Goal: Task Accomplishment & Management: Complete application form

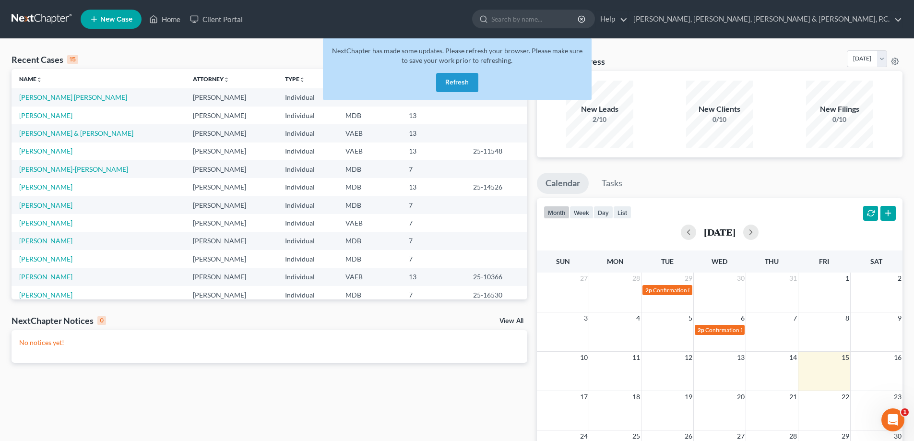
click at [455, 75] on button "Refresh" at bounding box center [457, 82] width 42 height 19
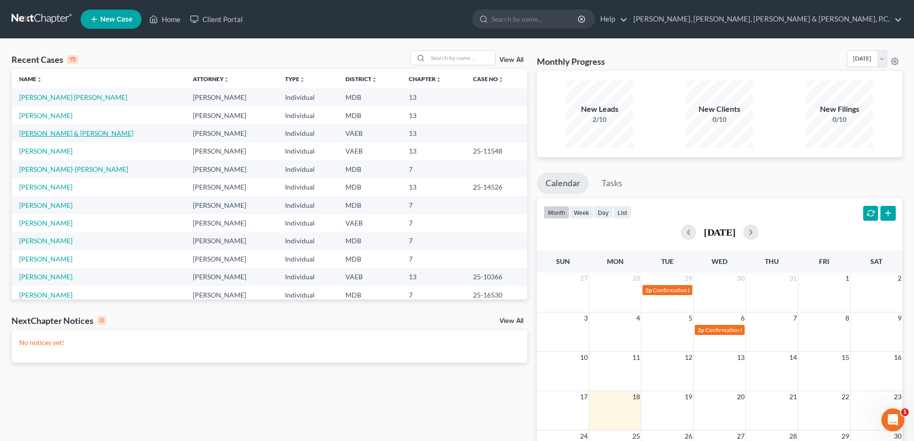
click at [58, 131] on link "[PERSON_NAME] & [PERSON_NAME]" at bounding box center [76, 133] width 114 height 8
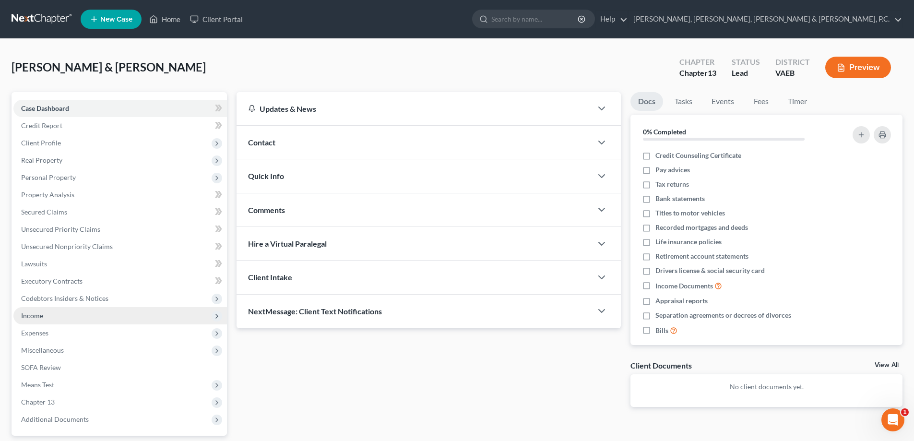
click at [37, 313] on span "Income" at bounding box center [32, 315] width 22 height 8
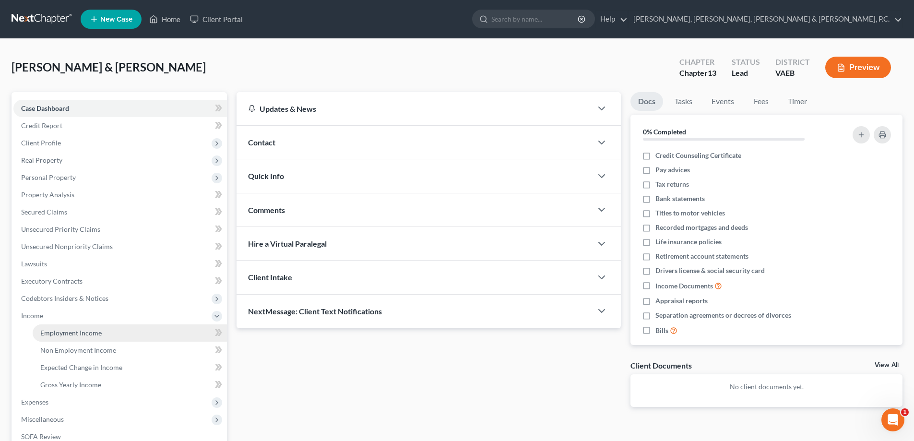
click at [61, 332] on span "Employment Income" at bounding box center [70, 333] width 61 height 8
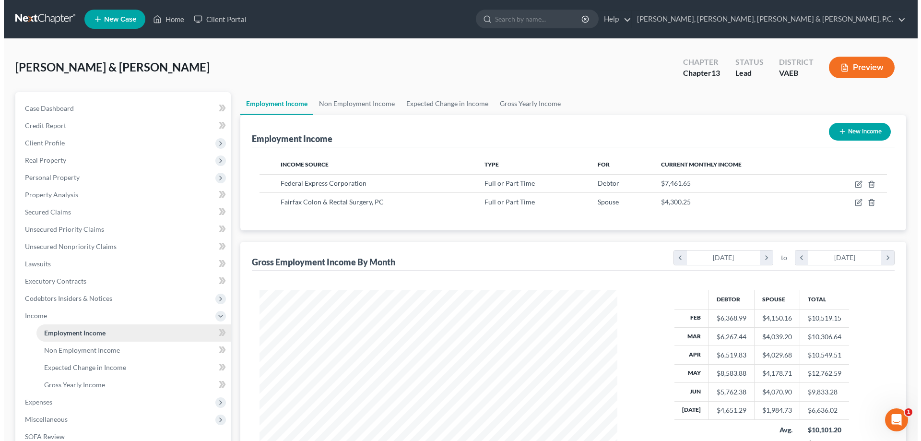
scroll to position [179, 377]
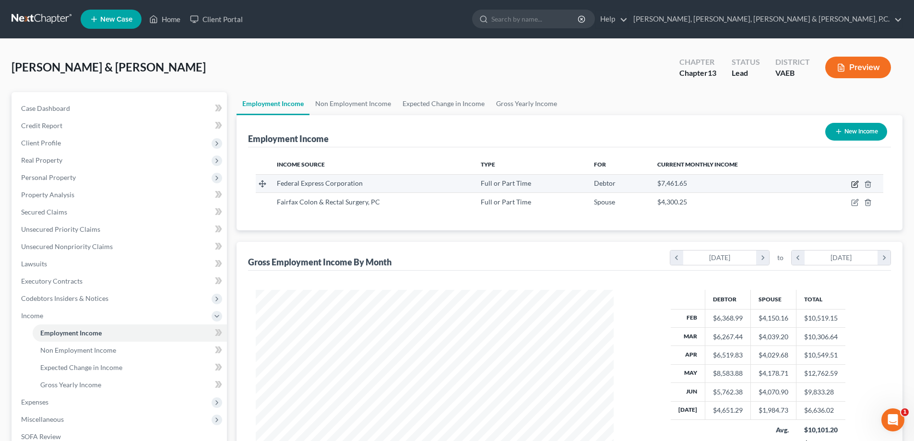
click at [852, 183] on icon "button" at bounding box center [855, 185] width 6 height 6
select select "0"
select select "48"
select select "3"
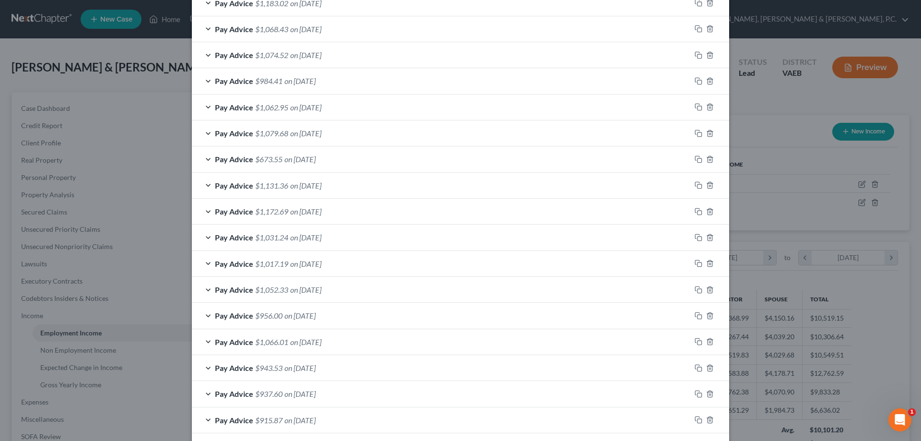
scroll to position [709, 0]
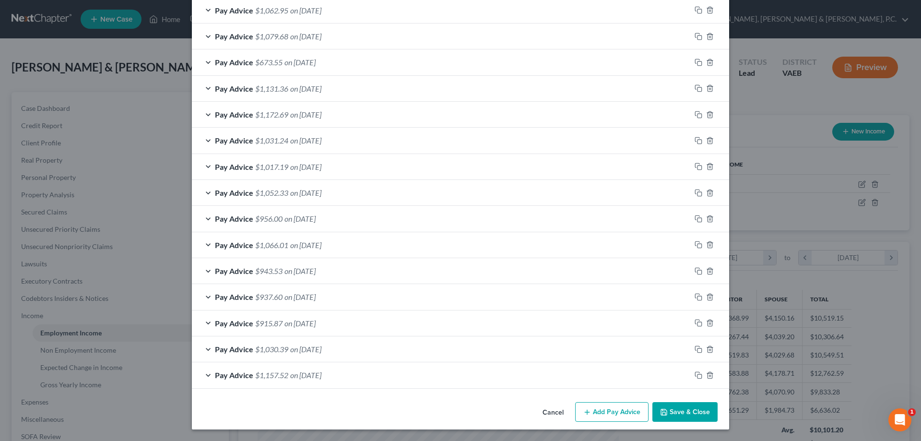
click at [613, 408] on button "Add Pay Advice" at bounding box center [611, 412] width 73 height 20
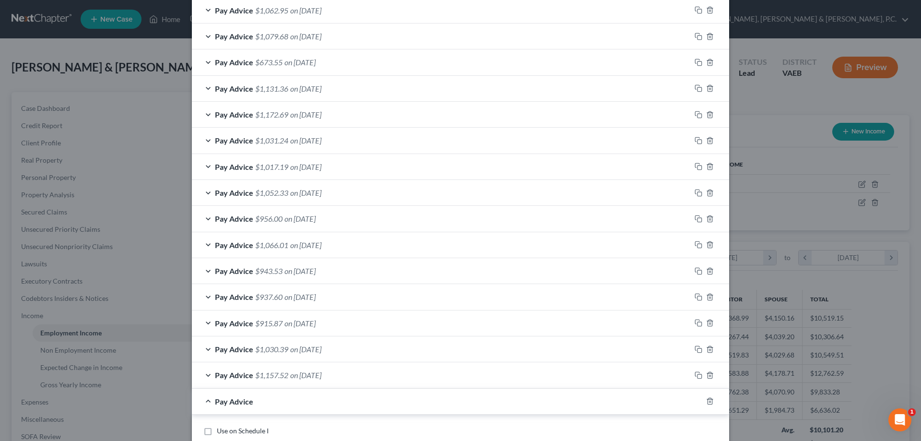
scroll to position [949, 0]
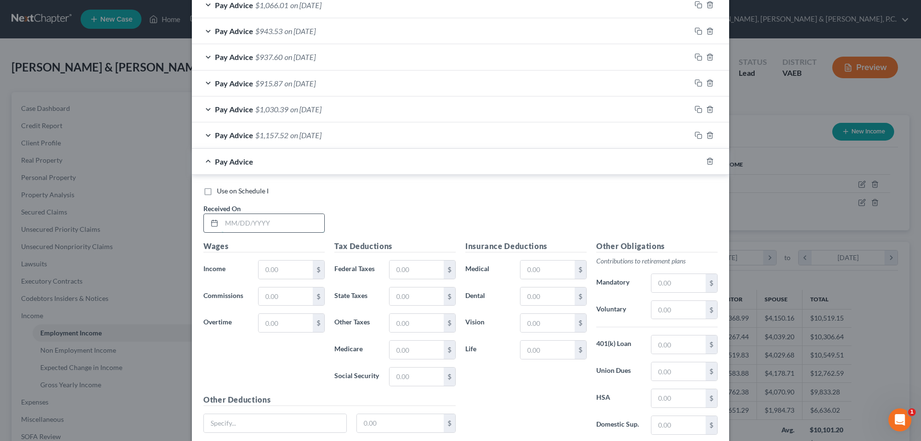
click at [297, 222] on input "text" at bounding box center [273, 223] width 103 height 18
type input "07/25/2025"
type input "1,123.60"
type input "731.04"
click at [296, 270] on input "1,123.60" at bounding box center [286, 270] width 54 height 18
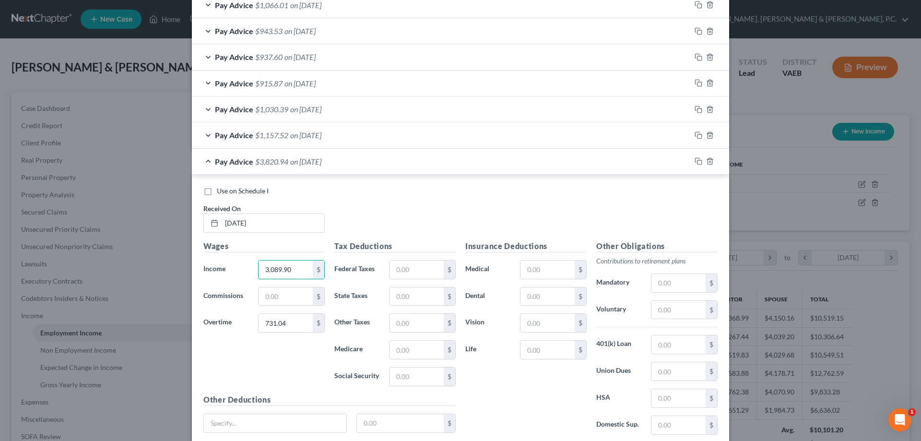
type input "3,089.90"
click at [409, 273] on input "text" at bounding box center [417, 270] width 54 height 18
type input "479.23"
type input "185.96"
type input "52.18"
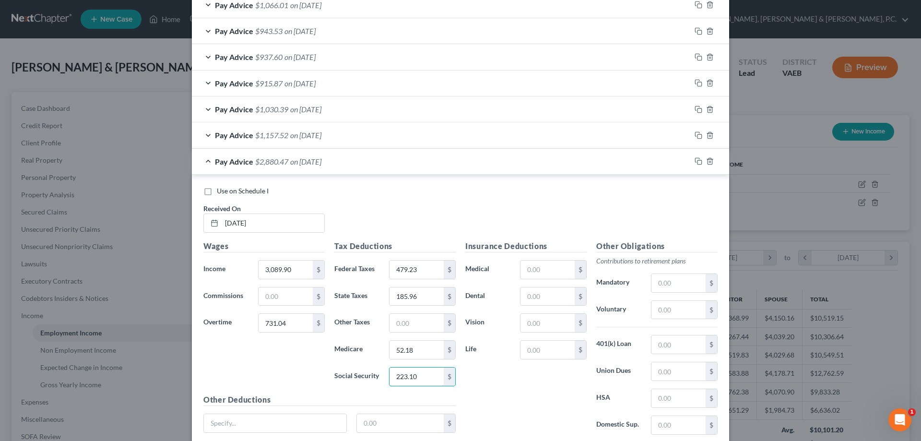
type input "223.10"
click at [671, 308] on input "text" at bounding box center [679, 310] width 54 height 18
type input "114.63"
click at [532, 271] on input "text" at bounding box center [548, 270] width 54 height 18
type input "115.15"
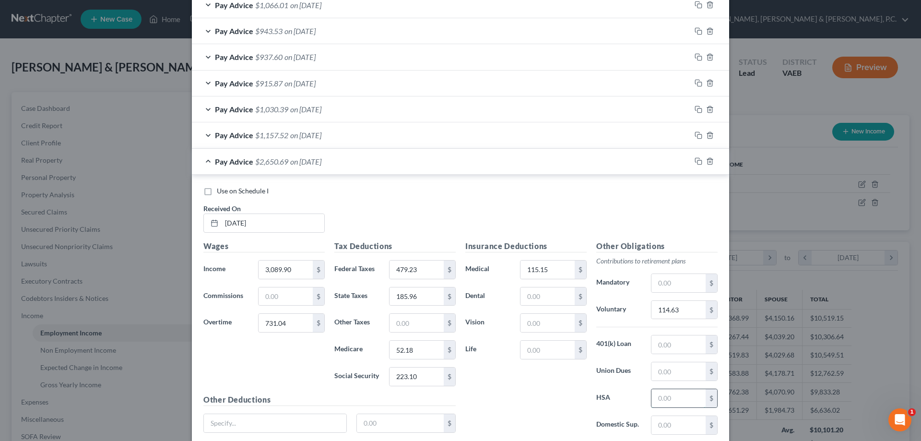
click at [659, 396] on input "text" at bounding box center [679, 398] width 54 height 18
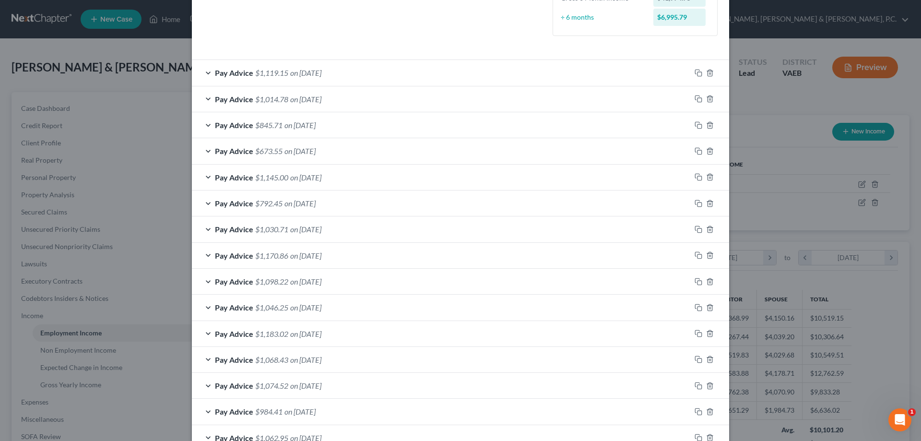
scroll to position [229, 0]
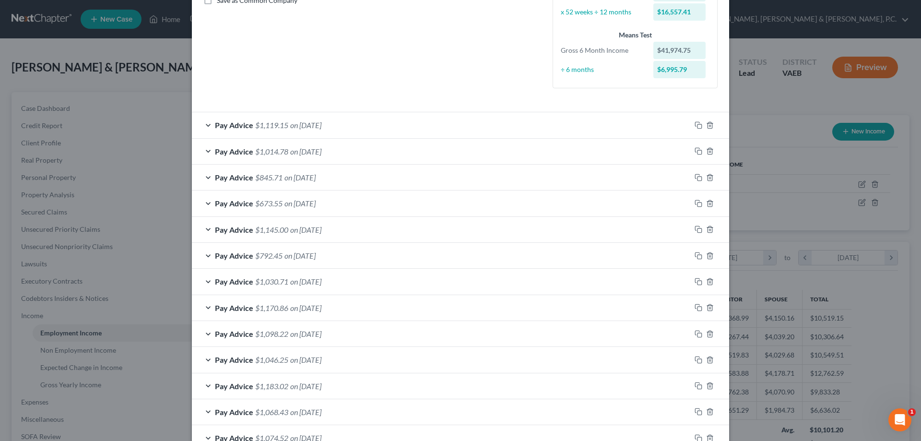
type input "62.75"
click at [206, 120] on div "Pay Advice $1,119.15 on 07/18/2025" at bounding box center [441, 124] width 499 height 25
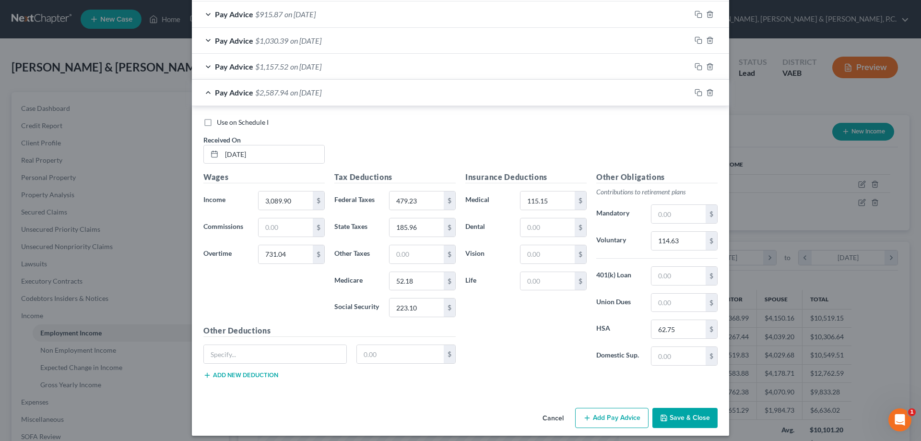
scroll to position [1313, 0]
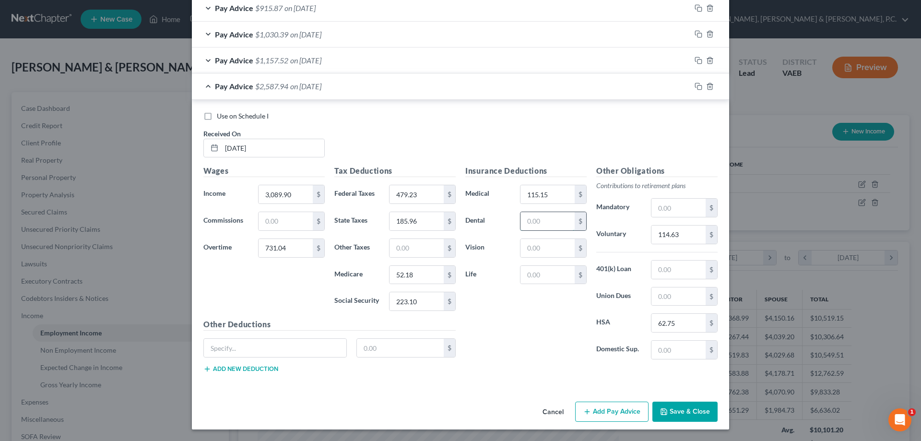
click at [560, 226] on input "text" at bounding box center [548, 221] width 54 height 18
type input "8.42"
type input "5.23"
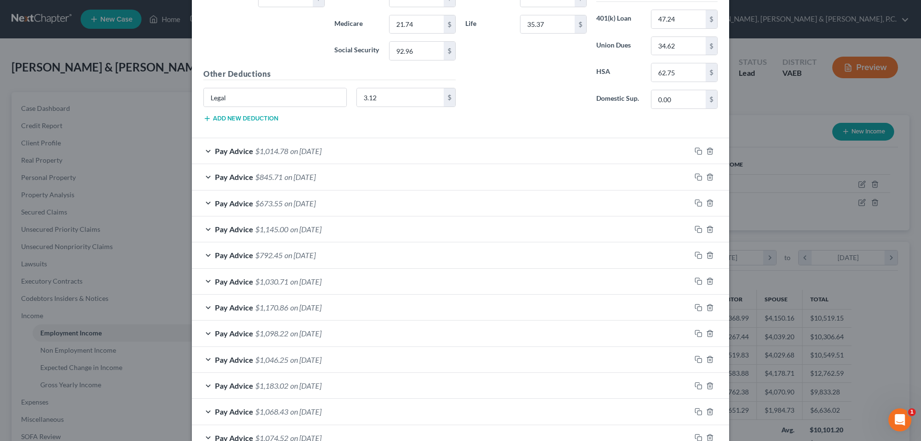
scroll to position [1200, 0]
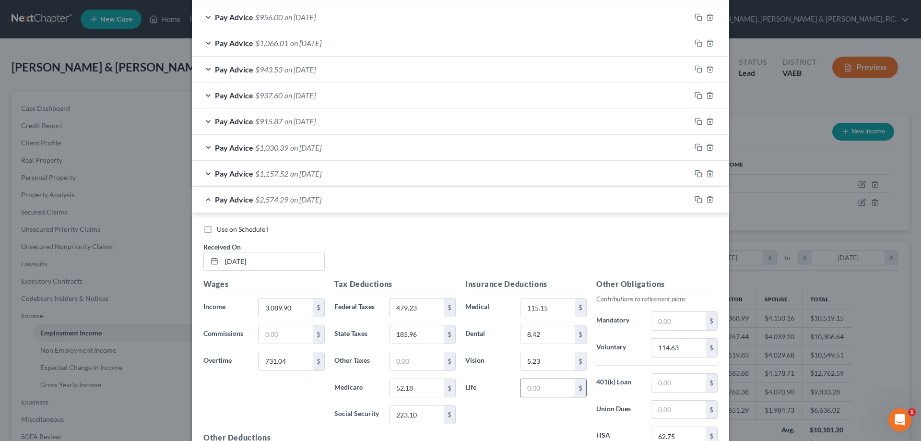
click at [542, 387] on input "text" at bounding box center [548, 388] width 54 height 18
type input "35.37"
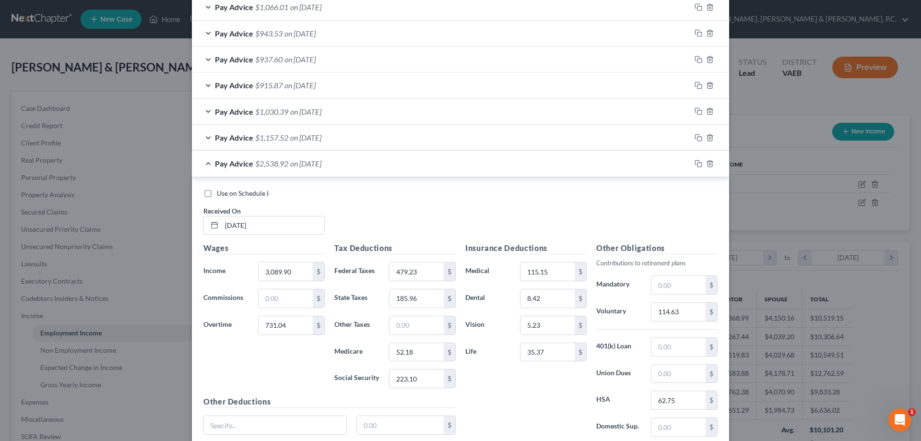
scroll to position [1313, 0]
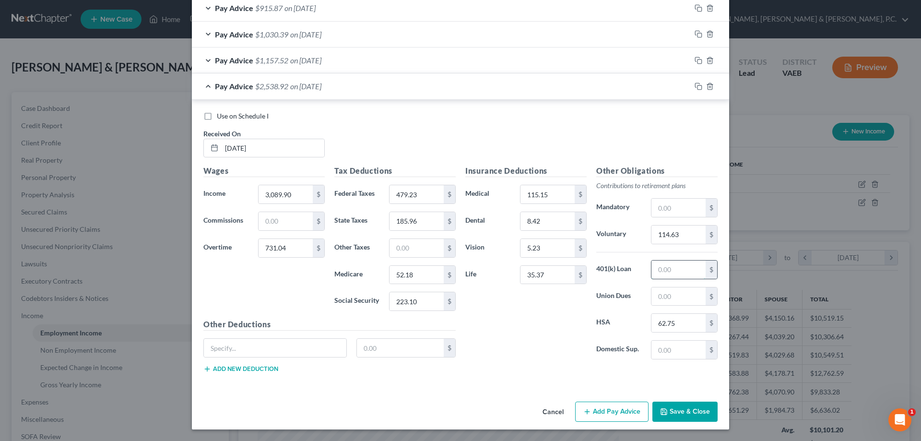
click at [659, 273] on input "text" at bounding box center [679, 270] width 54 height 18
type input "47.24"
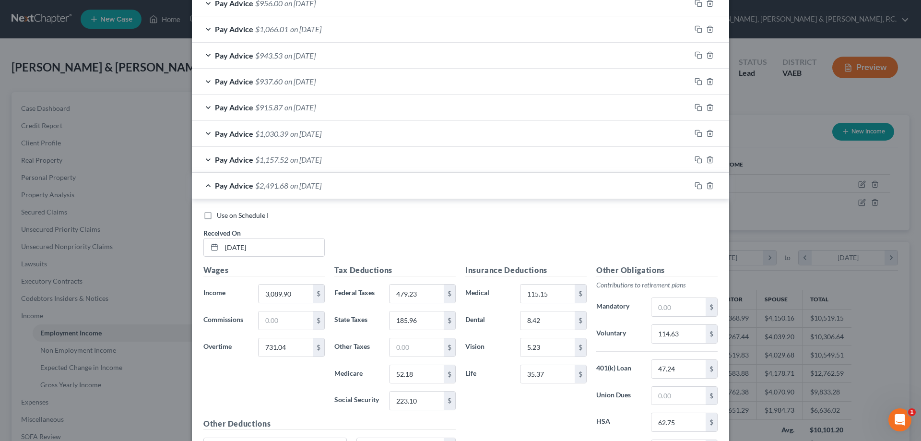
scroll to position [1299, 0]
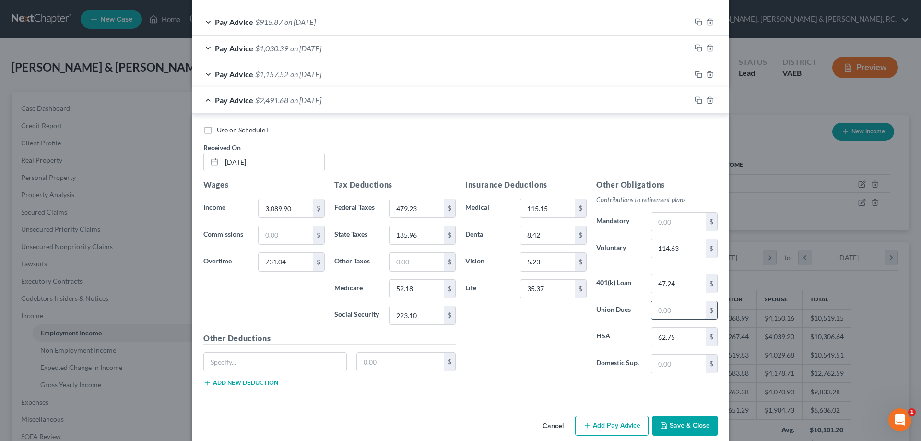
click at [674, 315] on input "text" at bounding box center [679, 310] width 54 height 18
type input "34.62"
click at [321, 363] on input "text" at bounding box center [275, 362] width 142 height 18
type input "Legal"
drag, startPoint x: 422, startPoint y: 360, endPoint x: 411, endPoint y: 360, distance: 11.5
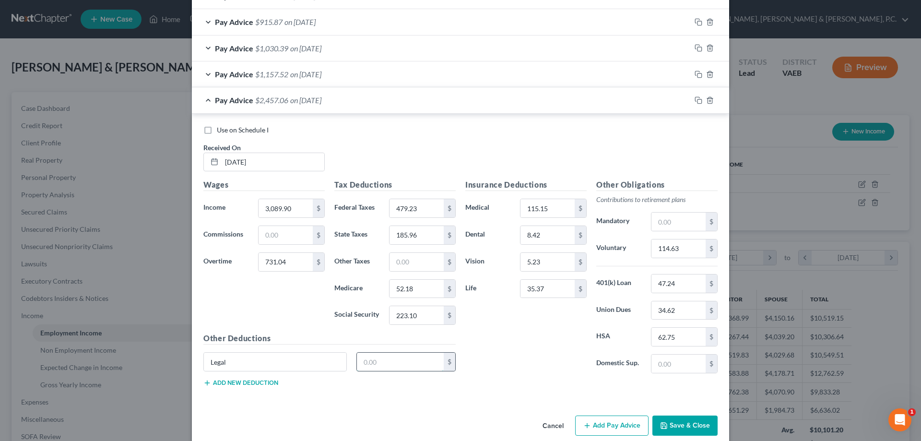
click at [422, 360] on input "text" at bounding box center [400, 362] width 87 height 18
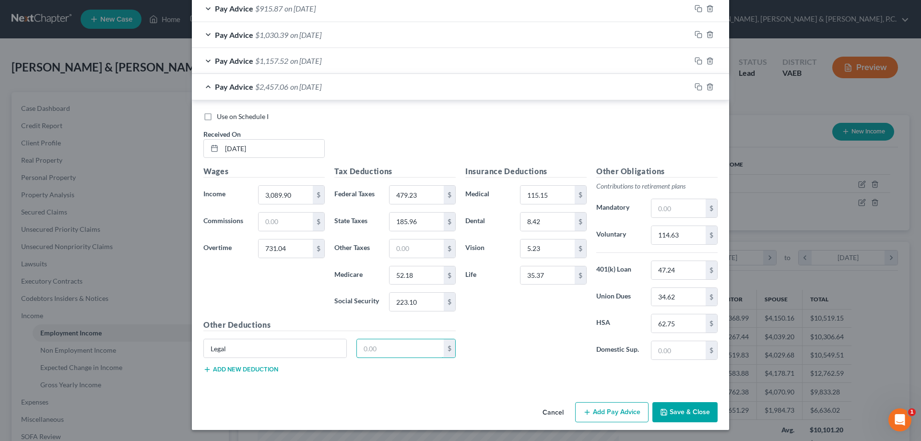
scroll to position [1313, 0]
type input "3.12"
click at [512, 373] on div "Insurance Deductions Medical 115.15 $ Dental 8.42 $ Vision 5.23 $ Life 35.37 $ …" at bounding box center [592, 272] width 262 height 215
click at [608, 407] on button "Add Pay Advice" at bounding box center [611, 412] width 73 height 20
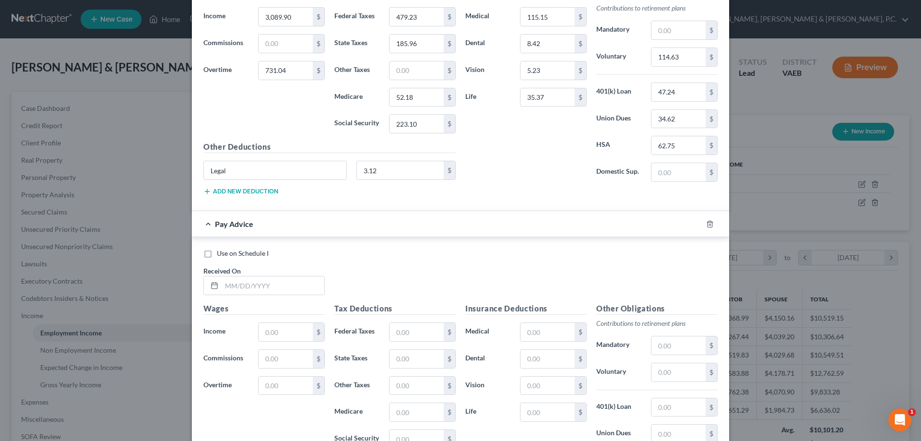
scroll to position [1494, 0]
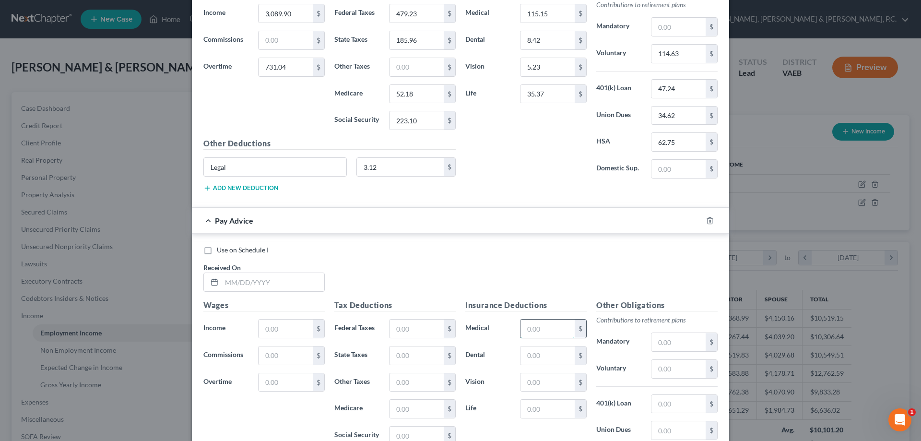
click at [547, 329] on input "text" at bounding box center [548, 329] width 54 height 18
type input "115.15"
type input "8.42"
type input "5.23"
type input "35.37"
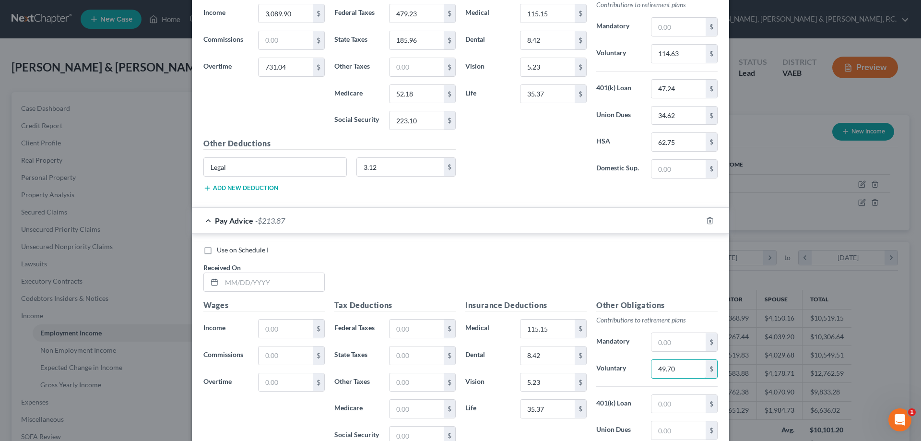
type input "49.70"
type input "47.24"
type input "34.62"
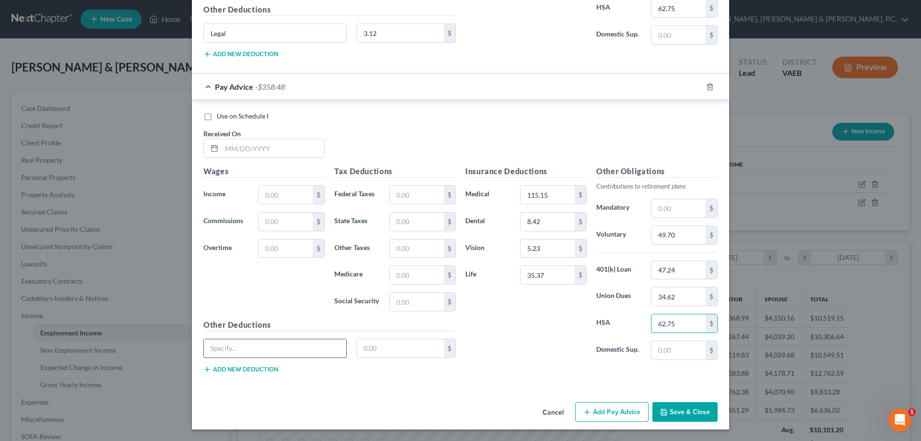
type input "62.75"
click at [277, 351] on input "text" at bounding box center [275, 348] width 142 height 18
type input "Legal"
click at [388, 343] on input "text" at bounding box center [400, 348] width 87 height 18
type input "3.12"
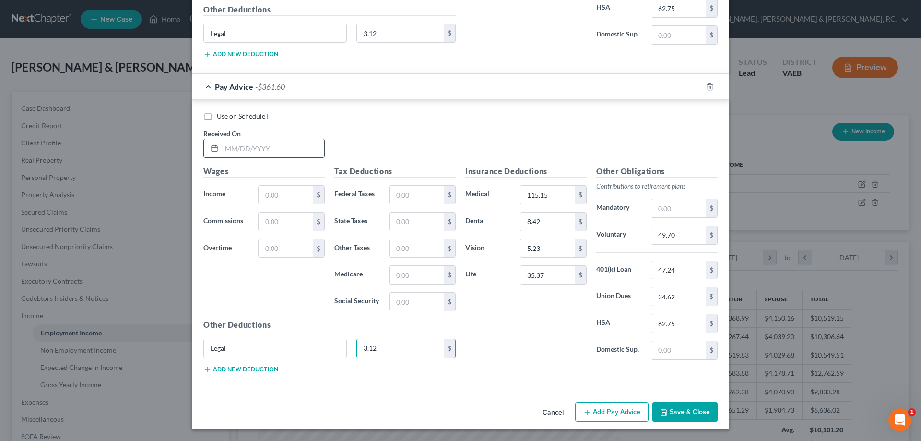
click at [284, 146] on input "text" at bounding box center [273, 148] width 103 height 18
type input "08/01/2025"
type input "1,123.60"
type input "533.01"
click at [415, 194] on input "text" at bounding box center [417, 195] width 54 height 18
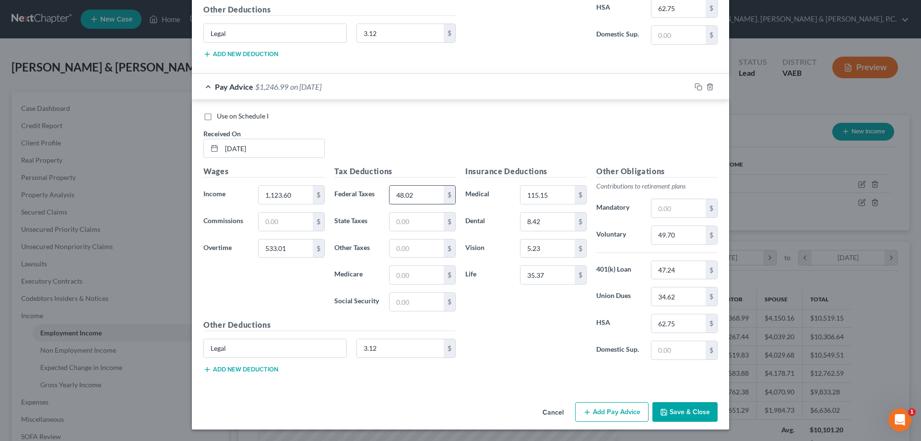
type input "48.02"
type input "65.25"
type input "20.79"
type input "88.90"
click at [617, 408] on button "Add Pay Advice" at bounding box center [611, 412] width 73 height 20
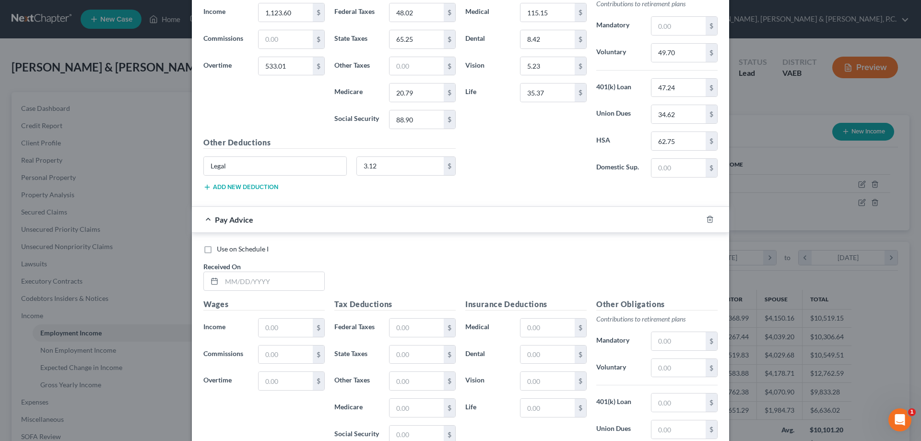
scroll to position [1814, 0]
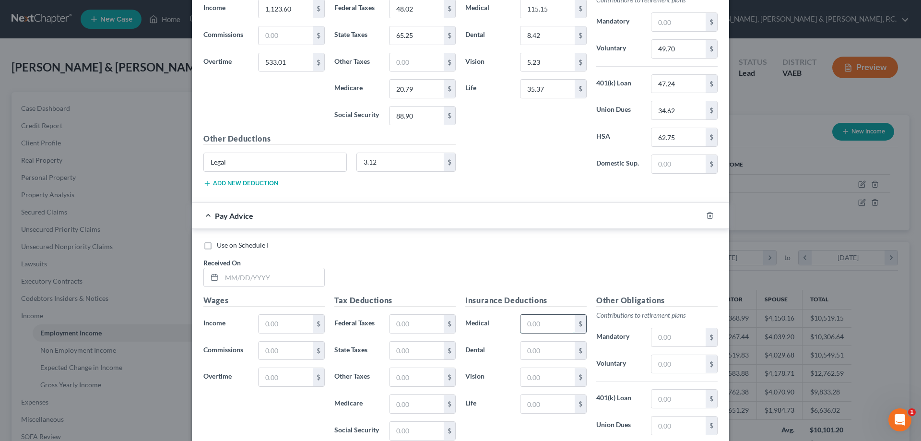
click at [548, 330] on input "text" at bounding box center [548, 324] width 54 height 18
type input "115.15"
type input "8.42"
type input "5.23"
type input "35.37"
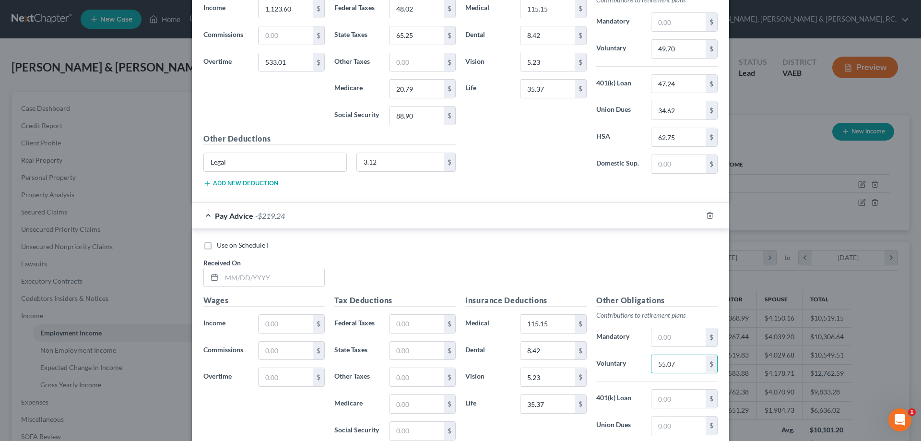
type input "55.07"
type input "47.24"
type input "34.62"
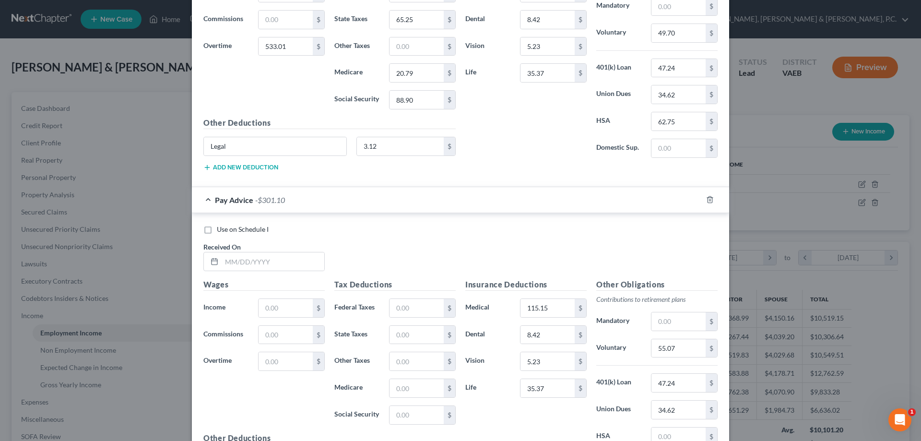
scroll to position [1833, 0]
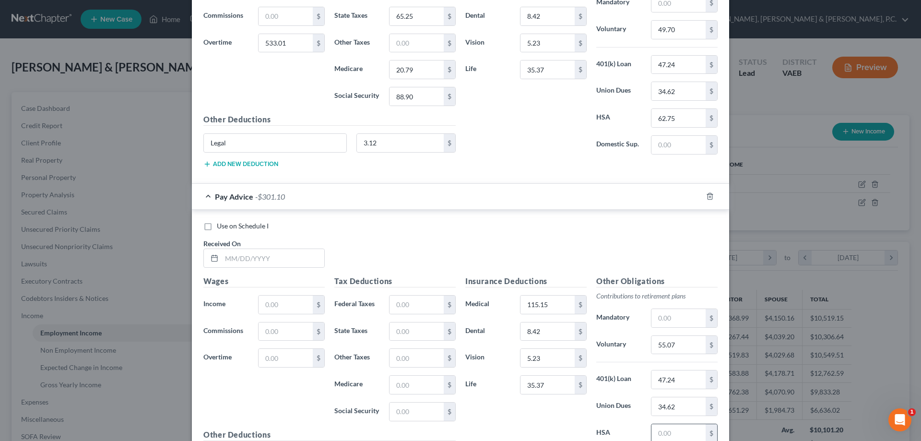
click at [674, 429] on input "text" at bounding box center [679, 433] width 54 height 18
type input "62.75"
click at [272, 262] on input "text" at bounding box center [273, 258] width 103 height 18
type input "08/08/2025"
type input "1,123.60"
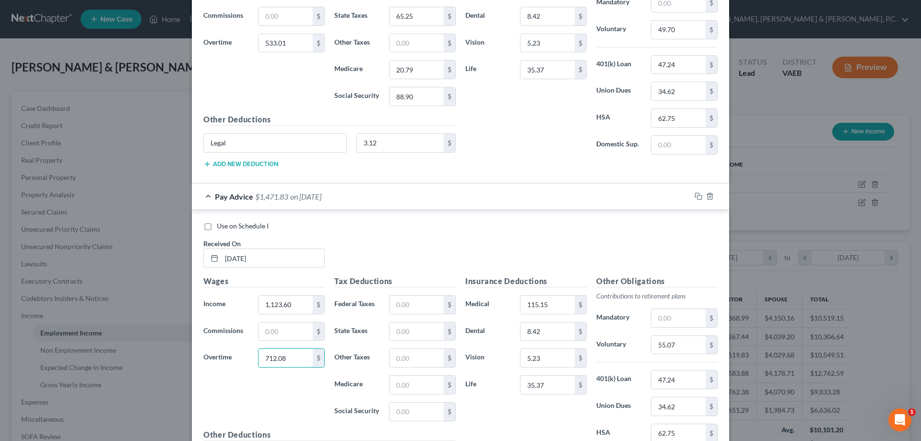
type input "712.08"
type input "68.86"
type input "75.23"
type input "23.39"
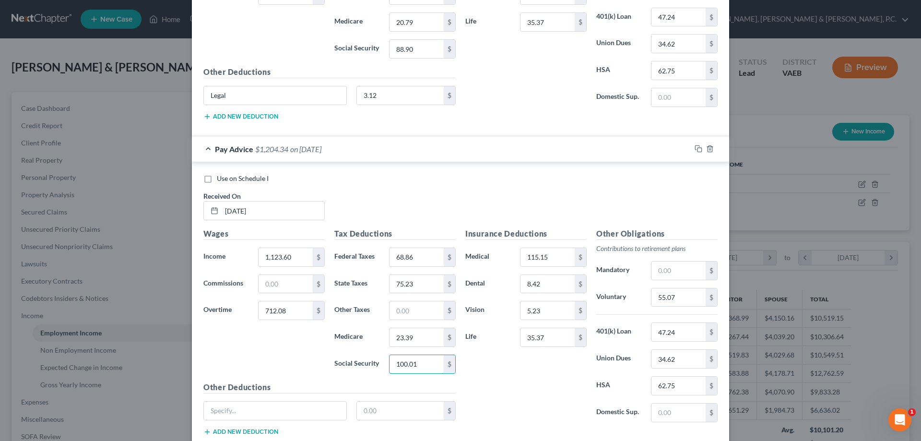
scroll to position [1881, 0]
type input "100.01"
click at [269, 408] on input "text" at bounding box center [275, 410] width 142 height 18
type input "Legal"
click at [390, 406] on input "text" at bounding box center [400, 410] width 87 height 18
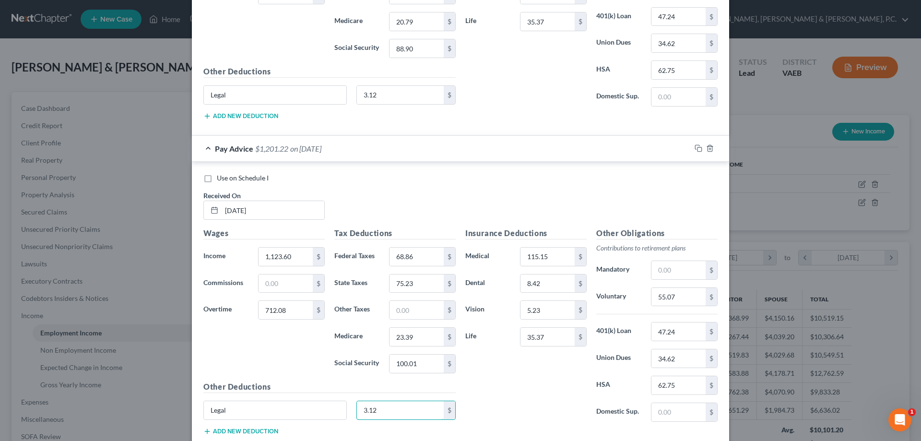
type input "3.12"
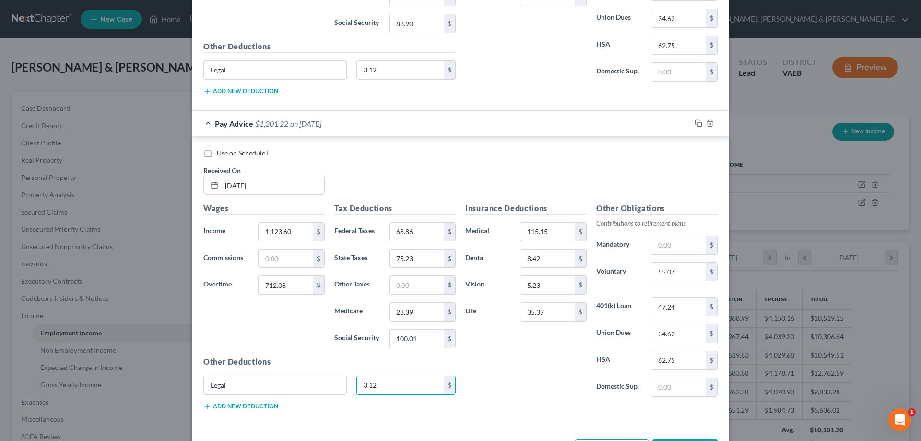
scroll to position [1943, 0]
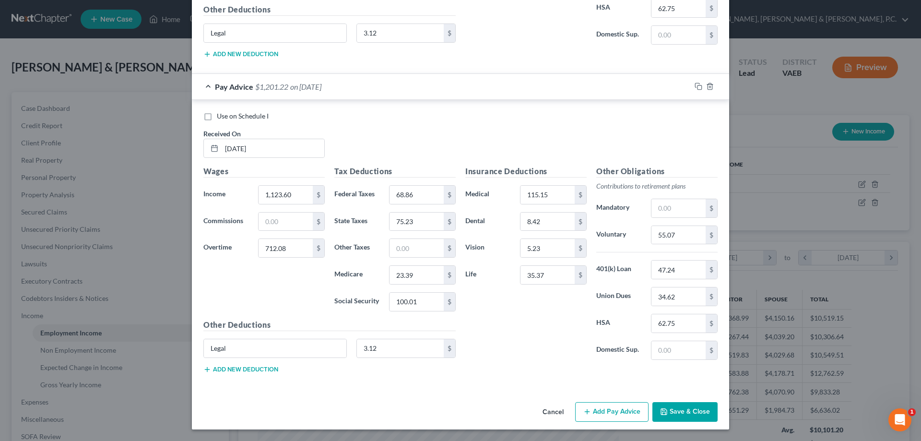
click at [604, 410] on button "Add Pay Advice" at bounding box center [611, 412] width 73 height 20
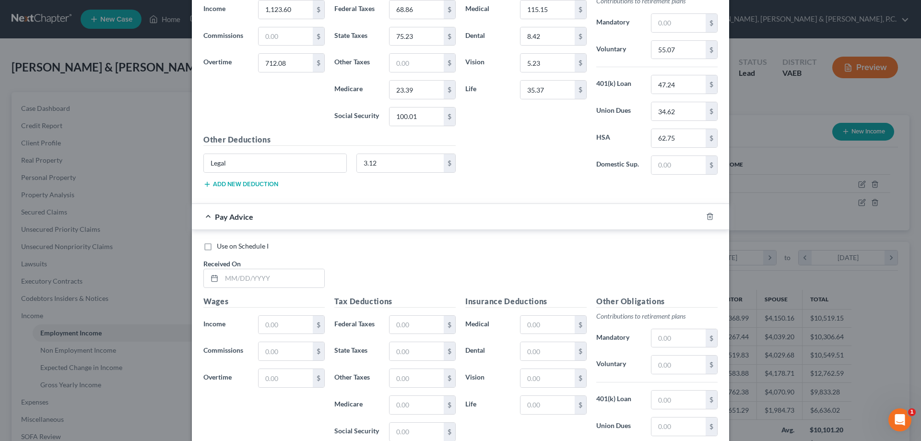
scroll to position [2120, 0]
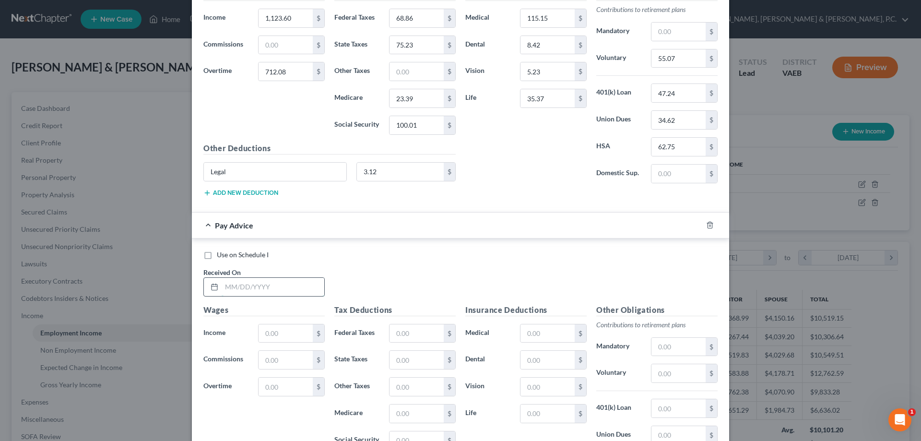
click at [277, 284] on input "text" at bounding box center [273, 287] width 103 height 18
type input "08/15/2025"
type input "1,123.60"
type input "721.35"
type input "69.94"
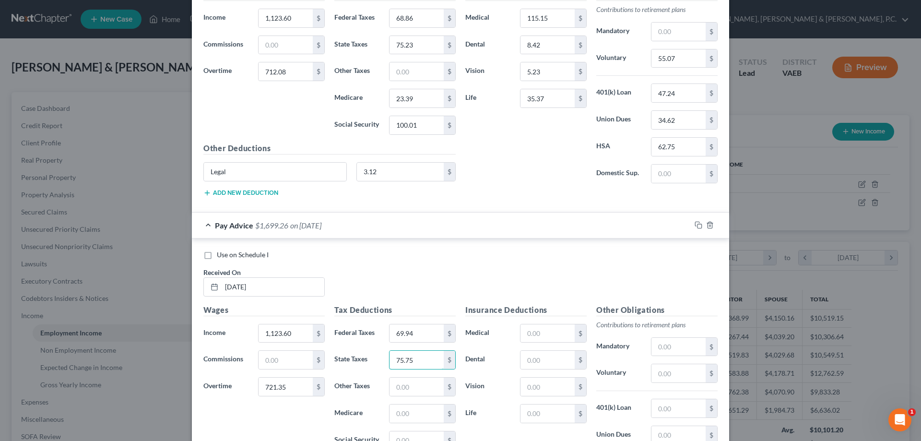
type input "75.75"
type input "23.53"
click at [419, 439] on input "text" at bounding box center [417, 440] width 54 height 18
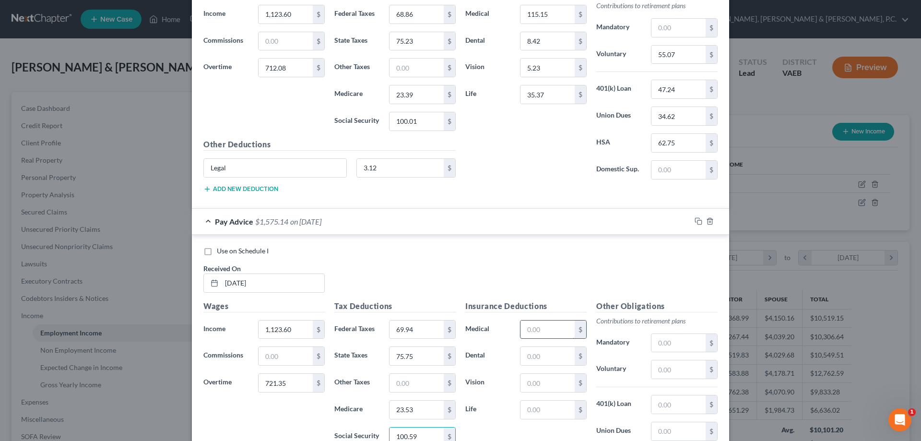
type input "100.59"
click at [544, 325] on input "text" at bounding box center [548, 329] width 54 height 18
type input "115.15"
type input "8.42"
type input "5.23"
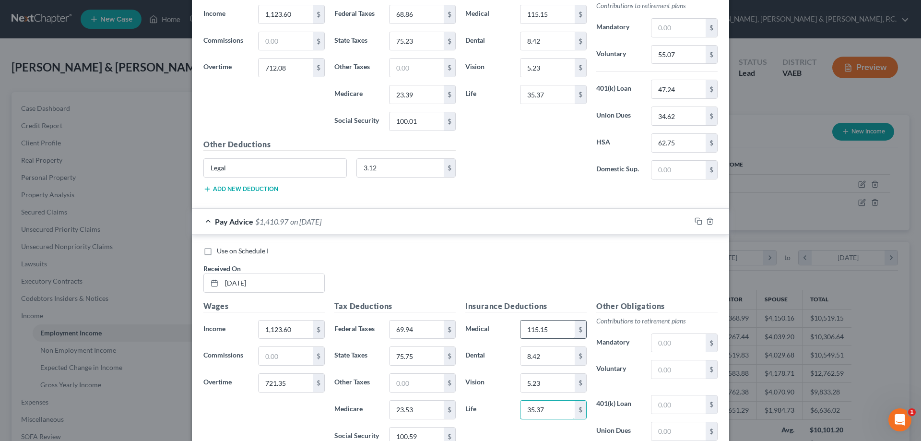
type input "35.37"
type input "55.35"
type input "47.24"
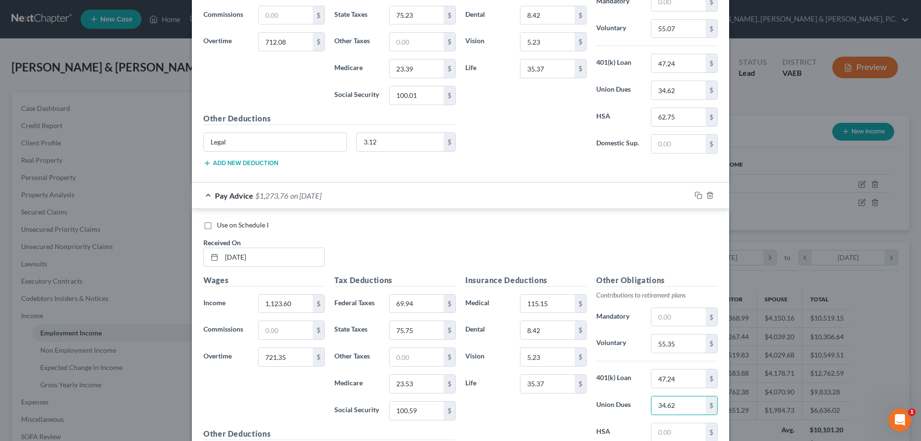
scroll to position [2171, 0]
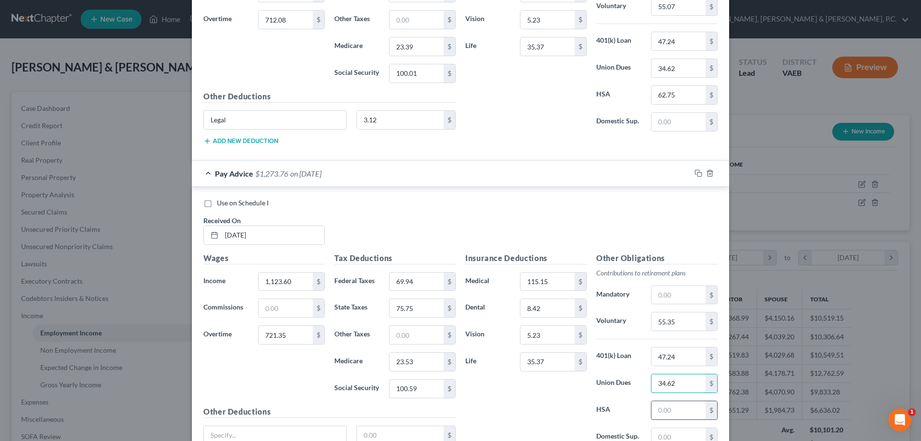
type input "34.62"
click at [676, 408] on input "text" at bounding box center [679, 410] width 54 height 18
type input "62.75"
click at [334, 431] on input "text" at bounding box center [275, 435] width 142 height 18
type input "Legal"
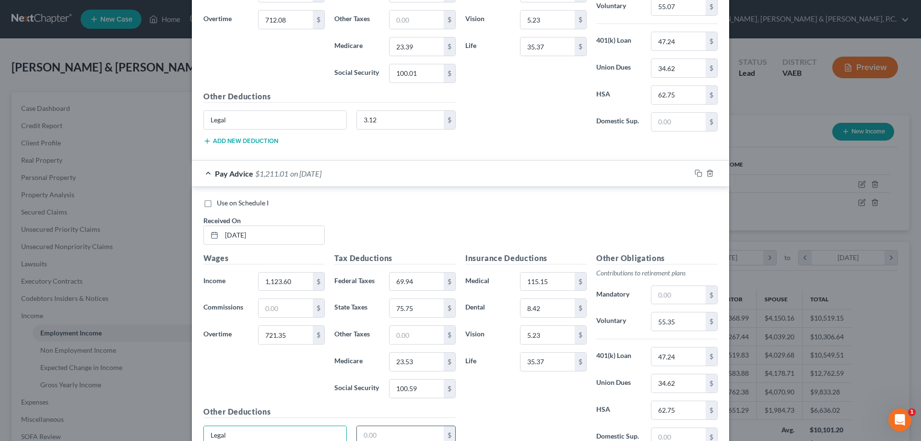
click at [402, 434] on input "text" at bounding box center [400, 435] width 87 height 18
type input "3.12"
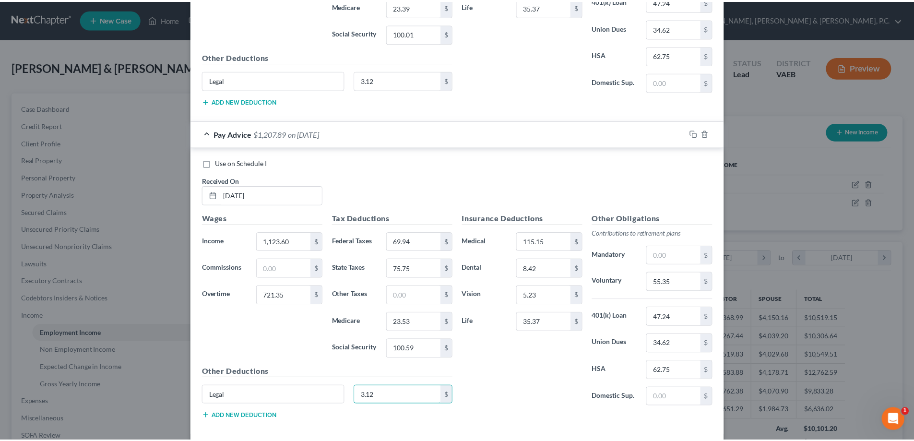
scroll to position [2258, 0]
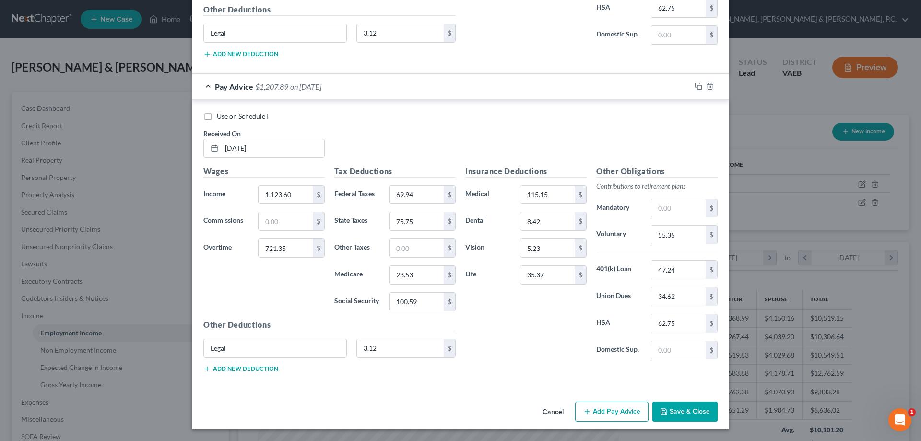
click at [676, 411] on button "Save & Close" at bounding box center [685, 412] width 65 height 20
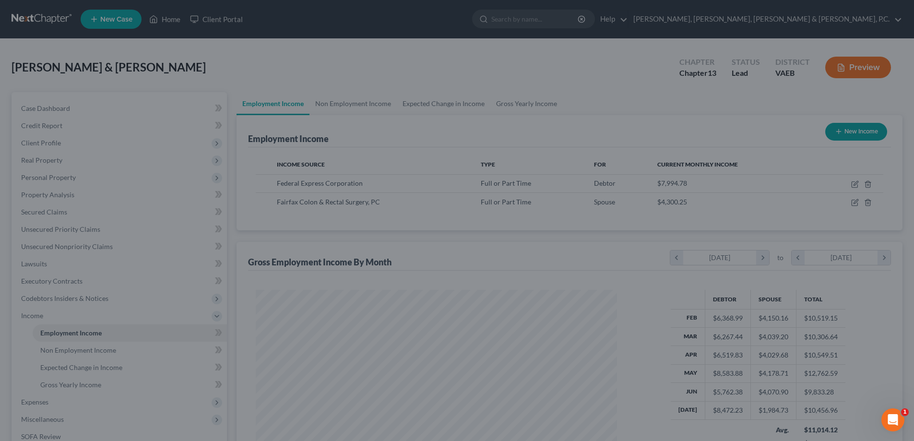
scroll to position [479604, 479406]
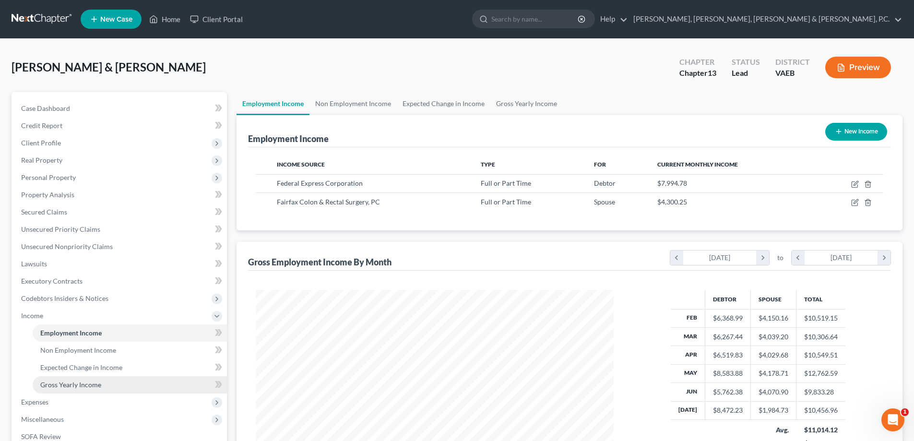
click at [92, 385] on span "Gross Yearly Income" at bounding box center [70, 384] width 61 height 8
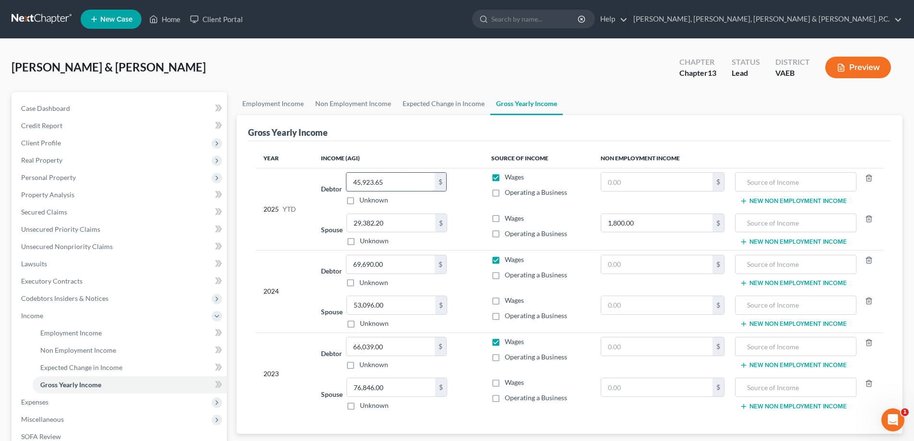
click at [385, 182] on input "45,923.65" at bounding box center [390, 182] width 88 height 18
type input "55,081.83"
click at [41, 401] on span "Expenses" at bounding box center [34, 402] width 27 height 8
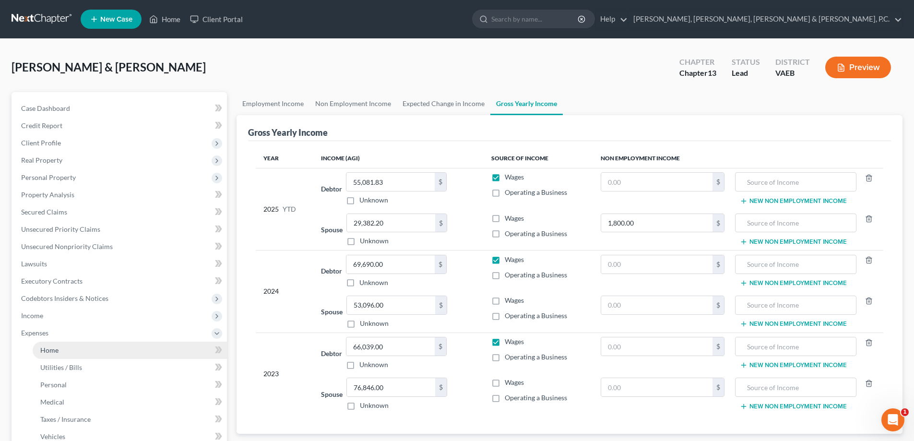
click at [51, 351] on span "Home" at bounding box center [49, 350] width 18 height 8
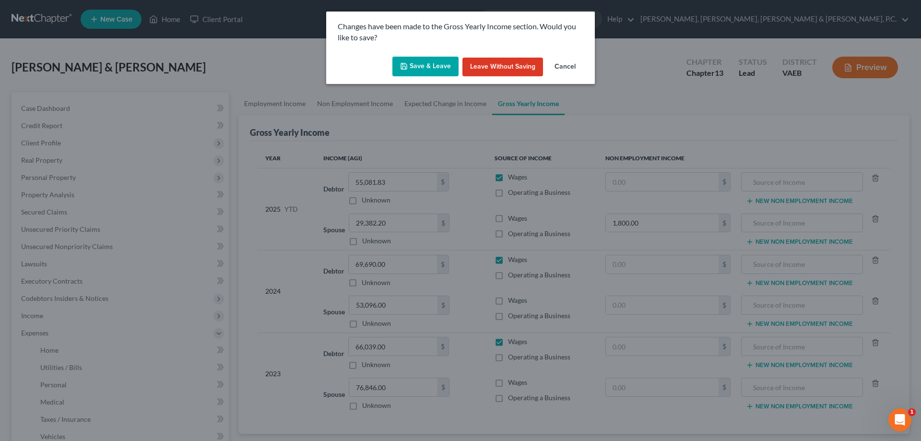
click at [439, 63] on button "Save & Leave" at bounding box center [425, 67] width 66 height 20
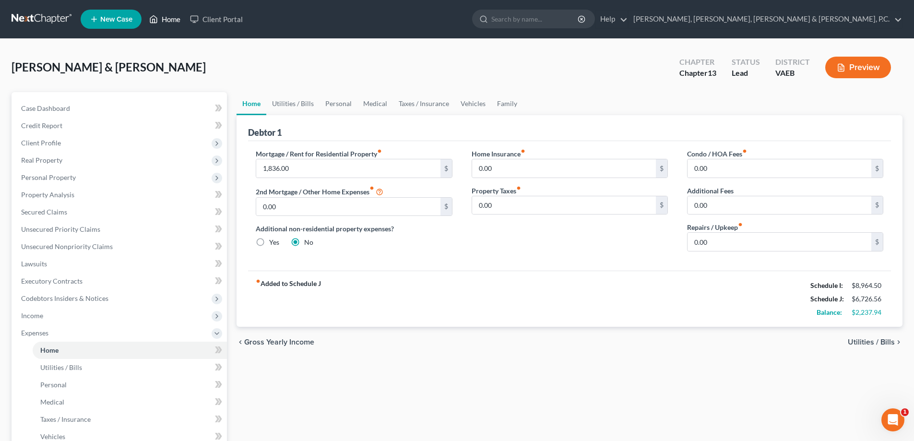
click at [175, 21] on link "Home" at bounding box center [164, 19] width 41 height 17
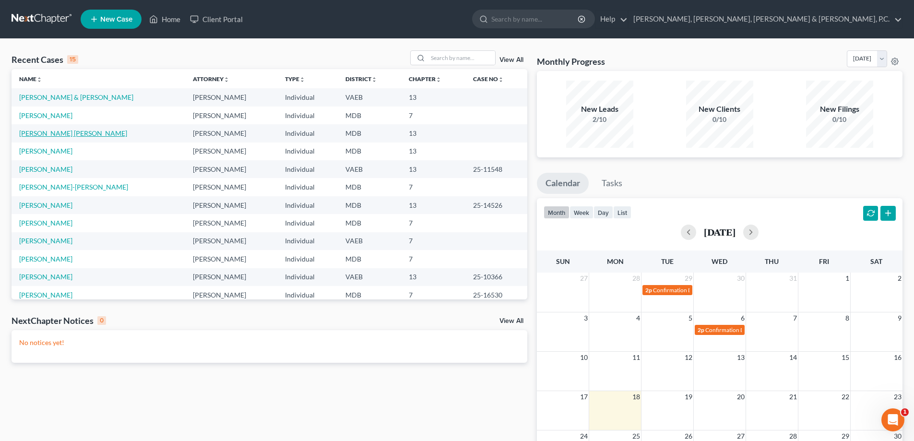
click at [76, 132] on link "[PERSON_NAME] [PERSON_NAME]" at bounding box center [73, 133] width 108 height 8
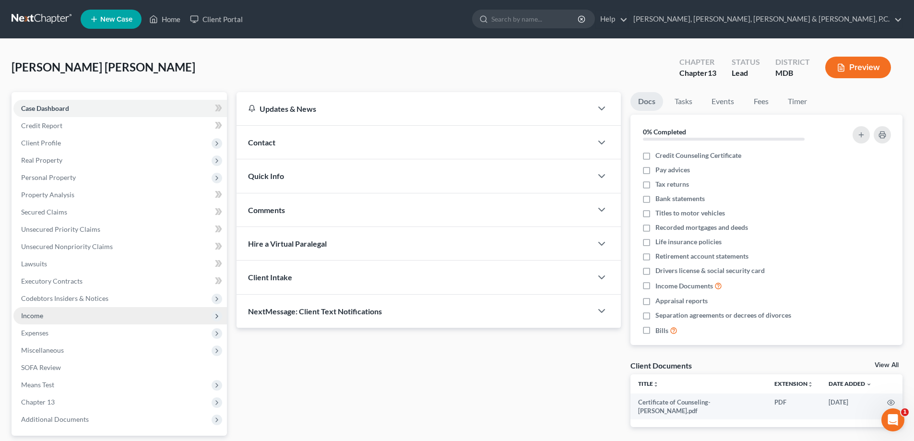
click at [42, 316] on span "Income" at bounding box center [32, 315] width 22 height 8
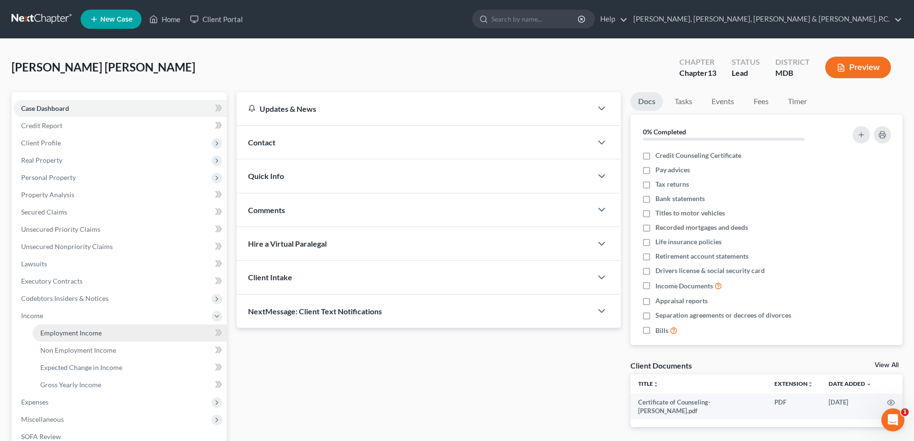
click at [46, 330] on span "Employment Income" at bounding box center [70, 333] width 61 height 8
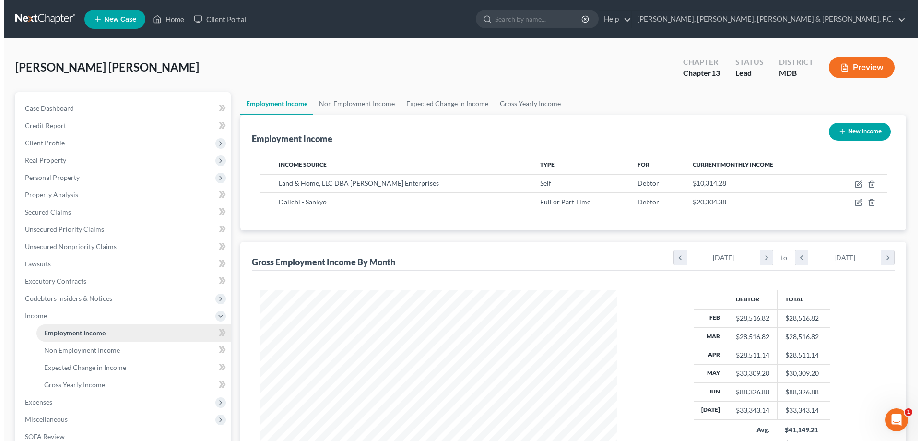
scroll to position [179, 377]
click at [864, 132] on button "New Income" at bounding box center [856, 132] width 62 height 18
select select "0"
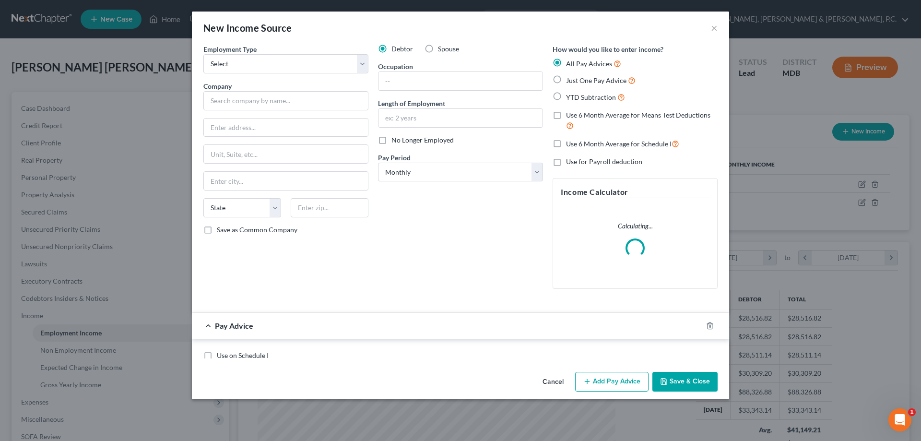
scroll to position [180, 380]
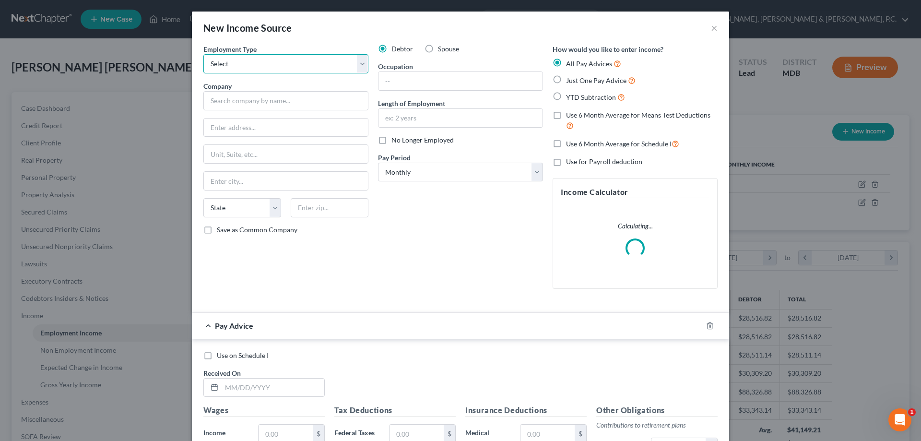
click at [324, 66] on select "Select Full or Part Time Employment Self Employment" at bounding box center [285, 63] width 165 height 19
select select "0"
click at [203, 54] on select "Select Full or Part Time Employment Self Employment" at bounding box center [285, 63] width 165 height 19
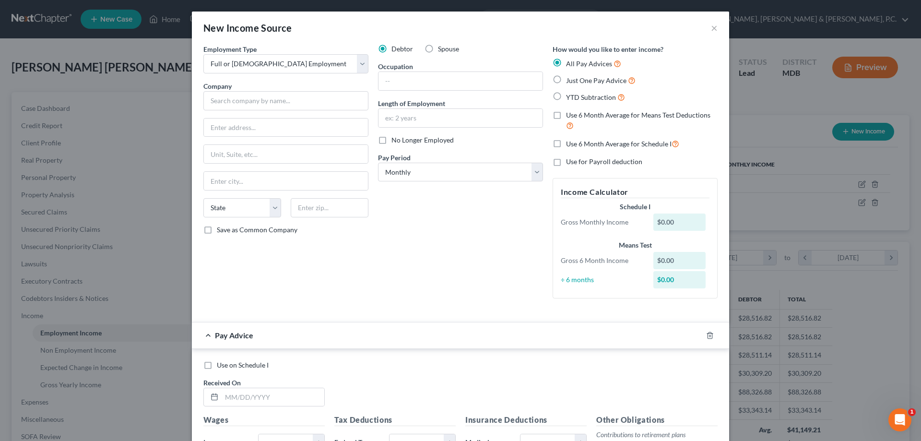
click at [438, 48] on label "Spouse" at bounding box center [448, 49] width 21 height 10
click at [442, 48] on input "Spouse" at bounding box center [445, 47] width 6 height 6
radio input "true"
click at [274, 95] on input "text" at bounding box center [285, 100] width 165 height 19
type input "Mobile Auto Solutions"
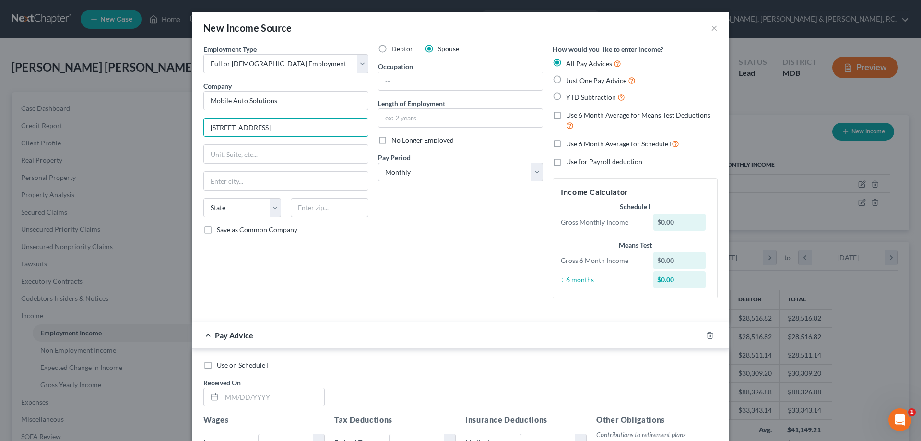
type input "400 West Grand Avenue"
type input "Elmhurst"
select select "14"
type input "60126"
click at [419, 79] on input "text" at bounding box center [461, 81] width 164 height 18
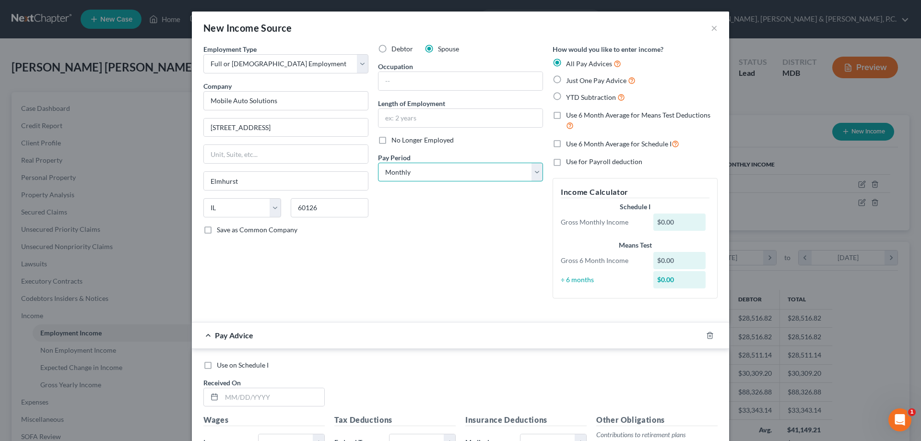
click at [447, 168] on select "Select Monthly Twice Monthly Every Other Week Weekly" at bounding box center [460, 172] width 165 height 19
select select "3"
click at [378, 163] on select "Select Monthly Twice Monthly Every Other Week Weekly" at bounding box center [460, 172] width 165 height 19
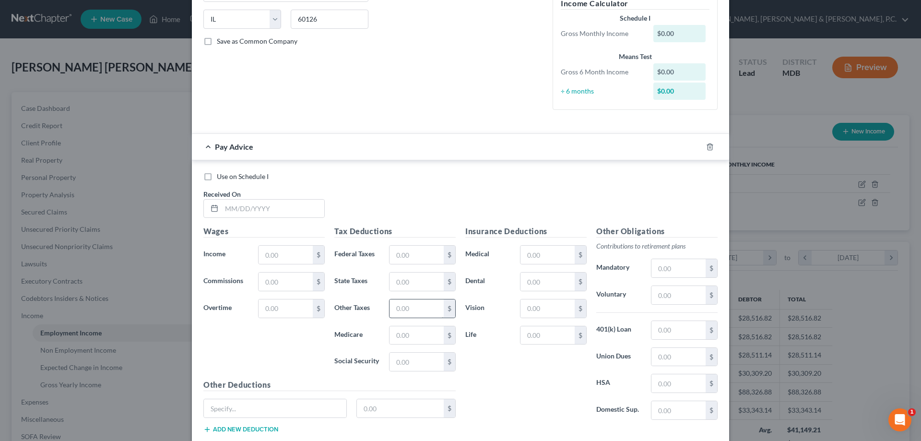
scroll to position [249, 0]
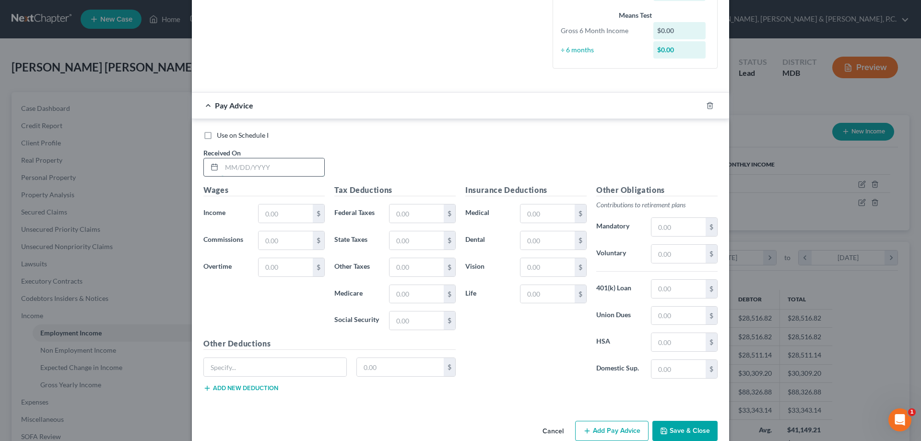
click at [280, 167] on input "text" at bounding box center [273, 167] width 103 height 18
type input "01/24/2025"
type input "1,800"
type input "87.66"
type input "108.58"
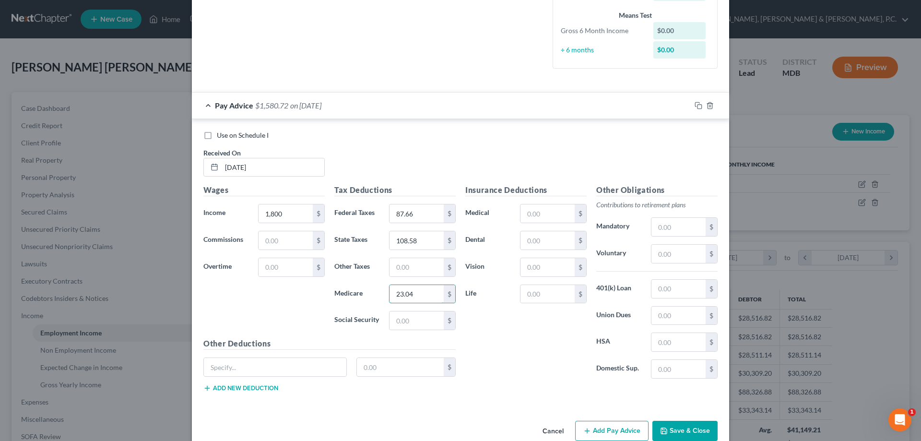
type input "23.04"
type input "98.52"
click at [521, 214] on input "text" at bounding box center [548, 213] width 54 height 18
type input "138.83"
type input "22.04"
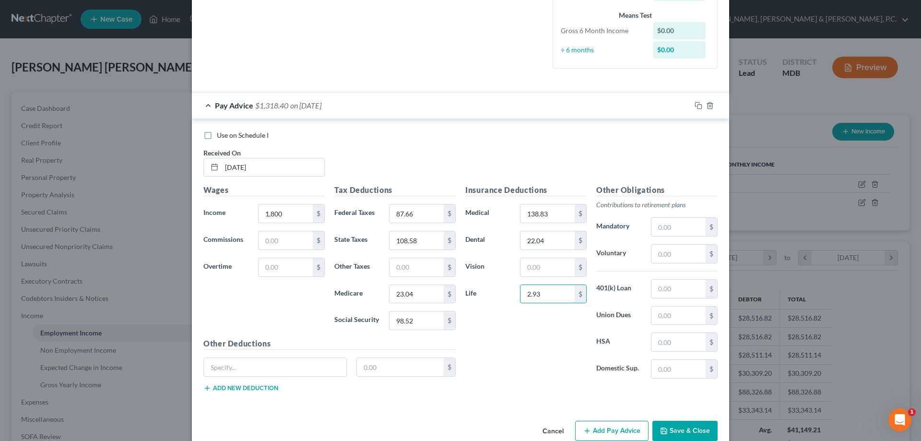
type input "2.93"
type input "108"
type input "25"
click at [250, 370] on input "text" at bounding box center [275, 367] width 142 height 18
type input "Childcare"
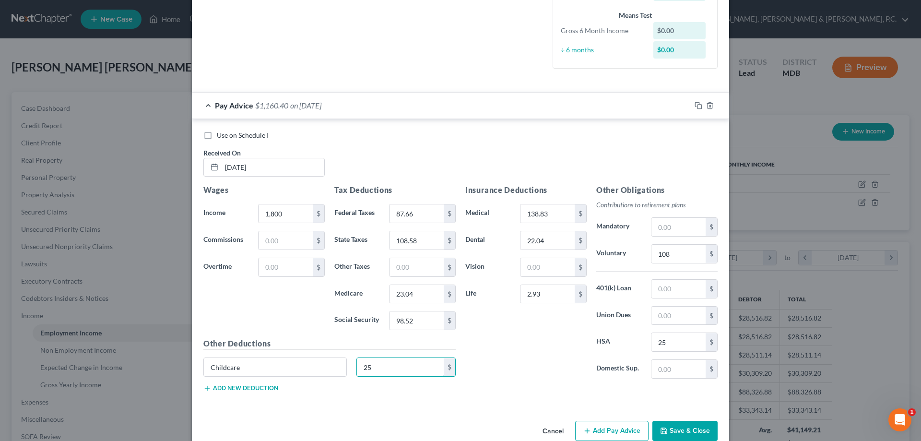
type input "25"
click at [507, 366] on div "Insurance Deductions Medical 138.83 $ Dental 22.04 $ Vision $ Life 2.93 $" at bounding box center [526, 285] width 131 height 202
click at [595, 432] on button "Add Pay Advice" at bounding box center [611, 431] width 73 height 20
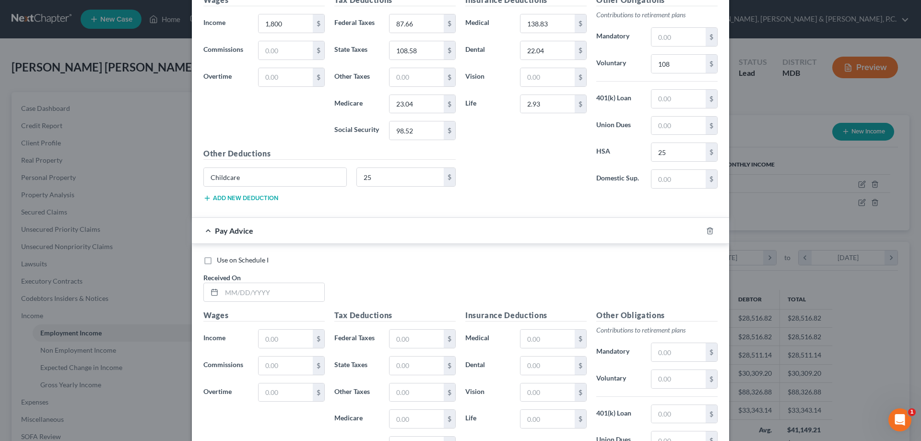
scroll to position [446, 0]
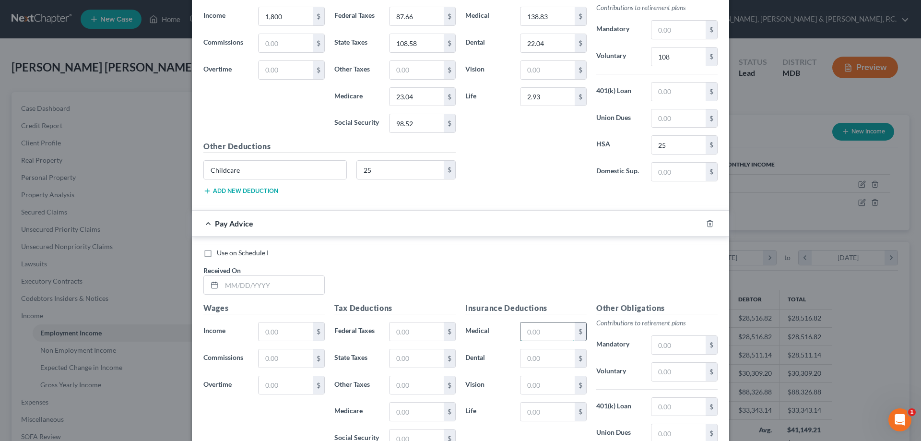
click at [557, 335] on input "text" at bounding box center [548, 331] width 54 height 18
type input "138.83"
click at [546, 364] on input "22." at bounding box center [548, 358] width 54 height 18
type input "22.04"
type input "2.93"
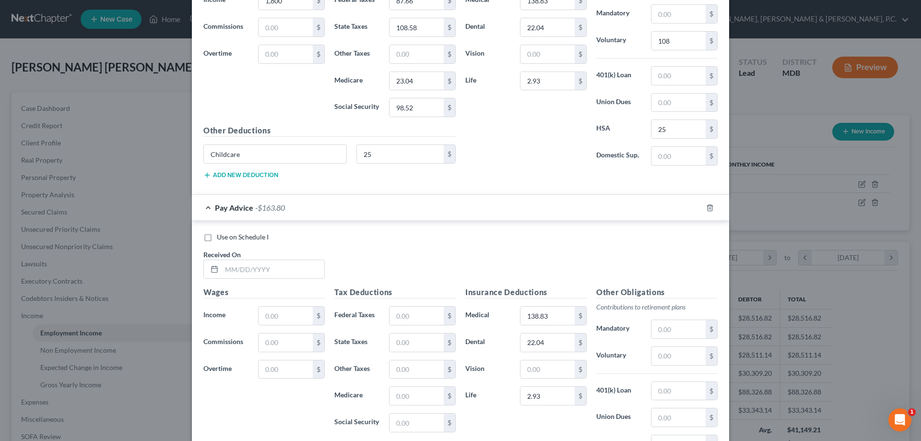
scroll to position [465, 0]
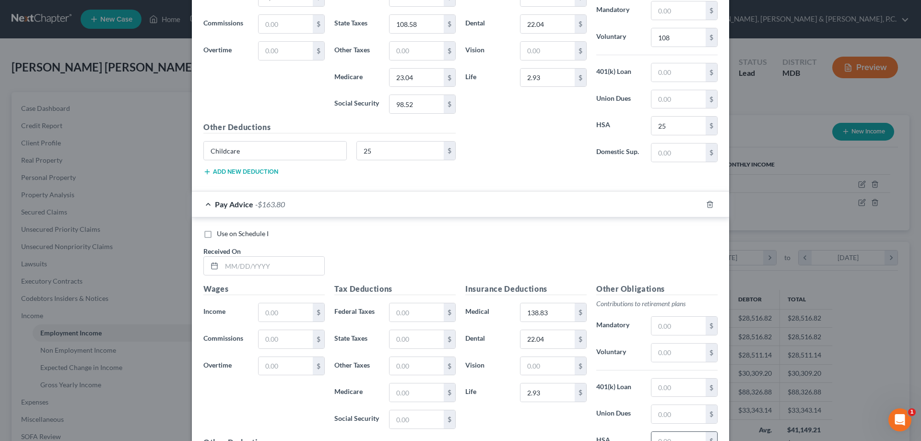
click at [676, 435] on input "text" at bounding box center [679, 441] width 54 height 18
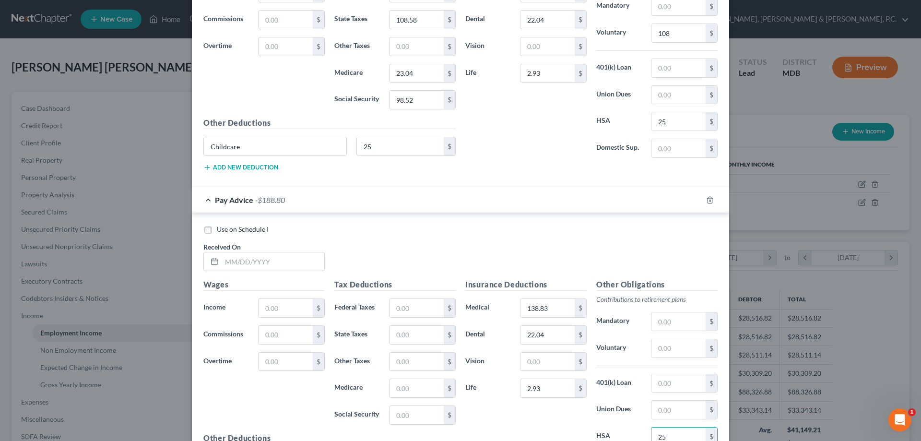
type input "25"
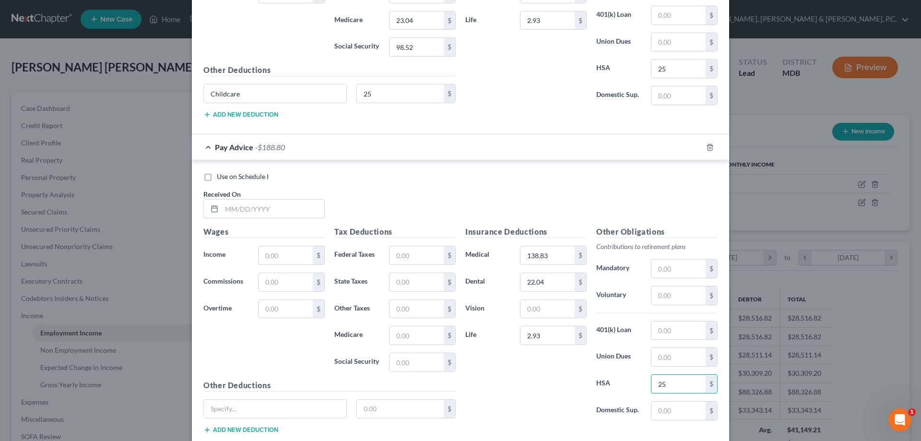
scroll to position [583, 0]
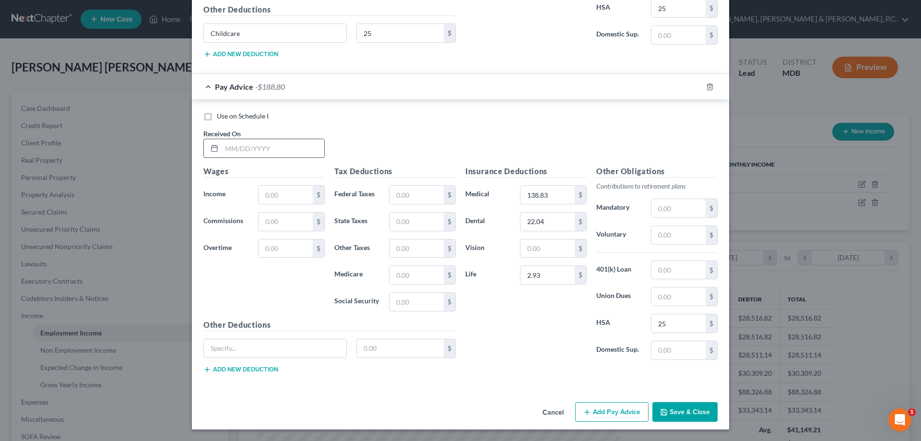
click at [275, 146] on input "text" at bounding box center [273, 148] width 103 height 18
type input "01/31/2025"
type input "1,800"
type input "87.66"
type input "108.58"
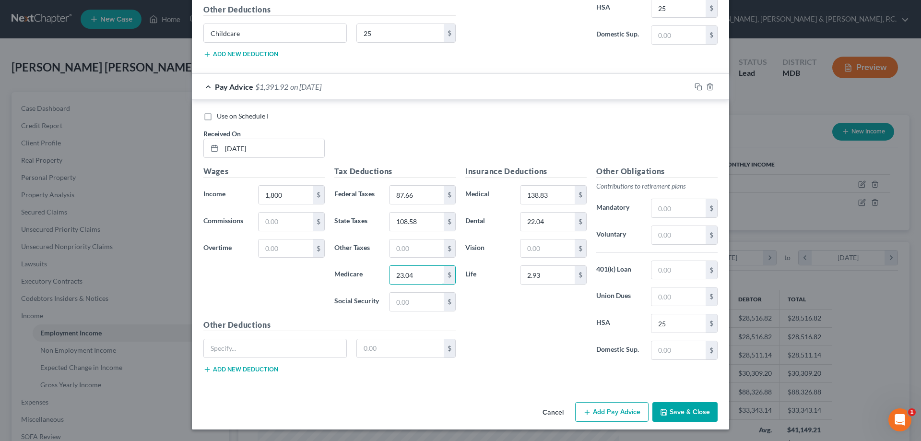
type input "23.04"
type input "98.53"
click at [274, 352] on input "text" at bounding box center [275, 348] width 142 height 18
type input "C"
type input "Childcare"
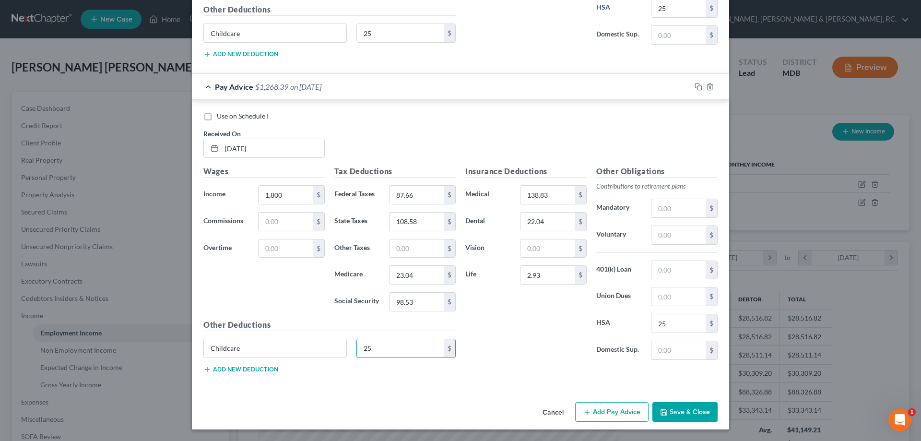
type input "25"
click at [666, 237] on input "text" at bounding box center [679, 235] width 54 height 18
type input "108"
click at [613, 415] on button "Add Pay Advice" at bounding box center [611, 412] width 73 height 20
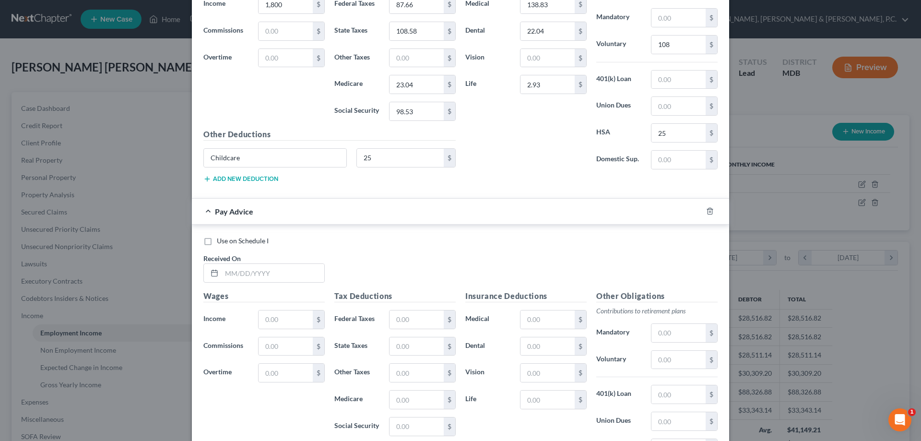
scroll to position [775, 0]
click at [559, 315] on input "text" at bounding box center [548, 318] width 54 height 18
type input "138.83"
type input "22.04"
type input "2.93"
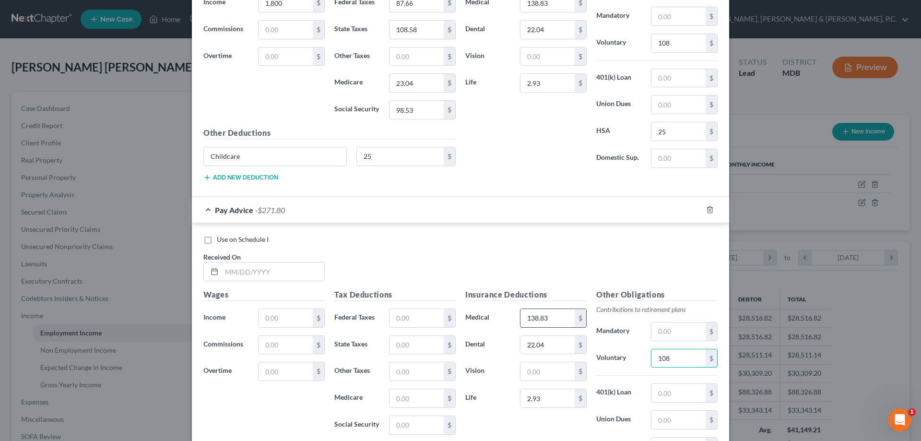
type input "108"
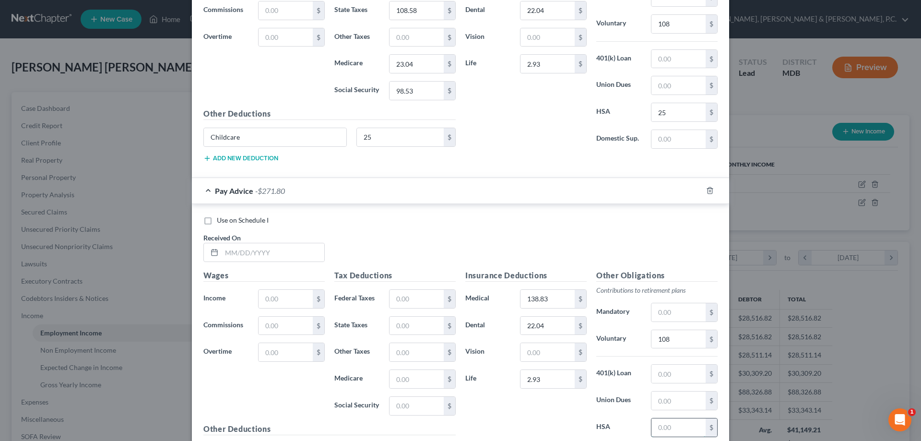
click at [674, 427] on input "text" at bounding box center [679, 427] width 54 height 18
type input "25"
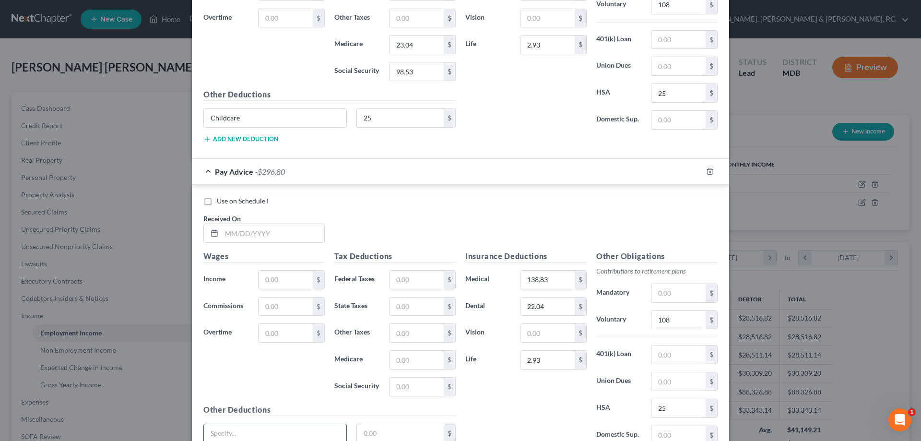
click at [287, 428] on input "text" at bounding box center [275, 433] width 142 height 18
type input "Childcare"
type input "25"
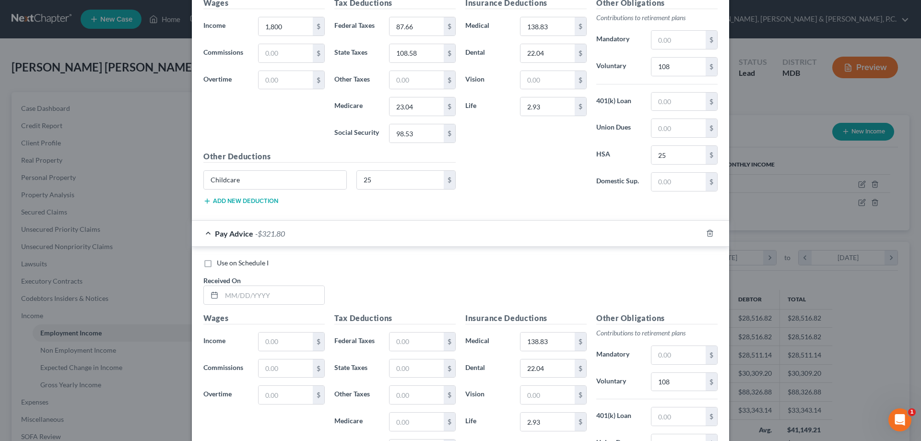
scroll to position [731, 0]
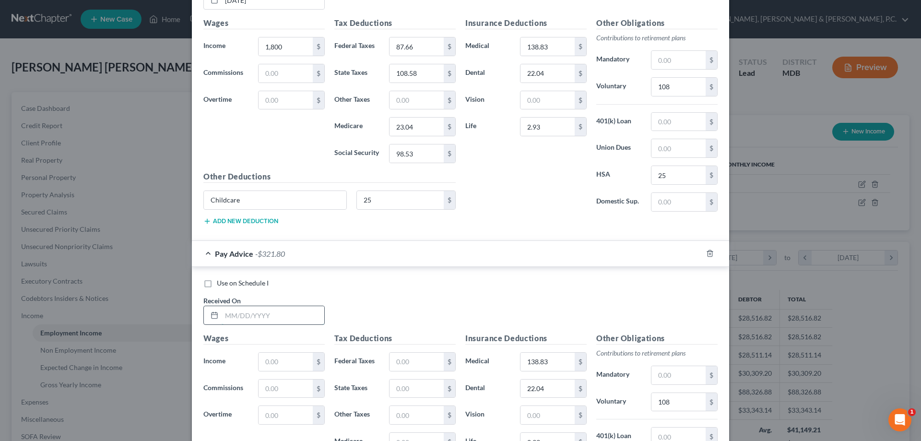
click at [276, 313] on input "text" at bounding box center [273, 315] width 103 height 18
type input "02/07/2025"
type input "1,800"
type input "87.66"
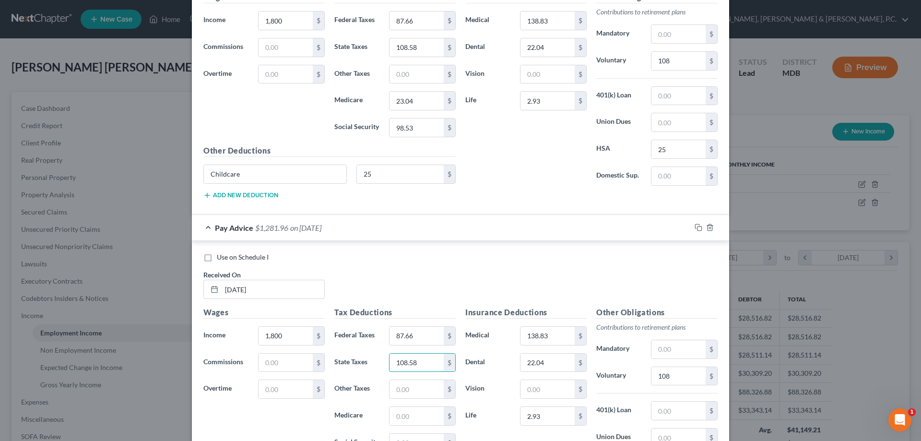
scroll to position [779, 0]
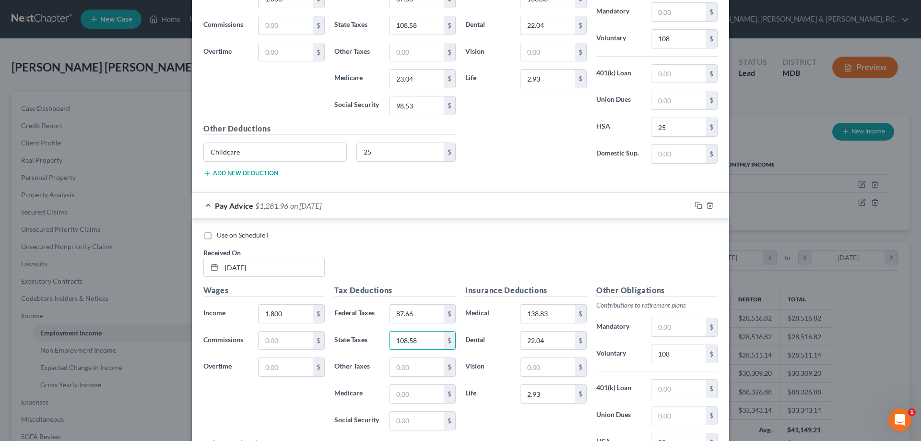
type input "108.58"
type input "23.05"
type input "98.53"
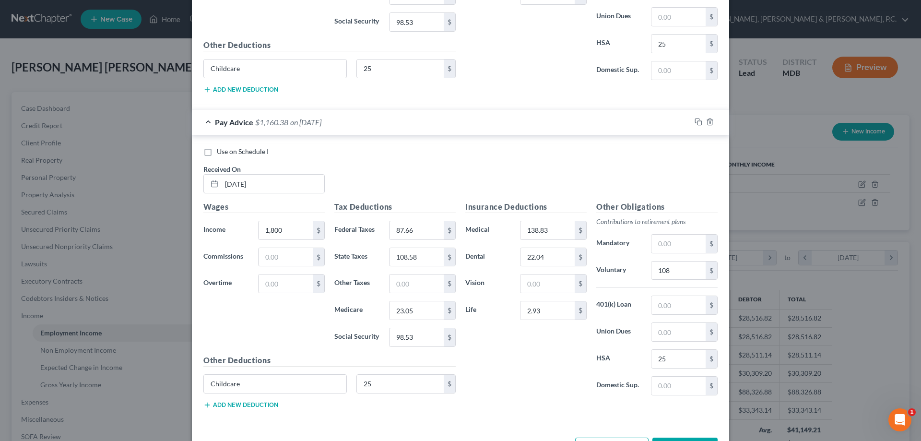
scroll to position [898, 0]
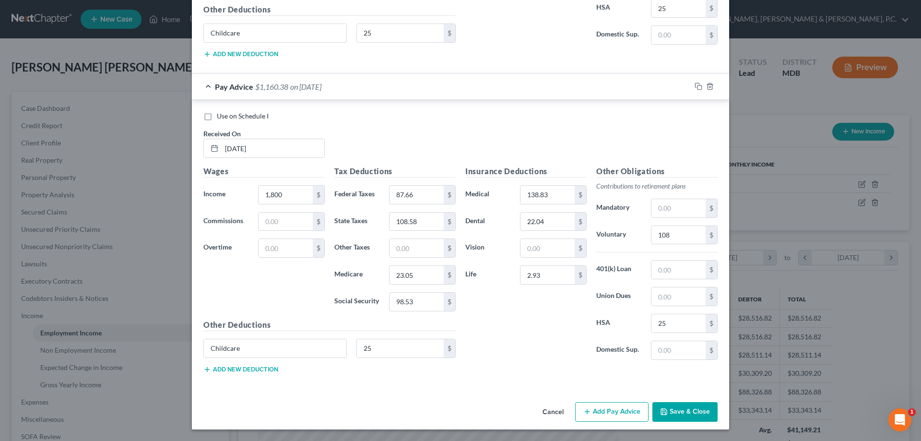
click at [628, 409] on button "Add Pay Advice" at bounding box center [611, 412] width 73 height 20
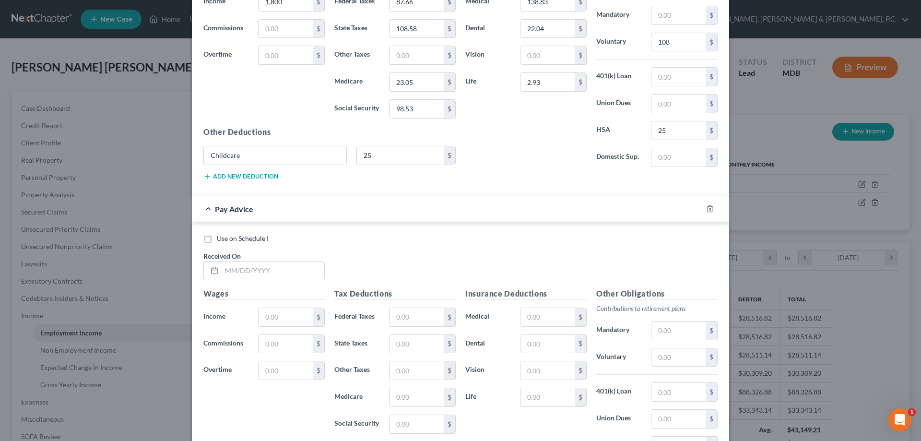
scroll to position [1085, 0]
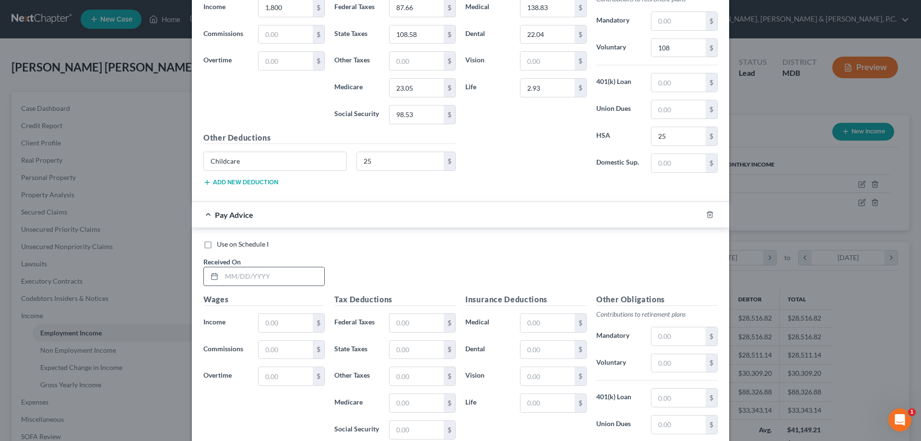
click at [290, 277] on input "text" at bounding box center [273, 276] width 103 height 18
type input "02/14/2025"
type input "1,800"
type input "87.66"
type input "108.58"
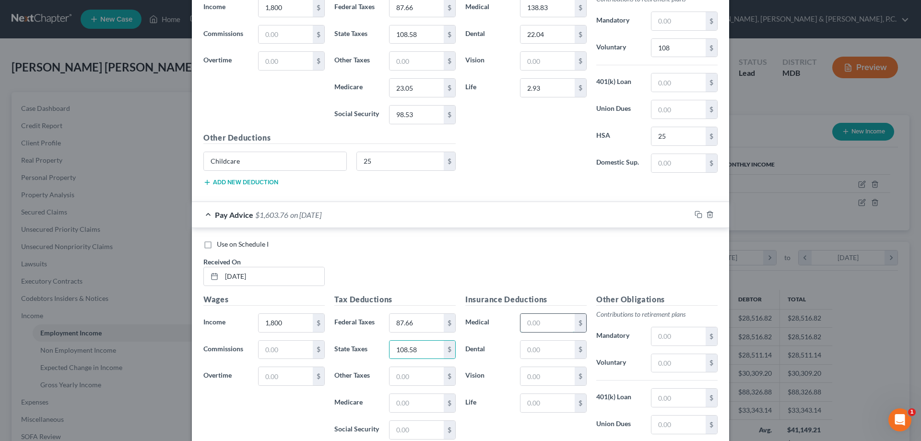
click at [539, 325] on input "text" at bounding box center [548, 323] width 54 height 18
type input "138.83"
type input "22.04"
type input "2.93"
type input "108"
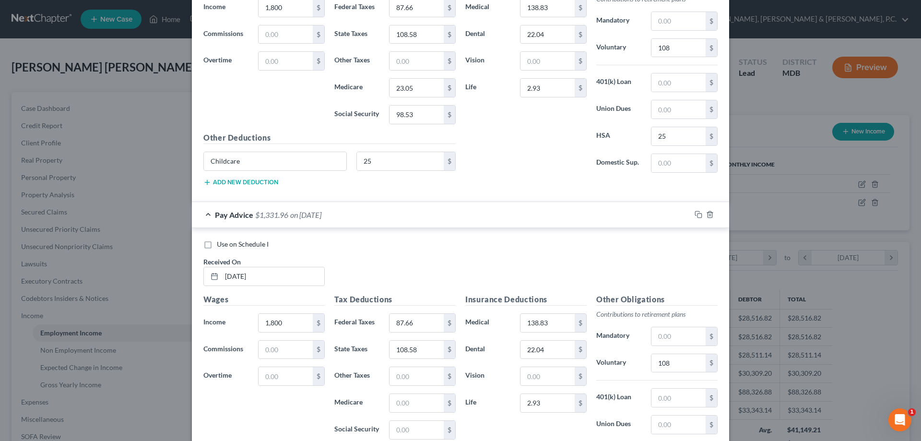
scroll to position [1104, 0]
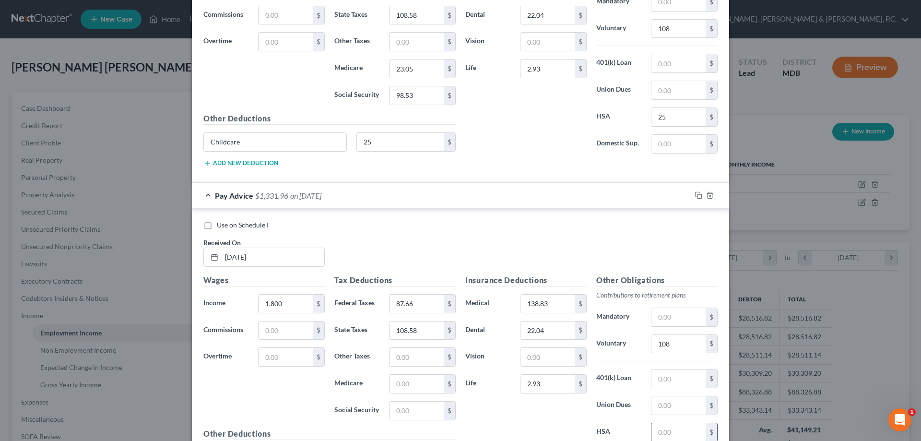
click at [676, 428] on input "text" at bounding box center [679, 432] width 54 height 18
type input "25"
click at [418, 383] on input "text" at bounding box center [417, 384] width 54 height 18
type input "23.04"
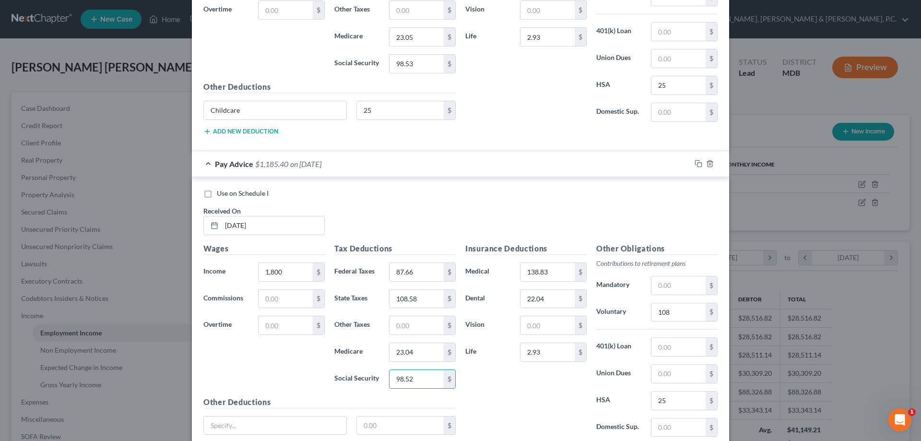
scroll to position [1152, 0]
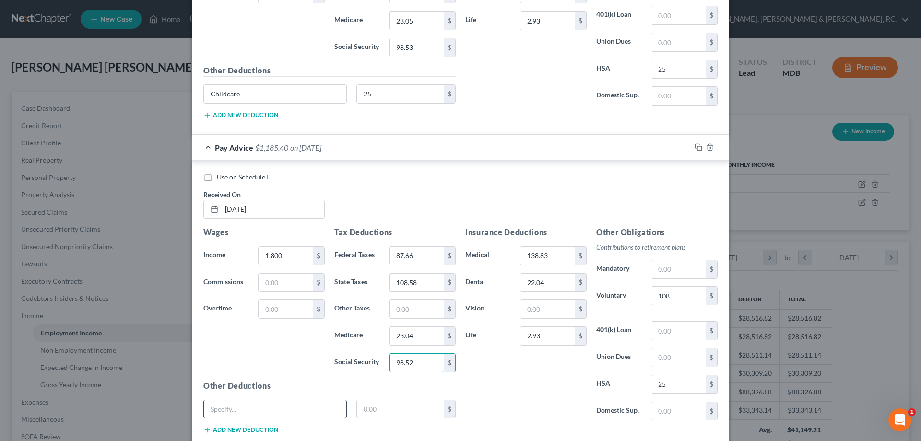
type input "98.52"
click at [324, 401] on input "text" at bounding box center [275, 409] width 142 height 18
type input "Childcare"
type input "25"
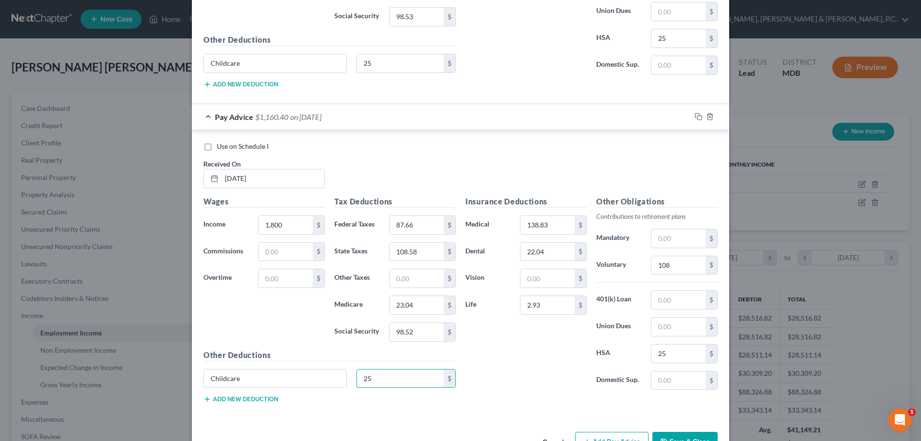
scroll to position [1213, 0]
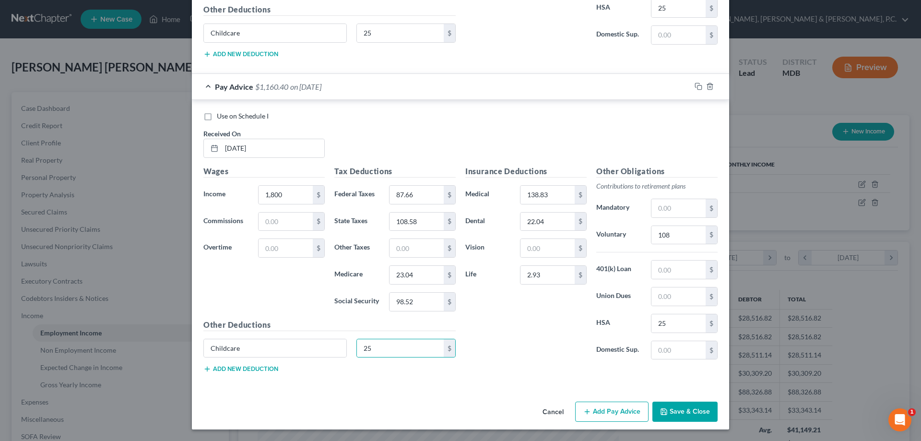
click at [629, 413] on button "Add Pay Advice" at bounding box center [611, 412] width 73 height 20
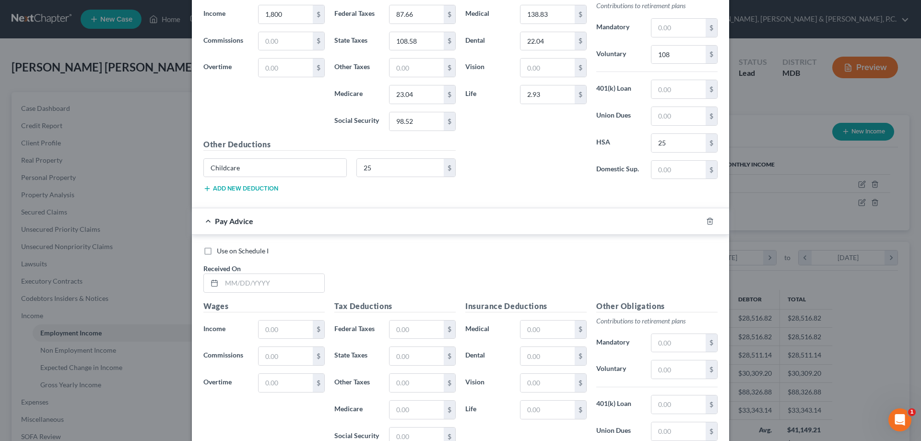
scroll to position [1405, 0]
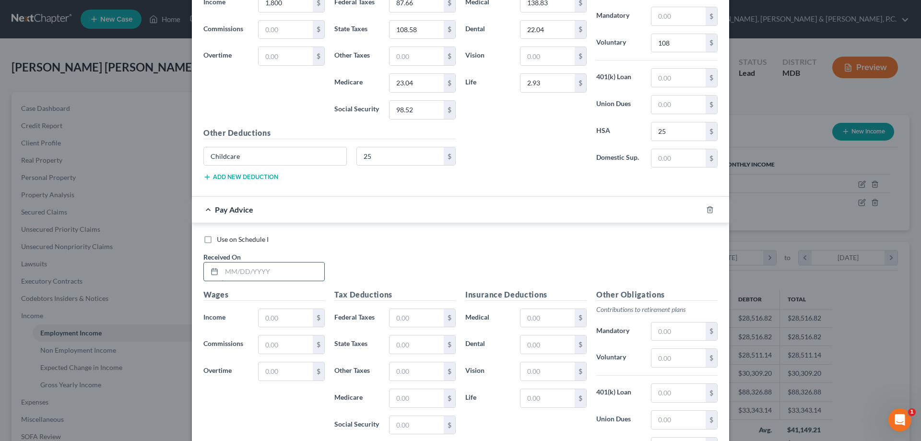
click at [304, 273] on input "text" at bounding box center [273, 271] width 103 height 18
type input "02/21/2025"
type input "1,800"
type input "87.66"
type input "108.58"
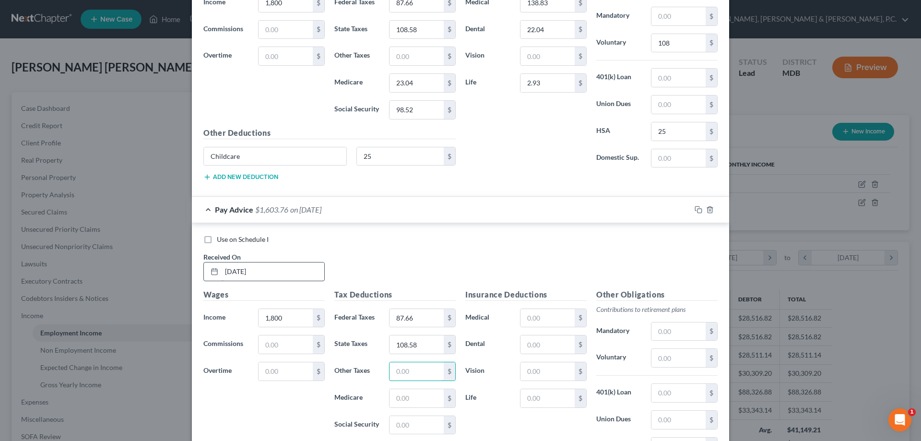
type input "2"
type input "23.04"
type input "98.53"
click at [554, 317] on input "text" at bounding box center [548, 318] width 54 height 18
type input "138.83"
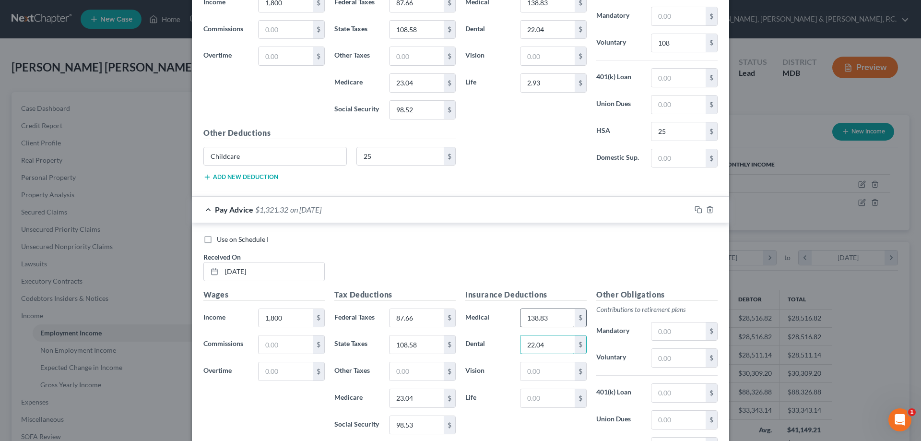
type input "22.04"
type input "2.93"
type input "108"
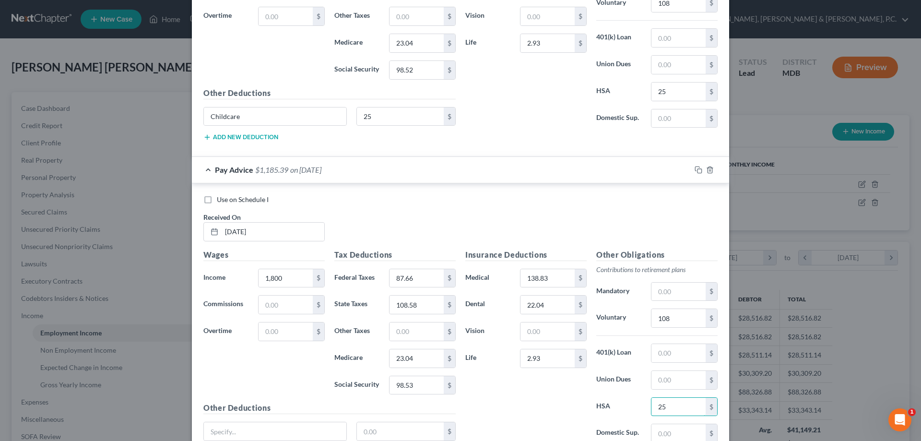
scroll to position [1468, 0]
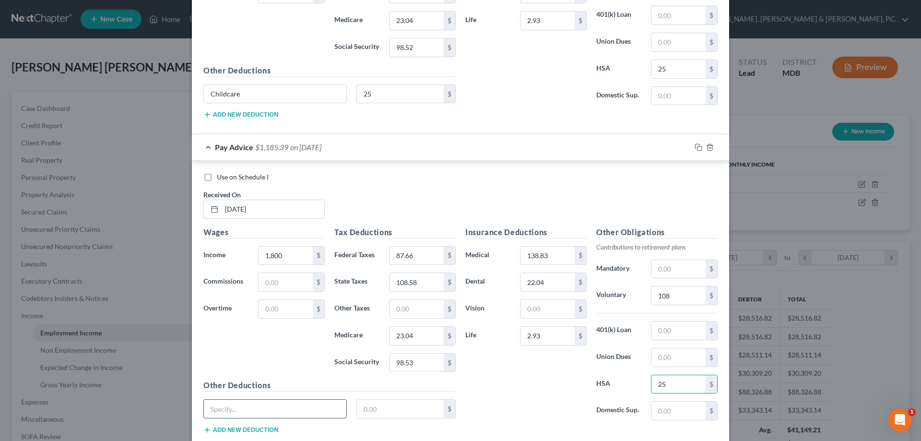
type input "25"
click at [316, 408] on input "text" at bounding box center [275, 409] width 142 height 18
type input "Childcare"
type input "25"
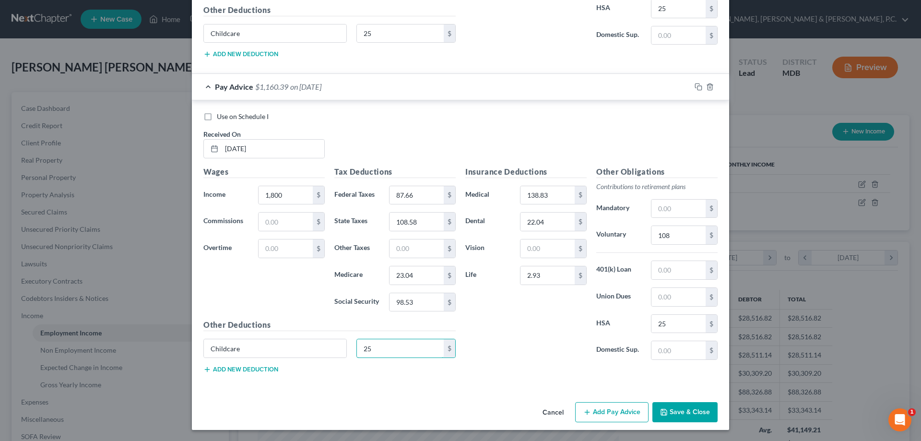
scroll to position [1529, 0]
click at [603, 410] on button "Add Pay Advice" at bounding box center [611, 412] width 73 height 20
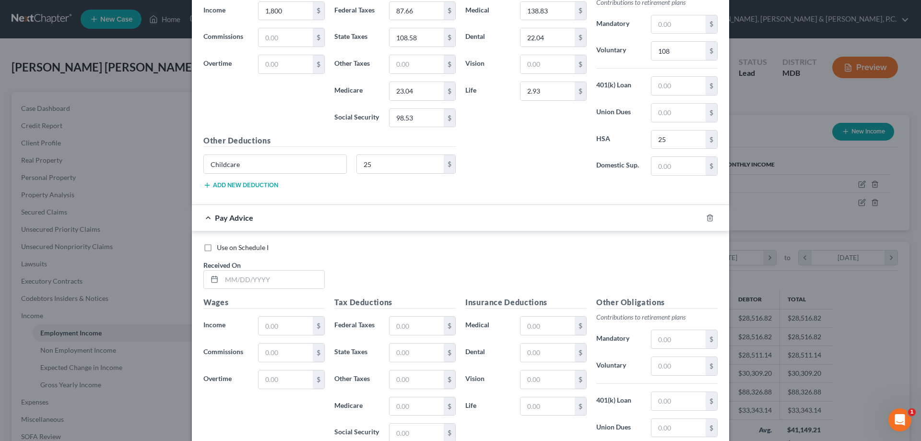
scroll to position [1720, 0]
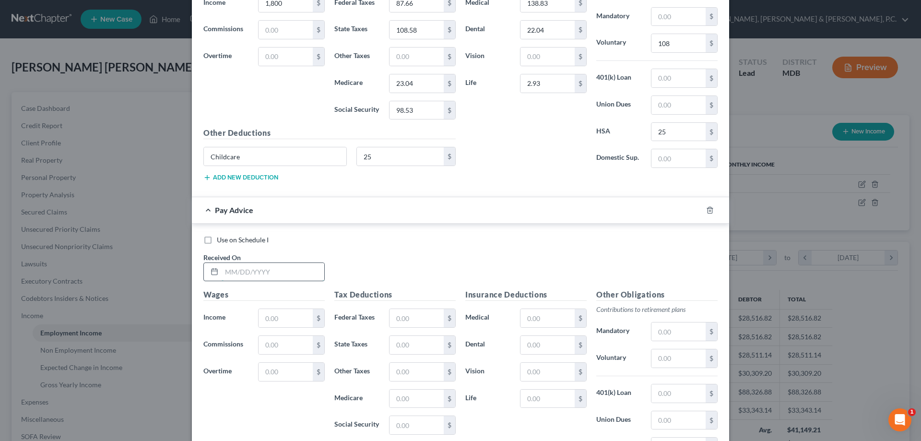
click at [304, 275] on input "text" at bounding box center [273, 272] width 103 height 18
type input "02/28/2025"
type input "1,800"
type input "87.66"
type input "108.58"
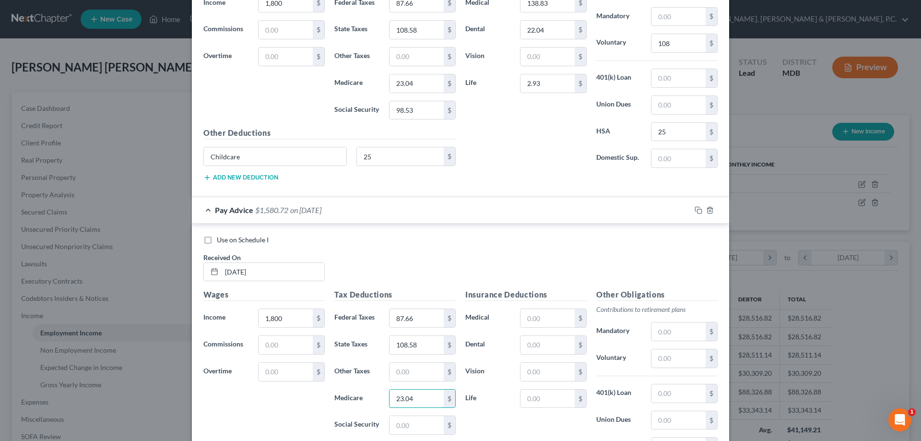
type input "23.04"
type input "98.52"
click at [552, 314] on input "text" at bounding box center [548, 318] width 54 height 18
type input "138.83"
type input "22.04"
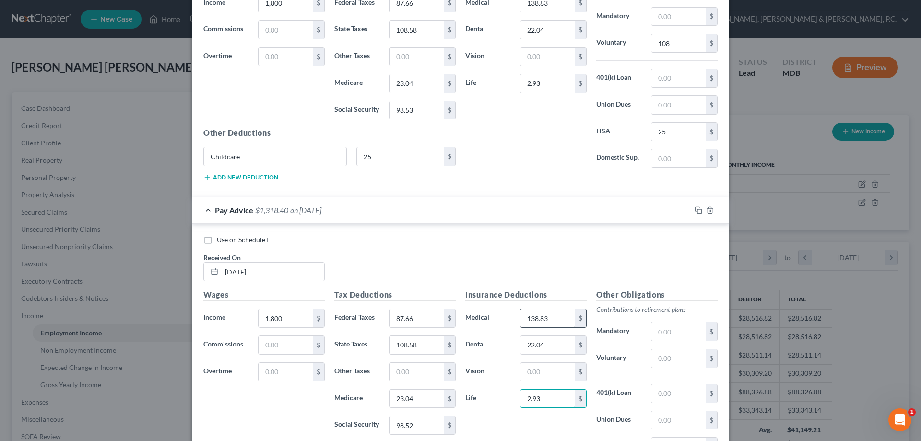
type input "2.93"
type input "108"
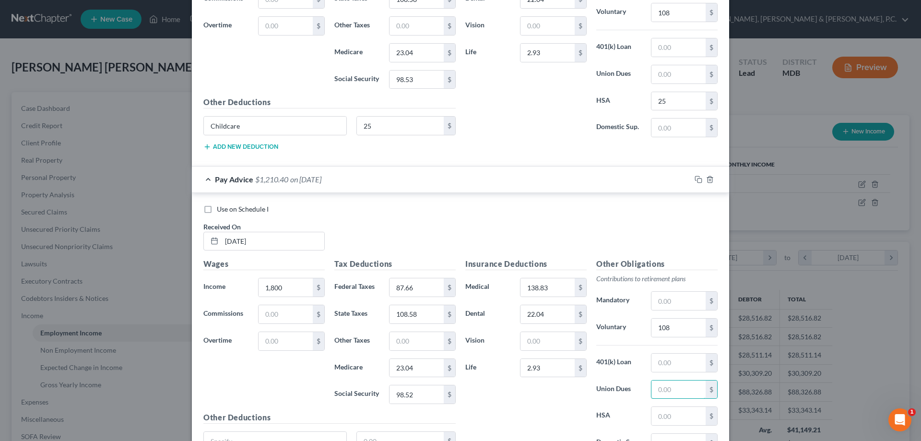
scroll to position [1768, 0]
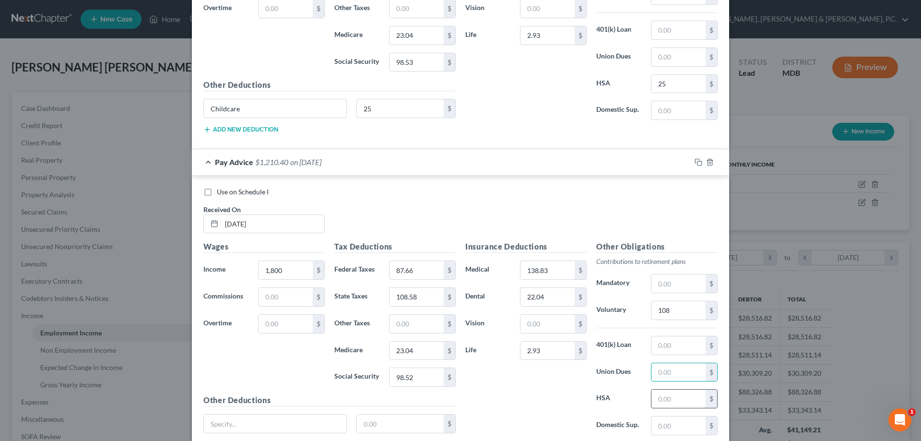
click at [662, 398] on input "text" at bounding box center [679, 399] width 54 height 18
type input "25"
click at [311, 417] on input "text" at bounding box center [275, 424] width 142 height 18
type input "Childcare"
type input "25"
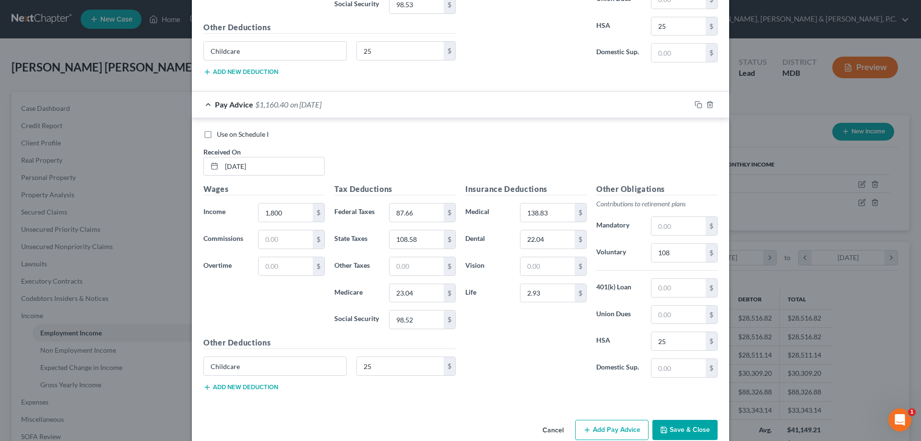
scroll to position [1844, 0]
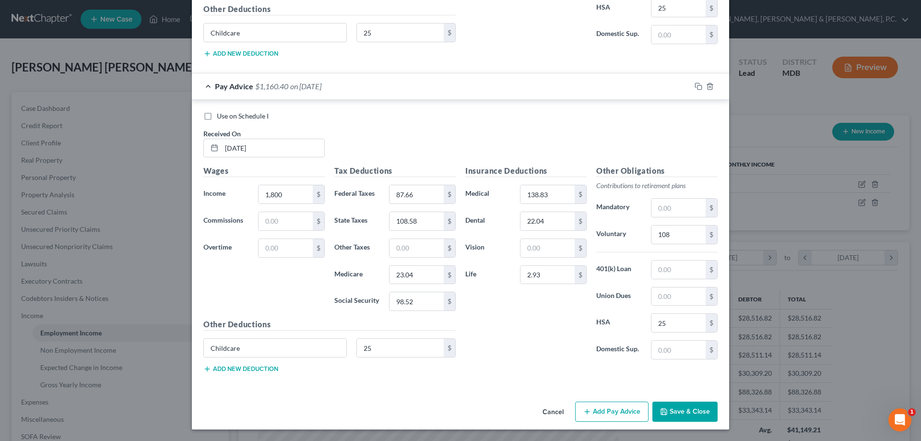
click at [629, 415] on button "Add Pay Advice" at bounding box center [611, 412] width 73 height 20
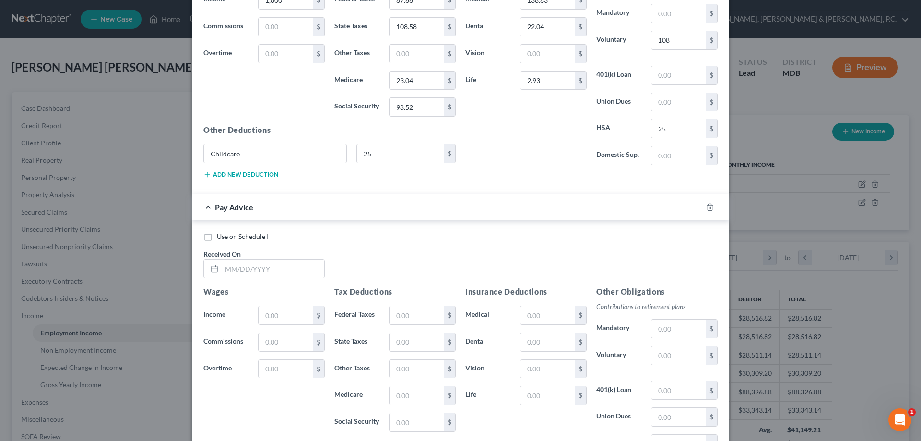
scroll to position [2029, 0]
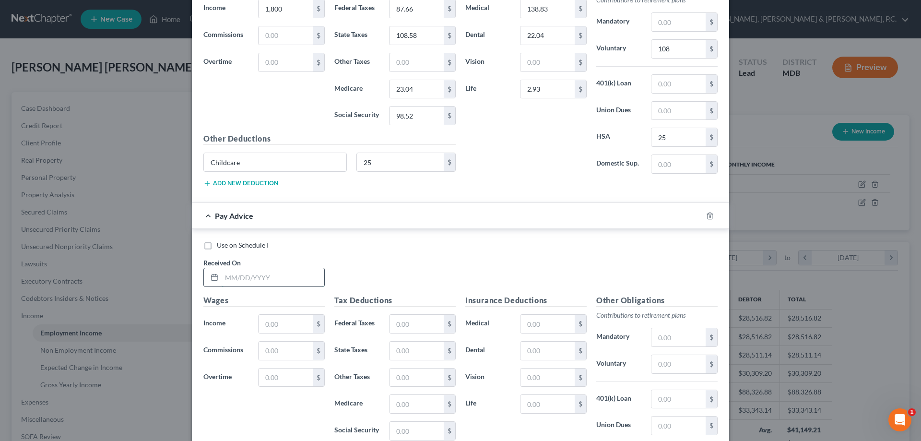
click at [270, 276] on input "text" at bounding box center [273, 277] width 103 height 18
type input "03/07/2025"
type input "1,800"
type input "87.66"
type input "108.58"
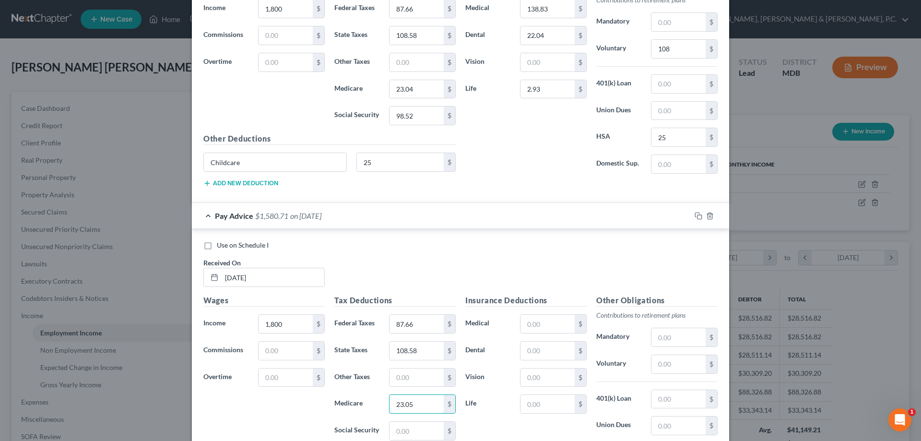
type input "23.05"
type input "98.53"
click at [533, 320] on input "text" at bounding box center [548, 324] width 54 height 18
type input "138.83"
type input "22.04"
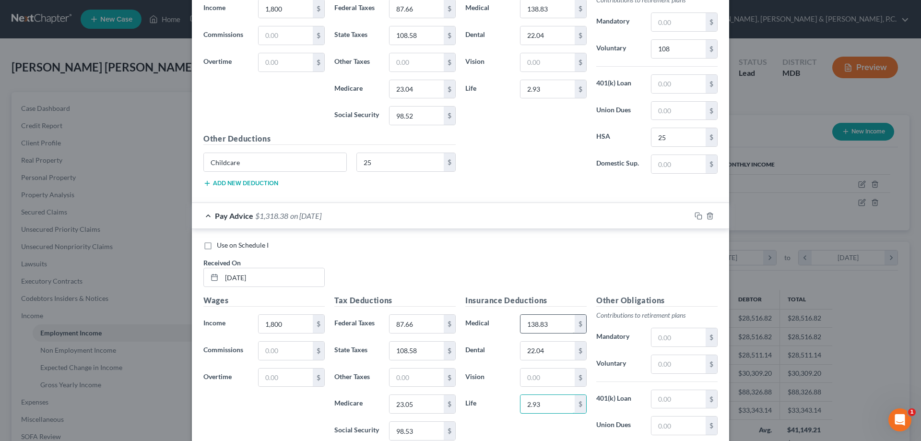
type input "2.93"
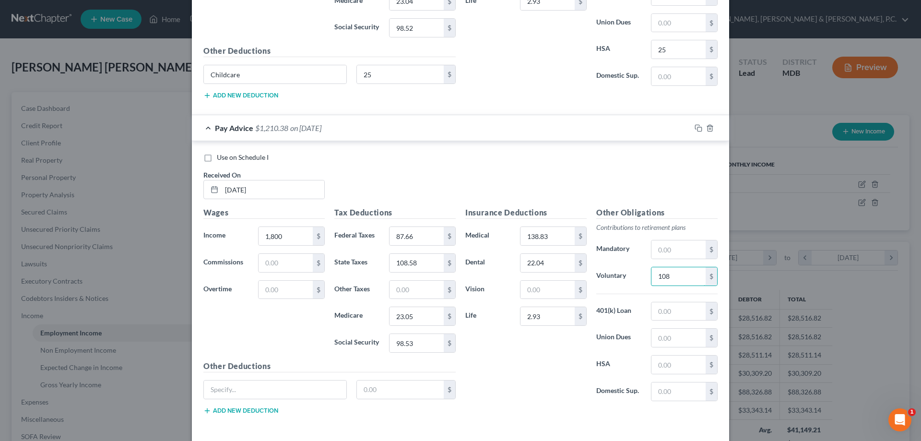
scroll to position [2125, 0]
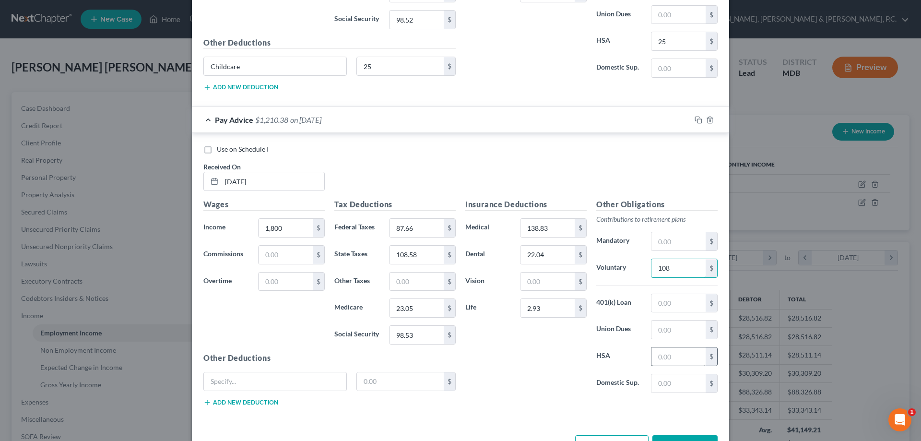
type input "108"
click at [669, 355] on input "text" at bounding box center [679, 356] width 54 height 18
type input "25"
click at [323, 381] on input "text" at bounding box center [275, 381] width 142 height 18
type input "Childcare"
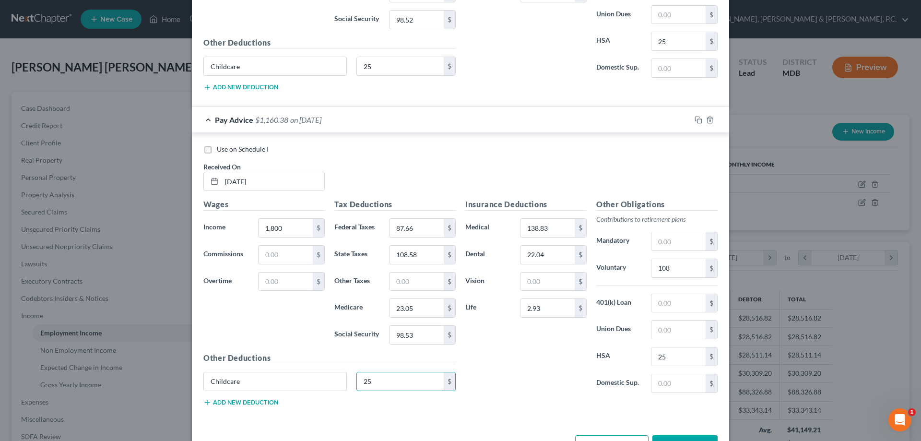
type input "25"
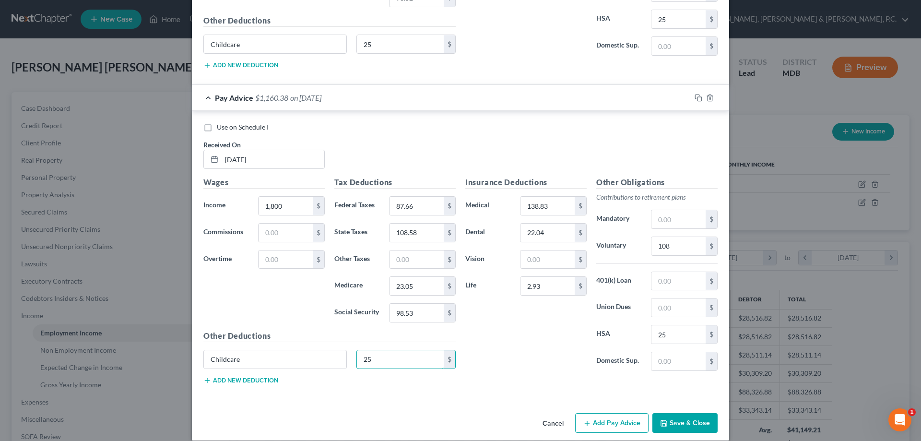
scroll to position [2159, 0]
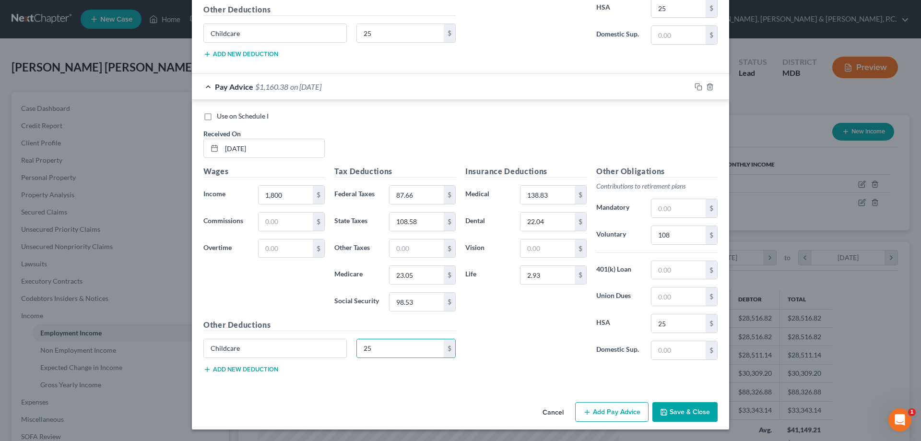
click at [624, 409] on button "Add Pay Advice" at bounding box center [611, 412] width 73 height 20
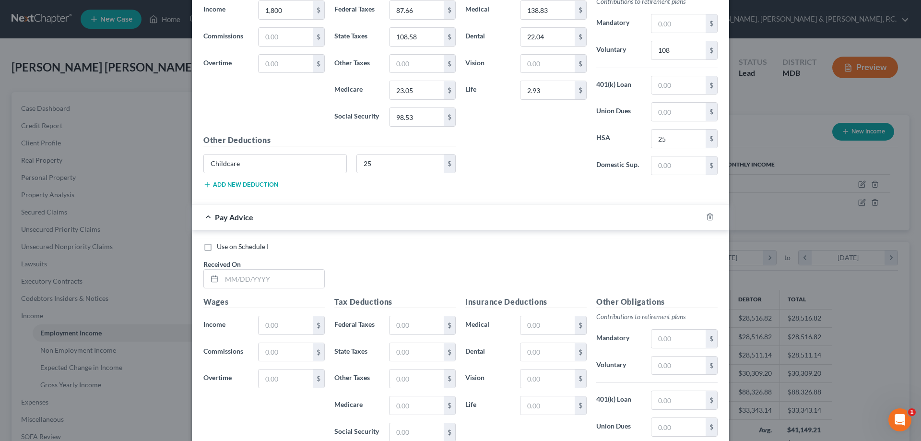
scroll to position [2340, 0]
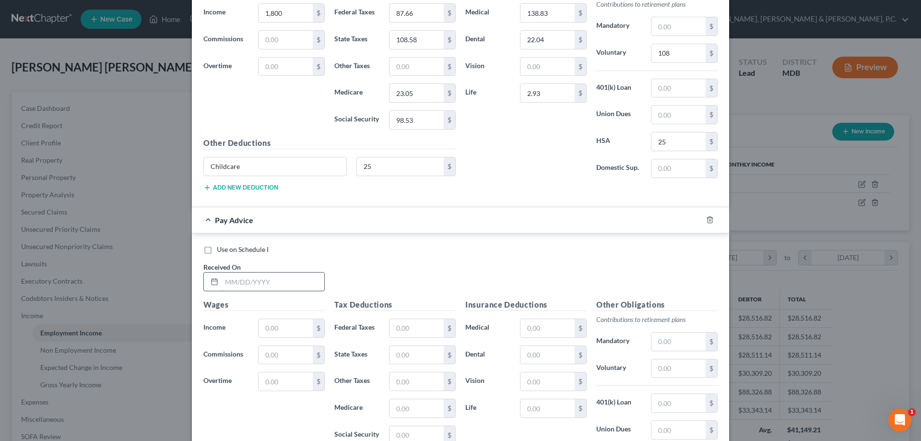
click at [282, 284] on input "text" at bounding box center [273, 282] width 103 height 18
type input "03/14/2025"
type input "1,800"
type input "87.66"
type input "108.58"
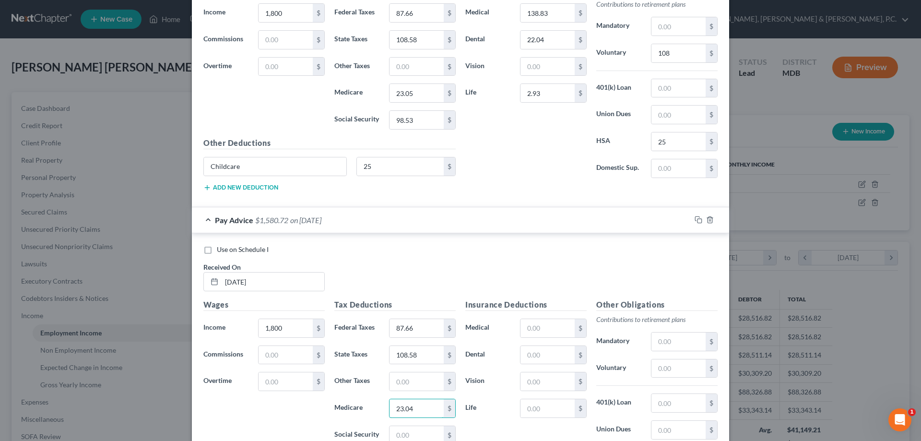
type input "23.04"
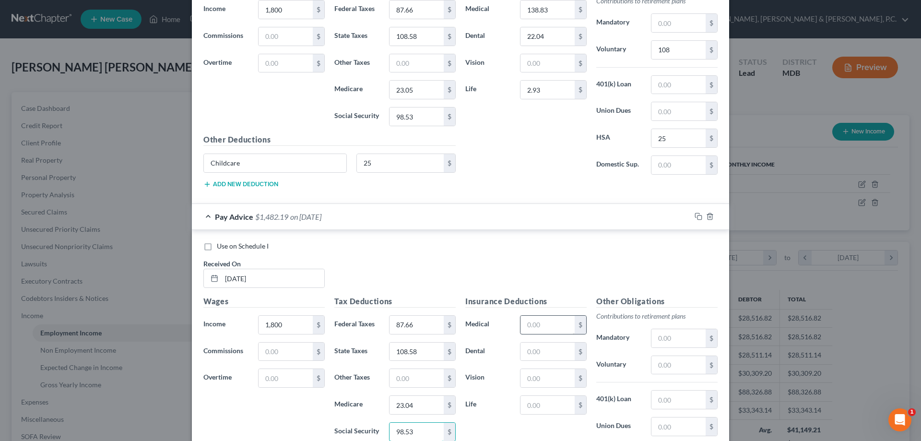
type input "98.53"
click at [537, 320] on input "text" at bounding box center [548, 325] width 54 height 18
type input "138.83"
type input "22.04"
type input "2.93"
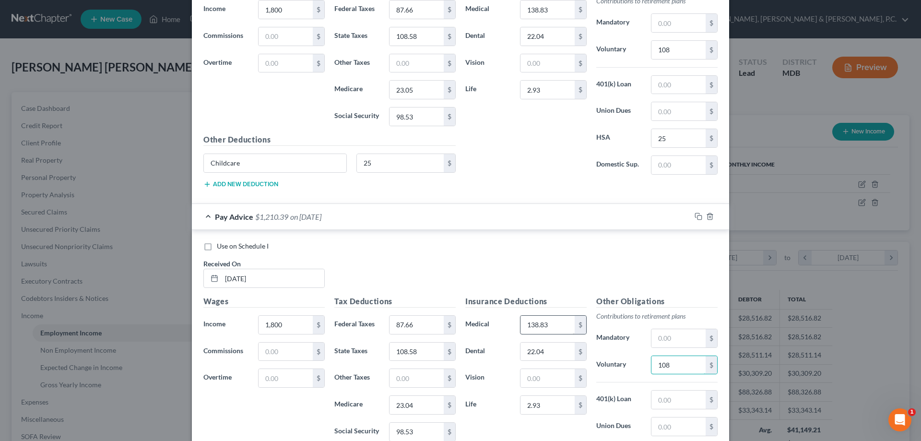
type input "108"
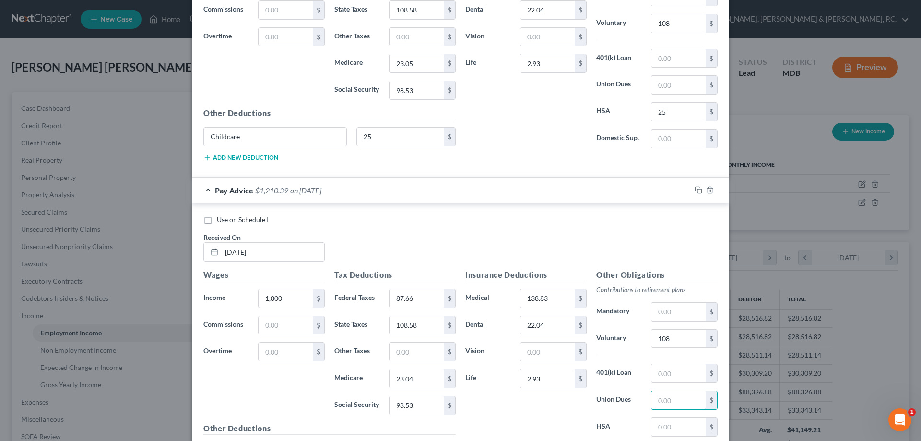
scroll to position [2392, 0]
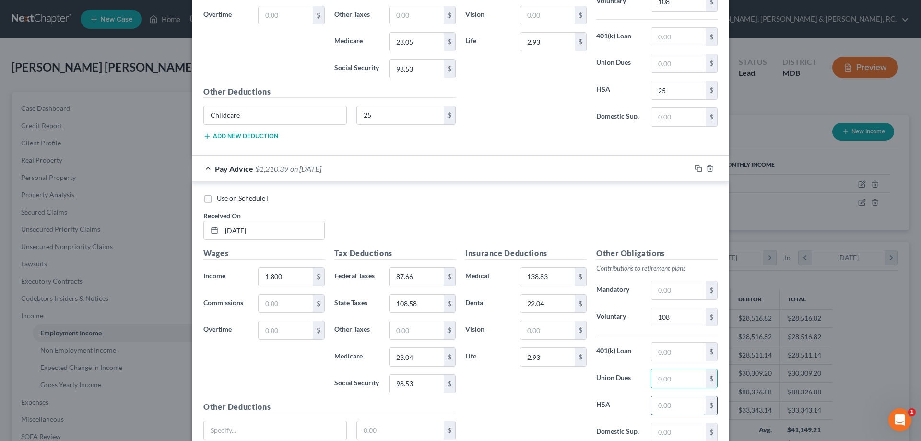
drag, startPoint x: 664, startPoint y: 403, endPoint x: 664, endPoint y: 396, distance: 7.2
click at [664, 403] on input "text" at bounding box center [679, 405] width 54 height 18
type input "25"
click at [314, 434] on input "text" at bounding box center [275, 430] width 142 height 18
type input "Childcare"
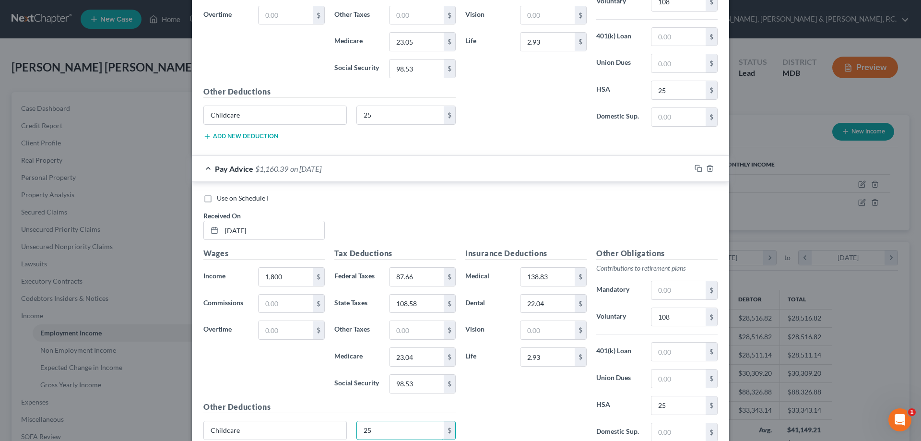
type input "25"
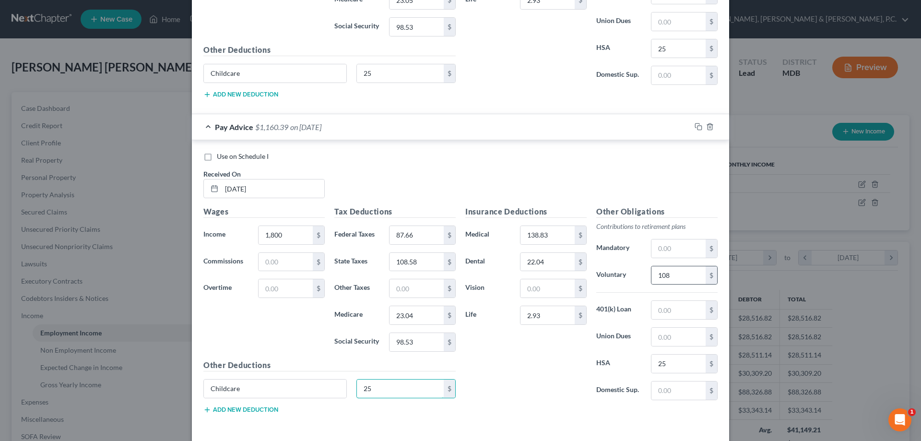
scroll to position [2474, 0]
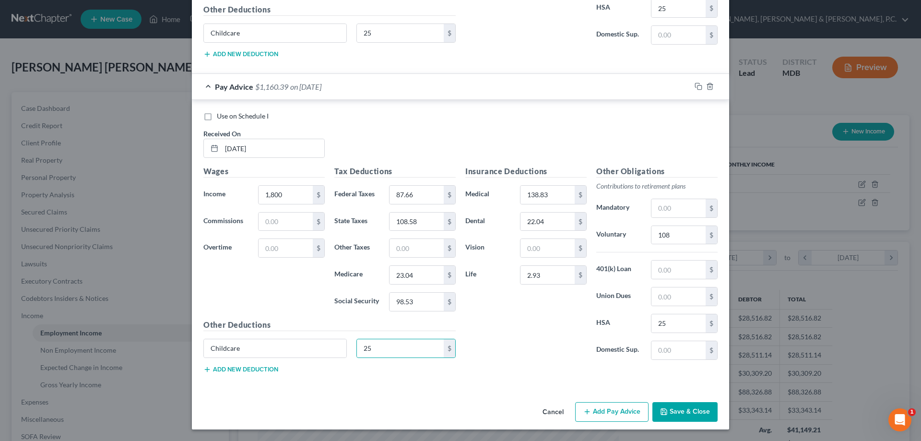
click at [620, 416] on button "Add Pay Advice" at bounding box center [611, 412] width 73 height 20
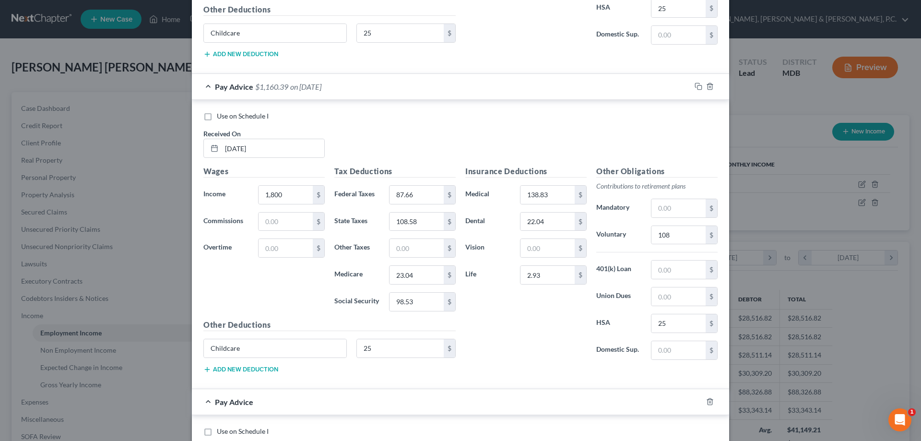
scroll to position [2705, 0]
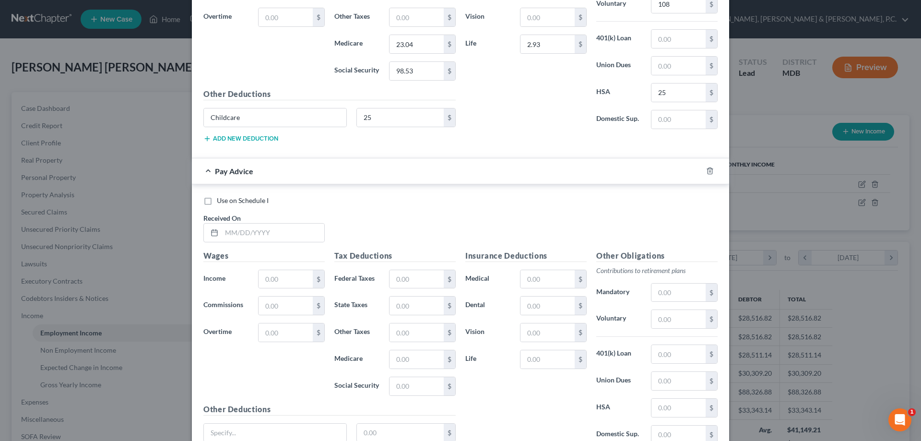
click at [306, 184] on div "Pay Advice" at bounding box center [447, 170] width 510 height 25
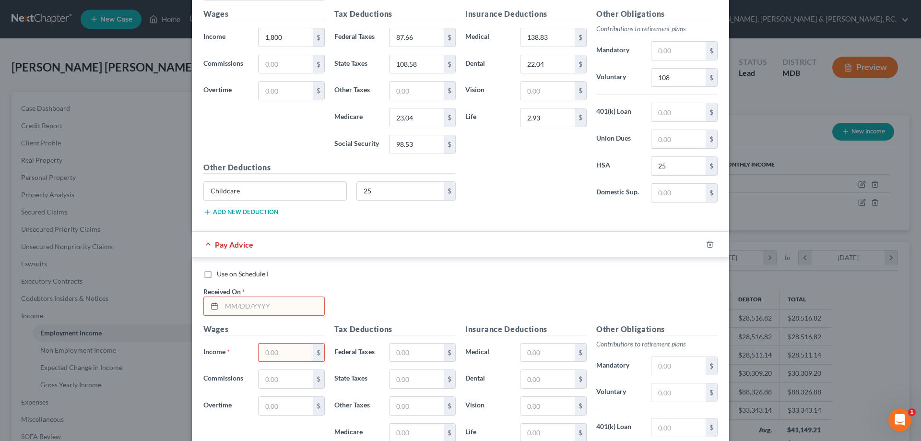
scroll to position [2657, 0]
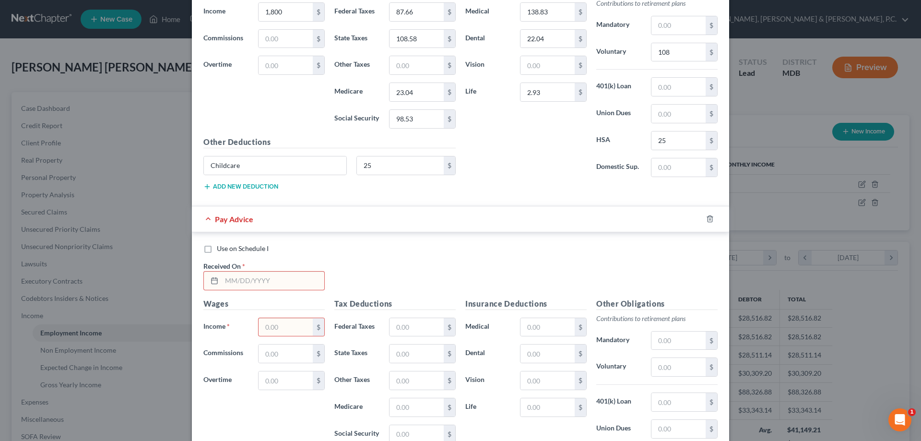
click at [270, 281] on input "text" at bounding box center [273, 281] width 103 height 18
type input "03/21/2025"
type input "1,800"
type input "87.66"
type input "108.58"
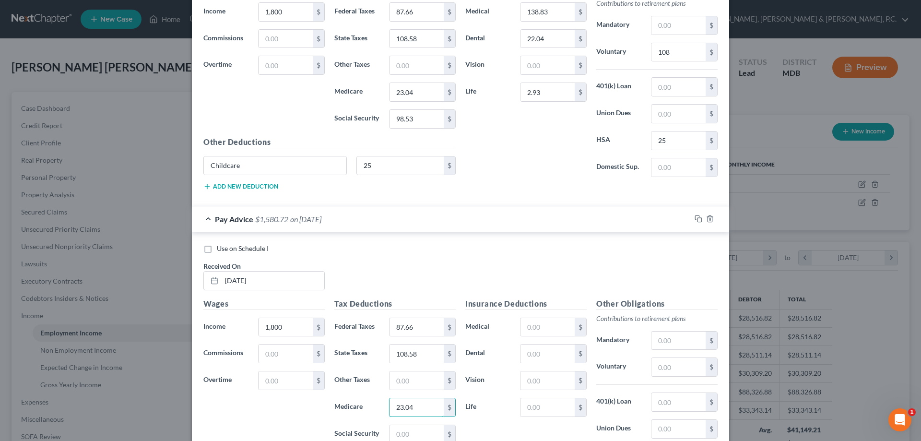
type input "23.04"
type input "98.52"
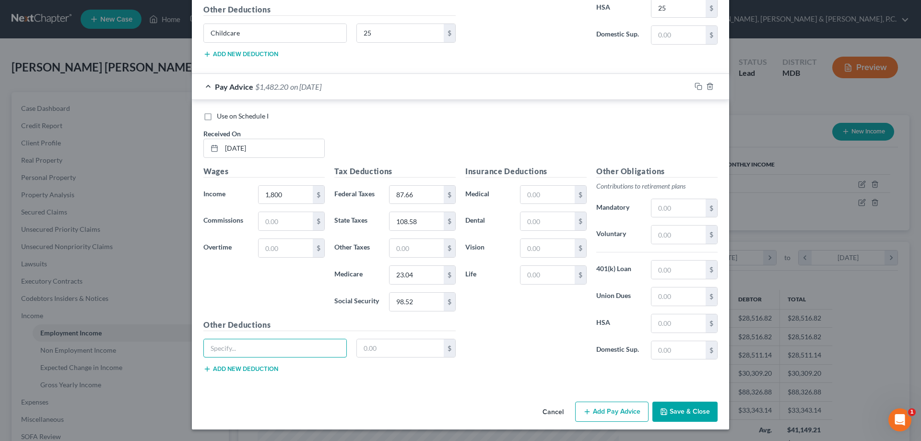
scroll to position [2741, 0]
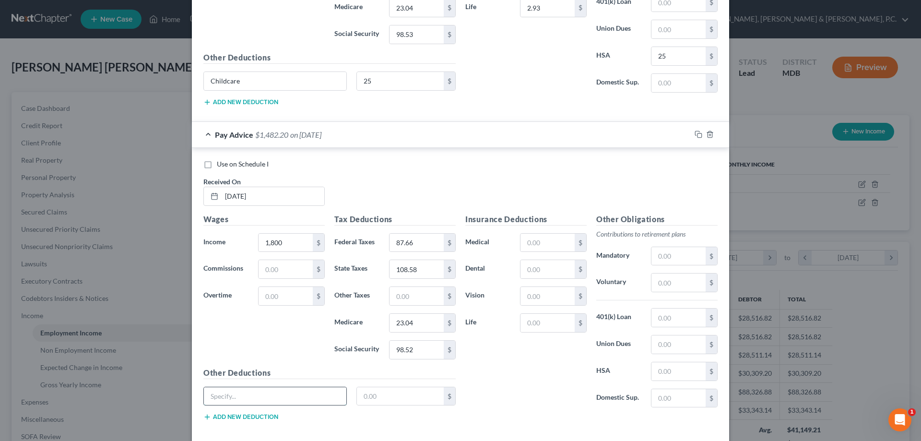
click at [324, 393] on input "text" at bounding box center [275, 396] width 142 height 18
type input "Childcare"
type input "25"
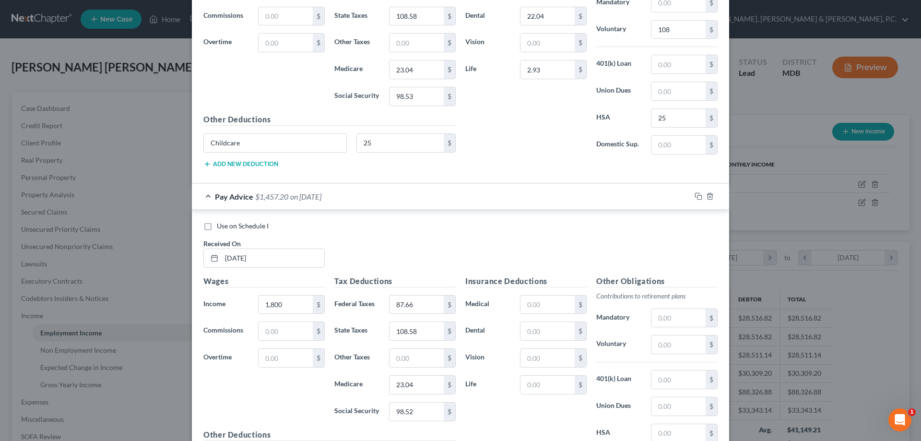
scroll to position [2650, 0]
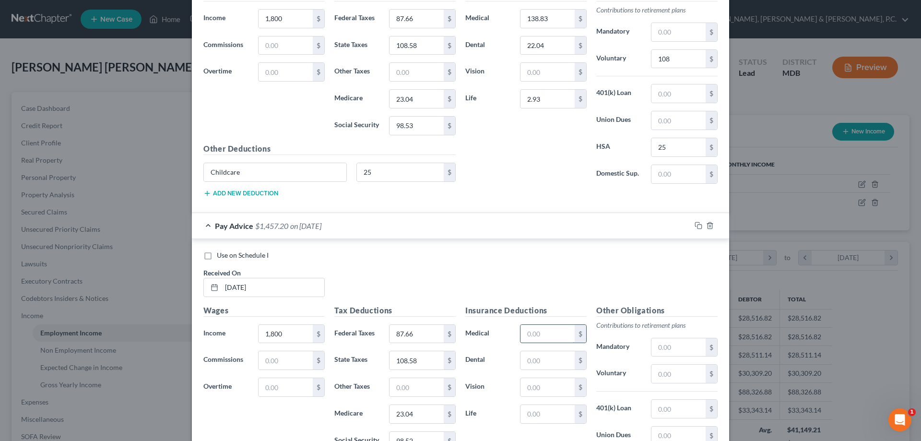
click at [552, 332] on input "text" at bounding box center [548, 334] width 54 height 18
type input "138.83"
type input "22.04"
type input "2.93"
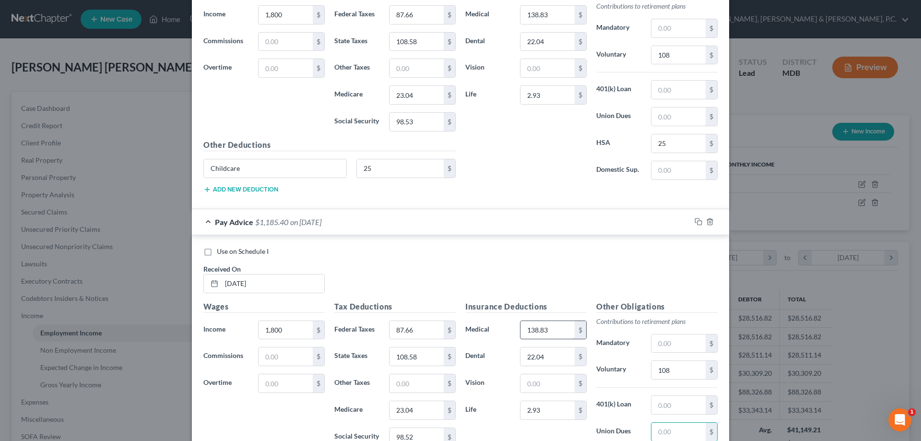
scroll to position [2789, 0]
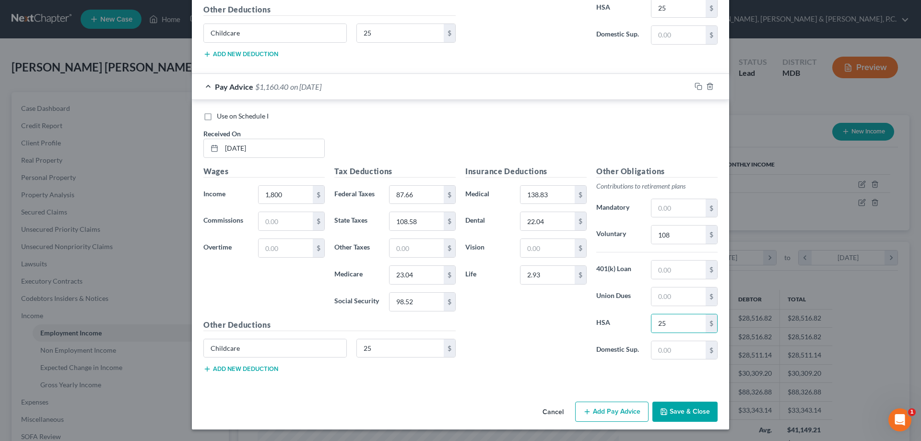
click at [614, 410] on button "Add Pay Advice" at bounding box center [611, 412] width 73 height 20
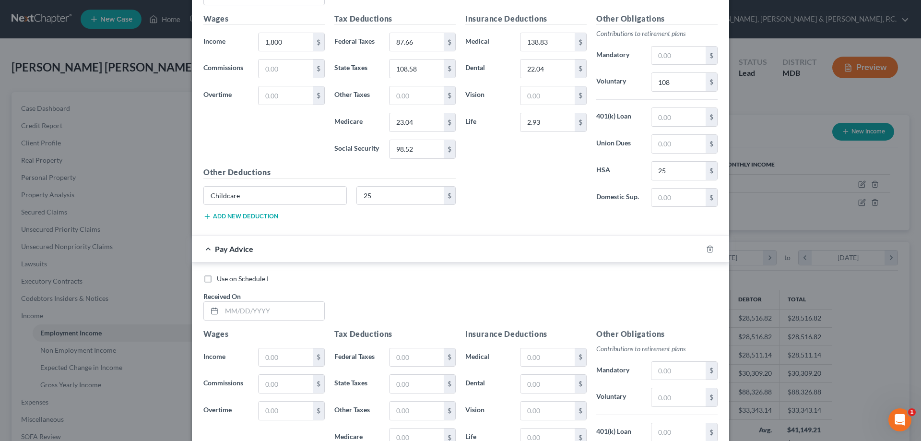
scroll to position [2974, 0]
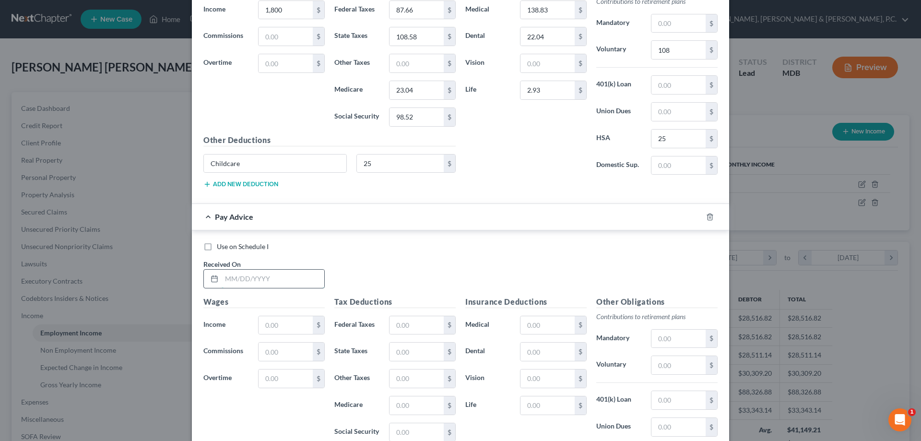
click at [255, 280] on input "text" at bounding box center [273, 279] width 103 height 18
click at [556, 321] on input "text" at bounding box center [548, 325] width 54 height 18
click at [283, 321] on input "text" at bounding box center [286, 325] width 54 height 18
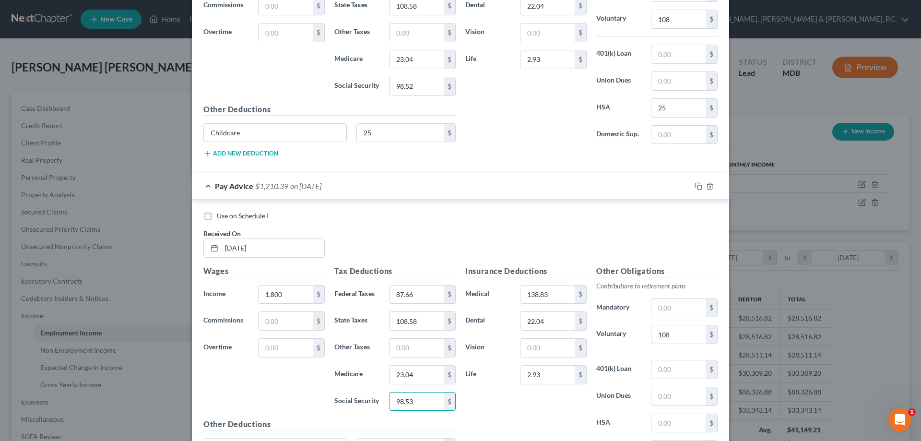
scroll to position [3022, 0]
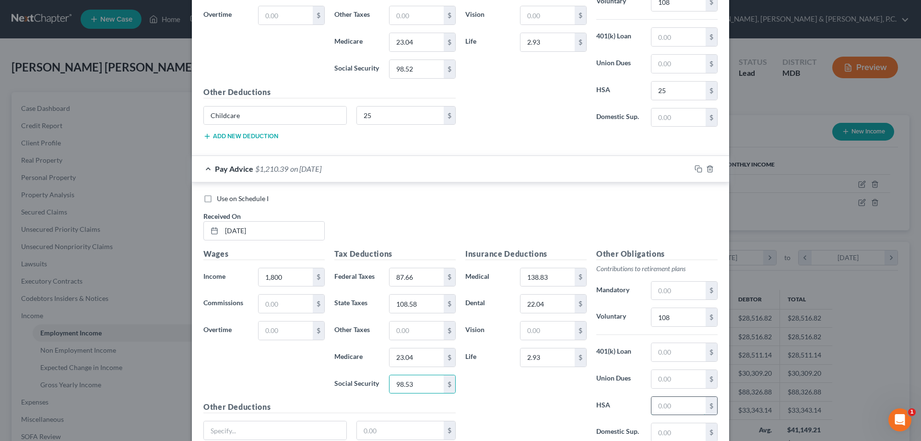
click at [674, 401] on input "text" at bounding box center [679, 406] width 54 height 18
click at [316, 426] on input "text" at bounding box center [275, 430] width 142 height 18
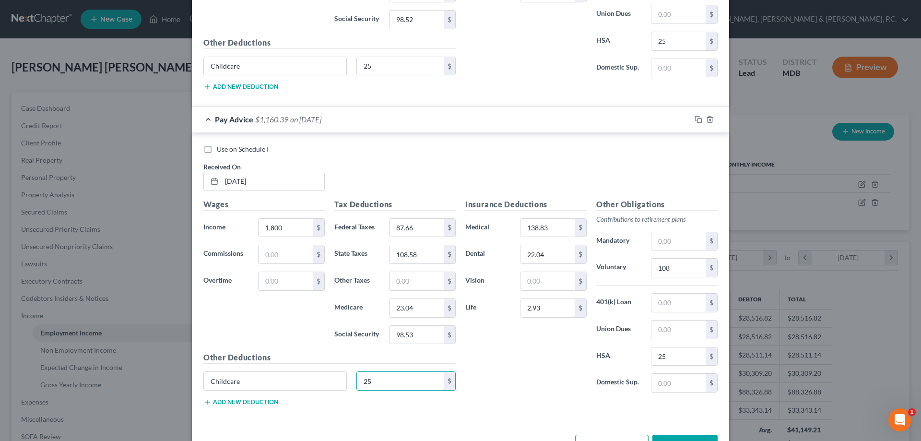
scroll to position [3104, 0]
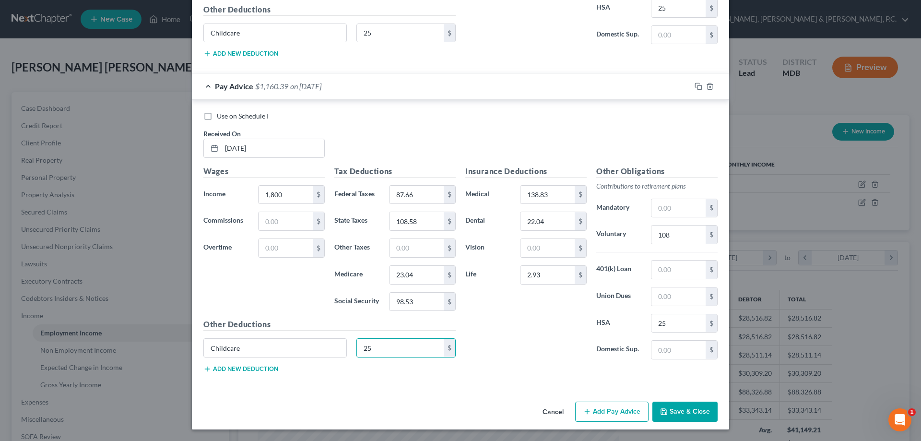
click at [610, 415] on button "Add Pay Advice" at bounding box center [611, 412] width 73 height 20
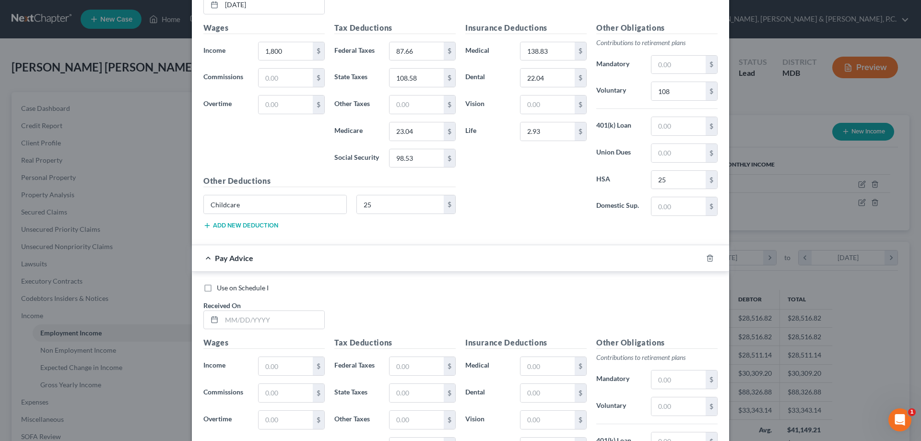
scroll to position [3227, 0]
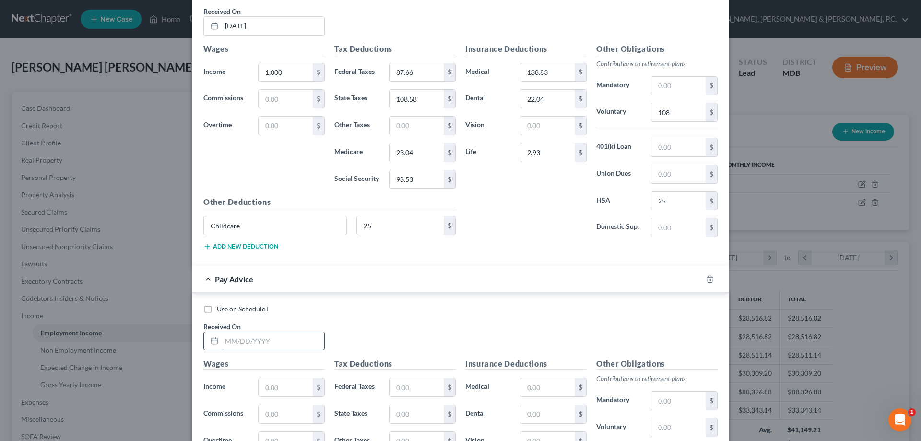
click at [303, 342] on input "text" at bounding box center [273, 341] width 103 height 18
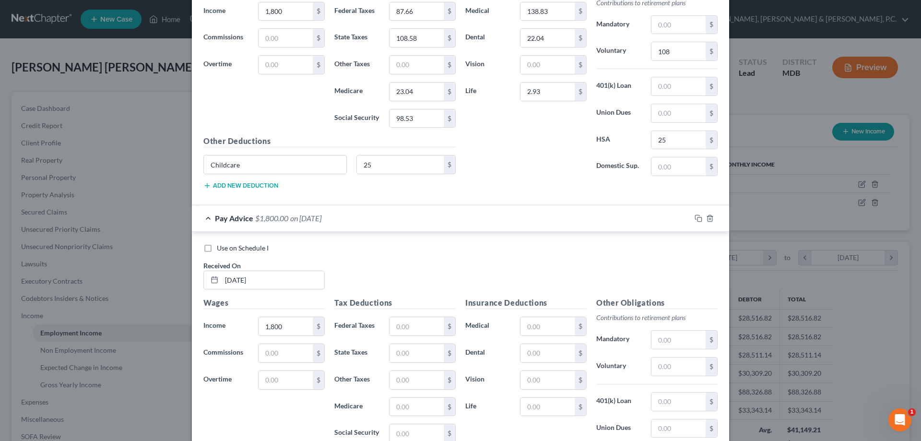
scroll to position [3279, 0]
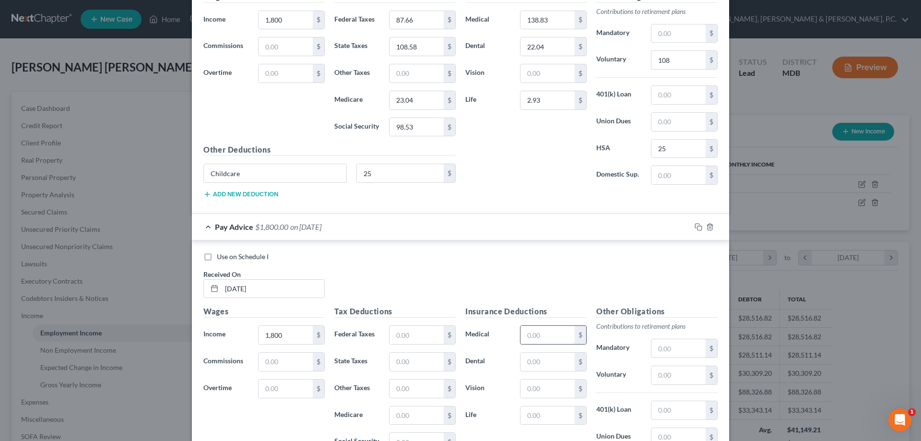
click at [549, 332] on input "text" at bounding box center [548, 335] width 54 height 18
click at [431, 332] on input "text" at bounding box center [417, 335] width 54 height 18
click at [415, 415] on input "23." at bounding box center [417, 415] width 54 height 18
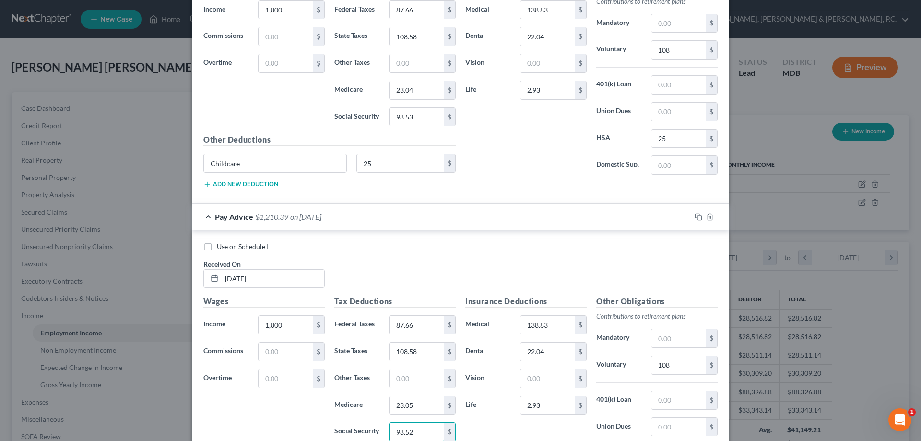
scroll to position [3337, 0]
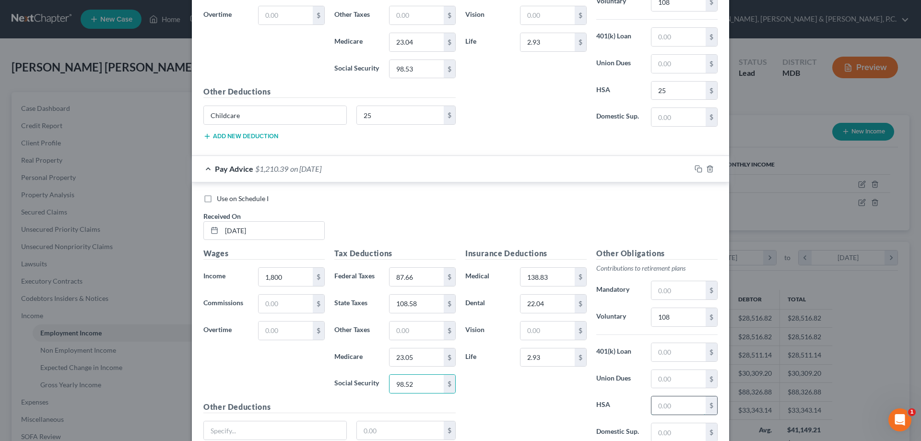
click at [659, 407] on input "text" at bounding box center [679, 405] width 54 height 18
drag, startPoint x: 339, startPoint y: 426, endPoint x: 339, endPoint y: 421, distance: 4.8
click at [339, 426] on input "text" at bounding box center [275, 430] width 142 height 18
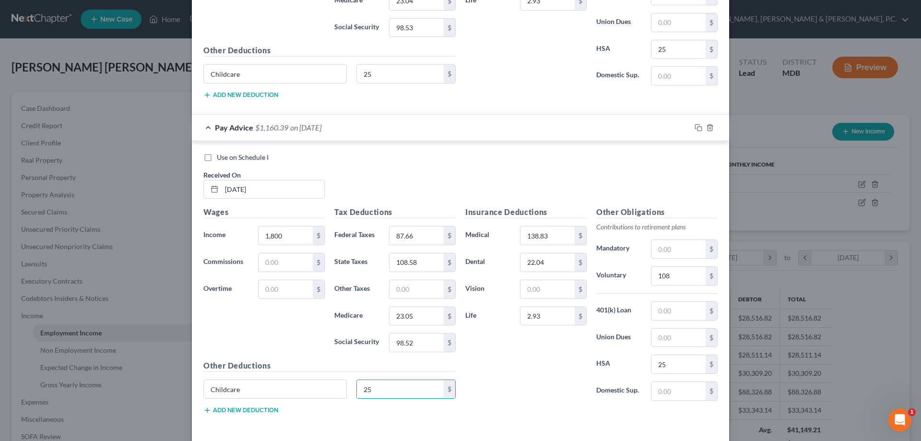
scroll to position [3419, 0]
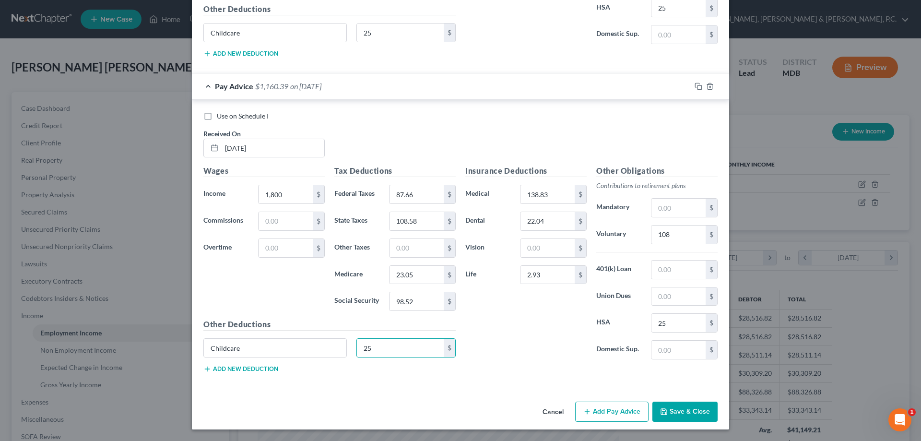
click at [602, 412] on button "Add Pay Advice" at bounding box center [611, 412] width 73 height 20
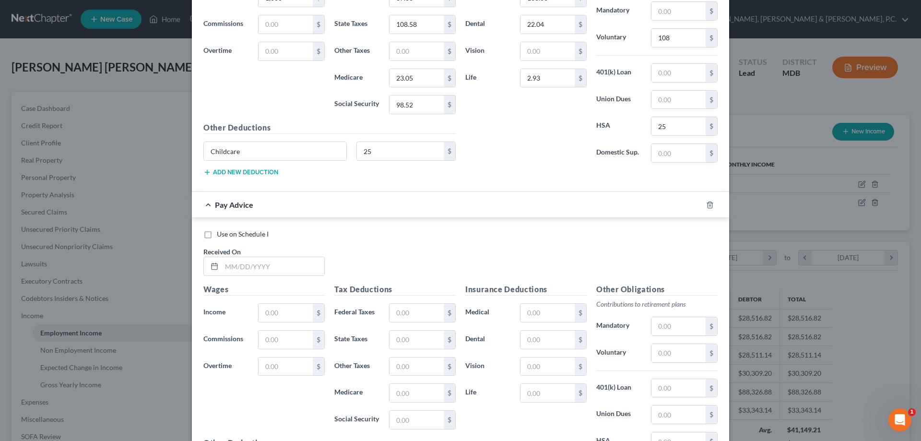
scroll to position [3597, 0]
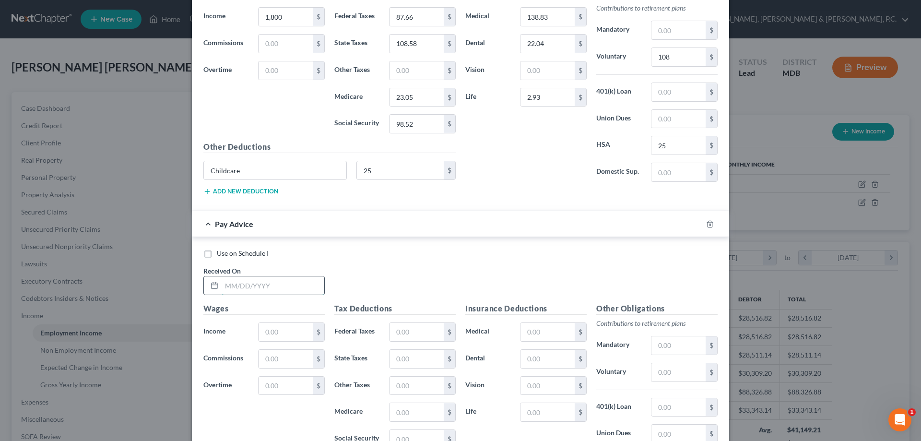
click at [306, 290] on input "text" at bounding box center [273, 285] width 103 height 18
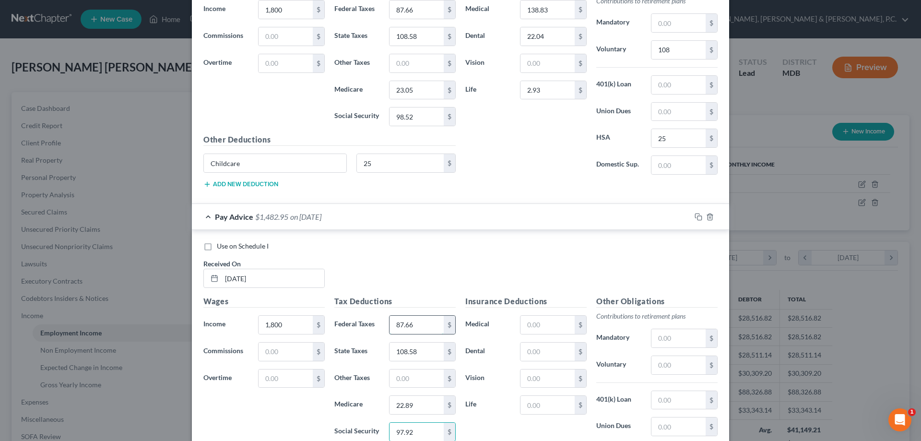
click at [428, 327] on input "87.66" at bounding box center [417, 325] width 54 height 18
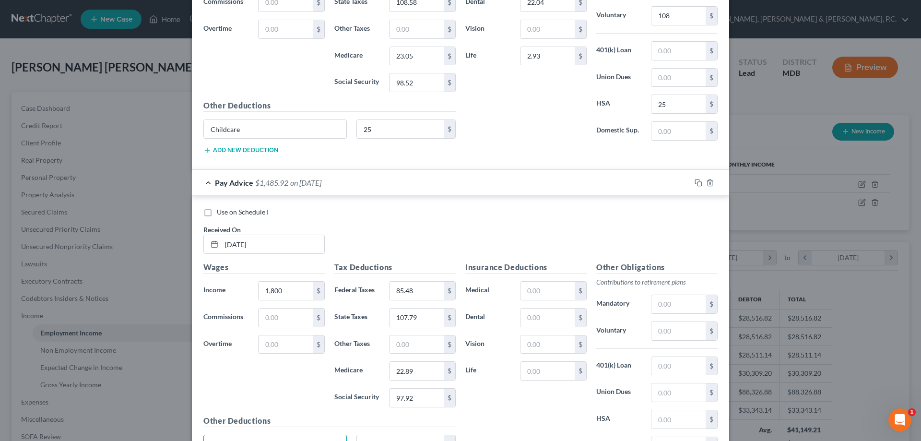
scroll to position [3590, 0]
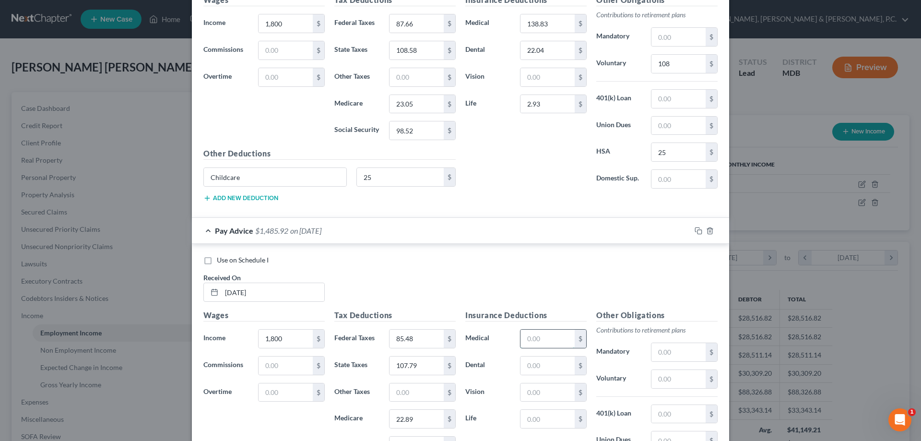
click at [549, 335] on input "text" at bounding box center [548, 339] width 54 height 18
click at [665, 380] on input "text" at bounding box center [679, 379] width 54 height 18
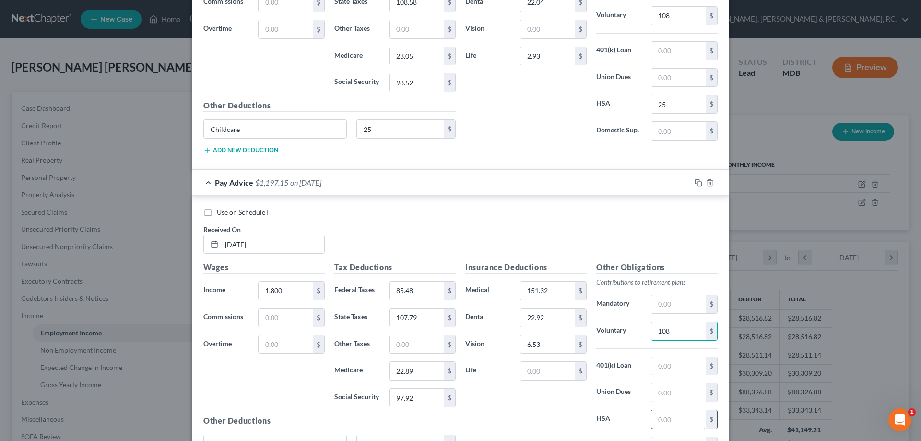
click at [671, 417] on input "text" at bounding box center [679, 419] width 54 height 18
click at [331, 435] on input "text" at bounding box center [275, 444] width 142 height 18
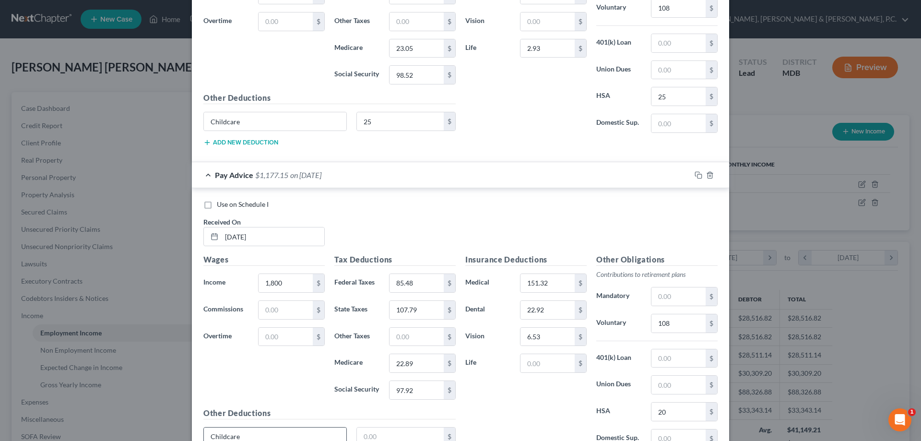
scroll to position [3651, 0]
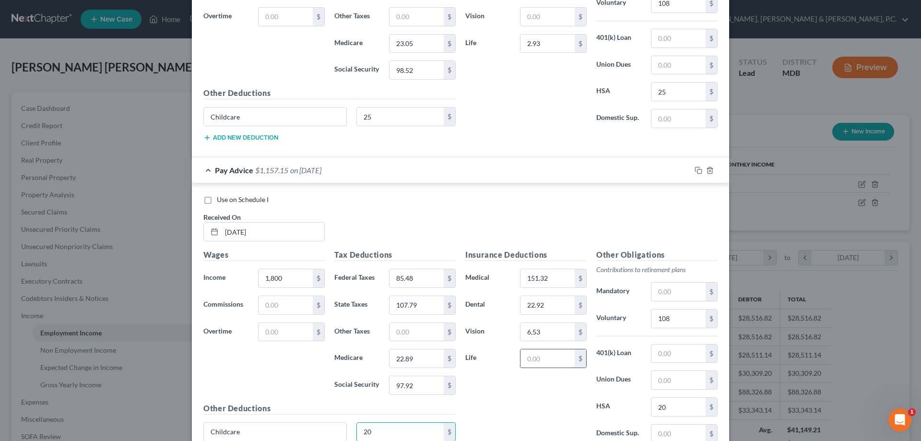
click at [561, 359] on input "text" at bounding box center [548, 358] width 54 height 18
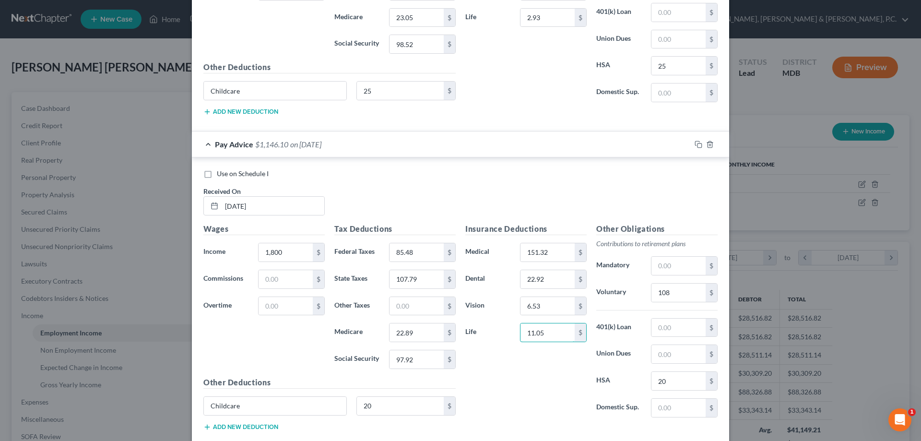
scroll to position [3699, 0]
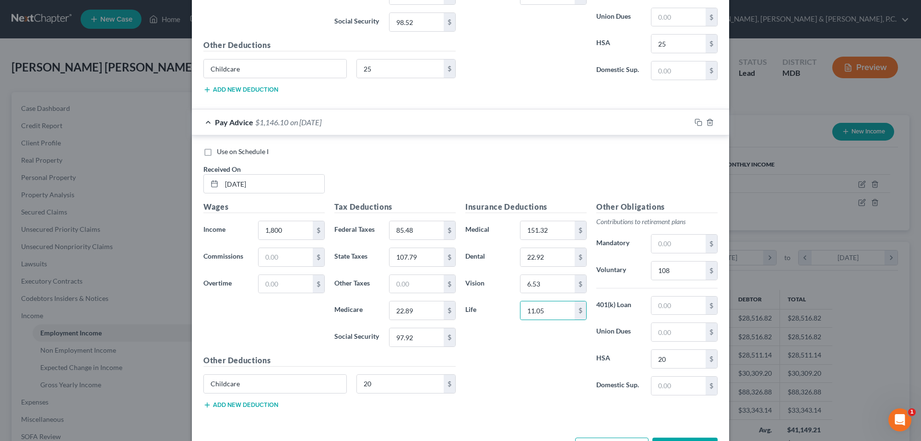
click at [260, 403] on button "Add new deduction" at bounding box center [240, 405] width 75 height 8
click at [264, 408] on input "text" at bounding box center [275, 411] width 142 height 18
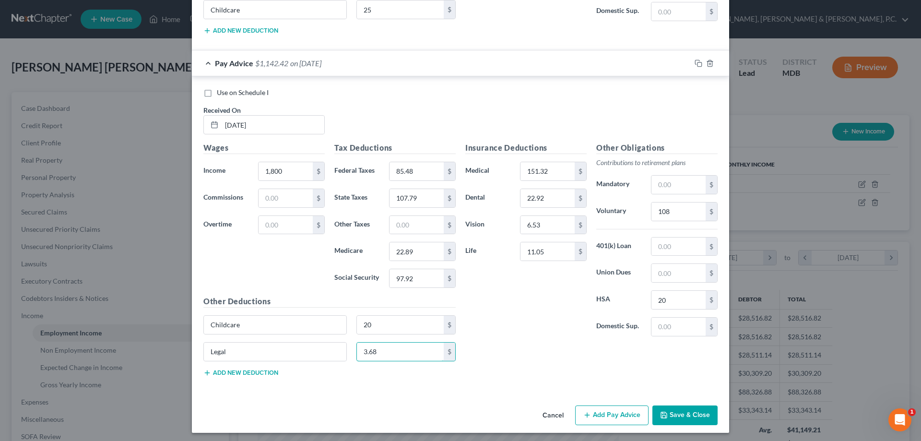
scroll to position [3761, 0]
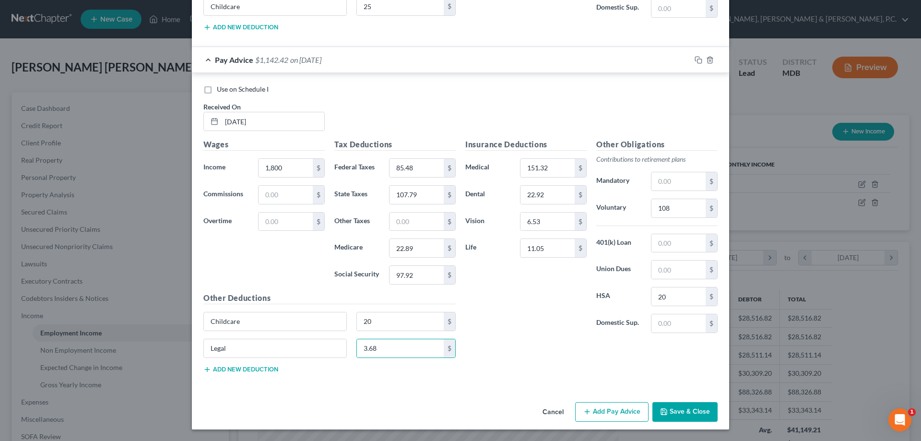
click at [600, 415] on button "Add Pay Advice" at bounding box center [611, 412] width 73 height 20
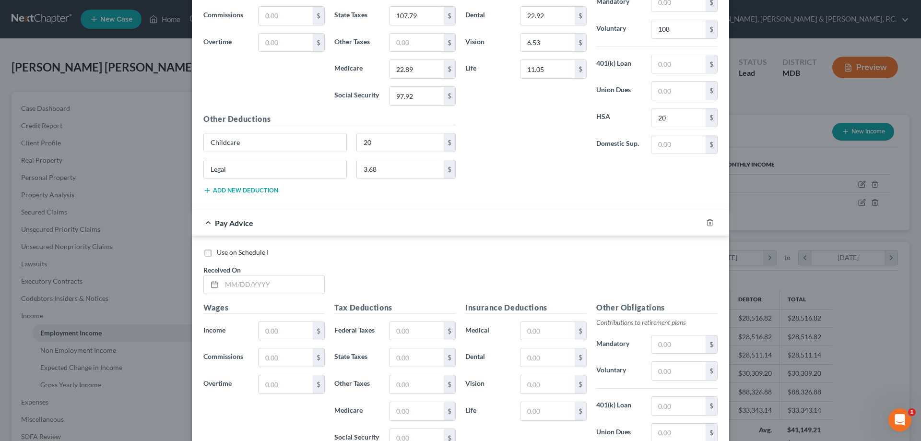
scroll to position [3915, 0]
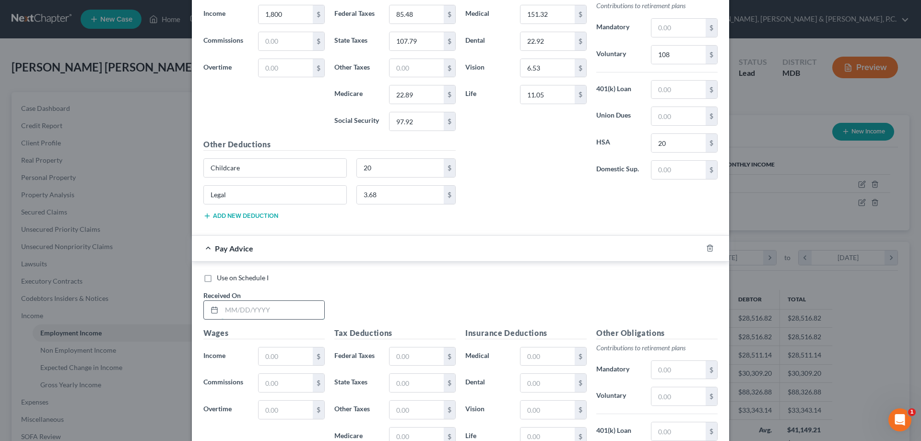
click at [309, 310] on input "text" at bounding box center [273, 310] width 103 height 18
click at [537, 352] on input "text" at bounding box center [548, 356] width 54 height 18
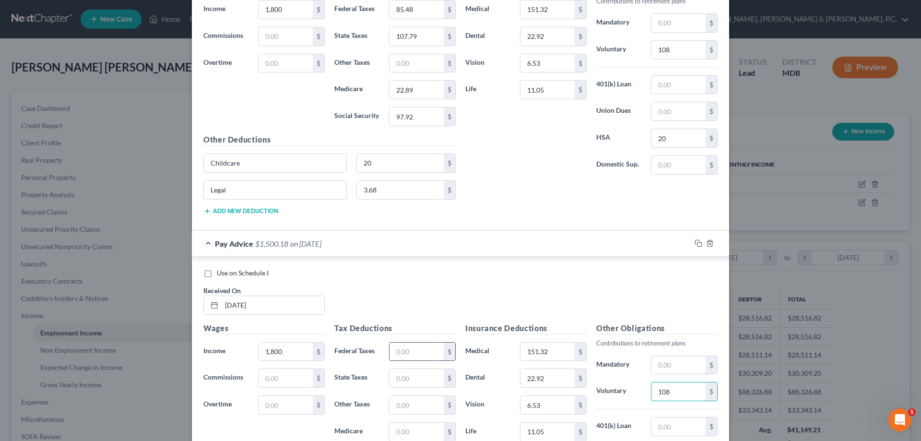
click at [418, 355] on input "text" at bounding box center [417, 352] width 54 height 18
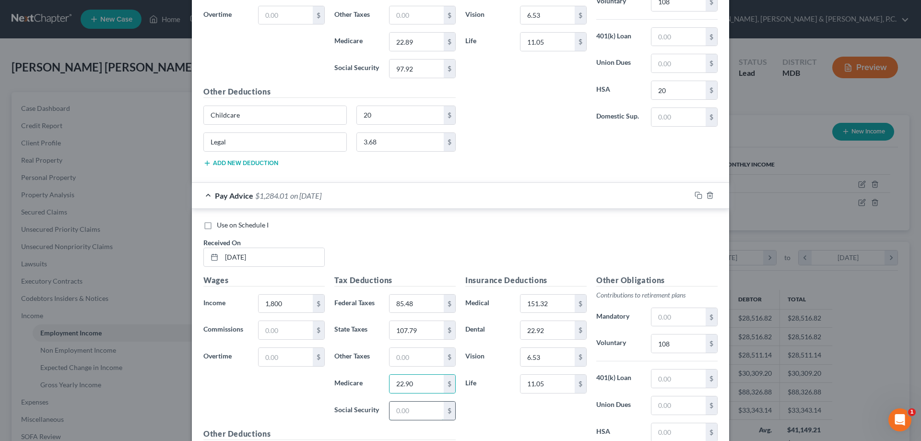
click at [418, 412] on input "text" at bounding box center [417, 411] width 54 height 18
click at [684, 427] on input "text" at bounding box center [679, 432] width 54 height 18
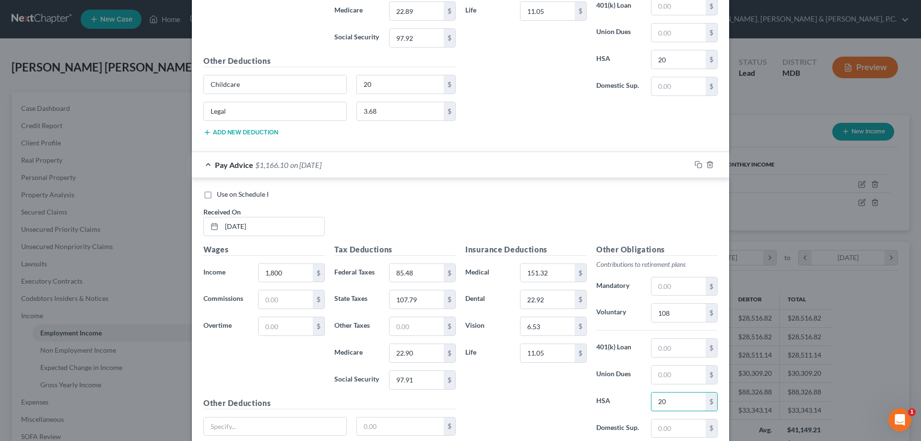
scroll to position [4015, 0]
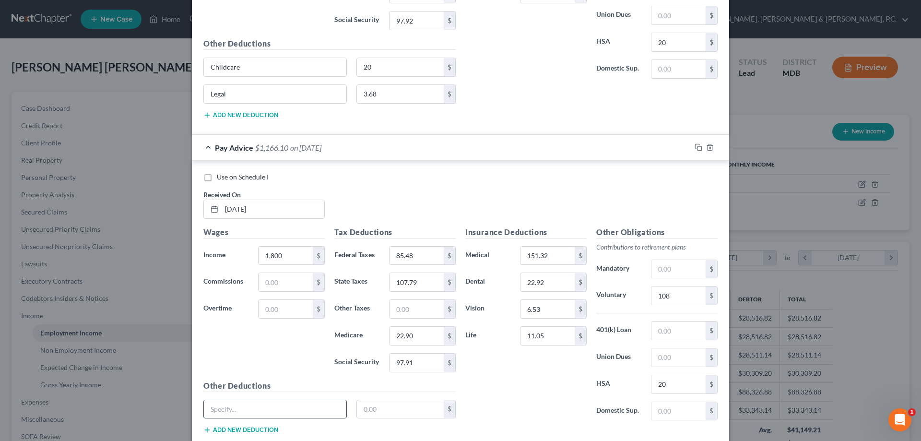
click at [326, 407] on input "text" at bounding box center [275, 409] width 142 height 18
click at [260, 429] on button "Add new deduction" at bounding box center [240, 430] width 75 height 8
click at [264, 428] on input "text" at bounding box center [275, 436] width 142 height 18
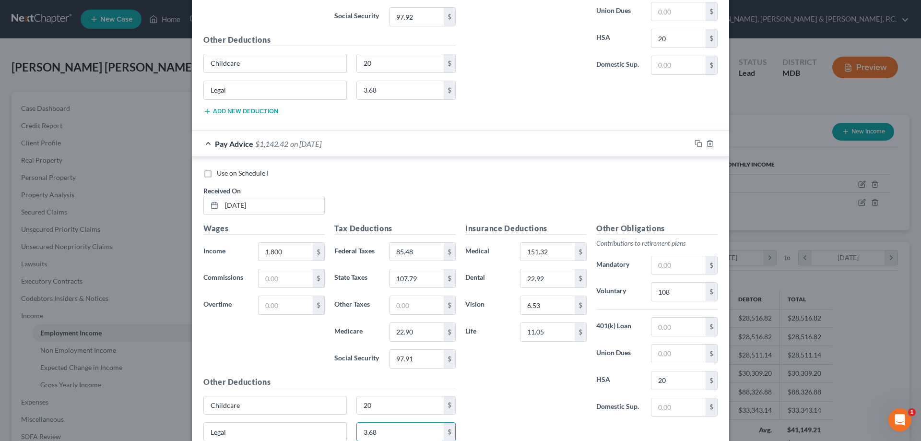
scroll to position [4103, 0]
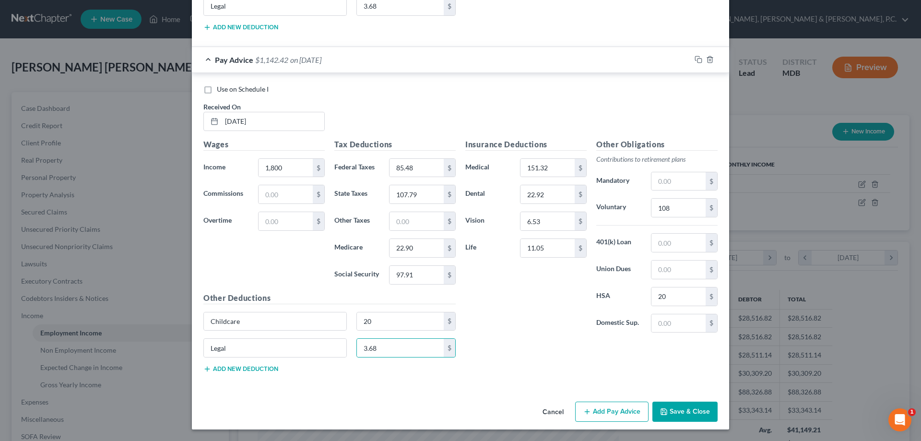
click at [603, 412] on button "Add Pay Advice" at bounding box center [611, 412] width 73 height 20
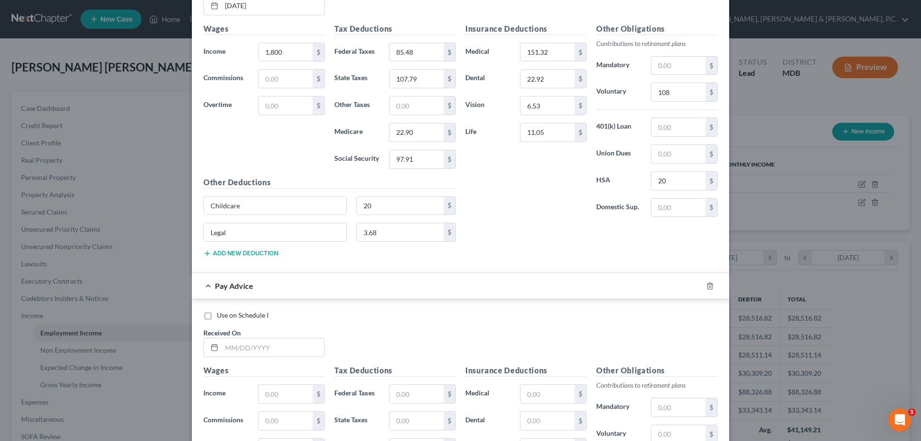
scroll to position [4263, 0]
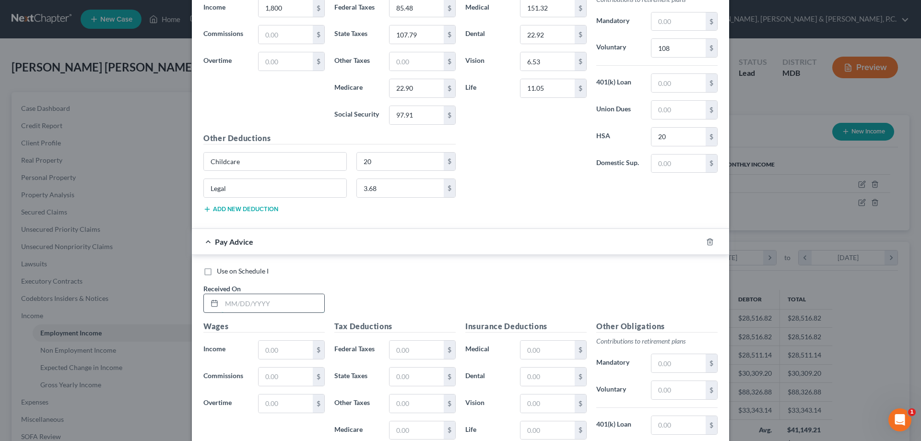
click at [305, 296] on input "text" at bounding box center [273, 303] width 103 height 18
click at [541, 351] on input "text" at bounding box center [548, 350] width 54 height 18
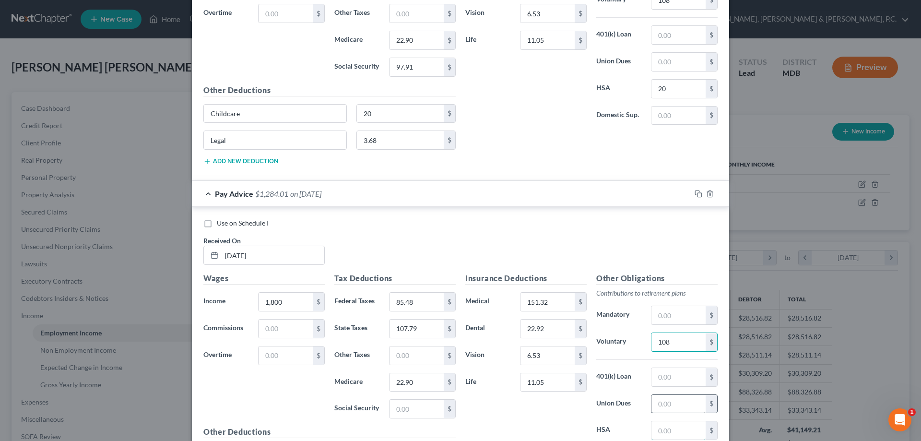
drag, startPoint x: 661, startPoint y: 427, endPoint x: 650, endPoint y: 409, distance: 20.5
click at [661, 427] on input "text" at bounding box center [679, 430] width 54 height 18
click at [415, 406] on input "text" at bounding box center [417, 409] width 54 height 18
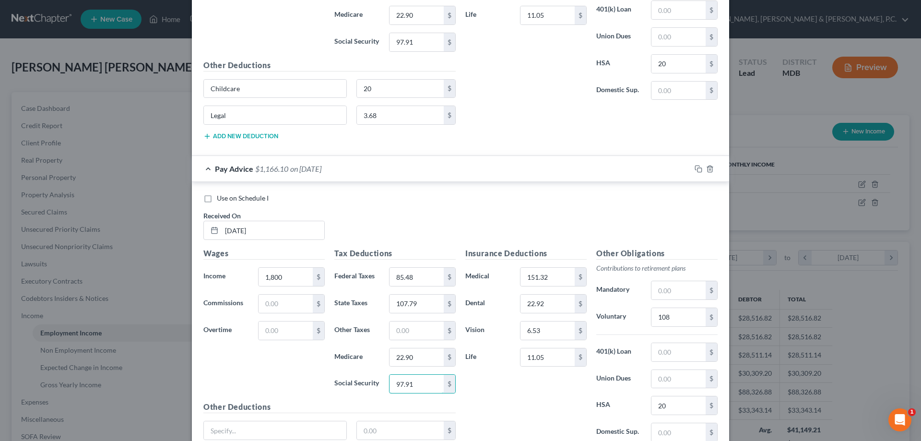
scroll to position [4359, 0]
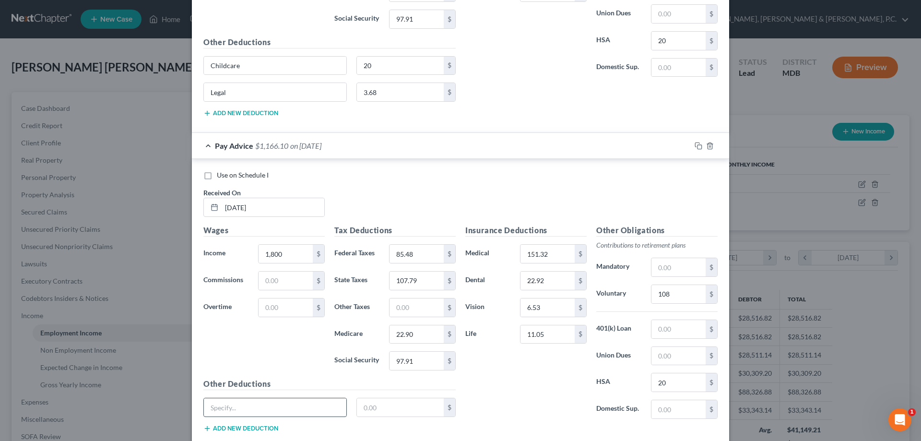
click at [276, 407] on input "text" at bounding box center [275, 407] width 142 height 18
click at [256, 426] on button "Add new deduction" at bounding box center [240, 429] width 75 height 8
click at [255, 433] on input "text" at bounding box center [275, 434] width 142 height 18
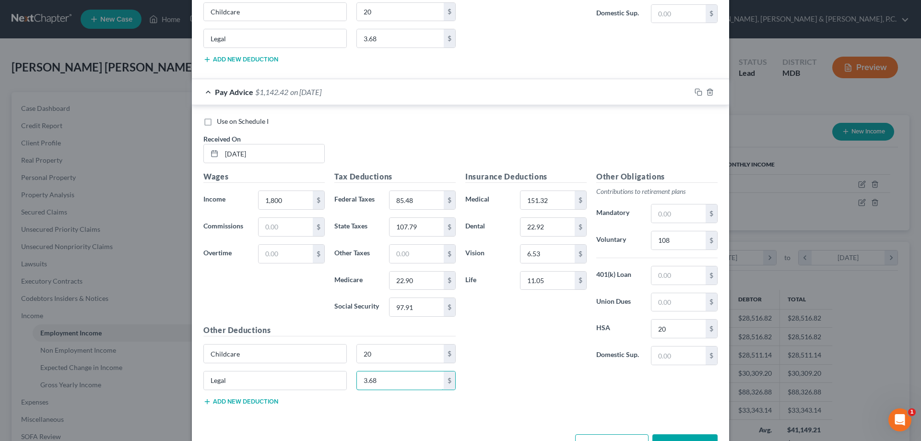
scroll to position [4445, 0]
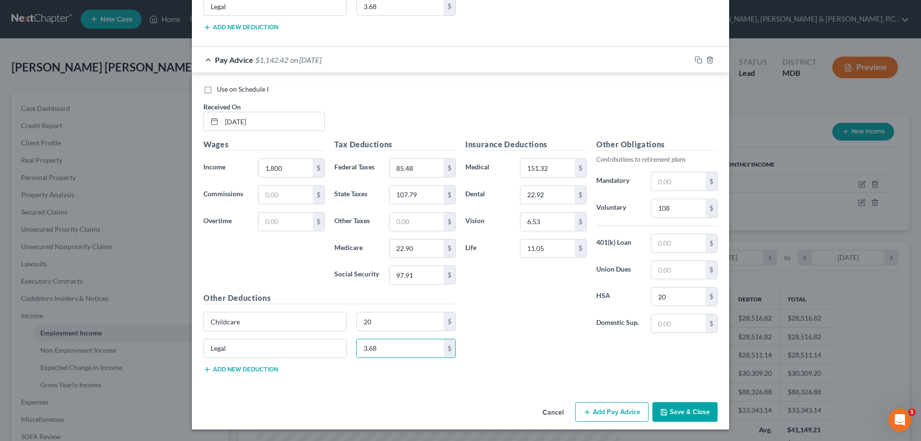
click at [608, 412] on button "Add Pay Advice" at bounding box center [611, 412] width 73 height 20
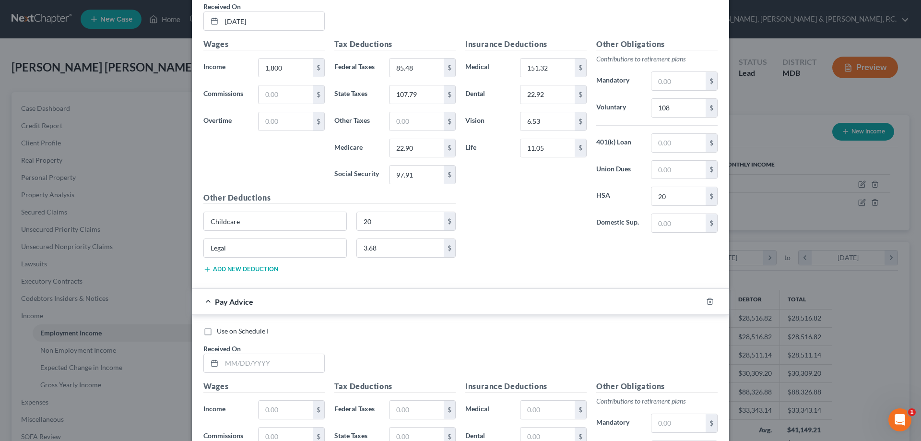
scroll to position [4604, 0]
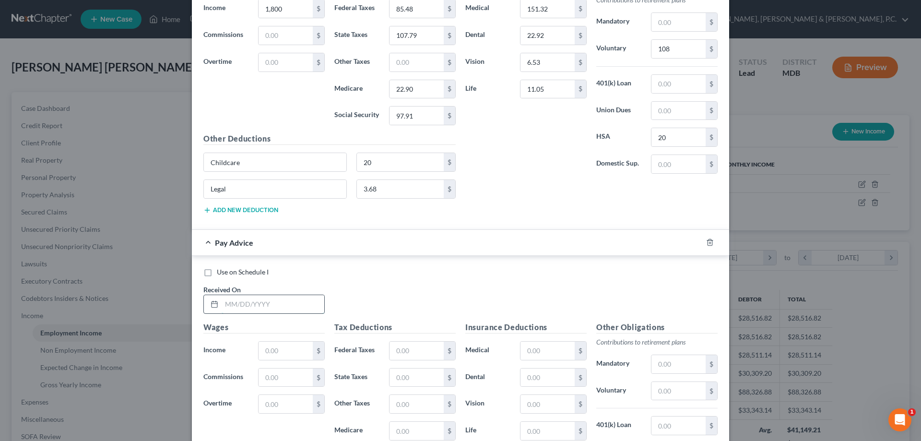
drag, startPoint x: 272, startPoint y: 307, endPoint x: 279, endPoint y: 301, distance: 9.6
click at [274, 305] on input "text" at bounding box center [273, 304] width 103 height 18
click at [529, 352] on input "text" at bounding box center [548, 351] width 54 height 18
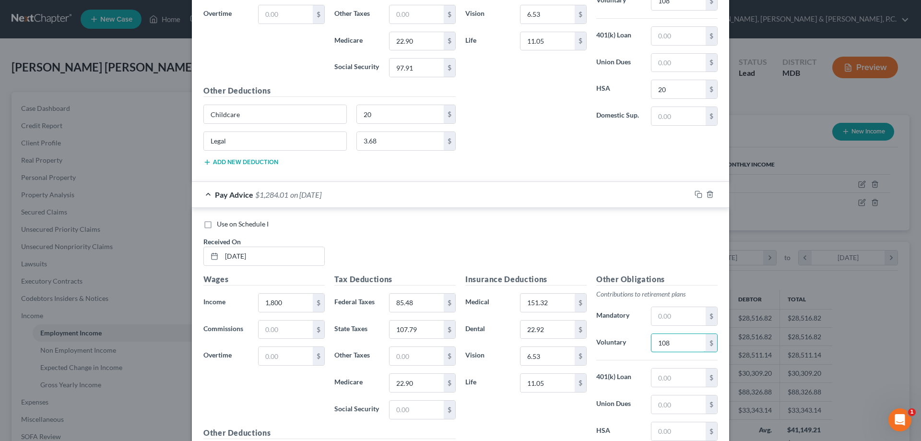
scroll to position [4700, 0]
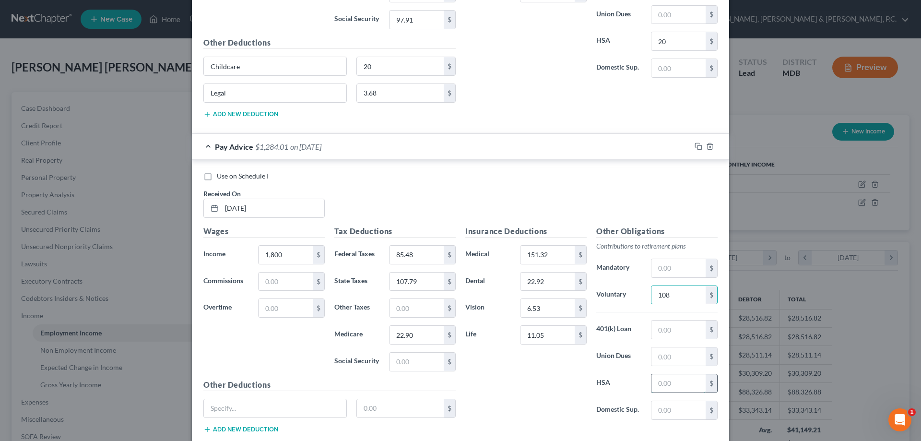
click at [669, 385] on input "text" at bounding box center [679, 383] width 54 height 18
click at [331, 411] on input "text" at bounding box center [275, 408] width 142 height 18
click at [413, 359] on input "text" at bounding box center [417, 362] width 54 height 18
click at [269, 430] on button "Add new deduction" at bounding box center [240, 430] width 75 height 8
click at [270, 430] on input "text" at bounding box center [275, 435] width 142 height 18
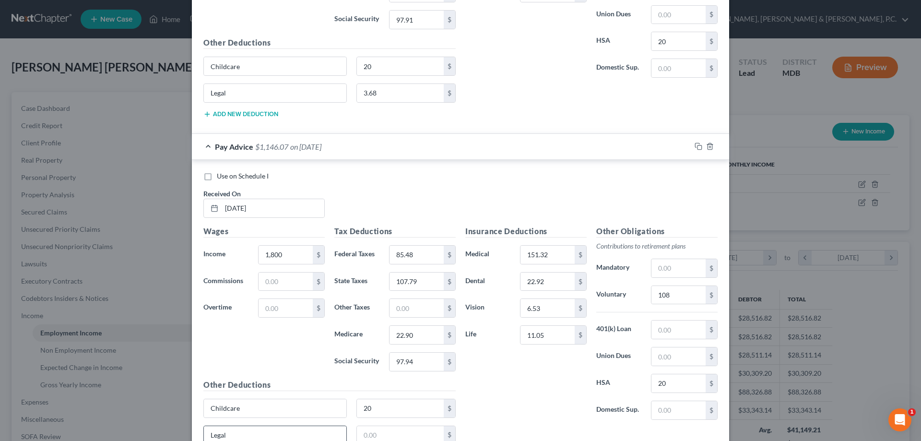
scroll to position [4703, 0]
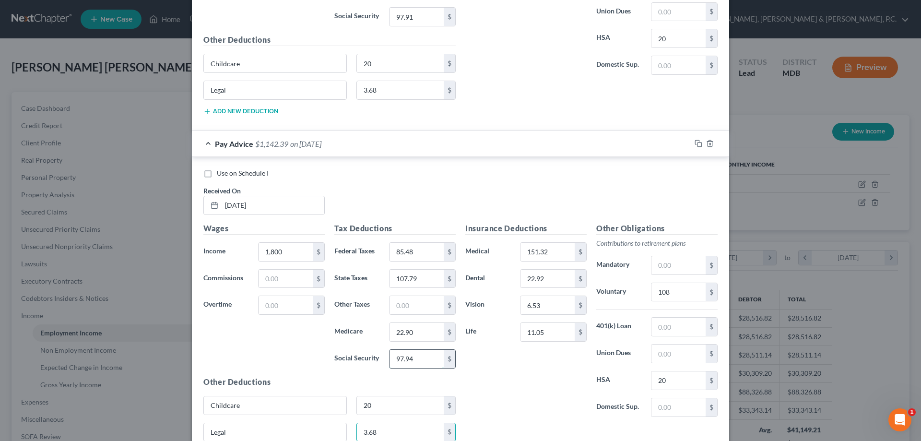
click at [431, 356] on input "97.94" at bounding box center [417, 359] width 54 height 18
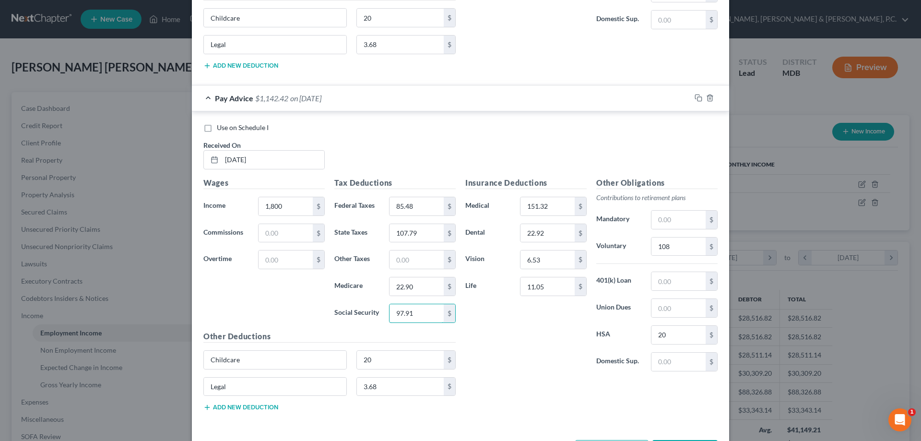
scroll to position [4787, 0]
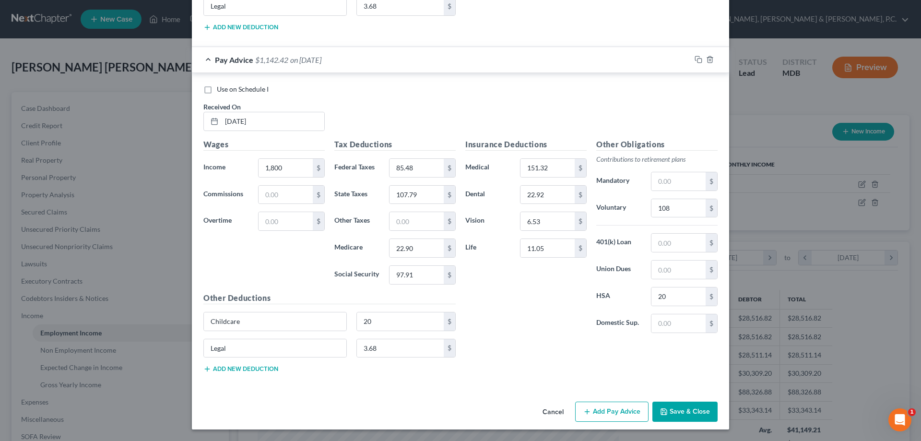
click at [604, 409] on button "Add Pay Advice" at bounding box center [611, 412] width 73 height 20
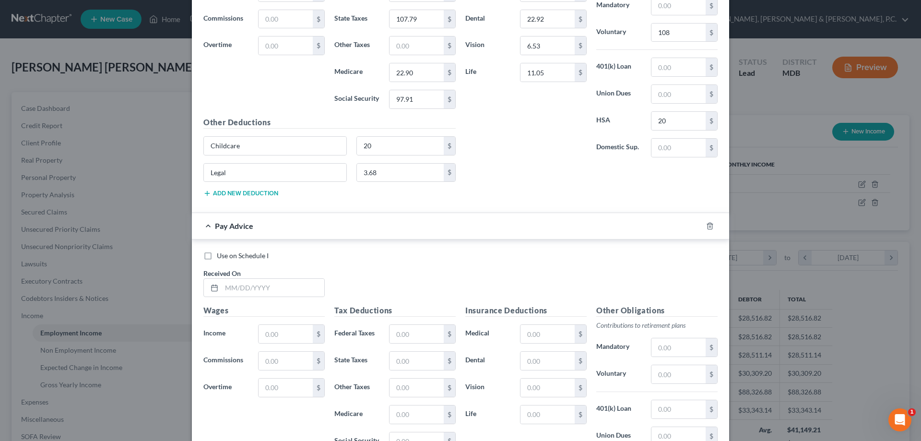
scroll to position [4931, 0]
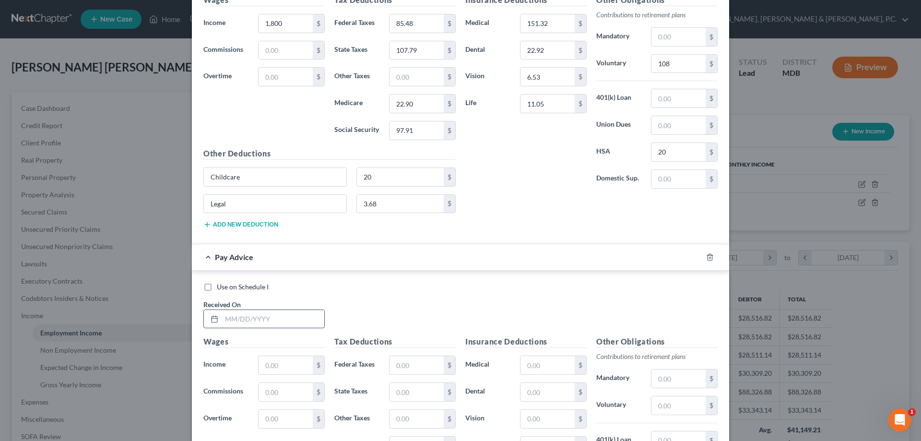
drag, startPoint x: 269, startPoint y: 320, endPoint x: 278, endPoint y: 312, distance: 11.2
click at [272, 316] on input "text" at bounding box center [273, 319] width 103 height 18
click at [561, 365] on input "text" at bounding box center [548, 365] width 54 height 18
click at [669, 402] on input "text" at bounding box center [679, 405] width 54 height 18
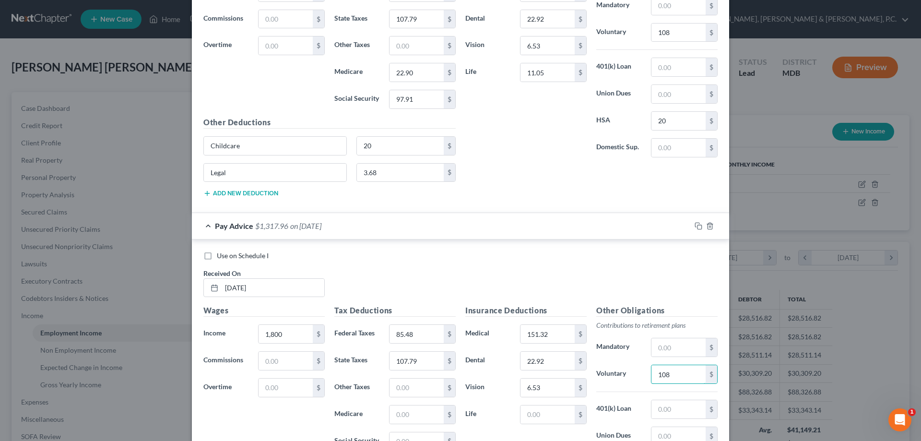
scroll to position [4979, 0]
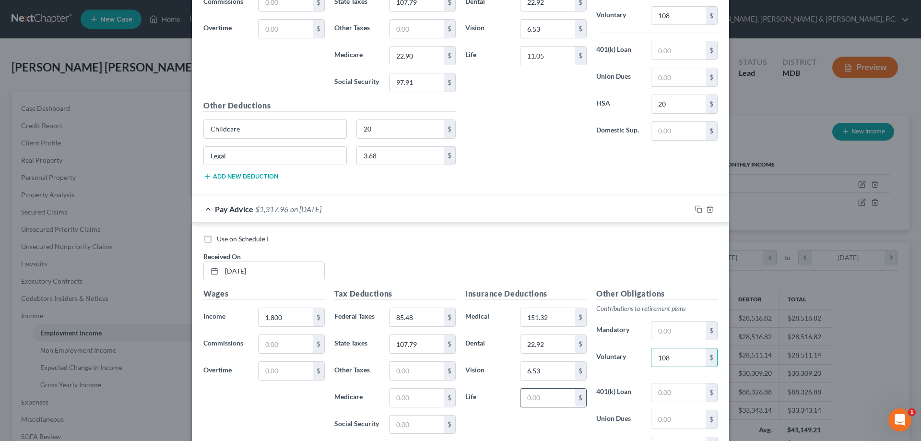
click at [546, 397] on input "text" at bounding box center [548, 398] width 54 height 18
drag, startPoint x: 416, startPoint y: 394, endPoint x: 411, endPoint y: 395, distance: 5.9
click at [416, 394] on input "text" at bounding box center [417, 398] width 54 height 18
click at [669, 439] on input "text" at bounding box center [679, 446] width 54 height 18
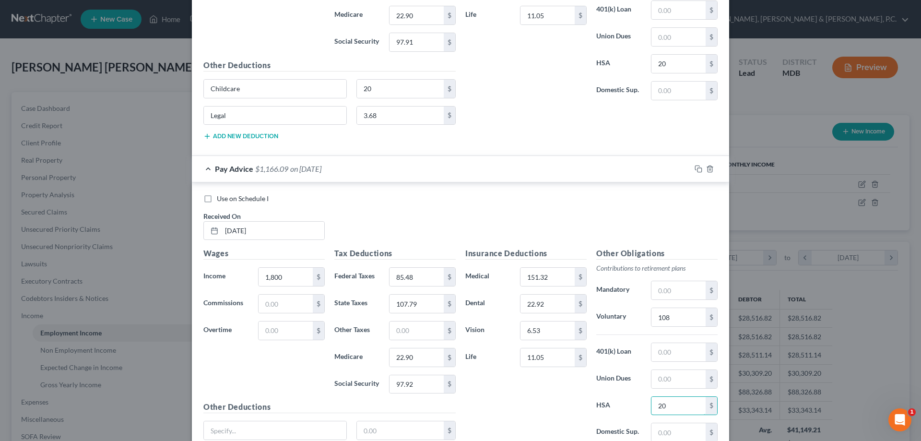
scroll to position [5036, 0]
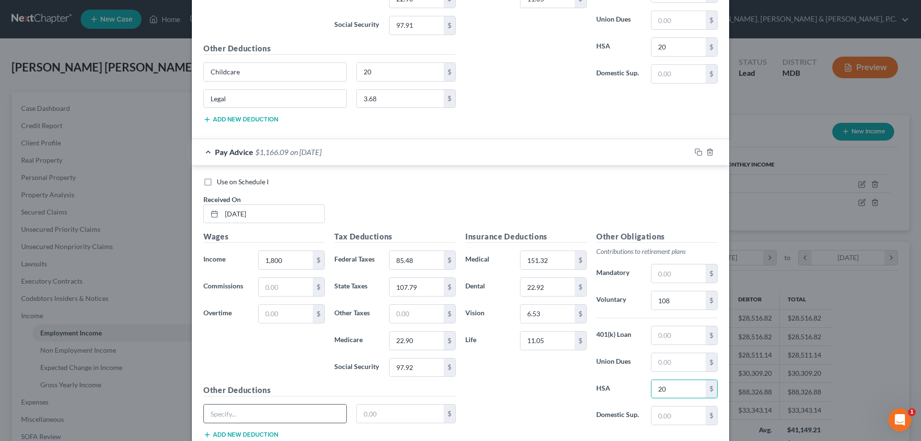
click at [326, 414] on input "text" at bounding box center [275, 413] width 142 height 18
click at [269, 437] on button "Add new deduction" at bounding box center [240, 435] width 75 height 8
click at [269, 432] on input "text" at bounding box center [275, 440] width 142 height 18
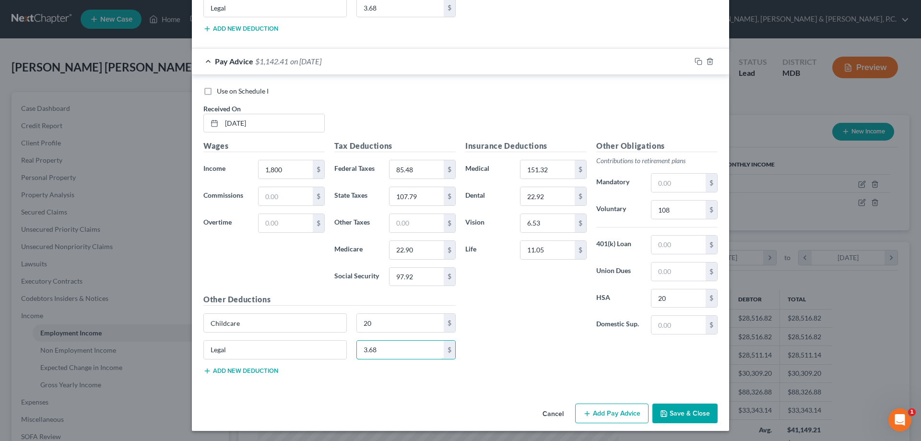
scroll to position [5128, 0]
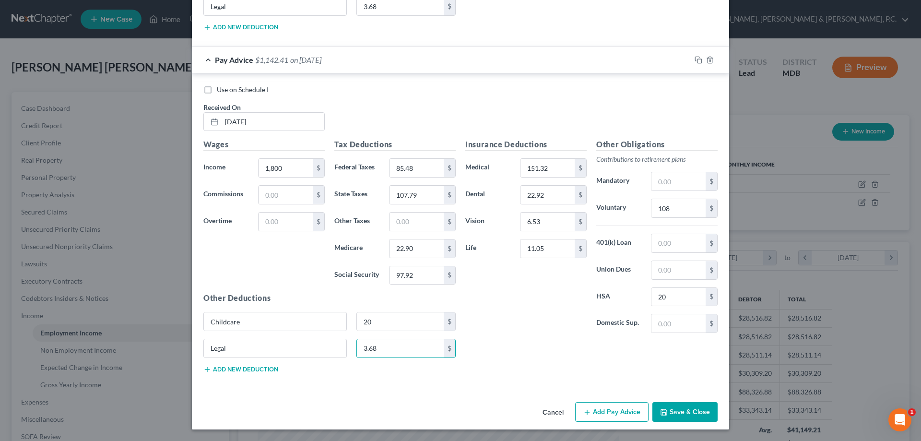
click at [605, 412] on button "Add Pay Advice" at bounding box center [611, 412] width 73 height 20
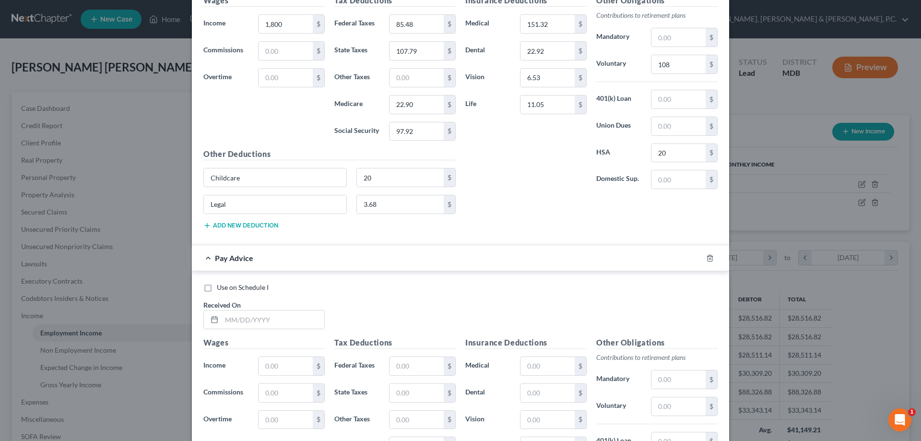
scroll to position [5286, 0]
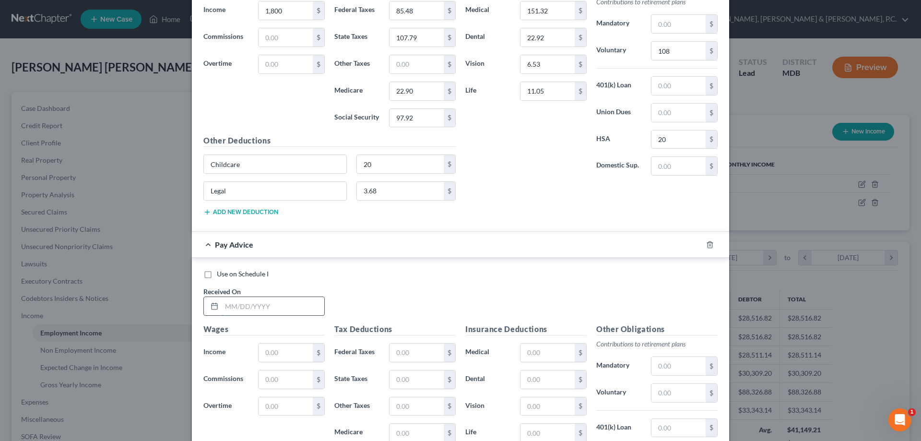
click at [308, 304] on input "text" at bounding box center [273, 306] width 103 height 18
click at [546, 351] on input "text" at bounding box center [548, 353] width 54 height 18
click at [684, 391] on input "text" at bounding box center [679, 392] width 54 height 18
click at [422, 430] on input "text" at bounding box center [417, 432] width 54 height 18
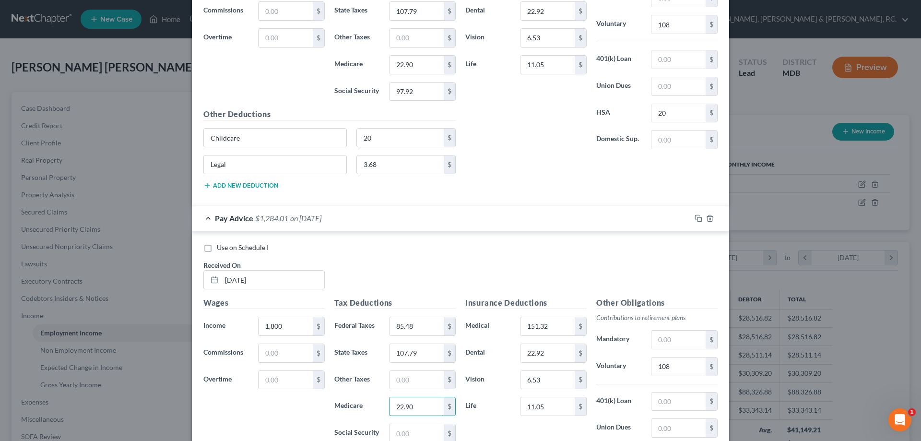
scroll to position [5335, 0]
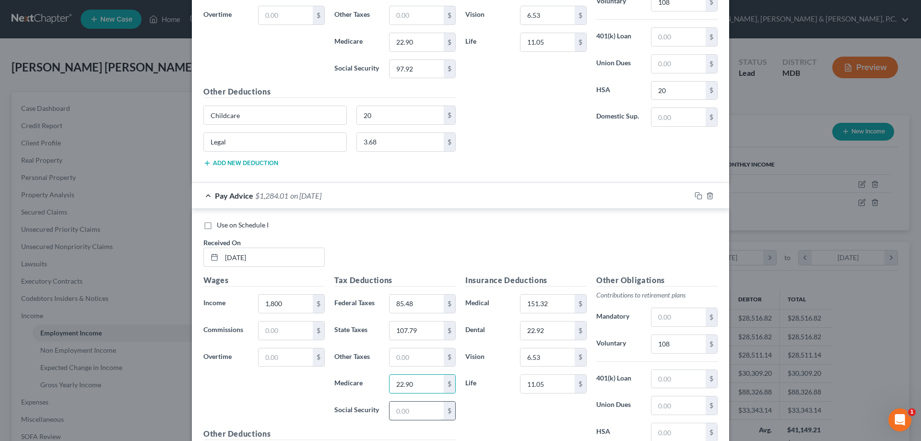
click at [418, 407] on input "text" at bounding box center [417, 411] width 54 height 18
click at [662, 431] on input "text" at bounding box center [679, 432] width 54 height 18
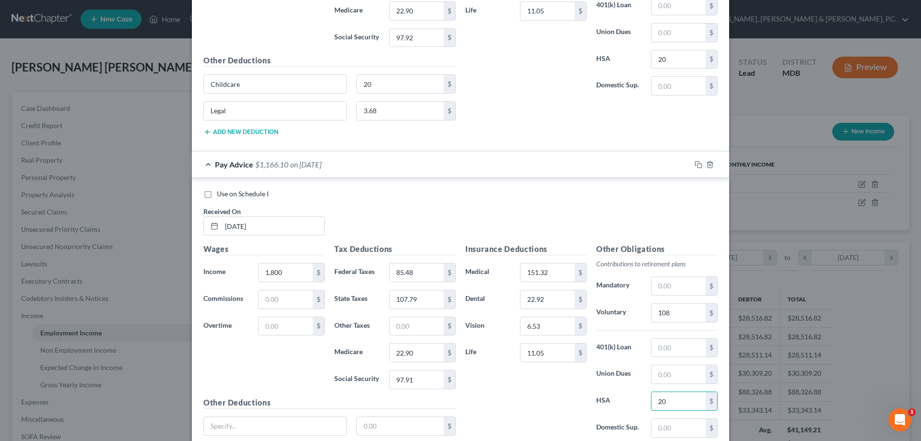
scroll to position [5383, 0]
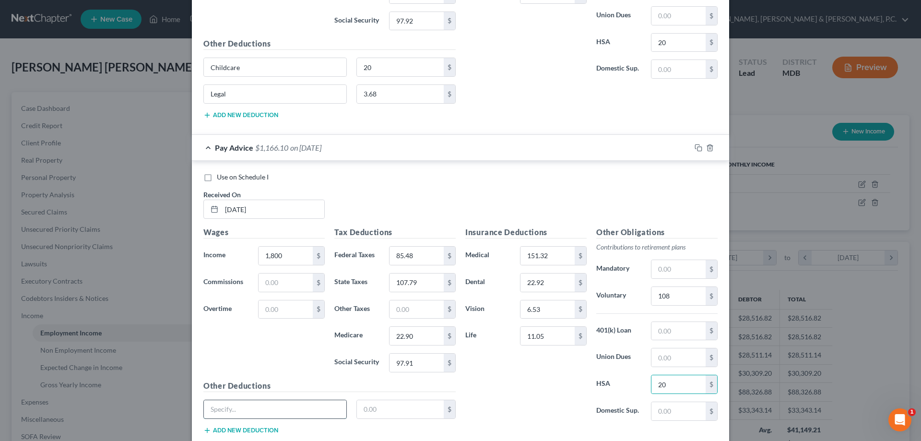
click at [327, 409] on input "text" at bounding box center [275, 409] width 142 height 18
click at [267, 427] on button "Add new deduction" at bounding box center [240, 431] width 75 height 8
click at [266, 429] on input "text" at bounding box center [275, 436] width 142 height 18
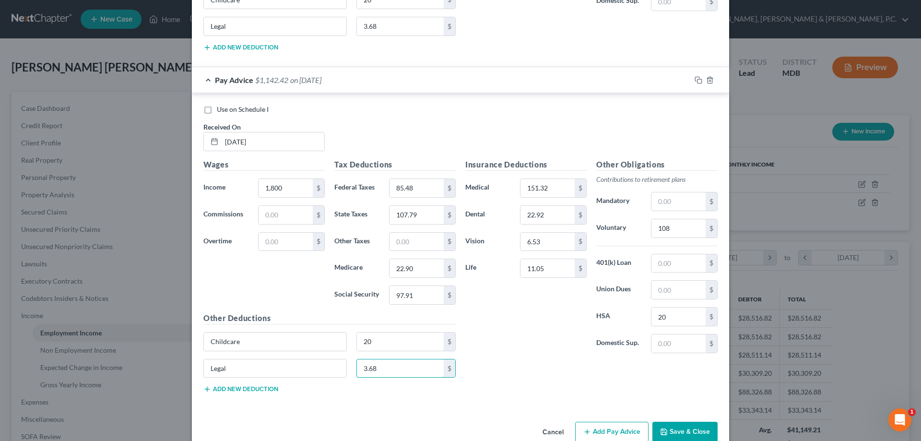
scroll to position [5470, 0]
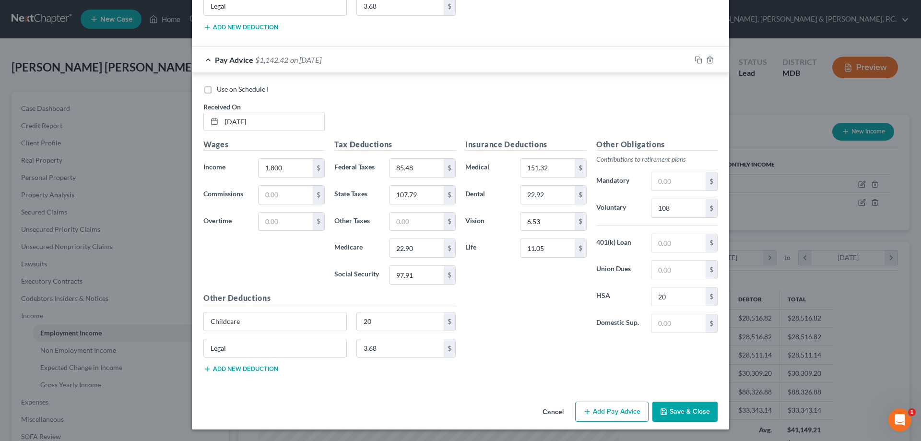
click at [607, 408] on button "Add Pay Advice" at bounding box center [611, 412] width 73 height 20
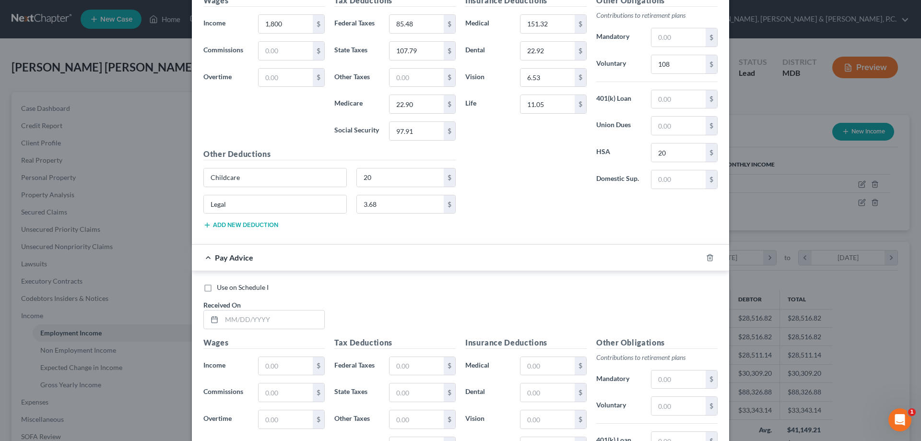
scroll to position [5634, 0]
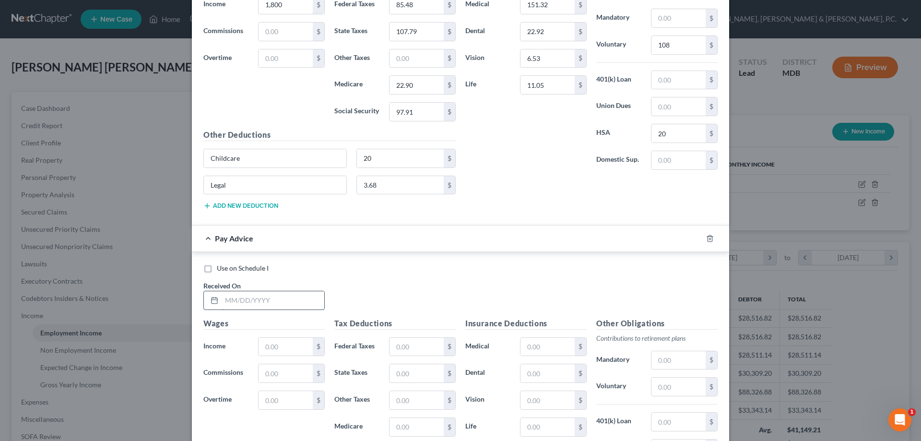
click at [276, 299] on input "text" at bounding box center [273, 300] width 103 height 18
click at [545, 346] on input "text" at bounding box center [548, 347] width 54 height 18
click at [679, 381] on input "text" at bounding box center [679, 387] width 54 height 18
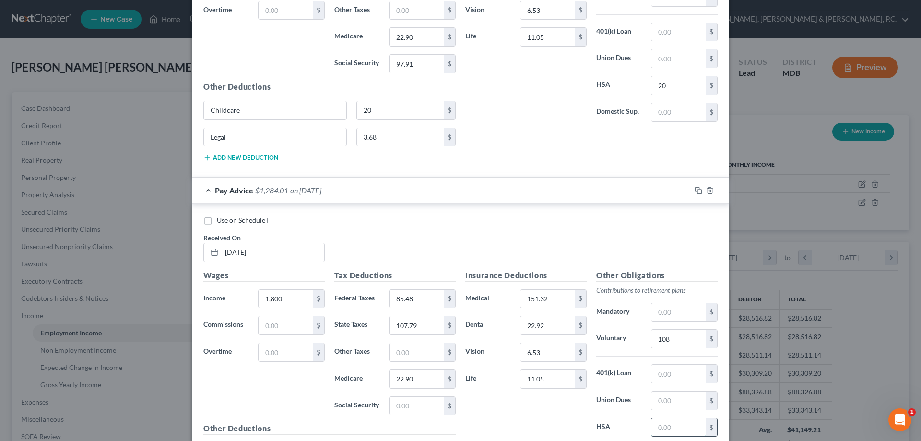
click at [674, 423] on input "text" at bounding box center [679, 427] width 54 height 18
click at [419, 411] on input "text" at bounding box center [417, 406] width 54 height 18
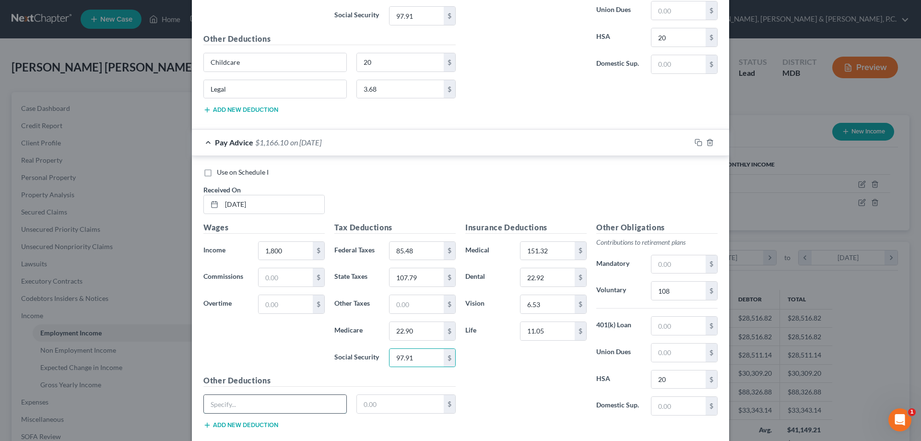
click at [317, 403] on input "text" at bounding box center [275, 404] width 142 height 18
click at [256, 426] on button "Add new deduction" at bounding box center [240, 425] width 75 height 8
click at [256, 426] on input "text" at bounding box center [275, 431] width 142 height 18
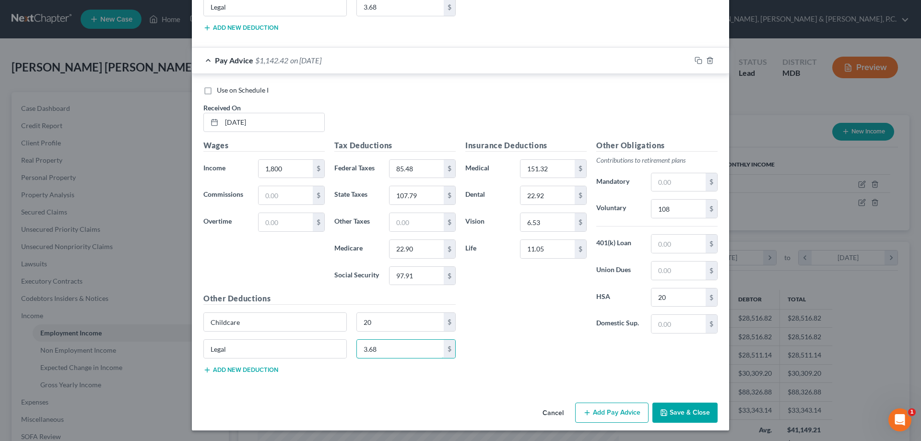
scroll to position [5813, 0]
click at [598, 405] on button "Add Pay Advice" at bounding box center [611, 412] width 73 height 20
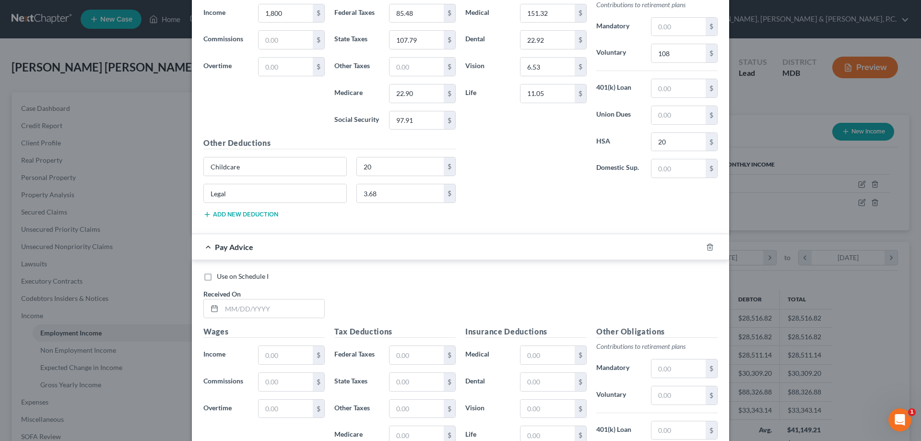
scroll to position [5976, 0]
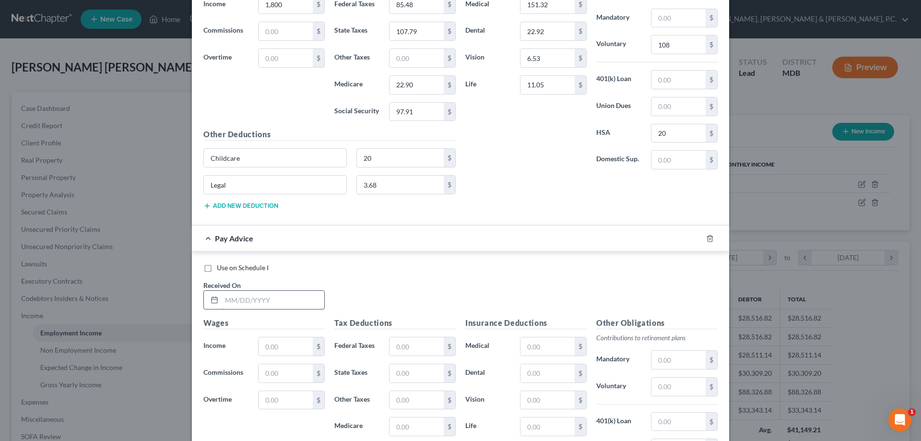
click at [298, 296] on input "text" at bounding box center [273, 300] width 103 height 18
click at [540, 345] on input "text" at bounding box center [548, 346] width 54 height 18
click at [680, 380] on input "text" at bounding box center [679, 387] width 54 height 18
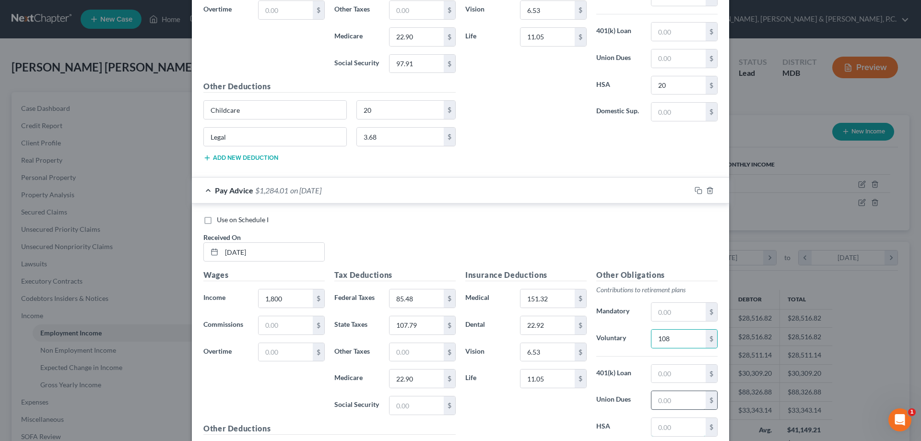
click at [661, 426] on input "text" at bounding box center [679, 427] width 54 height 18
click at [427, 408] on input "text" at bounding box center [417, 405] width 54 height 18
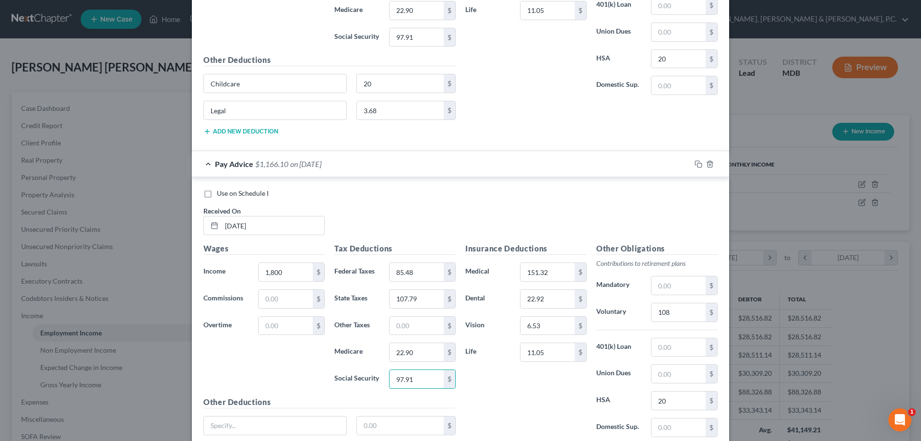
scroll to position [6072, 0]
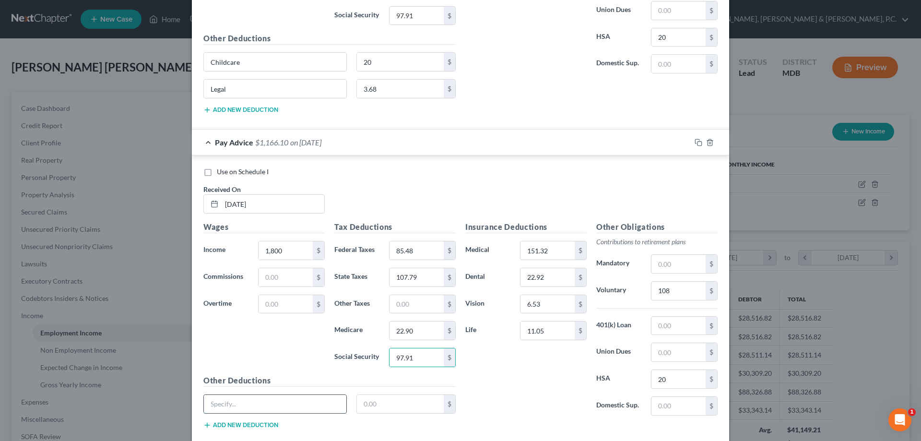
click at [289, 406] on input "text" at bounding box center [275, 404] width 142 height 18
click at [261, 424] on button "Add new deduction" at bounding box center [240, 425] width 75 height 8
click at [261, 428] on input "text" at bounding box center [275, 431] width 142 height 18
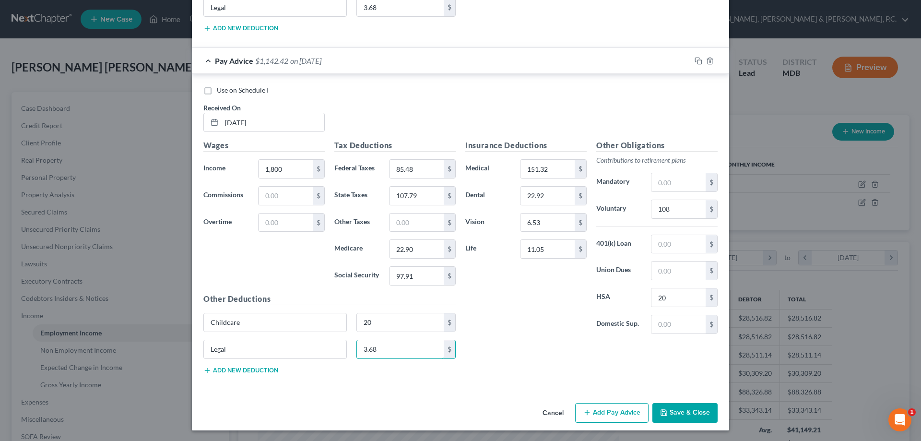
scroll to position [6154, 0]
click at [610, 409] on button "Add Pay Advice" at bounding box center [611, 412] width 73 height 20
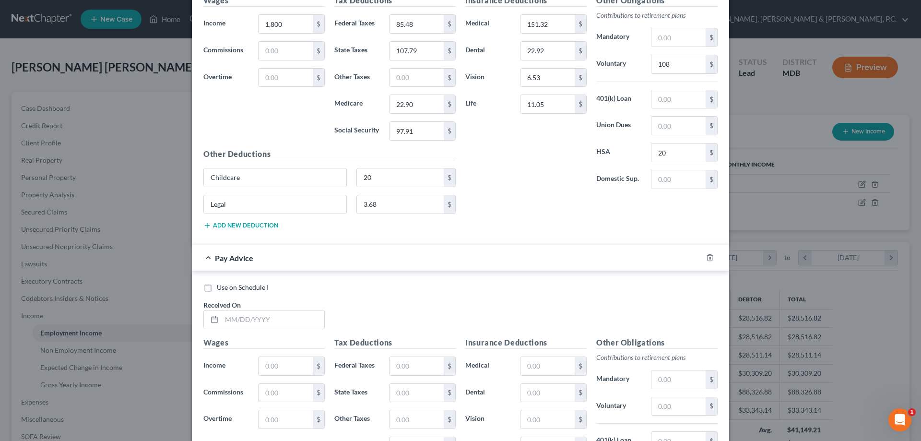
scroll to position [6317, 0]
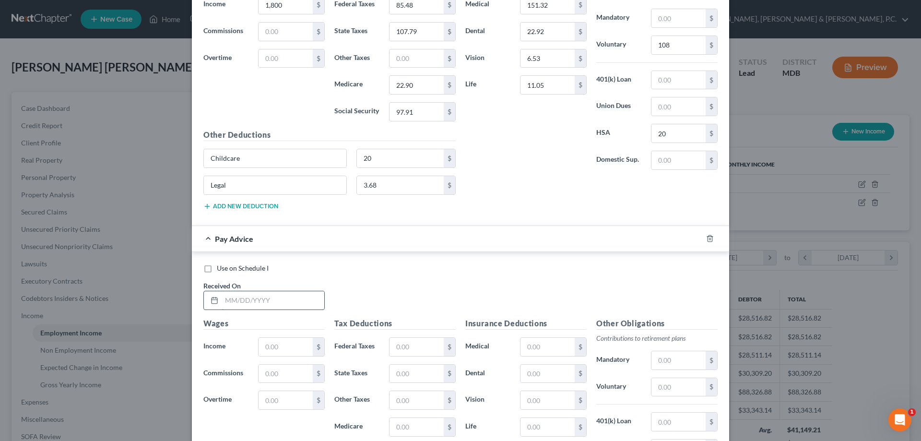
click at [308, 299] on input "text" at bounding box center [273, 300] width 103 height 18
click at [539, 347] on input "text" at bounding box center [548, 347] width 54 height 18
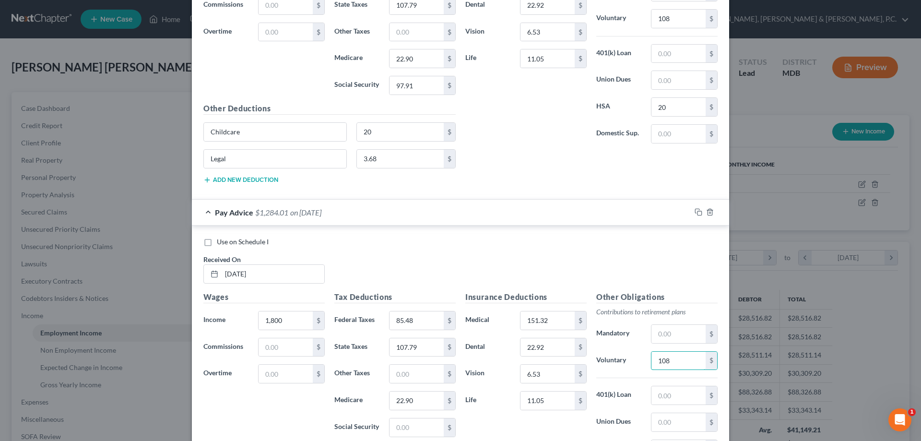
scroll to position [6365, 0]
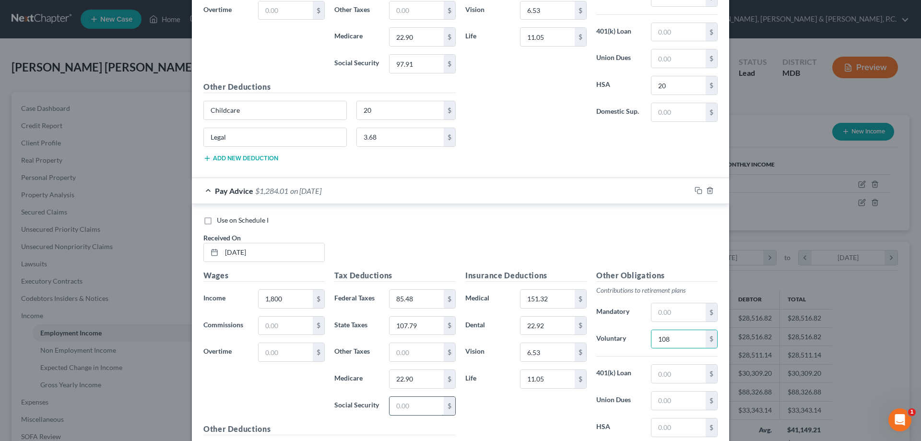
click at [423, 406] on input "text" at bounding box center [417, 406] width 54 height 18
click at [669, 429] on input "text" at bounding box center [679, 427] width 54 height 18
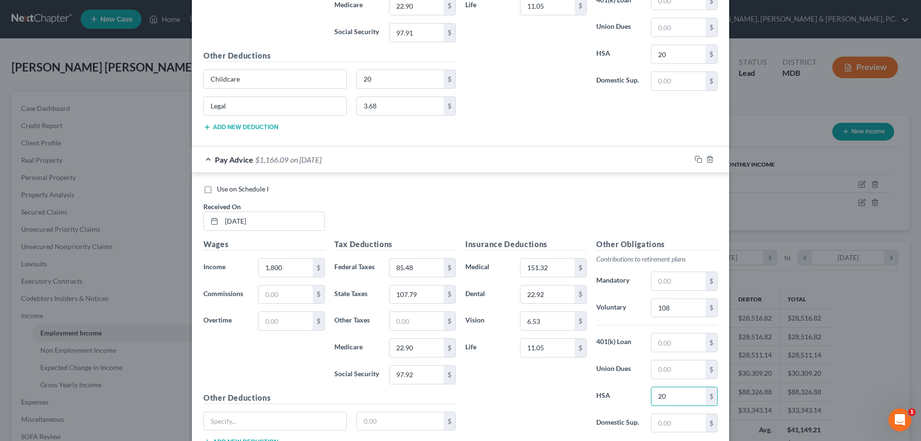
scroll to position [6413, 0]
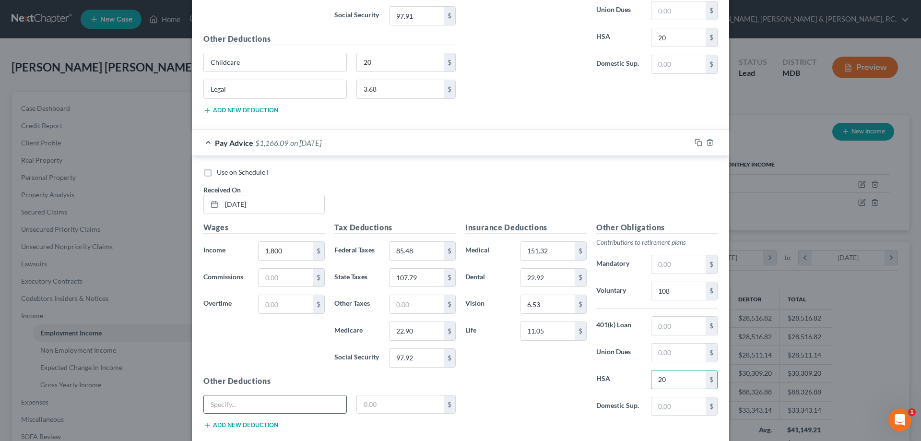
click at [321, 403] on input "text" at bounding box center [275, 404] width 142 height 18
click at [262, 426] on button "Add new deduction" at bounding box center [240, 425] width 75 height 8
click at [264, 425] on input "text" at bounding box center [275, 431] width 142 height 18
click at [509, 393] on div "Insurance Deductions Medical 151.32 $ Dental 22.92 $ Vision 6.53 $ Life 11.05 $" at bounding box center [526, 323] width 131 height 202
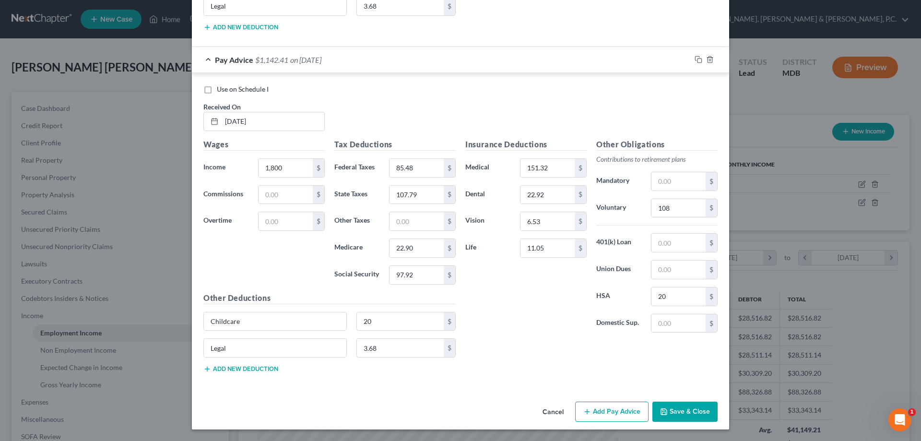
click at [615, 414] on button "Add Pay Advice" at bounding box center [611, 412] width 73 height 20
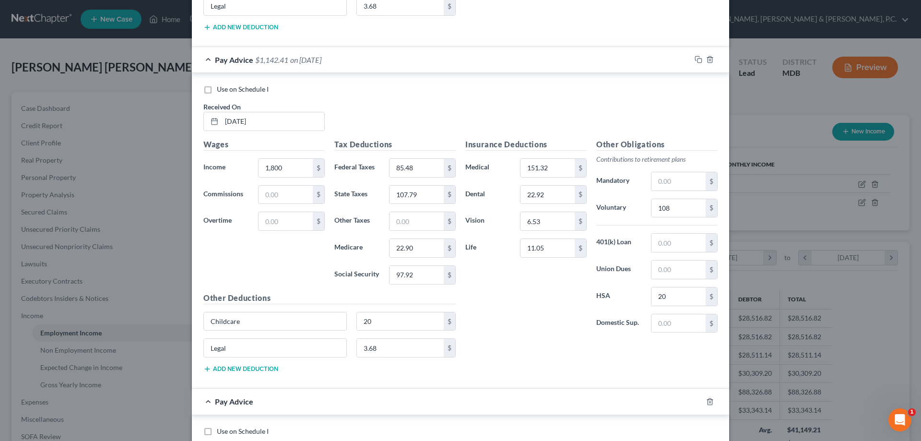
scroll to position [6652, 0]
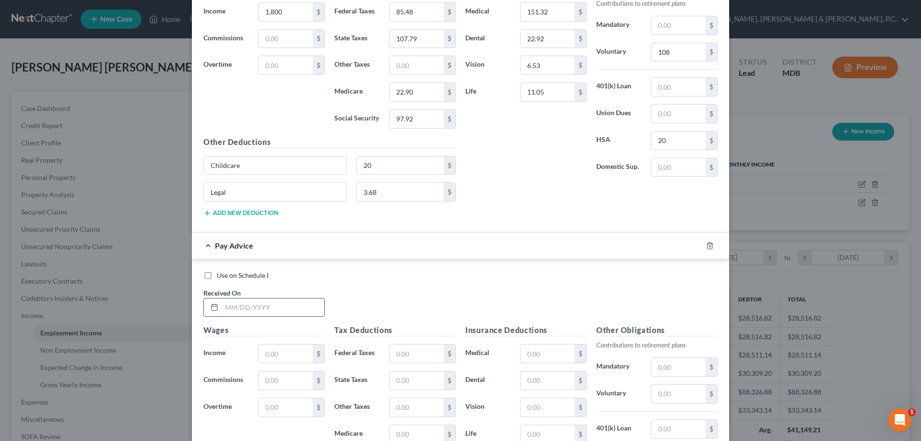
click at [300, 304] on input "text" at bounding box center [273, 307] width 103 height 18
click at [546, 350] on input "text" at bounding box center [548, 352] width 54 height 18
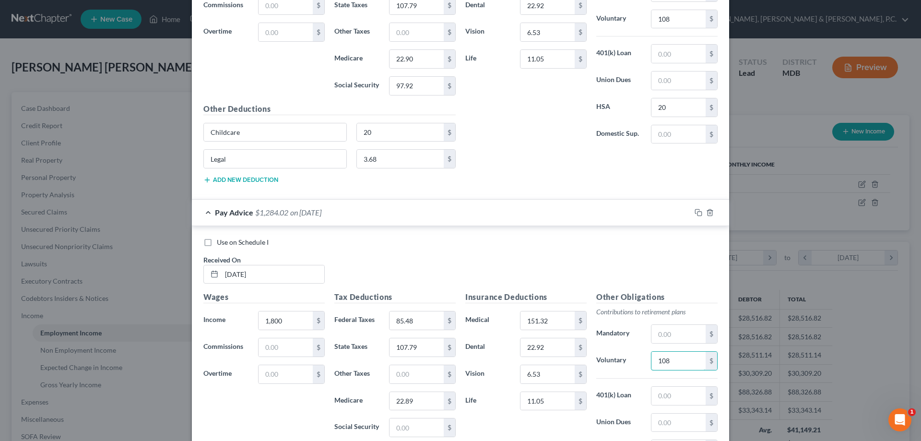
scroll to position [6702, 0]
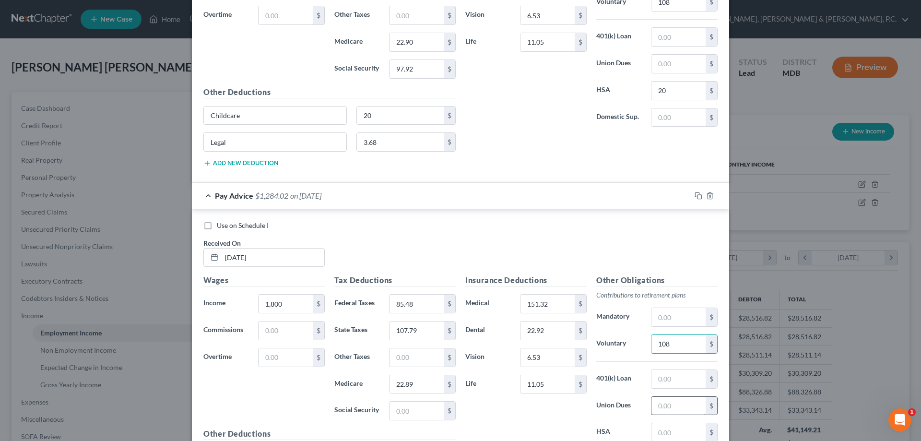
click at [661, 430] on input "text" at bounding box center [679, 432] width 54 height 18
click at [419, 408] on input "text" at bounding box center [417, 411] width 54 height 18
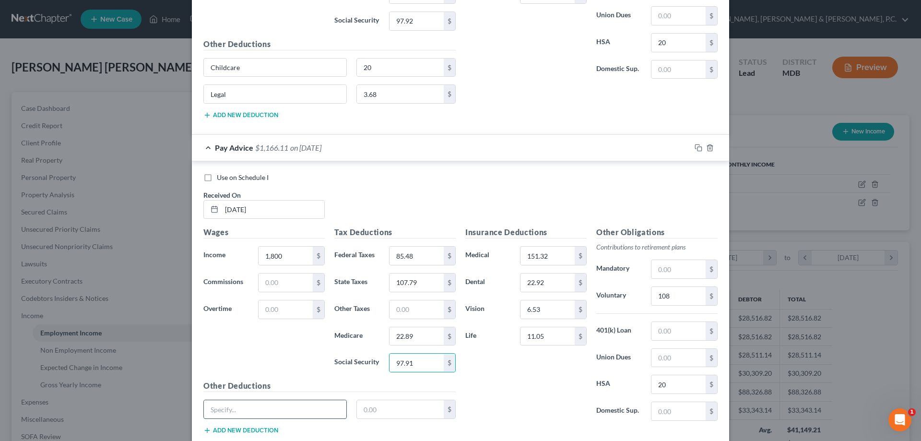
click at [323, 408] on input "text" at bounding box center [275, 409] width 142 height 18
click at [267, 432] on button "Add new deduction" at bounding box center [240, 431] width 75 height 8
drag, startPoint x: 267, startPoint y: 432, endPoint x: 272, endPoint y: 428, distance: 5.5
click at [267, 430] on input "text" at bounding box center [275, 436] width 142 height 18
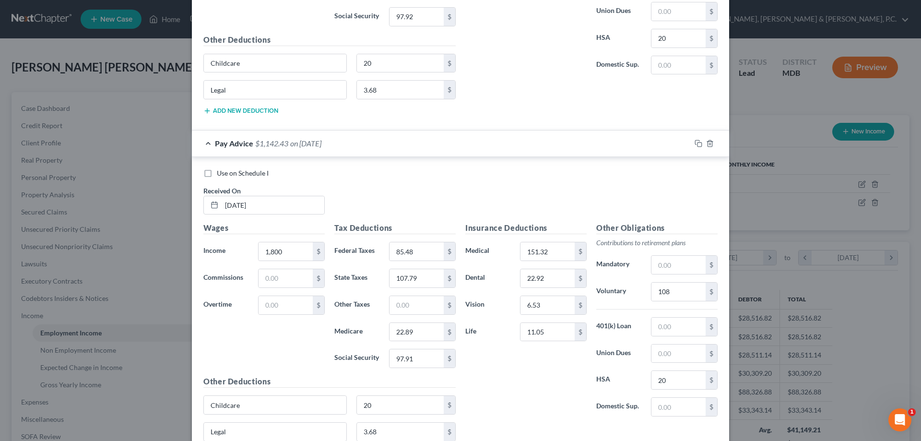
click at [535, 377] on div "Insurance Deductions Medical 151.32 $ Dental 22.92 $ Vision 6.53 $ Life 11.05 $" at bounding box center [526, 323] width 131 height 202
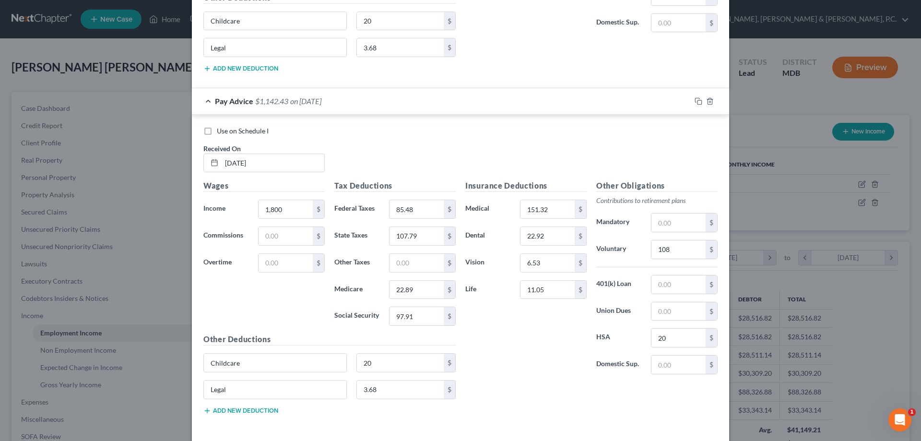
scroll to position [6838, 0]
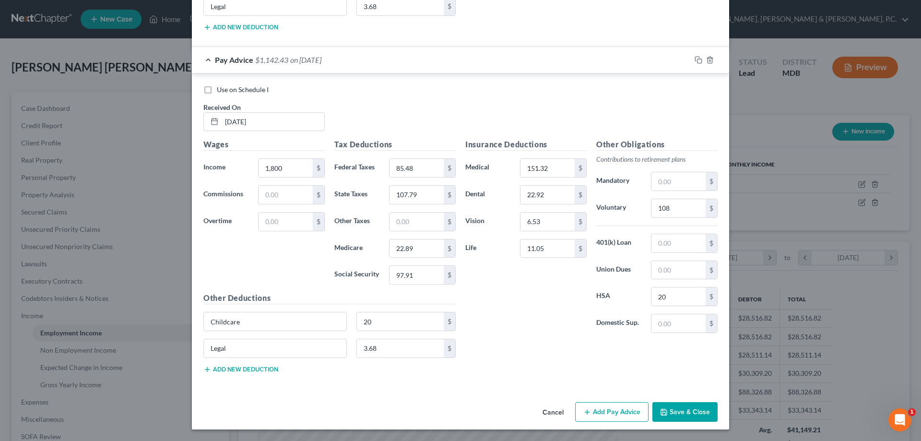
click at [597, 408] on button "Add Pay Advice" at bounding box center [611, 412] width 73 height 20
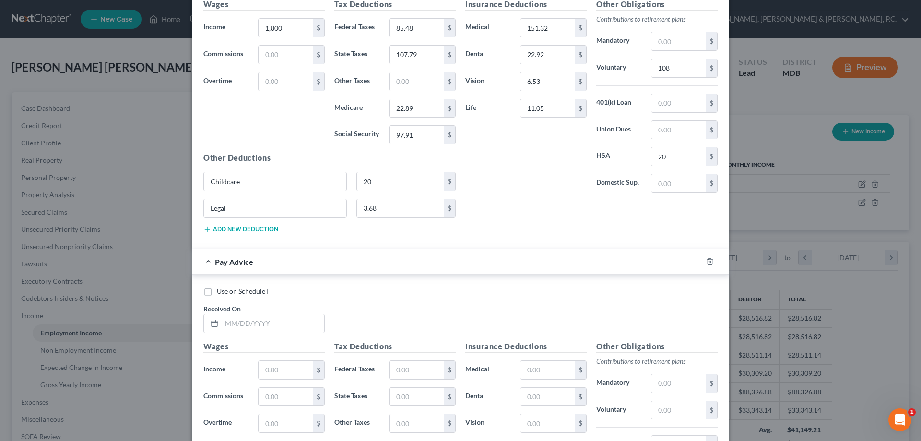
scroll to position [6995, 0]
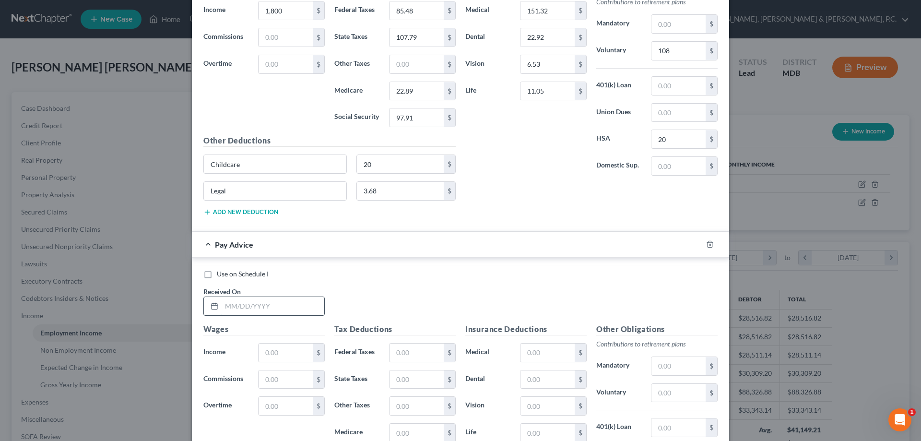
click at [296, 307] on input "text" at bounding box center [273, 306] width 103 height 18
drag, startPoint x: 298, startPoint y: 349, endPoint x: 301, endPoint y: 343, distance: 6.7
click at [301, 344] on input "text" at bounding box center [286, 353] width 54 height 18
click at [542, 353] on input "text" at bounding box center [548, 352] width 54 height 18
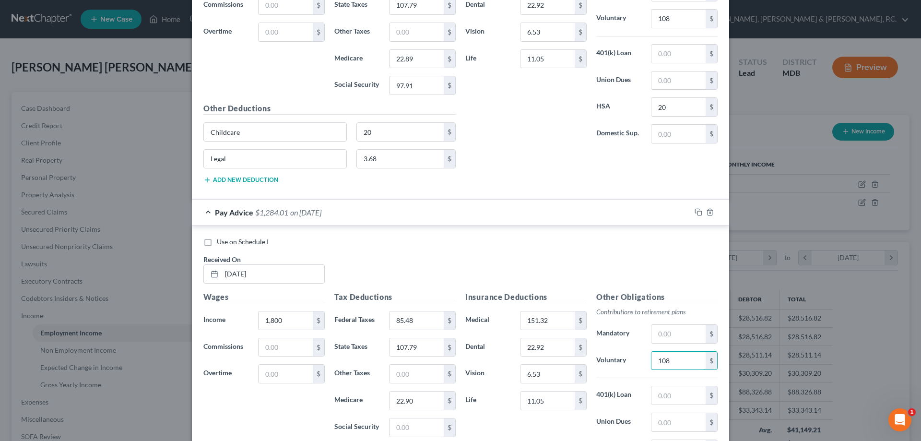
scroll to position [7044, 0]
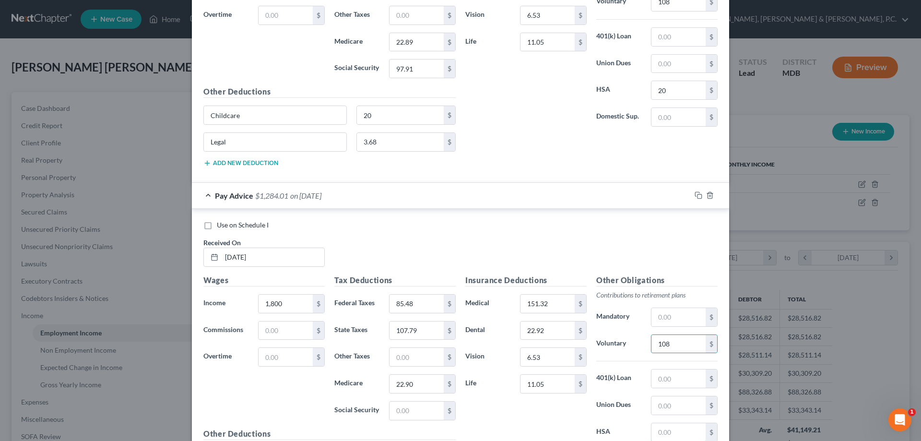
drag, startPoint x: 659, startPoint y: 431, endPoint x: 640, endPoint y: 381, distance: 53.6
click at [659, 422] on div "Other Obligations Contributions to retirement plans Mandatory $ Voluntary 108 $…" at bounding box center [657, 375] width 131 height 202
drag, startPoint x: 405, startPoint y: 414, endPoint x: 307, endPoint y: 431, distance: 99.9
click at [405, 414] on input "text" at bounding box center [417, 411] width 54 height 18
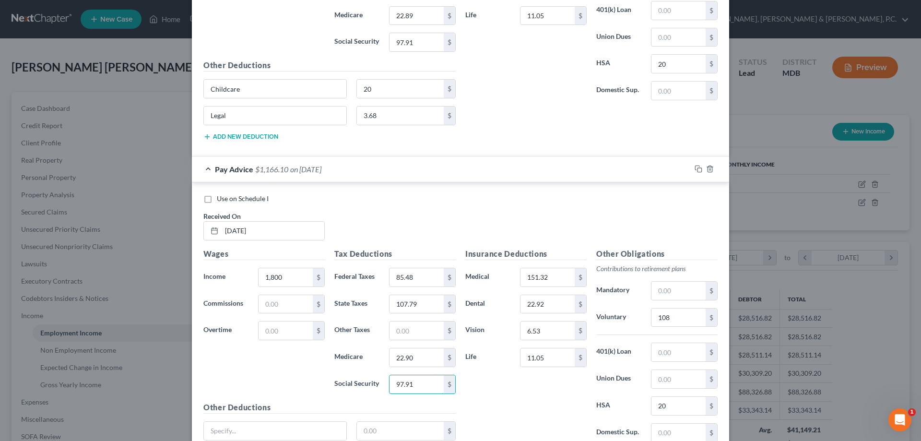
scroll to position [7092, 0]
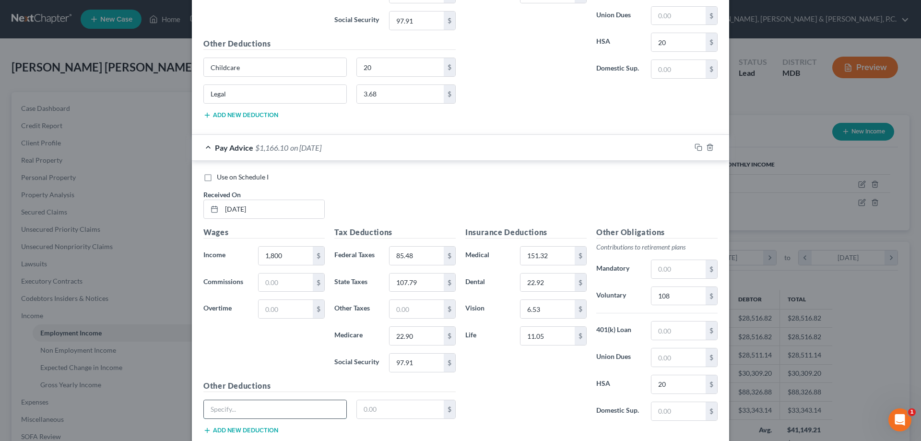
drag, startPoint x: 323, startPoint y: 407, endPoint x: 327, endPoint y: 399, distance: 9.0
click at [323, 407] on input "text" at bounding box center [275, 409] width 142 height 18
click at [261, 433] on button "Add new deduction" at bounding box center [240, 431] width 75 height 8
click at [262, 433] on input "text" at bounding box center [275, 436] width 142 height 18
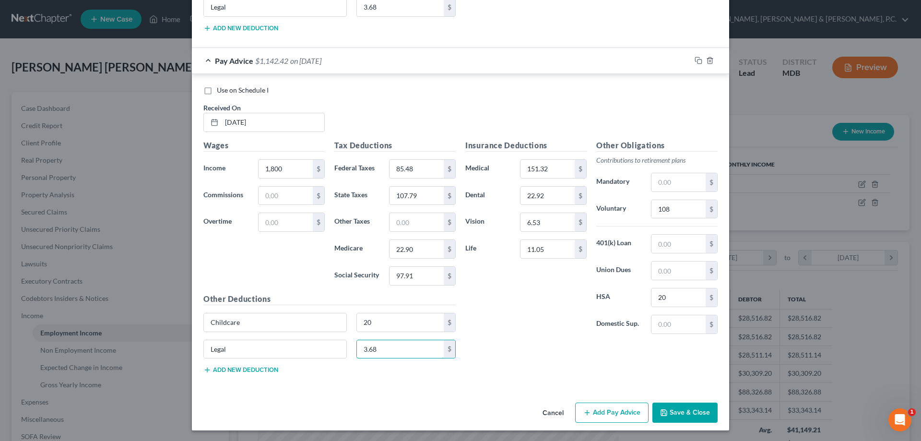
scroll to position [7180, 0]
click at [604, 412] on button "Add Pay Advice" at bounding box center [611, 412] width 73 height 20
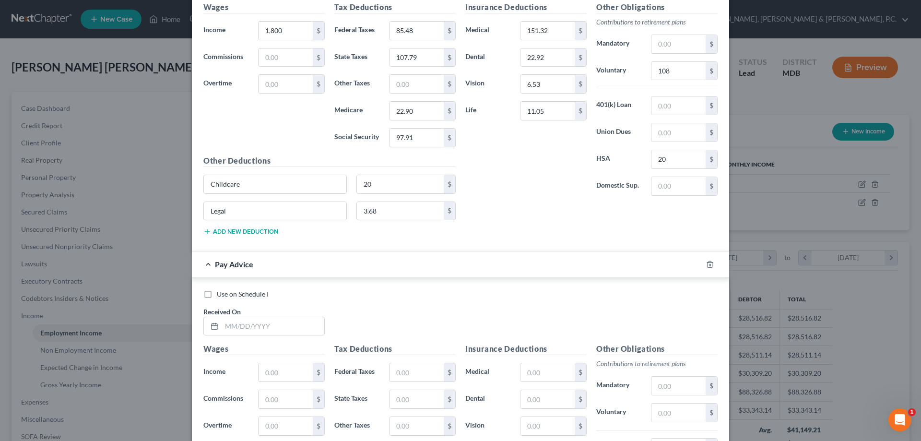
scroll to position [7344, 0]
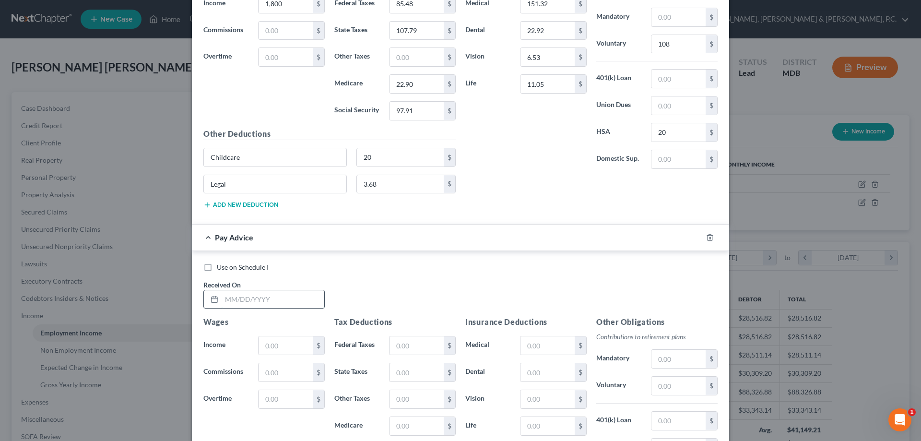
click at [302, 302] on input "text" at bounding box center [273, 299] width 103 height 18
drag, startPoint x: 544, startPoint y: 347, endPoint x: 532, endPoint y: 344, distance: 11.9
click at [544, 346] on input "text" at bounding box center [548, 345] width 54 height 18
drag, startPoint x: 676, startPoint y: 383, endPoint x: 661, endPoint y: 383, distance: 14.9
click at [676, 383] on input "text" at bounding box center [679, 386] width 54 height 18
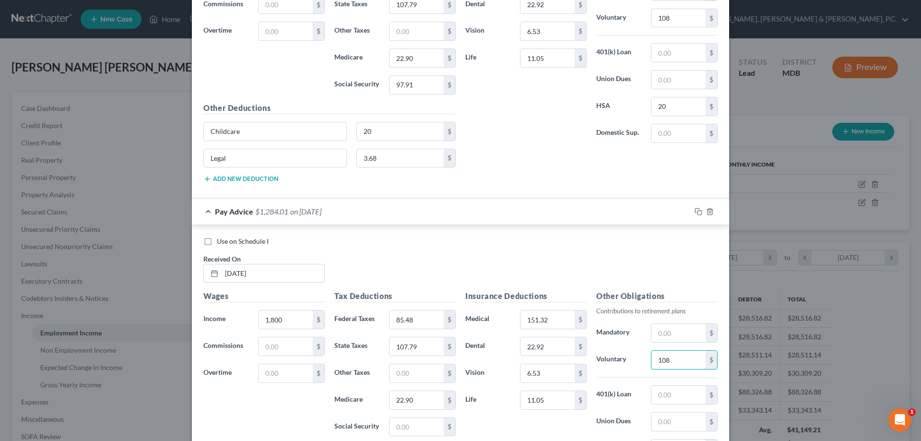
scroll to position [7392, 0]
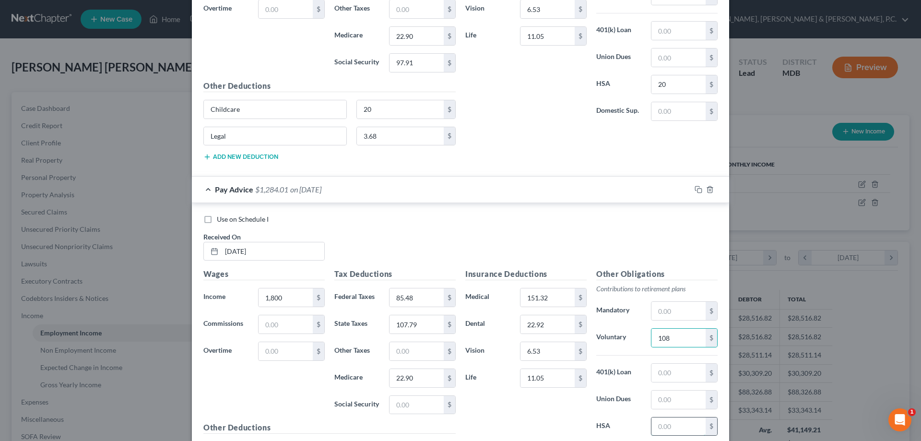
click at [660, 424] on input "text" at bounding box center [679, 426] width 54 height 18
click at [421, 401] on input "text" at bounding box center [417, 405] width 54 height 18
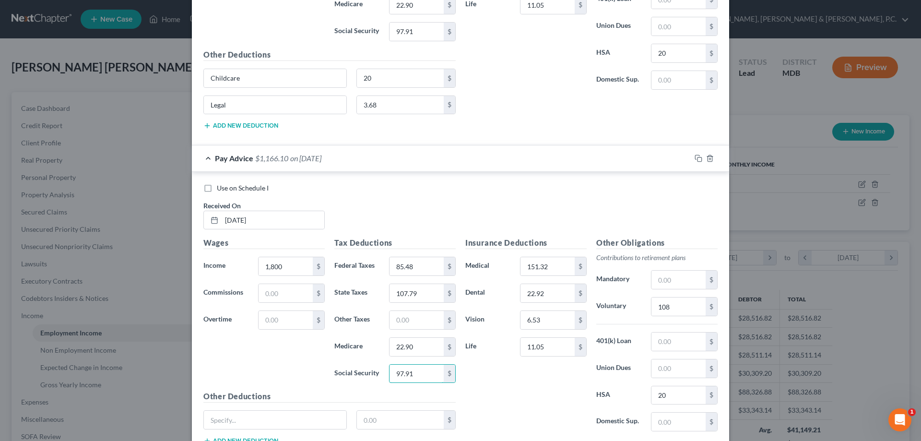
scroll to position [7440, 0]
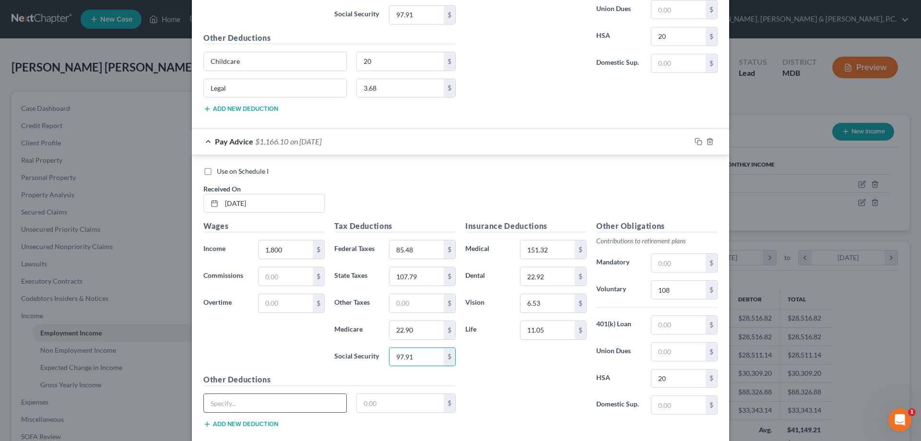
click at [327, 404] on input "text" at bounding box center [275, 403] width 142 height 18
click at [255, 425] on button "Add new deduction" at bounding box center [240, 424] width 75 height 8
click at [252, 424] on input "text" at bounding box center [275, 430] width 142 height 18
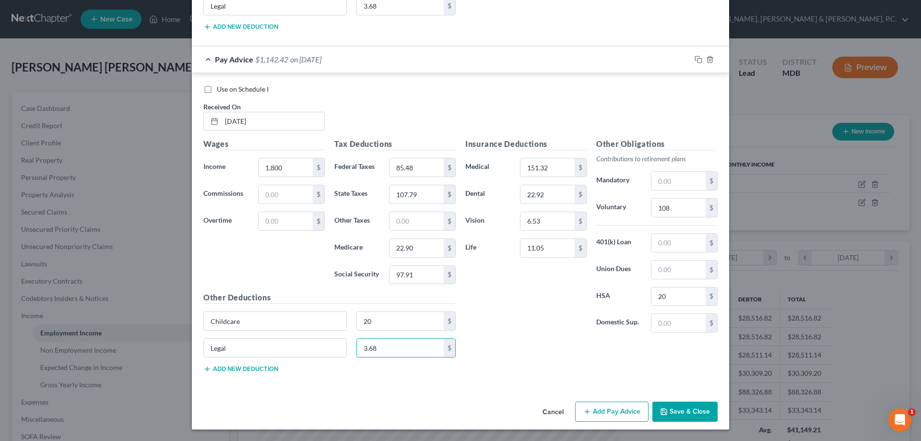
click at [603, 412] on button "Add Pay Advice" at bounding box center [611, 412] width 73 height 20
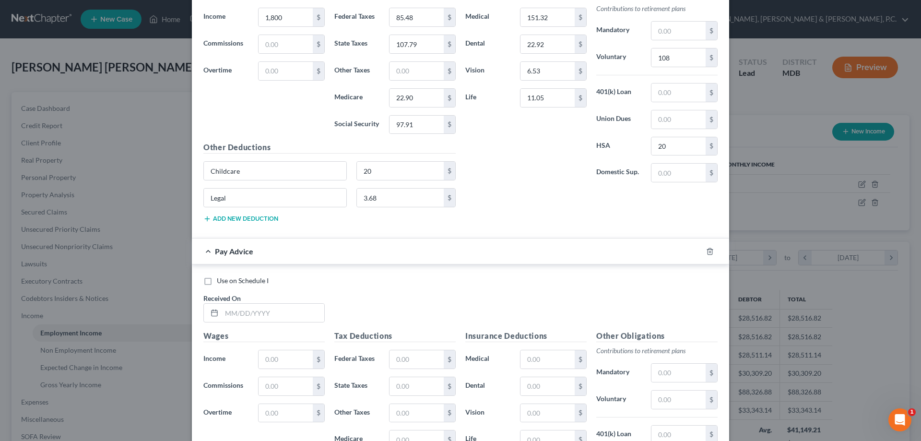
scroll to position [7681, 0]
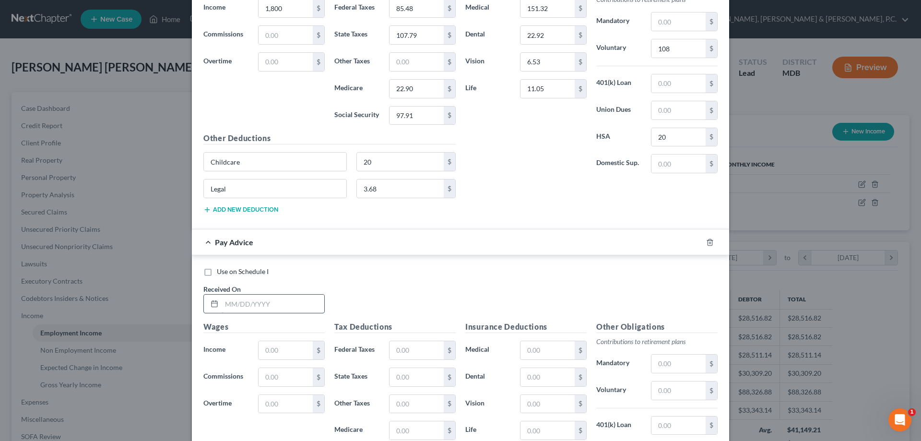
click at [267, 300] on input "text" at bounding box center [273, 304] width 103 height 18
click at [525, 349] on input "text" at bounding box center [548, 350] width 54 height 18
click at [658, 392] on input "text" at bounding box center [679, 390] width 54 height 18
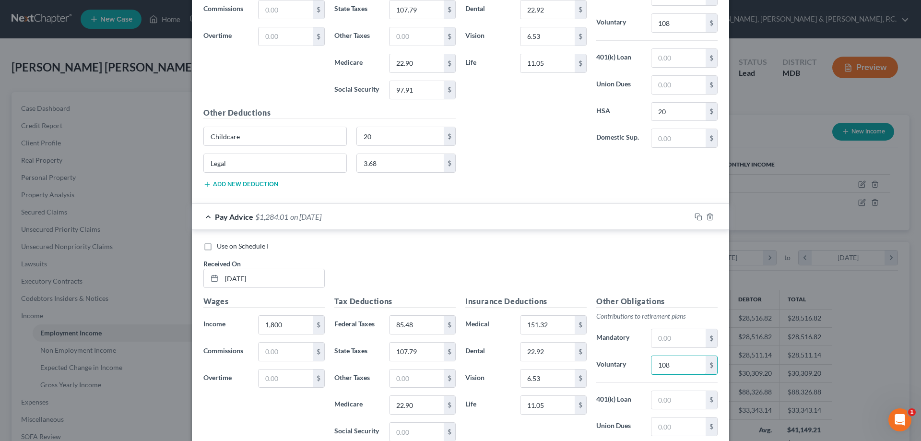
scroll to position [7729, 0]
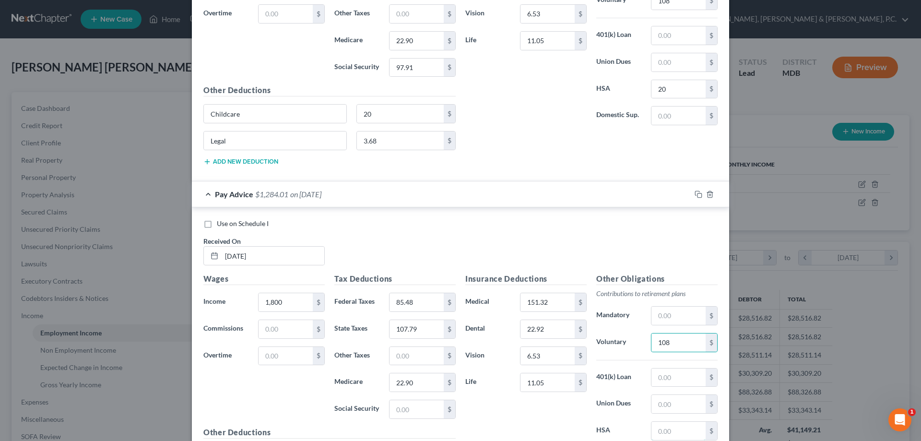
click at [662, 428] on input "text" at bounding box center [679, 431] width 54 height 18
click at [421, 407] on input "text" at bounding box center [417, 409] width 54 height 18
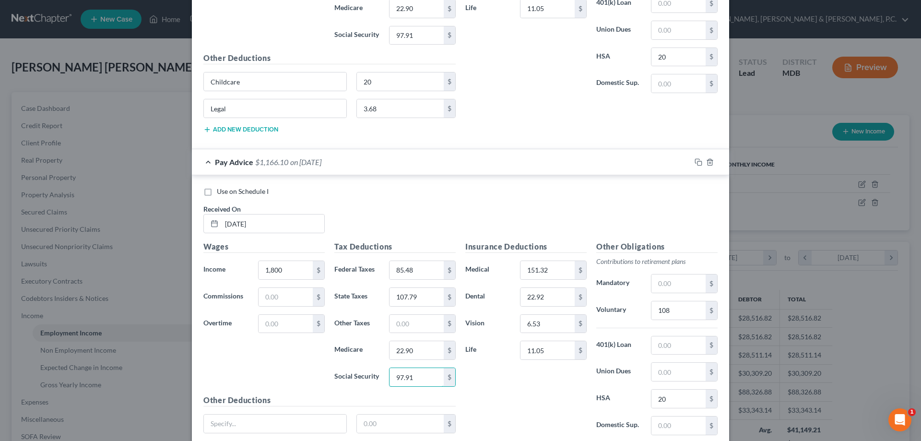
scroll to position [7777, 0]
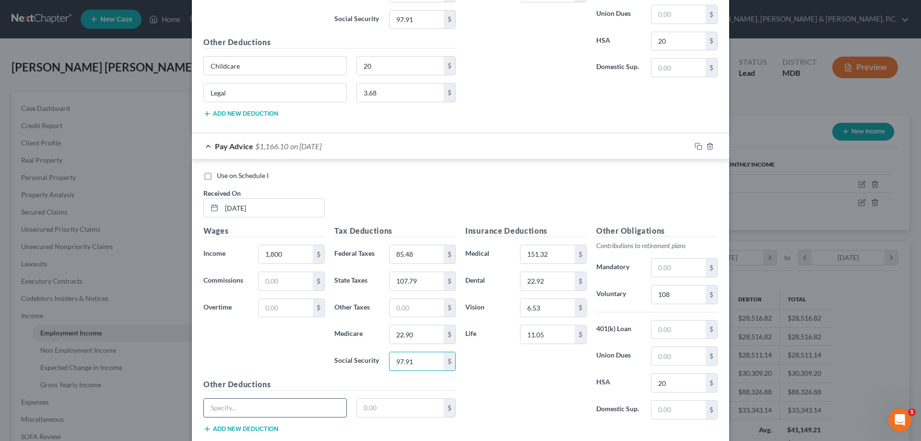
click at [280, 404] on input "text" at bounding box center [275, 408] width 142 height 18
click at [254, 427] on button "Add new deduction" at bounding box center [240, 429] width 75 height 8
drag, startPoint x: 254, startPoint y: 432, endPoint x: 261, endPoint y: 425, distance: 9.8
click at [257, 429] on input "text" at bounding box center [275, 435] width 142 height 18
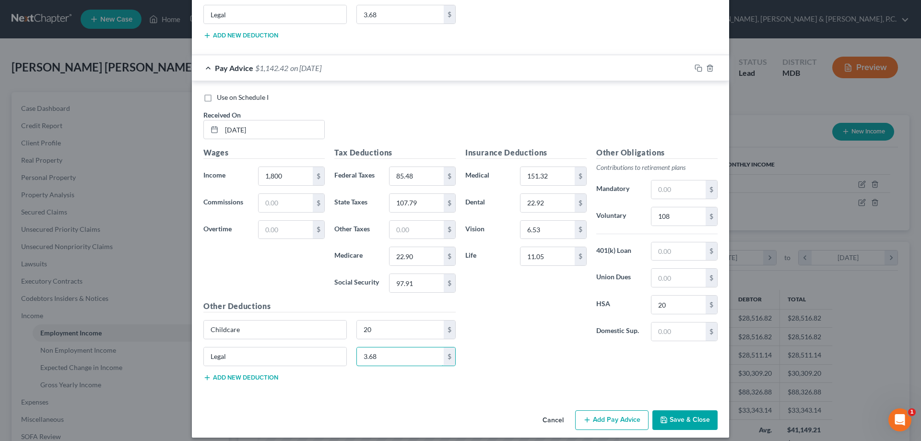
scroll to position [7864, 0]
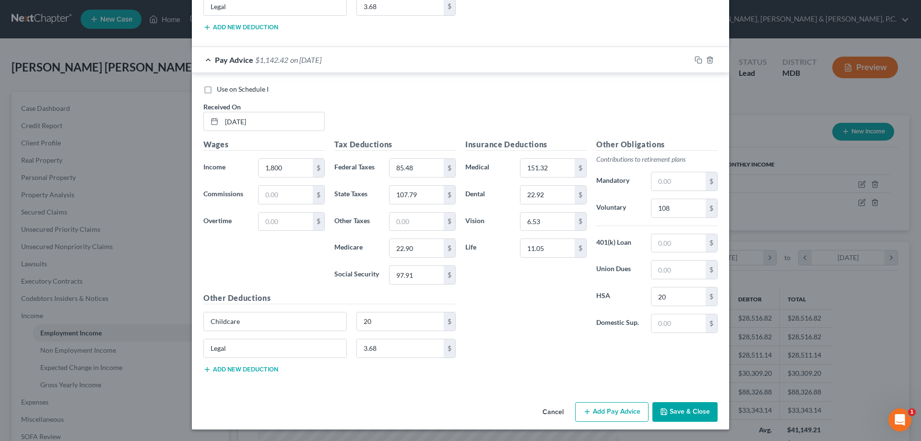
click at [590, 408] on button "Add Pay Advice" at bounding box center [611, 412] width 73 height 20
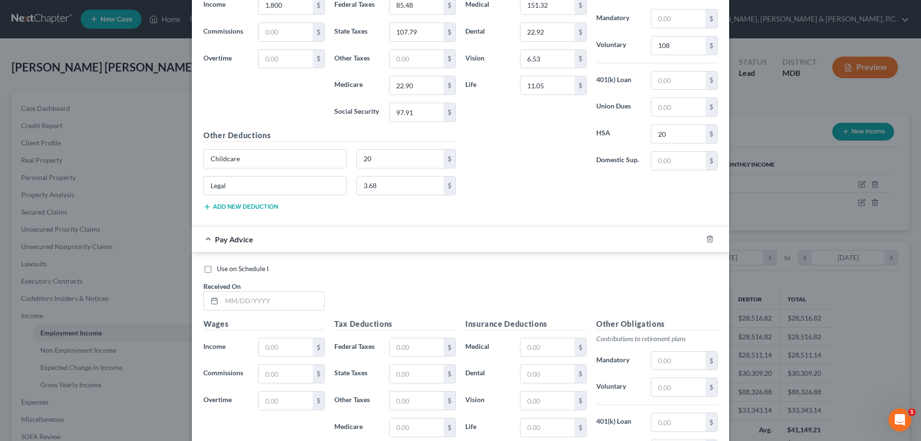
scroll to position [8027, 0]
click at [312, 296] on input "text" at bounding box center [273, 300] width 103 height 18
click at [312, 296] on input "07/11/2025" at bounding box center [273, 300] width 103 height 18
click at [401, 421] on input "text" at bounding box center [417, 427] width 54 height 18
click at [537, 348] on input "text" at bounding box center [548, 347] width 54 height 18
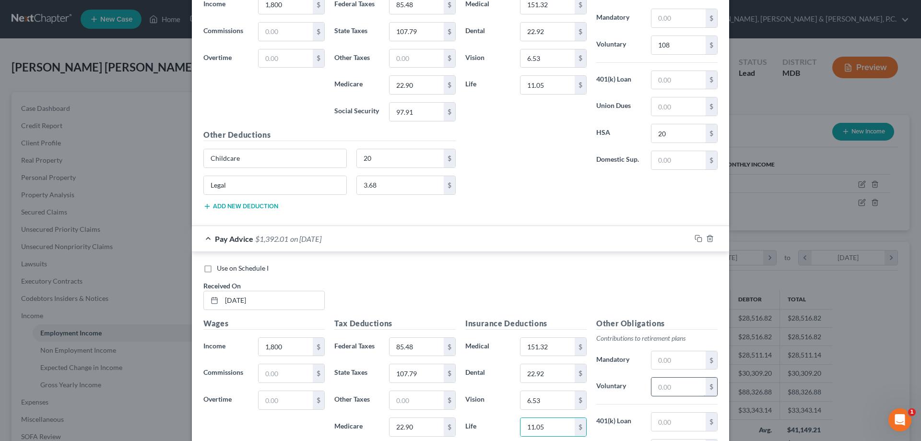
click at [676, 380] on input "text" at bounding box center [679, 387] width 54 height 18
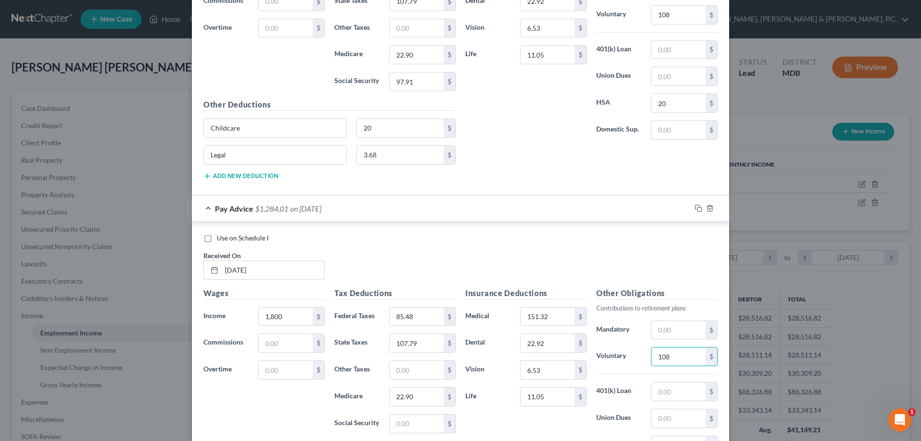
scroll to position [8075, 0]
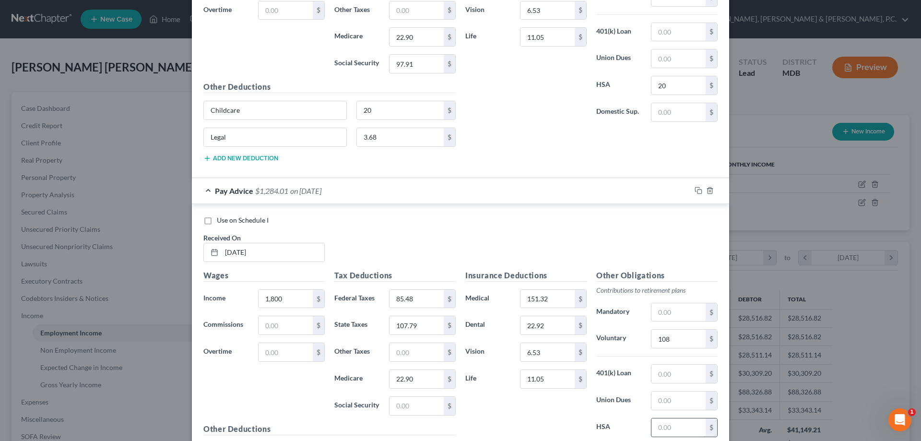
click at [663, 429] on input "text" at bounding box center [679, 427] width 54 height 18
click at [653, 428] on input "0" at bounding box center [679, 427] width 54 height 18
click at [417, 408] on input "text" at bounding box center [417, 406] width 54 height 18
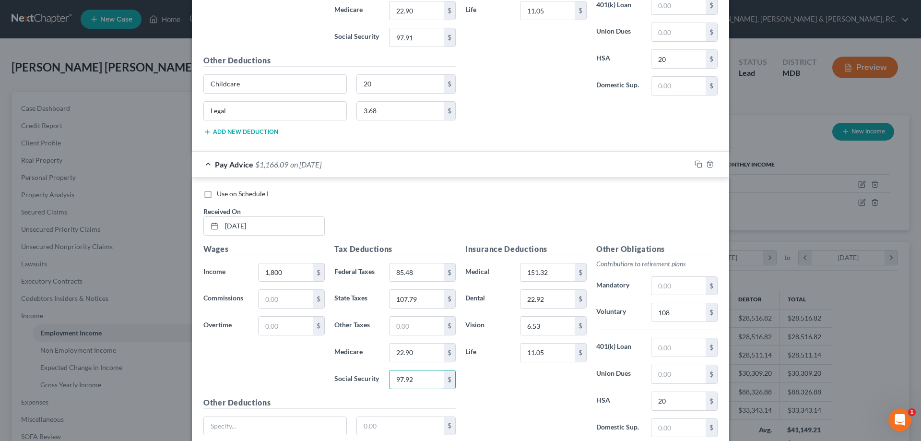
scroll to position [8123, 0]
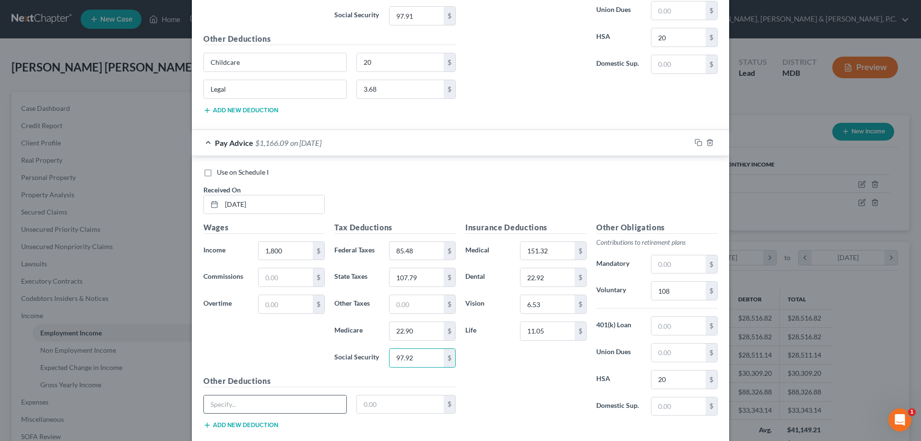
click at [301, 403] on input "text" at bounding box center [275, 404] width 142 height 18
click at [261, 424] on button "Add new deduction" at bounding box center [240, 425] width 75 height 8
click at [261, 426] on input "text" at bounding box center [275, 431] width 142 height 18
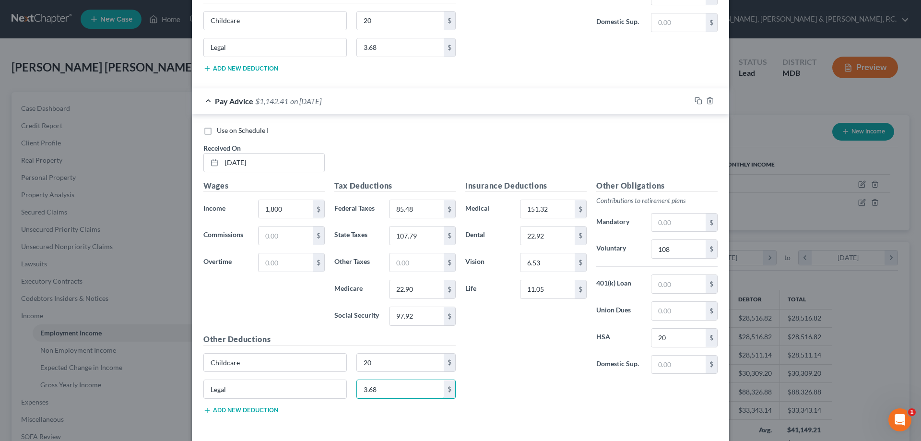
scroll to position [8206, 0]
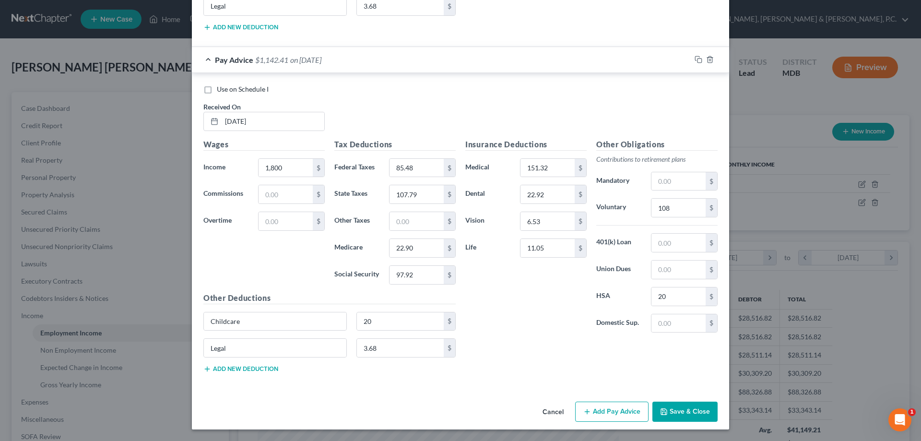
click at [594, 407] on button "Add Pay Advice" at bounding box center [611, 412] width 73 height 20
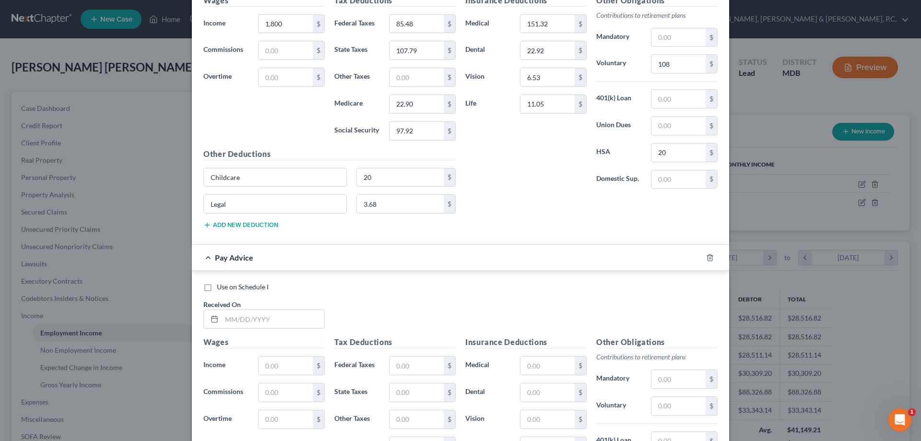
scroll to position [8369, 0]
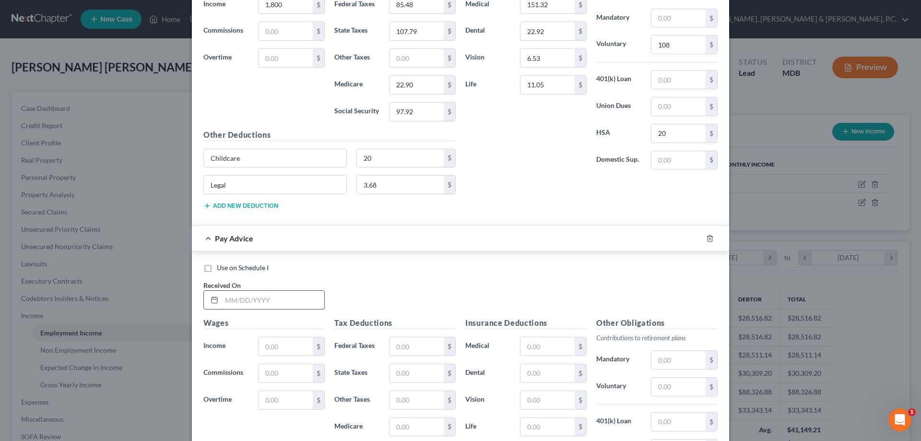
click at [293, 300] on input "text" at bounding box center [273, 300] width 103 height 18
click at [527, 348] on input "text" at bounding box center [548, 346] width 54 height 18
click at [662, 381] on input "text" at bounding box center [679, 387] width 54 height 18
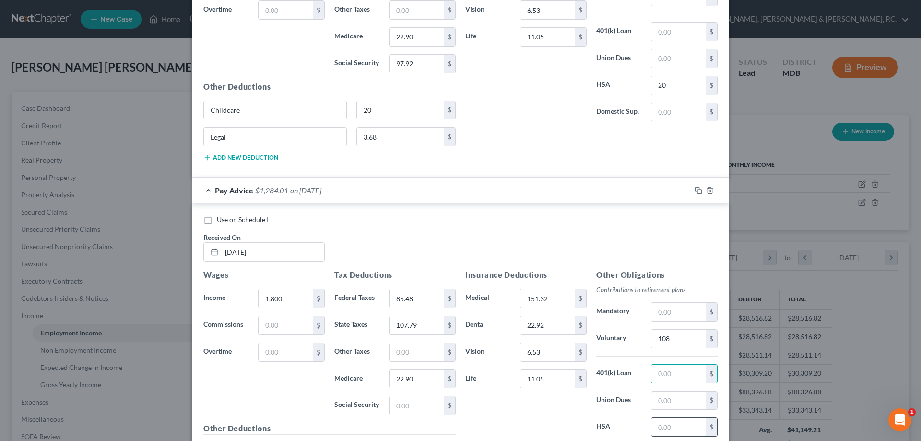
click at [665, 424] on input "text" at bounding box center [679, 427] width 54 height 18
click at [414, 412] on input "text" at bounding box center [417, 405] width 54 height 18
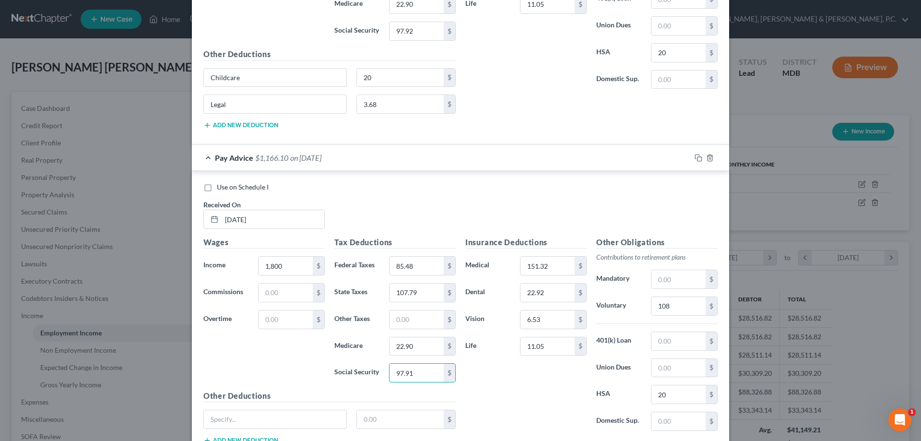
scroll to position [8465, 0]
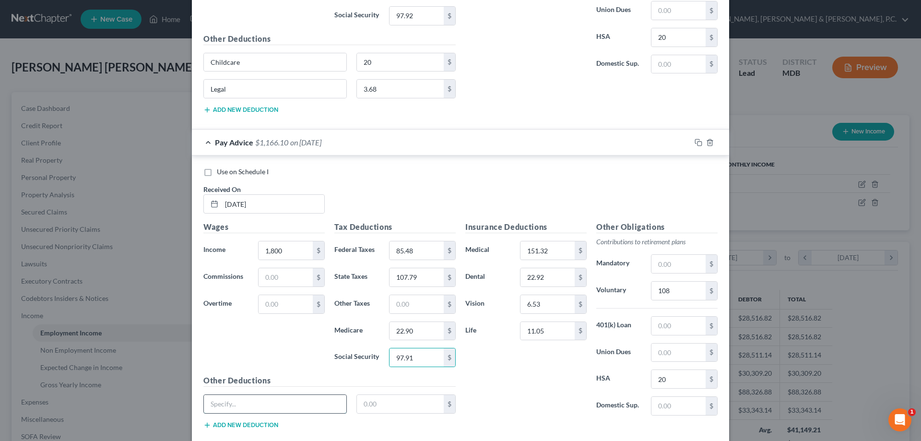
click at [281, 406] on input "text" at bounding box center [275, 404] width 142 height 18
click at [218, 402] on input "Chilcare" at bounding box center [275, 404] width 142 height 18
click at [241, 422] on button "Add new deduction" at bounding box center [240, 425] width 75 height 8
click at [241, 427] on input "text" at bounding box center [275, 431] width 142 height 18
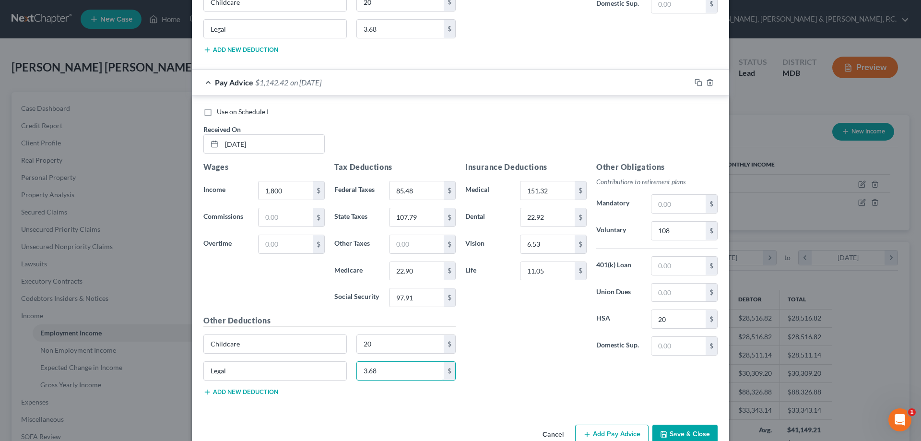
scroll to position [8547, 0]
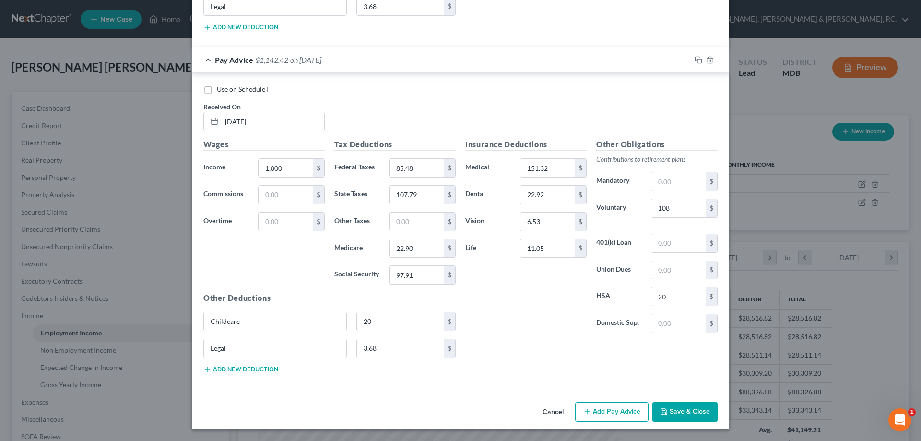
click at [620, 414] on button "Add Pay Advice" at bounding box center [611, 412] width 73 height 20
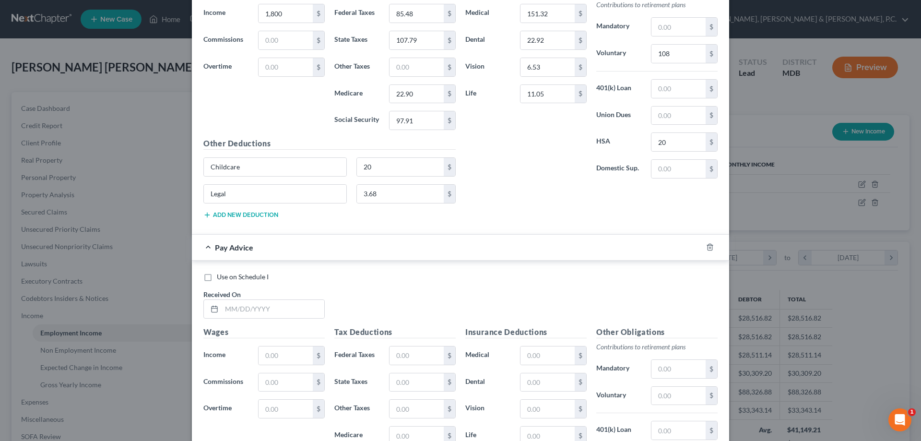
scroll to position [8710, 0]
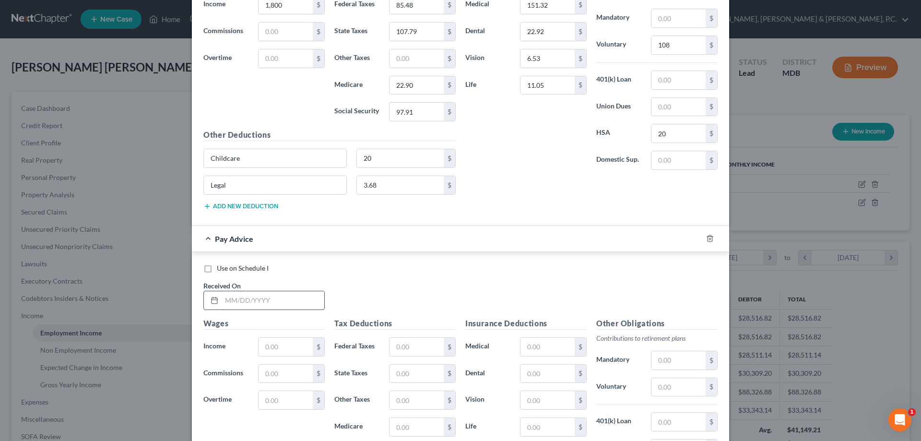
drag, startPoint x: 305, startPoint y: 303, endPoint x: 308, endPoint y: 294, distance: 9.4
click at [305, 298] on input "text" at bounding box center [273, 300] width 103 height 18
click at [541, 344] on input "text" at bounding box center [548, 347] width 54 height 18
click at [669, 382] on input "text" at bounding box center [679, 387] width 54 height 18
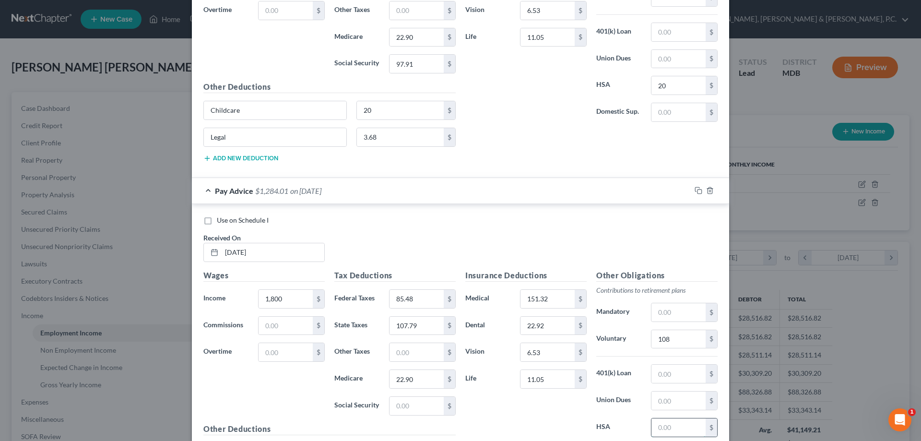
click at [661, 424] on input "text" at bounding box center [679, 427] width 54 height 18
click at [419, 402] on input "text" at bounding box center [417, 406] width 54 height 18
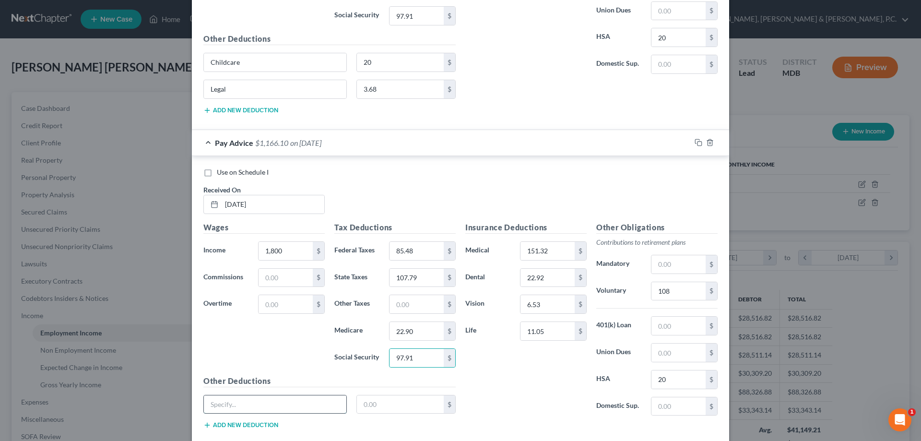
click at [315, 400] on input "text" at bounding box center [275, 404] width 142 height 18
click at [263, 423] on button "Add new deduction" at bounding box center [240, 425] width 75 height 8
click at [264, 427] on input "text" at bounding box center [275, 431] width 142 height 18
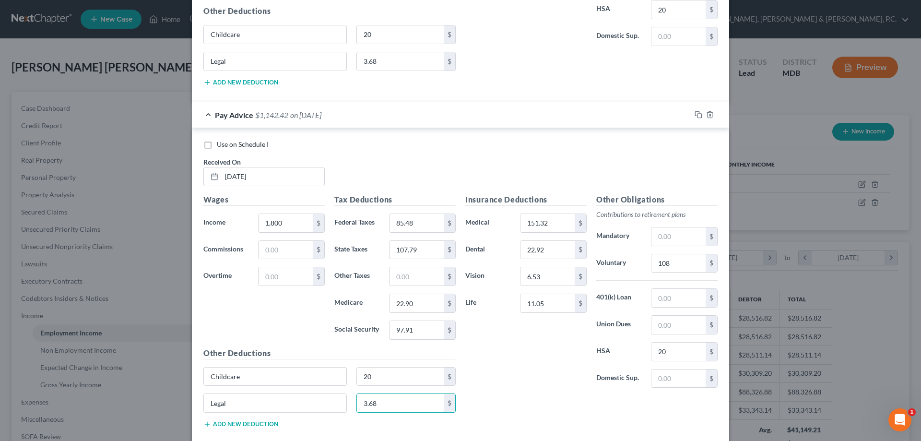
scroll to position [8889, 0]
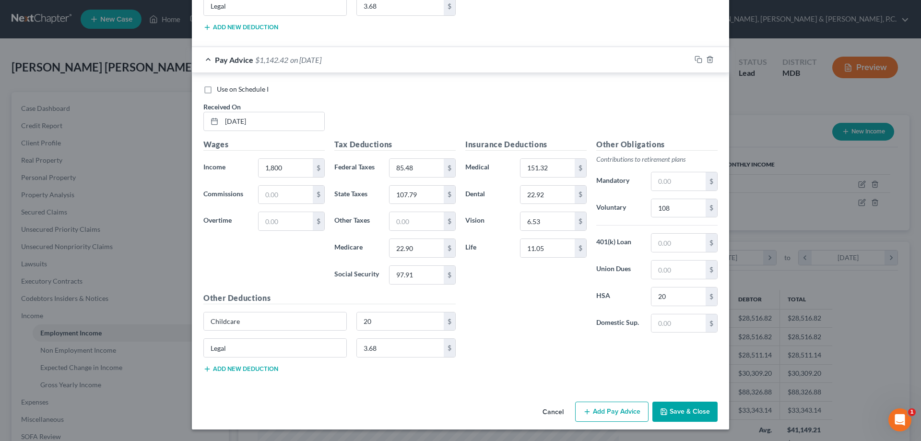
click at [581, 406] on button "Add Pay Advice" at bounding box center [611, 412] width 73 height 20
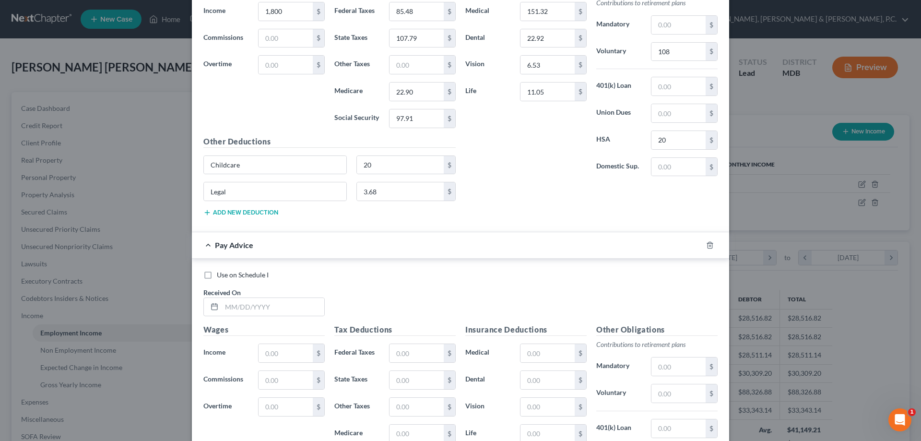
scroll to position [9053, 0]
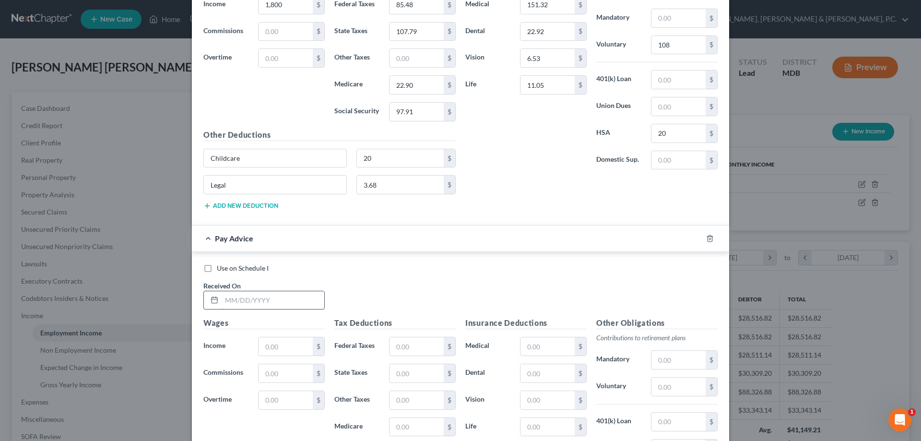
click at [288, 301] on input "text" at bounding box center [273, 300] width 103 height 18
click at [536, 342] on input "text" at bounding box center [548, 346] width 54 height 18
click at [677, 388] on input "text" at bounding box center [679, 387] width 54 height 18
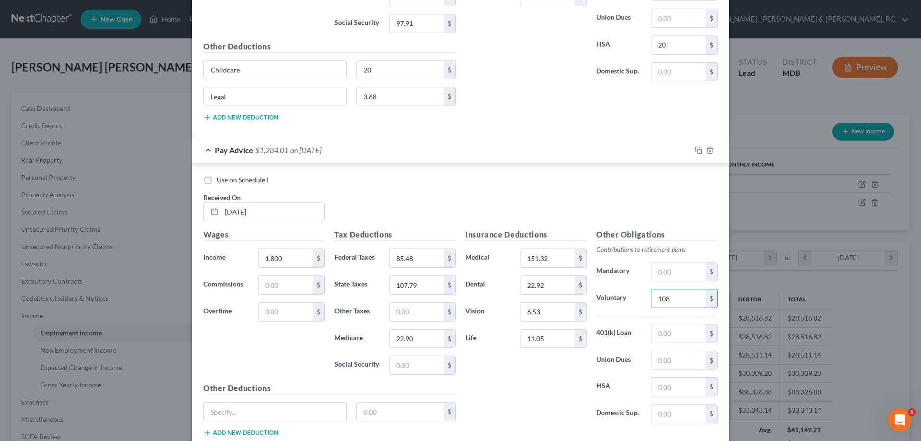
scroll to position [9149, 0]
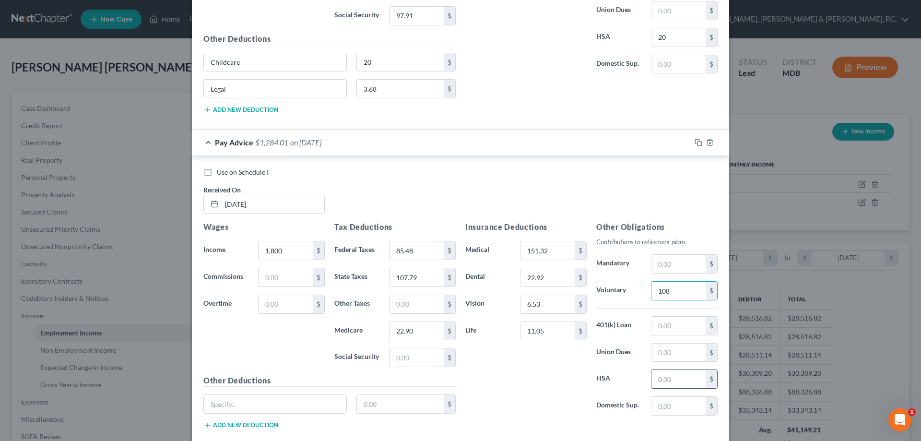
click at [667, 373] on input "text" at bounding box center [679, 379] width 54 height 18
click at [398, 360] on input "text" at bounding box center [417, 357] width 54 height 18
click at [315, 404] on input "text" at bounding box center [275, 404] width 142 height 18
click at [265, 422] on button "Add new deduction" at bounding box center [240, 425] width 75 height 8
click at [264, 427] on input "text" at bounding box center [275, 431] width 142 height 18
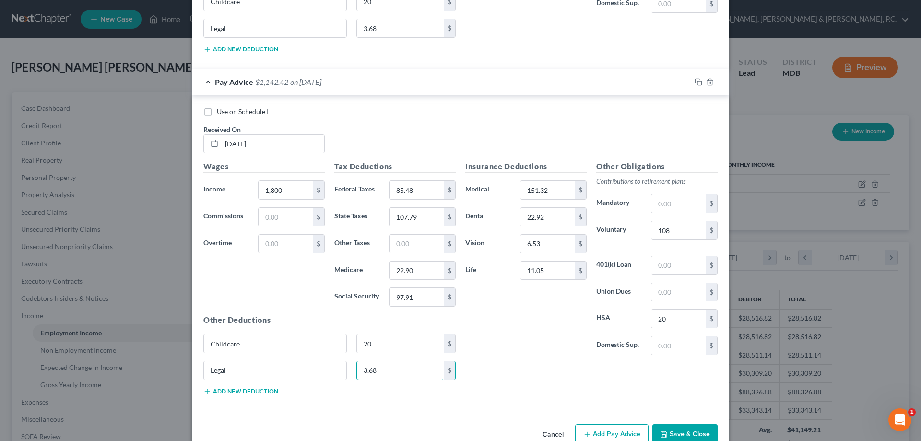
scroll to position [9231, 0]
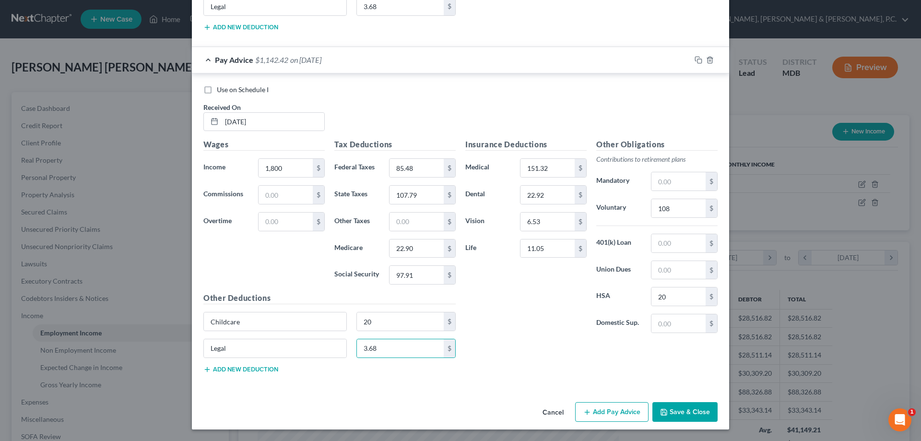
click at [593, 409] on button "Add Pay Advice" at bounding box center [611, 412] width 73 height 20
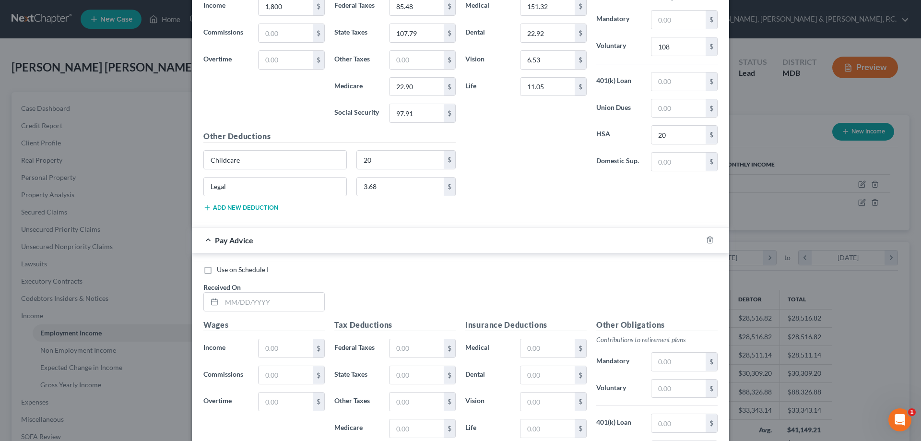
scroll to position [9384, 0]
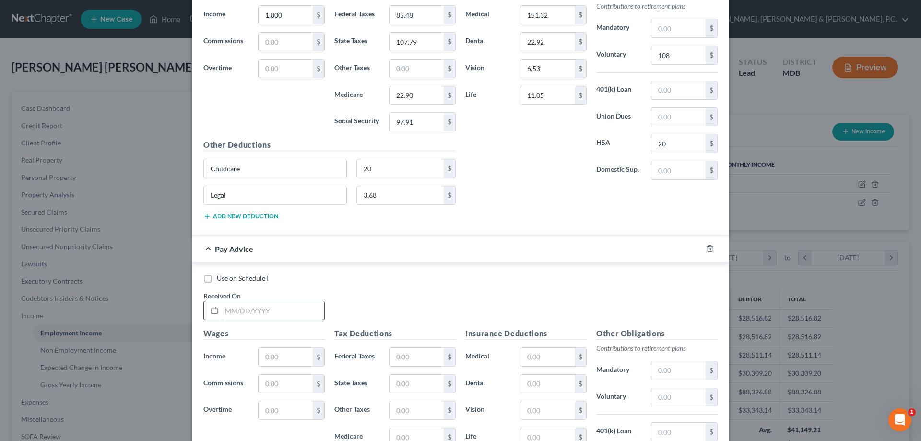
click at [294, 307] on input "text" at bounding box center [273, 310] width 103 height 18
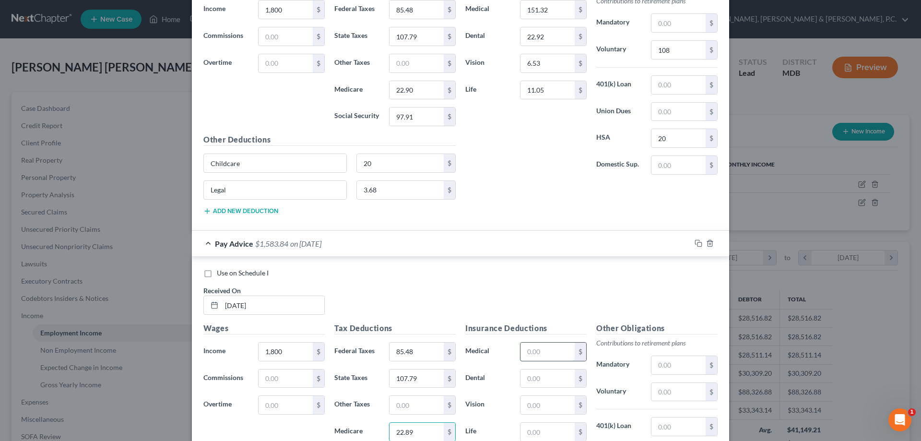
click at [548, 347] on input "text" at bounding box center [548, 352] width 54 height 18
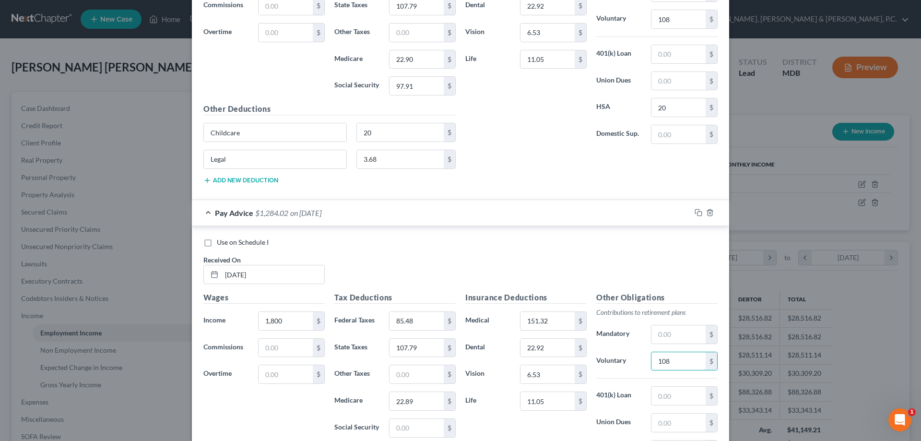
scroll to position [9437, 0]
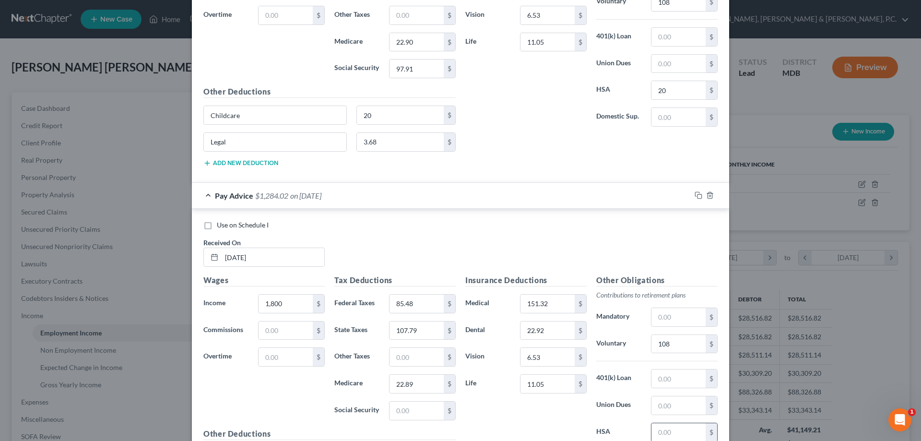
drag, startPoint x: 674, startPoint y: 428, endPoint x: 674, endPoint y: 423, distance: 5.3
click at [674, 428] on input "text" at bounding box center [679, 432] width 54 height 18
click at [411, 405] on input "text" at bounding box center [417, 411] width 54 height 18
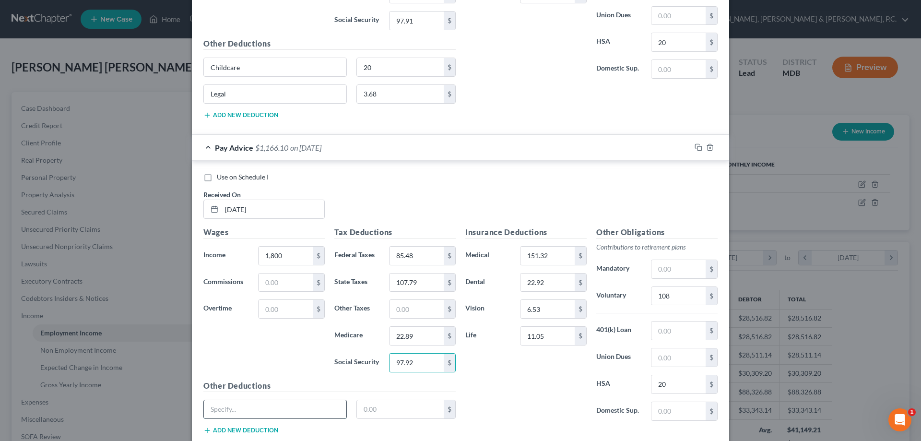
drag, startPoint x: 285, startPoint y: 409, endPoint x: 293, endPoint y: 406, distance: 8.6
click at [286, 408] on input "text" at bounding box center [275, 409] width 142 height 18
click at [230, 430] on button "Add new deduction" at bounding box center [240, 431] width 75 height 8
click at [230, 430] on input "text" at bounding box center [275, 436] width 142 height 18
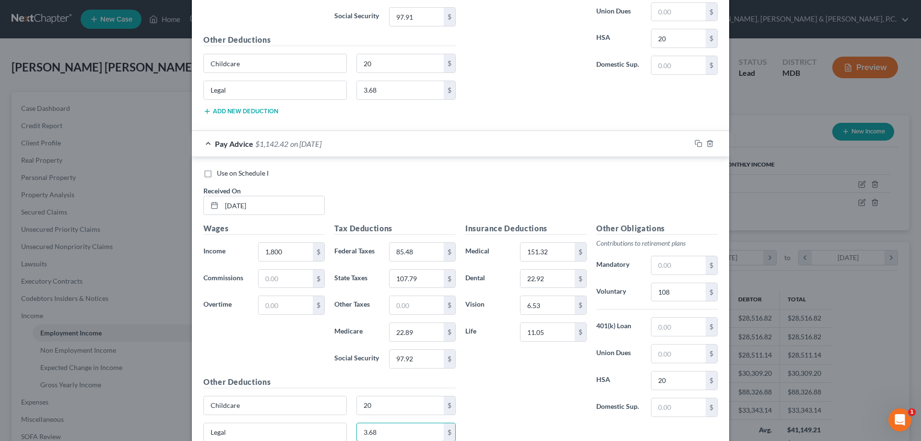
scroll to position [9573, 0]
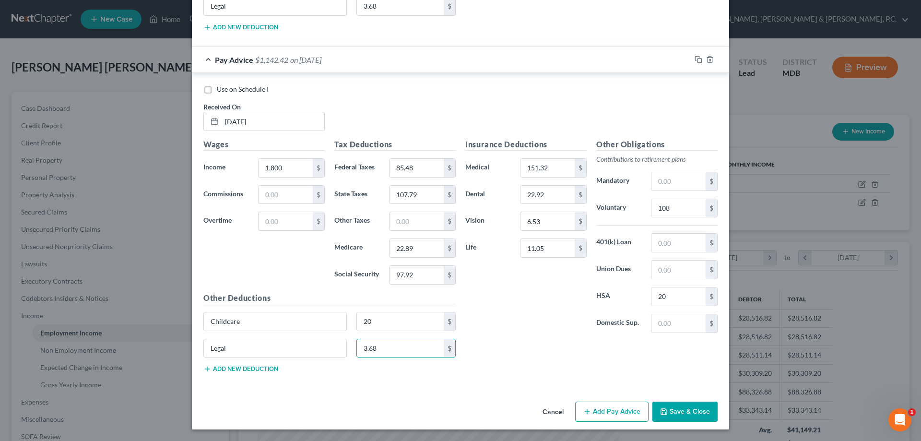
click at [599, 411] on button "Add Pay Advice" at bounding box center [611, 412] width 73 height 20
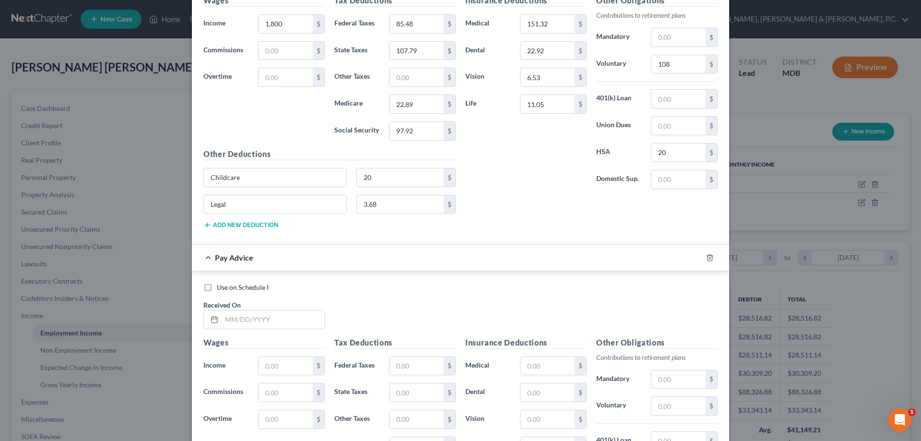
scroll to position [9736, 0]
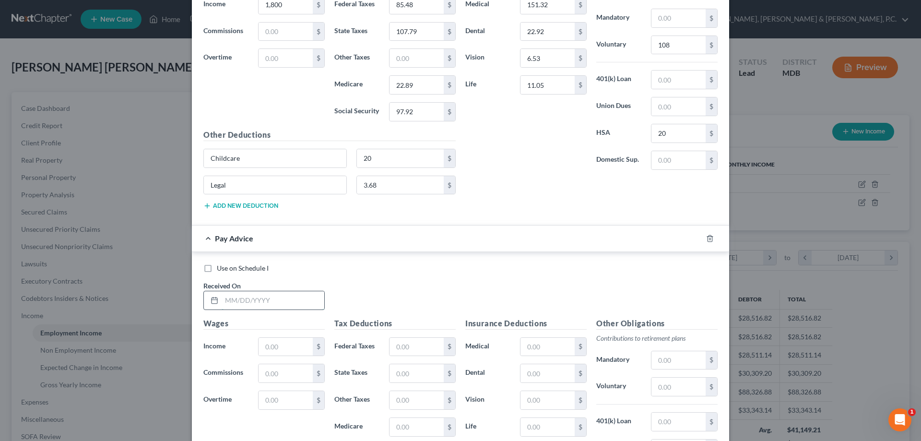
click at [292, 303] on input "text" at bounding box center [273, 300] width 103 height 18
click at [551, 341] on input "text" at bounding box center [548, 347] width 54 height 18
click at [669, 388] on input "text" at bounding box center [679, 387] width 54 height 18
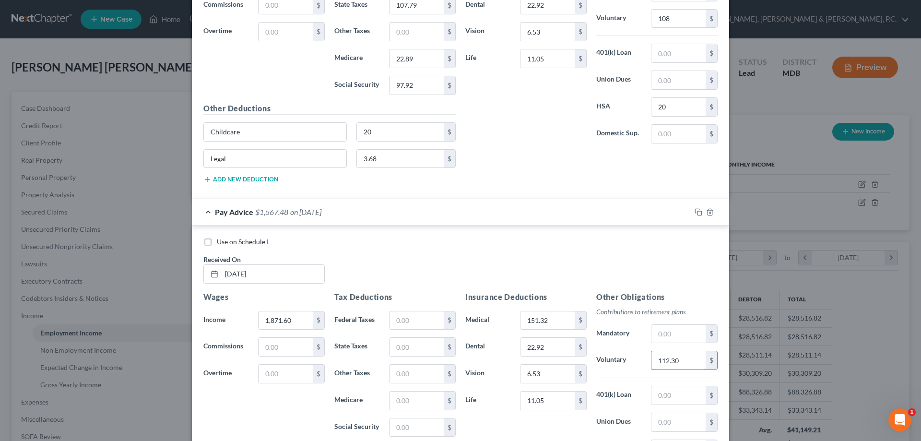
scroll to position [9784, 0]
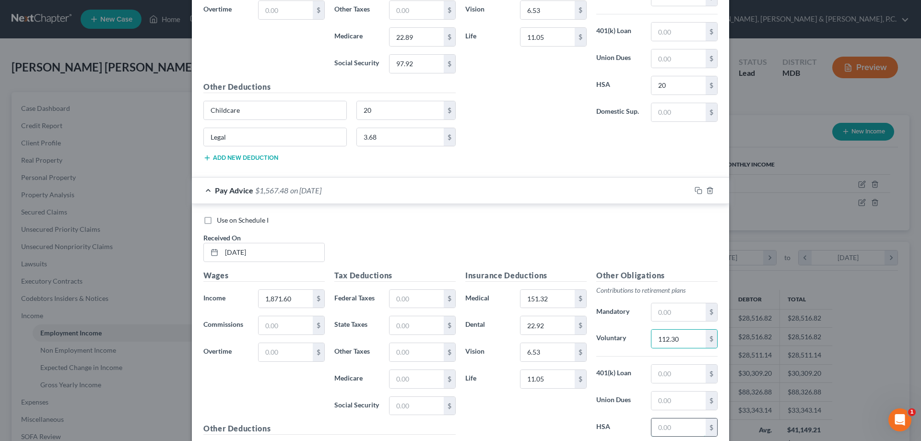
click at [658, 431] on input "text" at bounding box center [679, 427] width 54 height 18
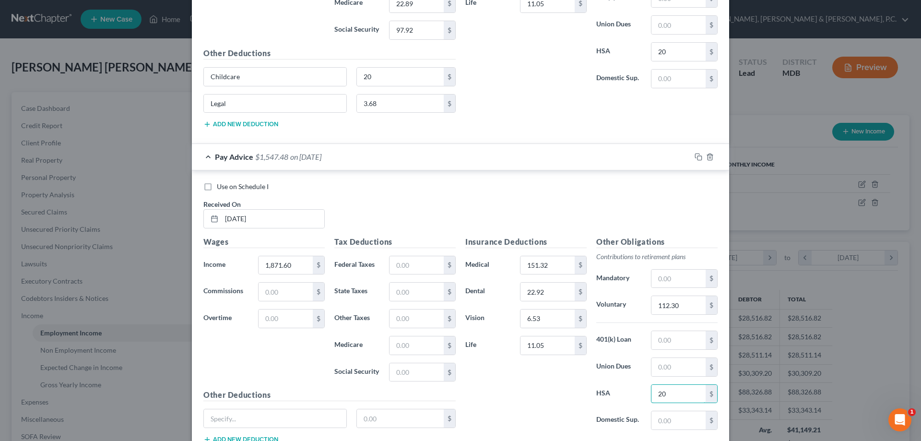
scroll to position [9832, 0]
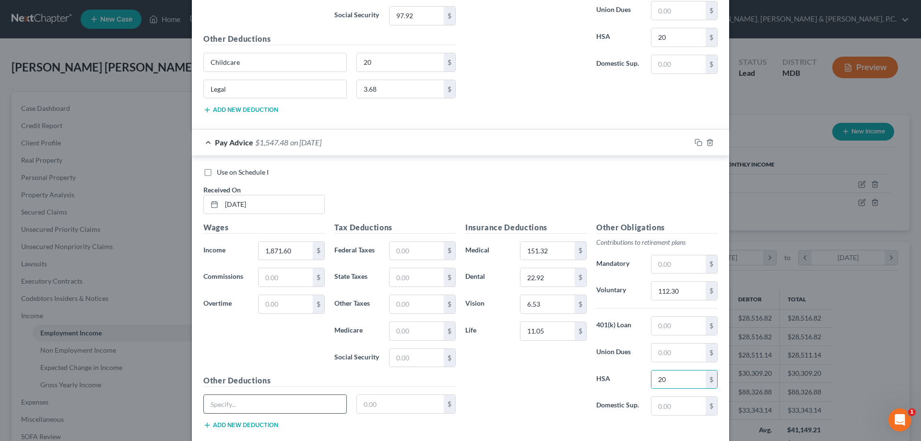
click at [337, 401] on input "text" at bounding box center [275, 404] width 142 height 18
click at [270, 423] on button "Add new deduction" at bounding box center [240, 425] width 75 height 8
click at [271, 423] on input "text" at bounding box center [275, 431] width 142 height 18
click at [418, 249] on input "text" at bounding box center [417, 251] width 54 height 18
click at [552, 331] on input "11.05" at bounding box center [548, 331] width 54 height 18
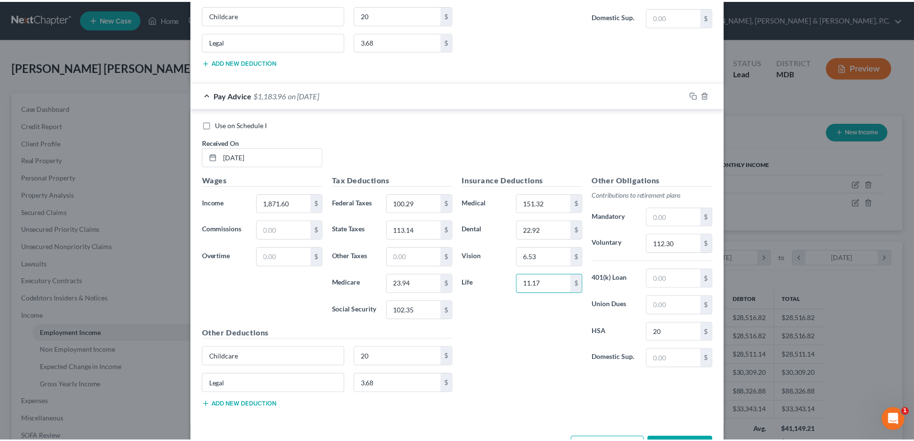
scroll to position [9915, 0]
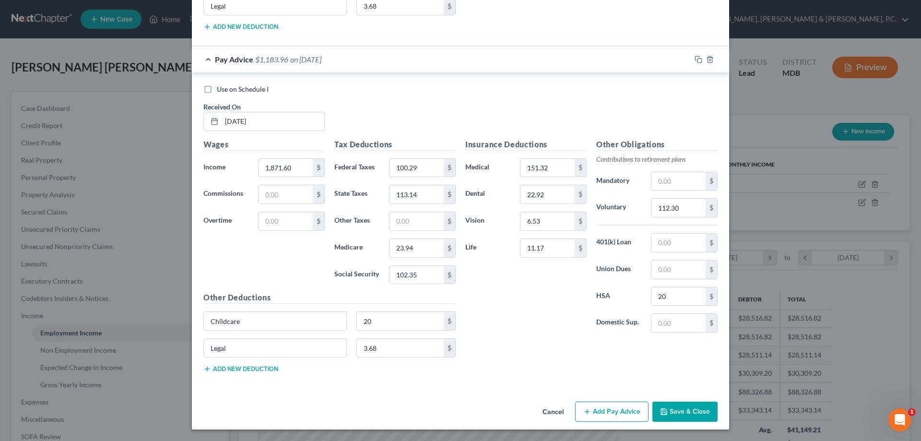
click at [671, 407] on button "Save & Close" at bounding box center [685, 412] width 65 height 20
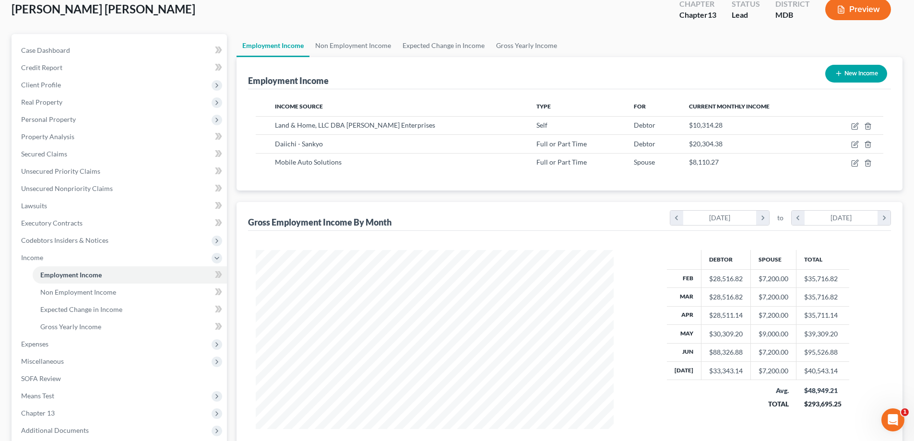
scroll to position [155, 0]
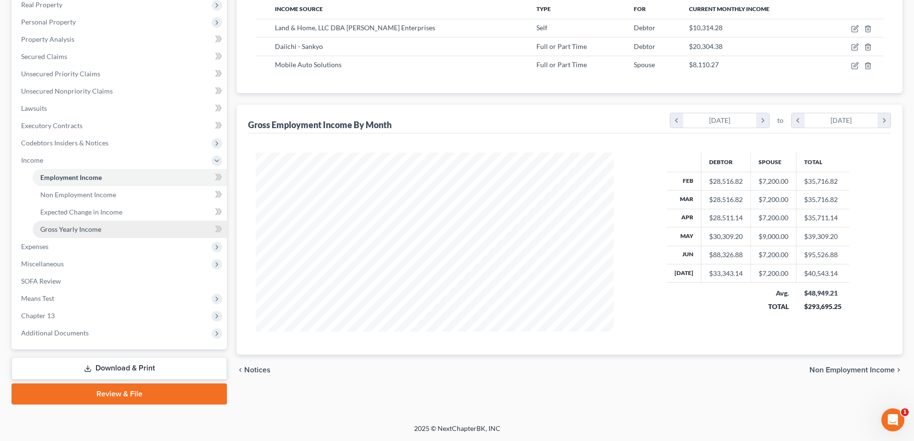
click at [88, 227] on span "Gross Yearly Income" at bounding box center [70, 229] width 61 height 8
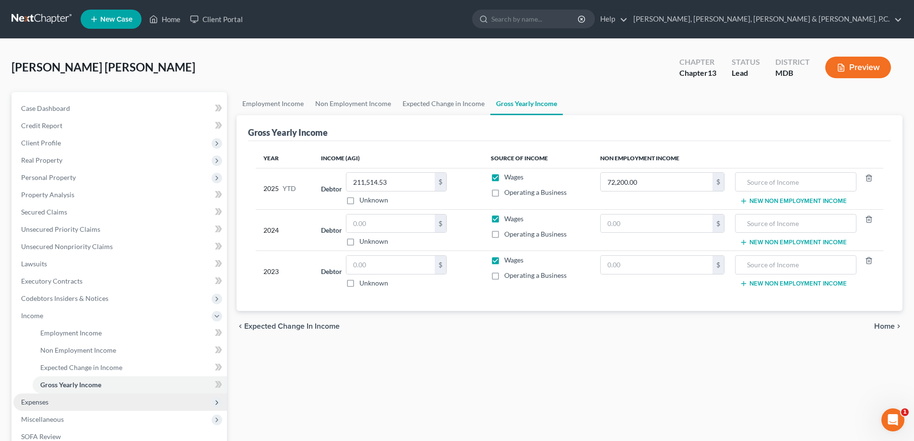
click at [46, 399] on span "Expenses" at bounding box center [34, 402] width 27 height 8
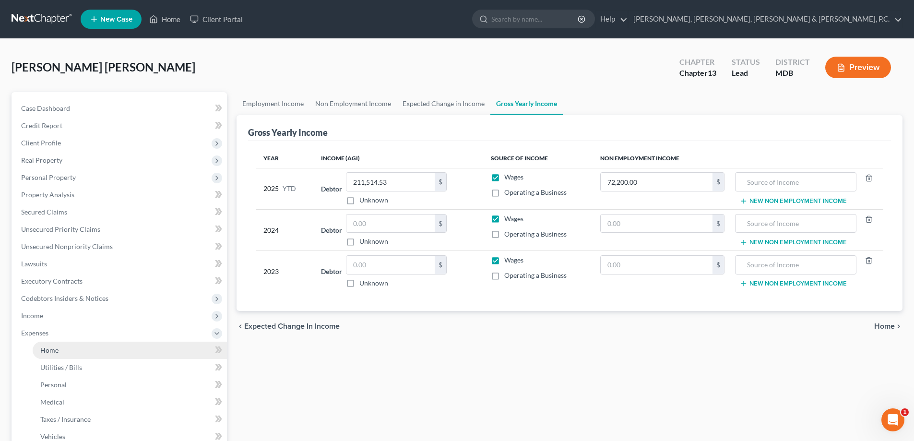
click at [61, 352] on link "Home" at bounding box center [130, 350] width 194 height 17
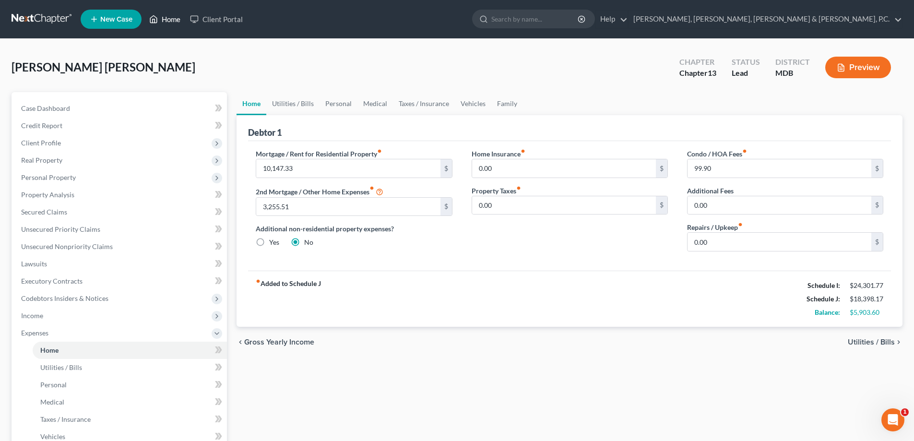
click at [175, 21] on link "Home" at bounding box center [164, 19] width 41 height 17
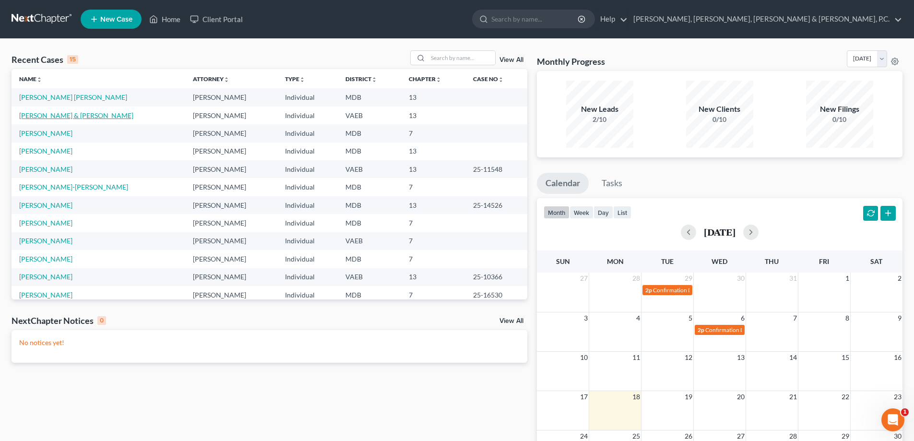
click at [61, 116] on link "[PERSON_NAME] & [PERSON_NAME]" at bounding box center [76, 115] width 114 height 8
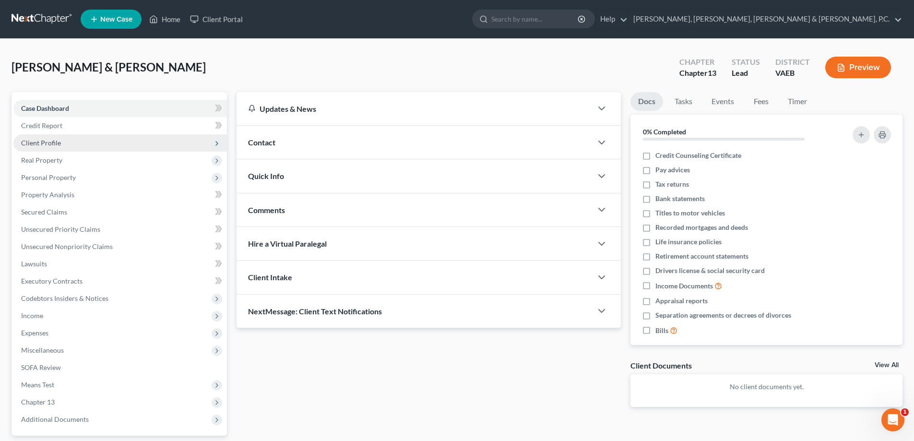
click at [55, 142] on span "Client Profile" at bounding box center [41, 143] width 40 height 8
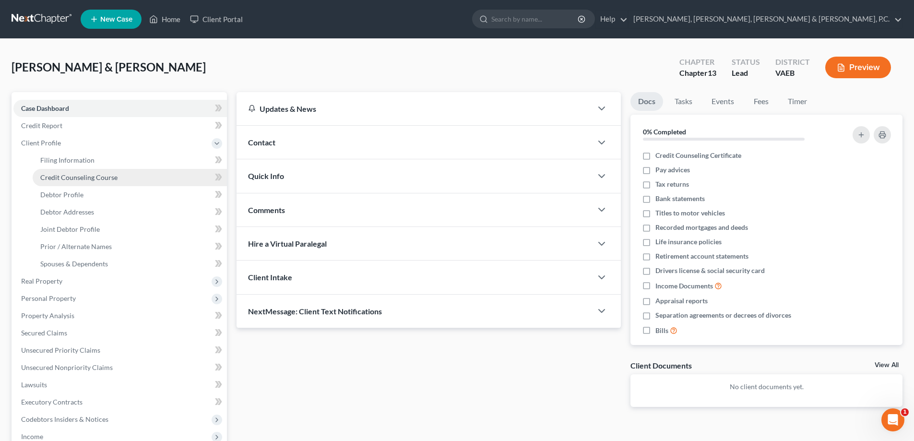
click at [82, 175] on span "Credit Counseling Course" at bounding box center [78, 177] width 77 height 8
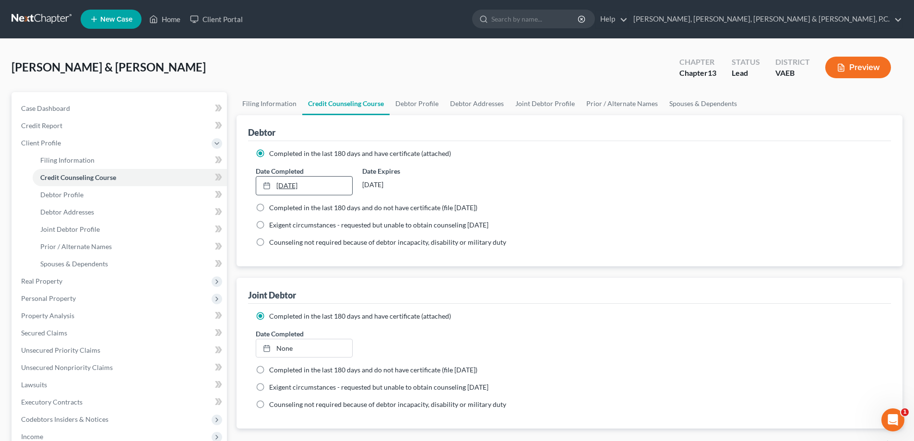
click at [266, 184] on icon at bounding box center [267, 186] width 8 height 8
click at [266, 345] on line at bounding box center [266, 345] width 0 height 1
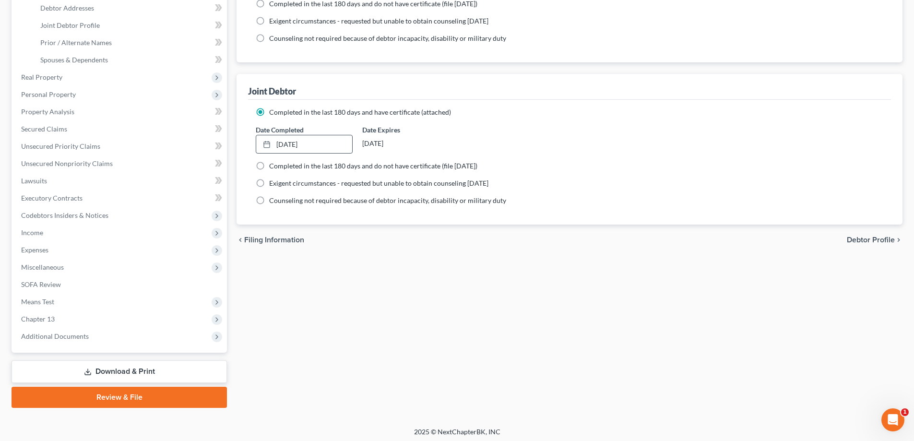
scroll to position [207, 0]
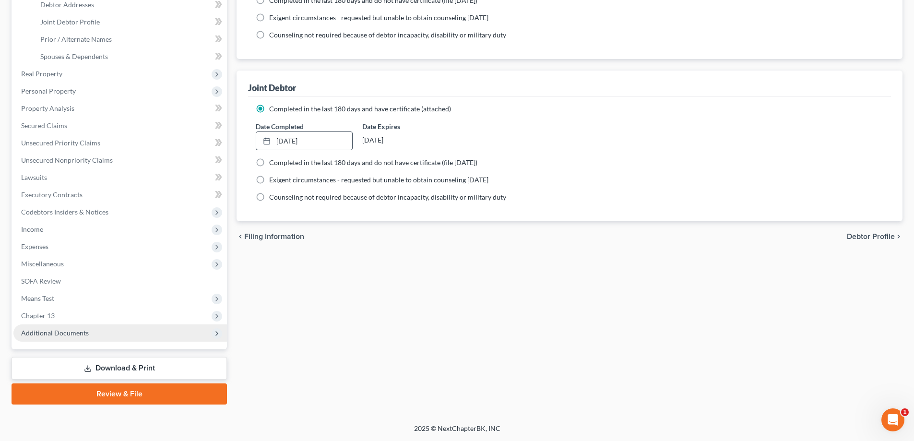
click at [58, 334] on span "Additional Documents" at bounding box center [55, 333] width 68 height 8
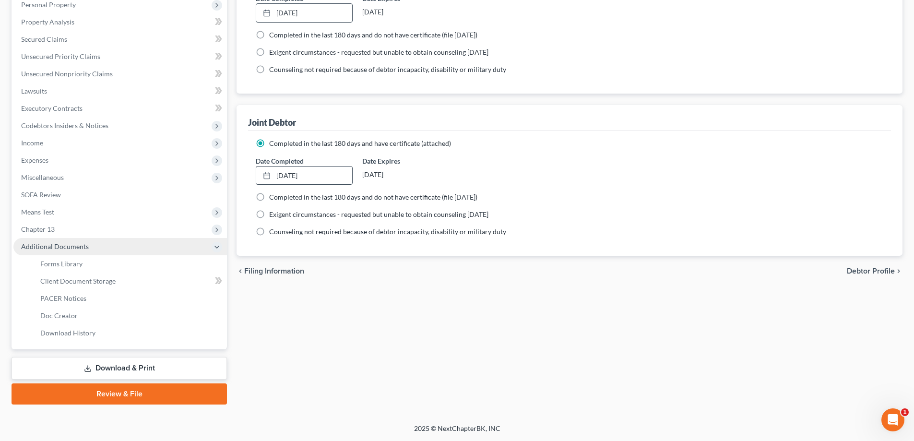
scroll to position [173, 0]
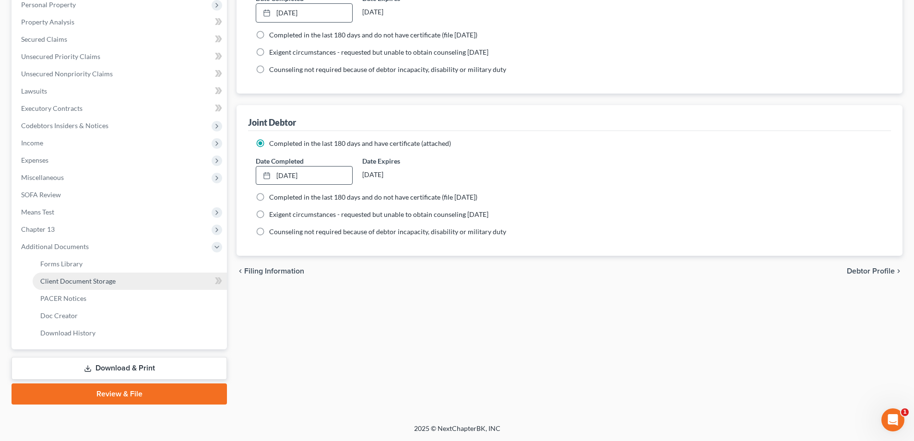
click at [74, 281] on span "Client Document Storage" at bounding box center [77, 281] width 75 height 8
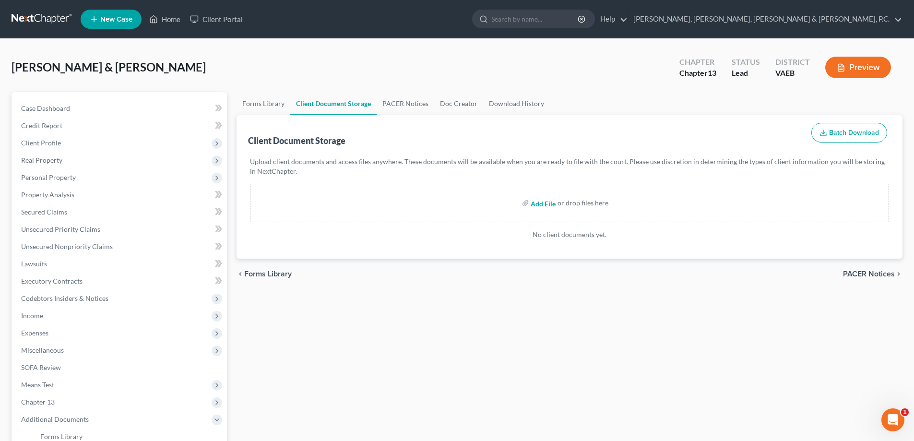
click at [541, 202] on input "file" at bounding box center [542, 202] width 23 height 17
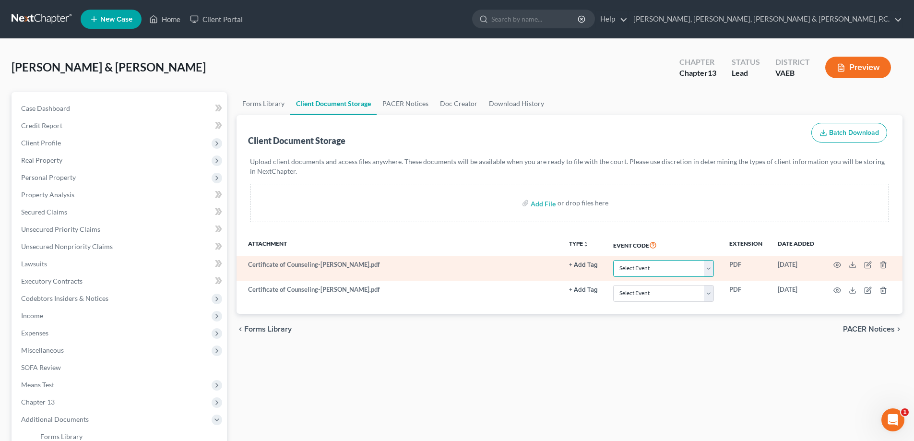
click at [682, 273] on select "Select Event Certificate of Credit Counseling" at bounding box center [663, 268] width 101 height 17
click at [613, 260] on select "Select Event Certificate of Credit Counseling" at bounding box center [663, 268] width 101 height 17
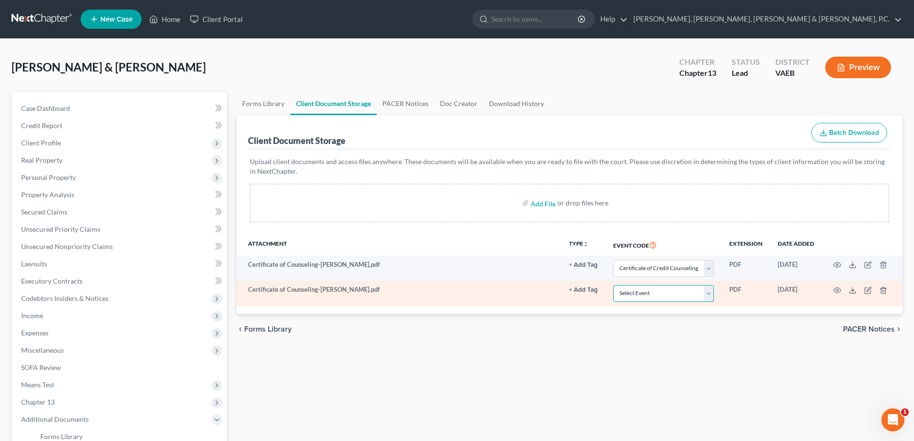
click at [676, 294] on select "Select Event Certificate of Credit Counseling" at bounding box center [663, 293] width 101 height 17
click at [613, 285] on select "Select Event Certificate of Credit Counseling" at bounding box center [663, 293] width 101 height 17
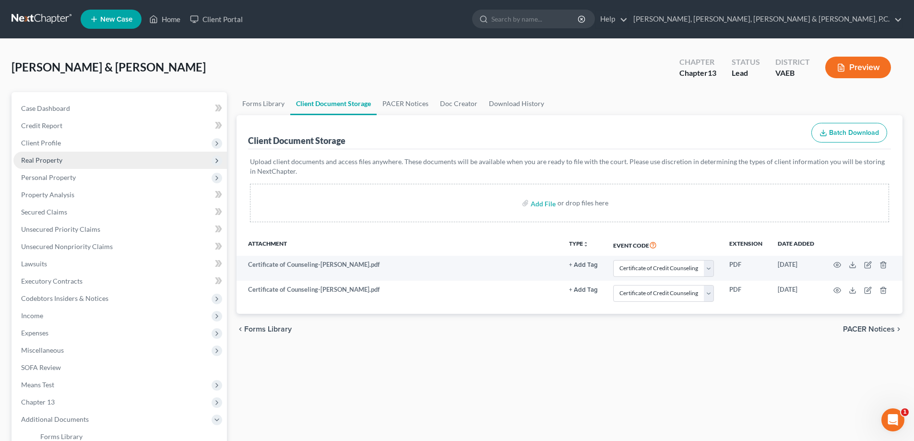
click at [46, 157] on span "Real Property" at bounding box center [41, 160] width 41 height 8
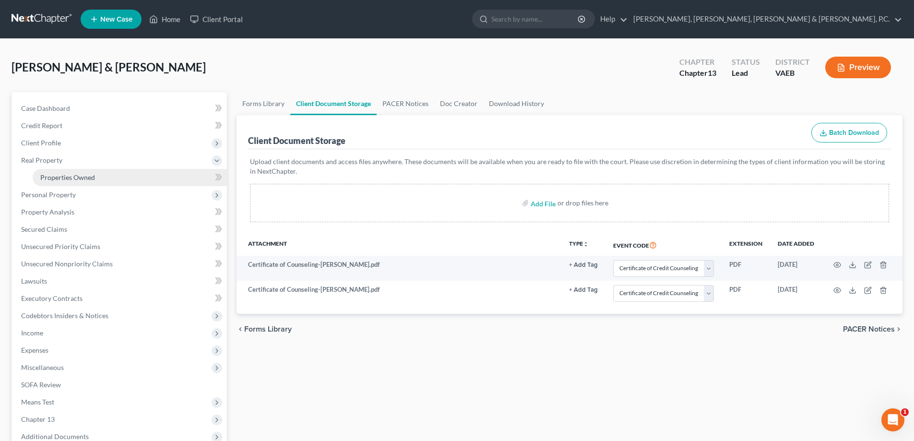
click at [53, 174] on span "Properties Owned" at bounding box center [67, 177] width 55 height 8
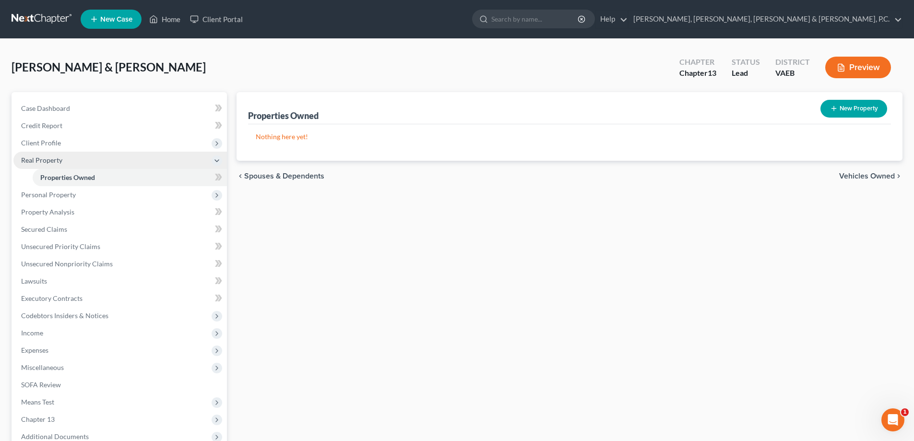
click at [52, 161] on span "Real Property" at bounding box center [41, 160] width 41 height 8
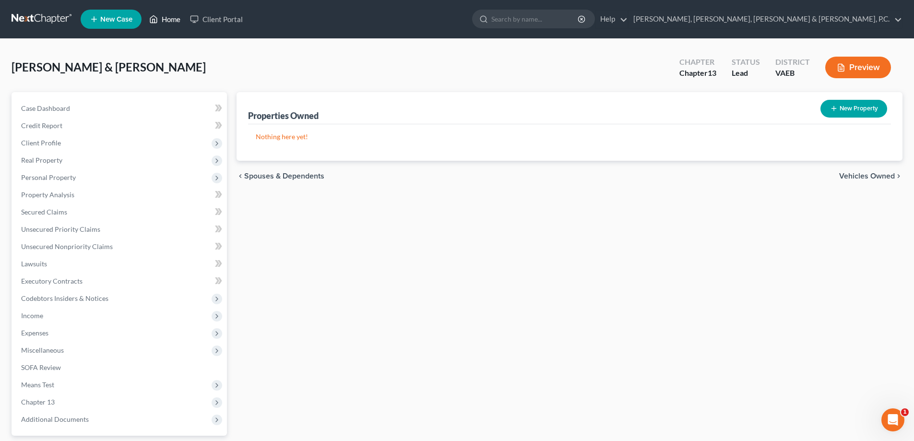
click at [162, 19] on link "Home" at bounding box center [164, 19] width 41 height 17
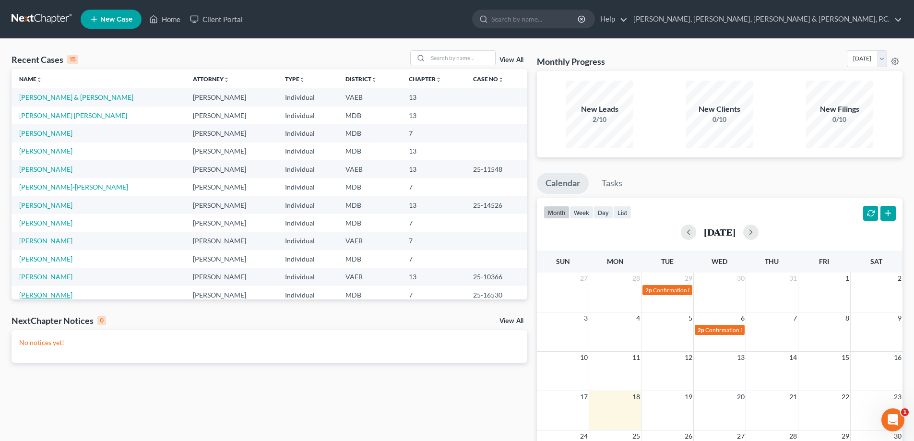
click at [71, 294] on link "[PERSON_NAME]" at bounding box center [45, 295] width 53 height 8
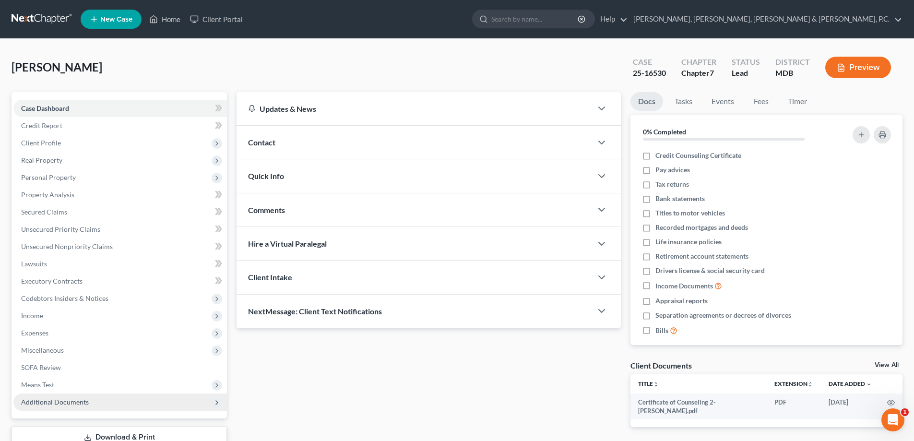
click at [75, 398] on span "Additional Documents" at bounding box center [55, 402] width 68 height 8
click at [76, 433] on span "Client Document Storage" at bounding box center [77, 436] width 75 height 8
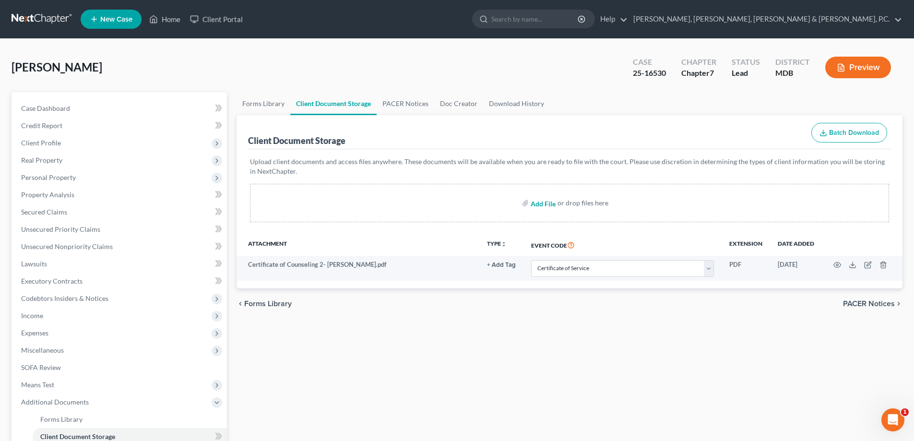
click at [546, 203] on input "file" at bounding box center [542, 202] width 23 height 17
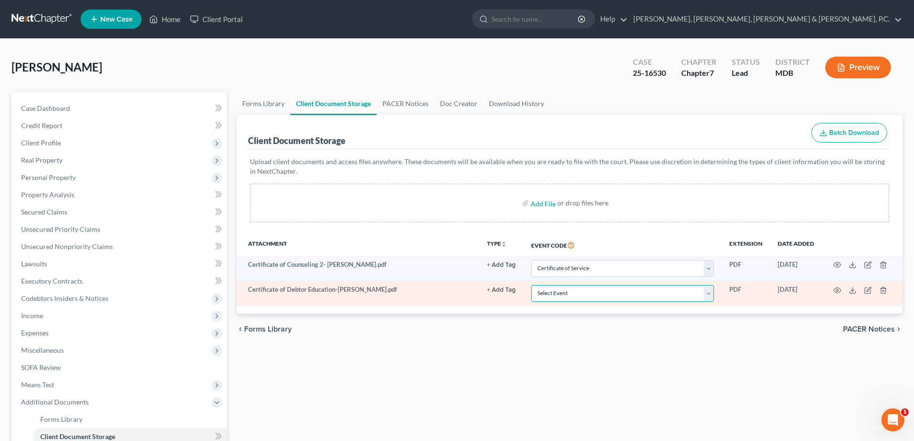
click at [593, 291] on select "Select Event Affidavit Affidavit of Adequate Protection and Lease Payments Affi…" at bounding box center [622, 293] width 183 height 17
click at [531, 285] on select "Select Event Affidavit Affidavit of Adequate Protection and Lease Payments Affi…" at bounding box center [622, 293] width 183 height 17
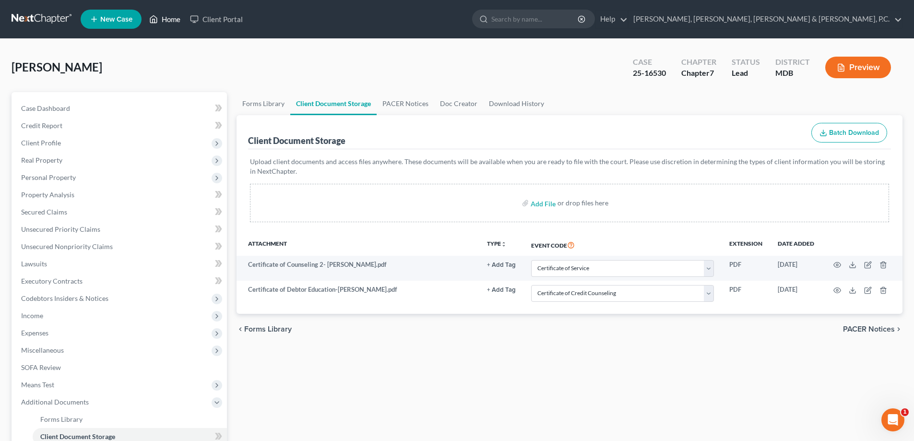
click at [170, 16] on link "Home" at bounding box center [164, 19] width 41 height 17
